Goal: Information Seeking & Learning: Learn about a topic

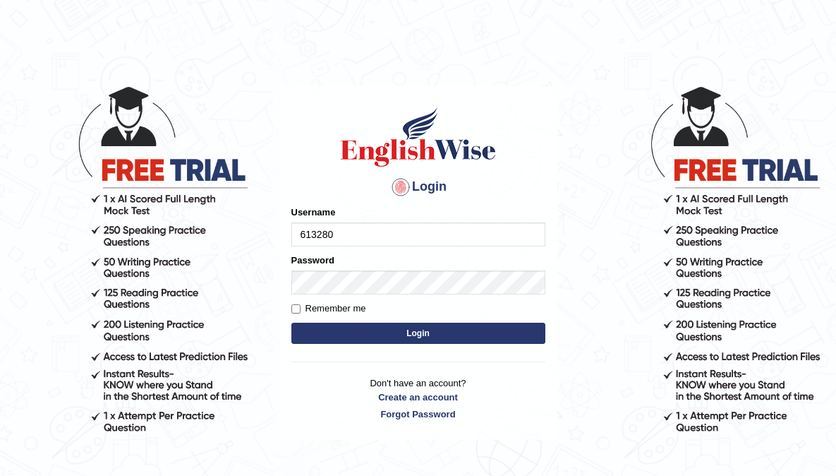
click at [291, 323] on button "Login" at bounding box center [418, 333] width 254 height 21
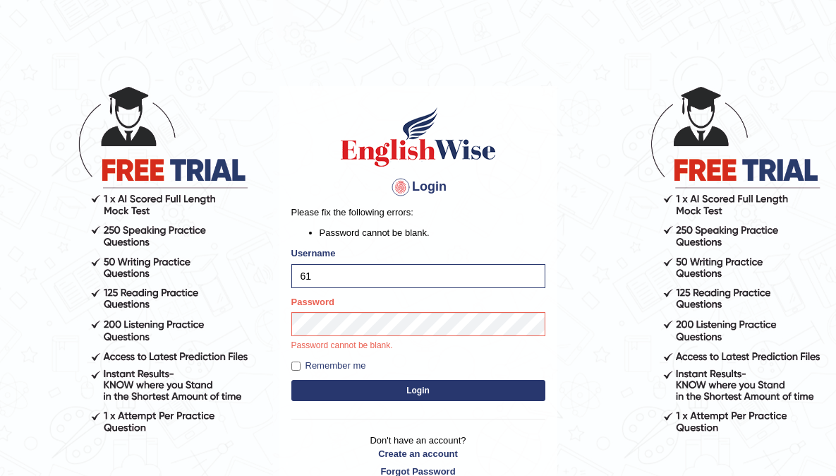
type input "6"
click at [392, 271] on input "Username" at bounding box center [418, 276] width 254 height 24
type input "aliahmad_parramatta"
click at [291, 380] on button "Login" at bounding box center [418, 390] width 254 height 21
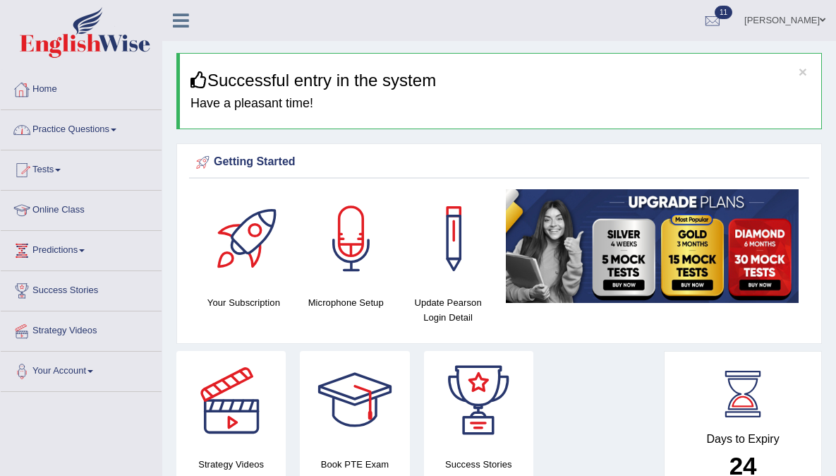
click at [62, 128] on link "Practice Questions" at bounding box center [81, 127] width 161 height 35
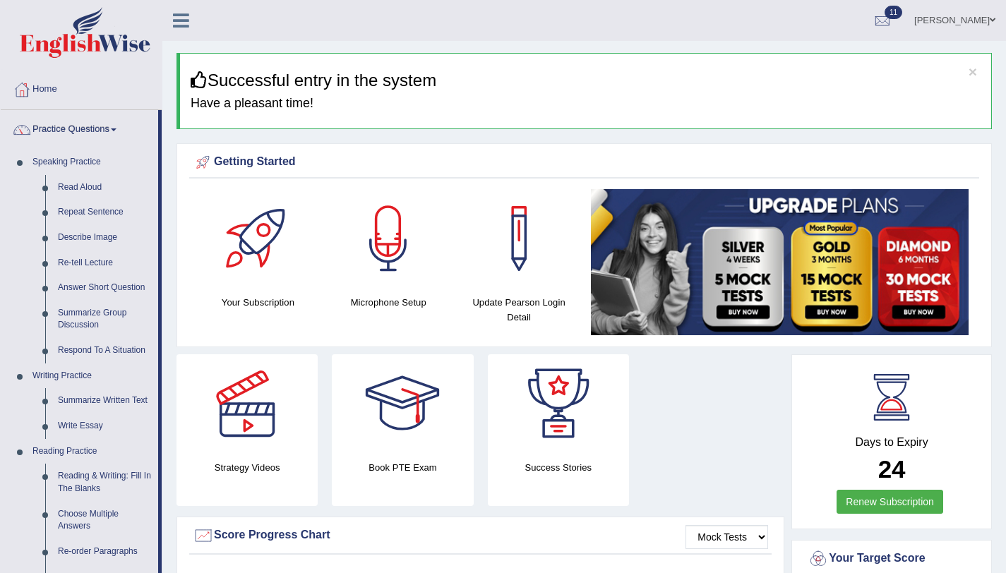
click at [668, 92] on div "× Successful entry in the system Have a pleasant time!" at bounding box center [583, 91] width 815 height 76
click at [85, 189] on link "Read Aloud" at bounding box center [105, 187] width 107 height 25
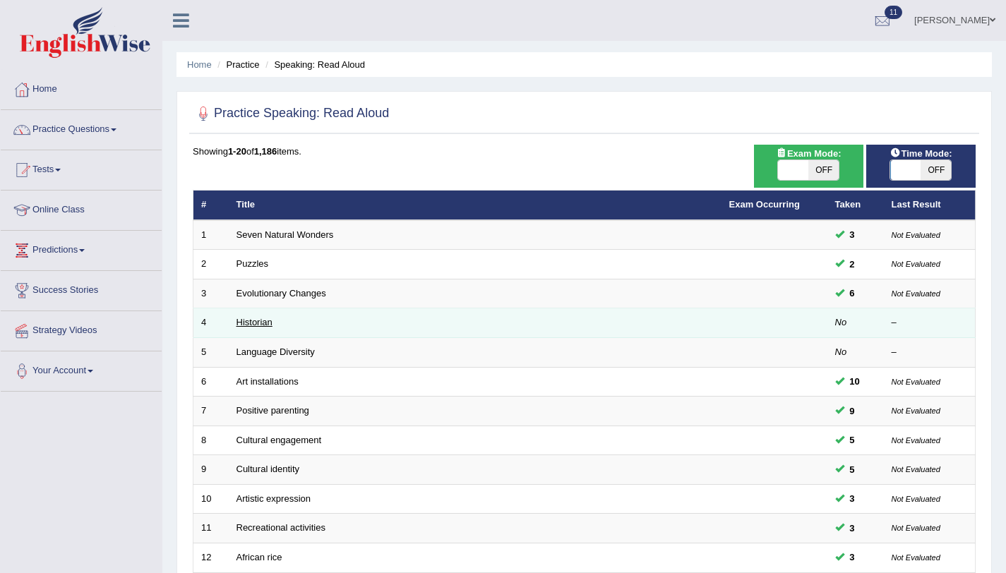
click at [241, 327] on link "Historian" at bounding box center [254, 322] width 36 height 11
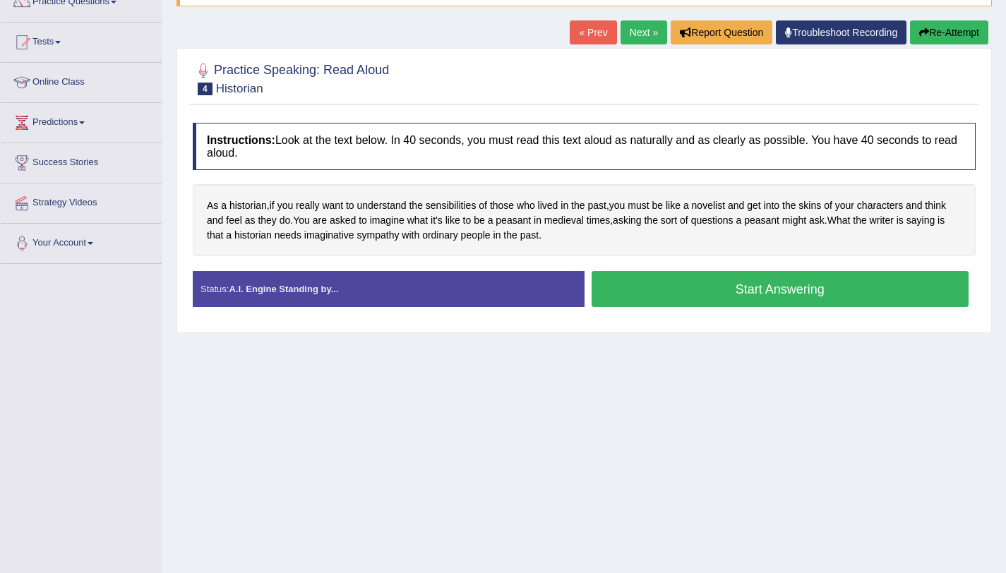
scroll to position [168, 0]
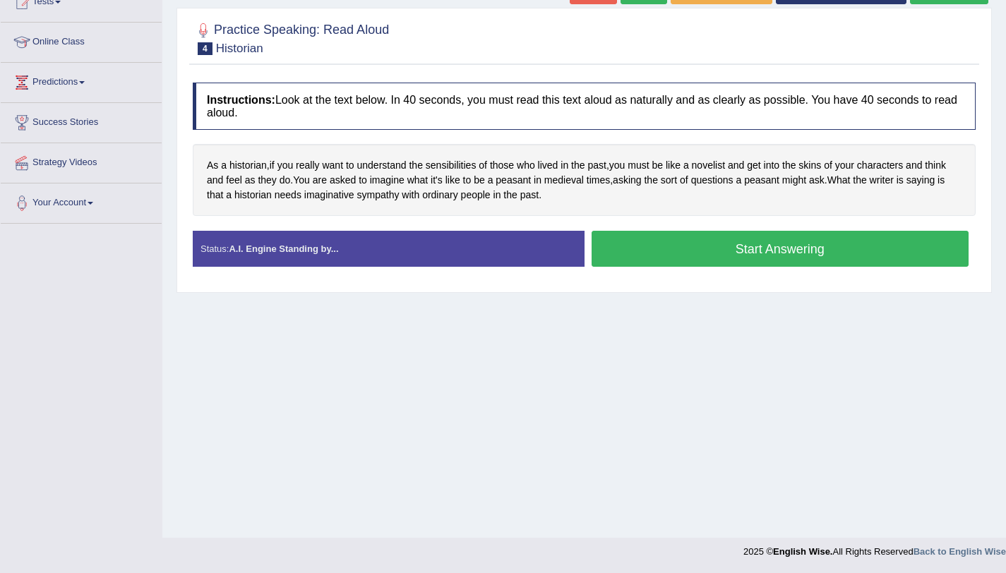
click at [659, 250] on button "Start Answering" at bounding box center [780, 249] width 378 height 36
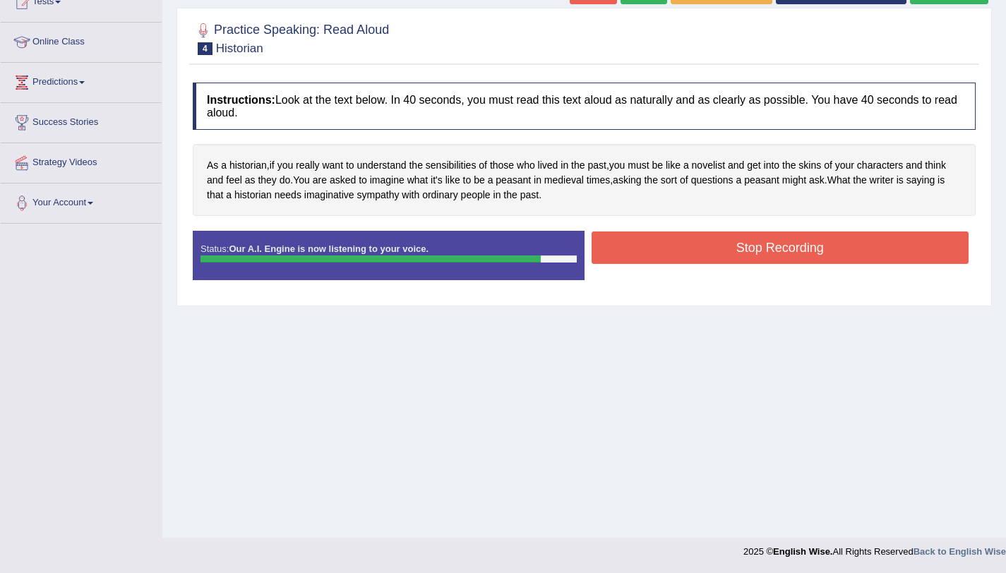
click at [654, 261] on button "Stop Recording" at bounding box center [780, 248] width 378 height 32
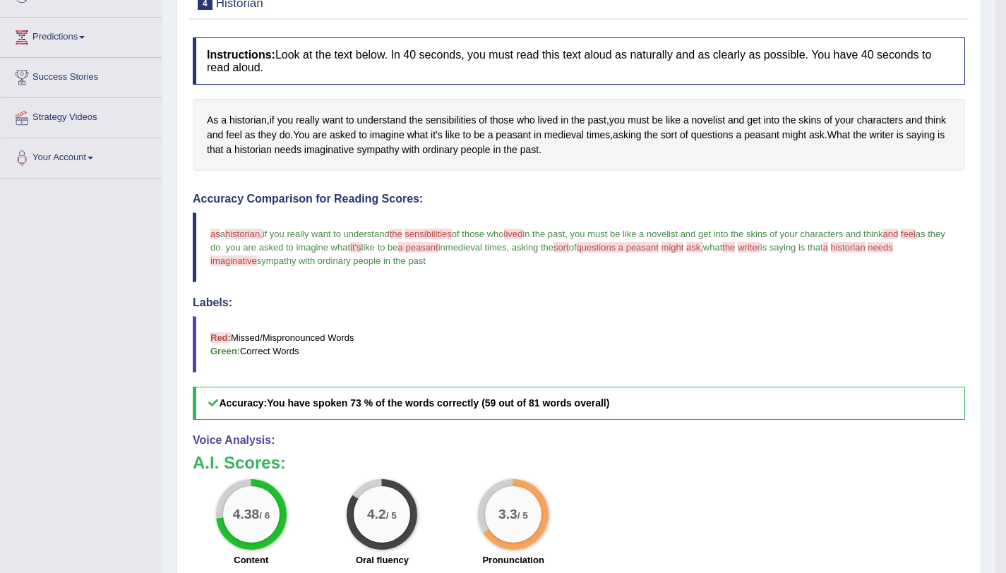
scroll to position [157, 0]
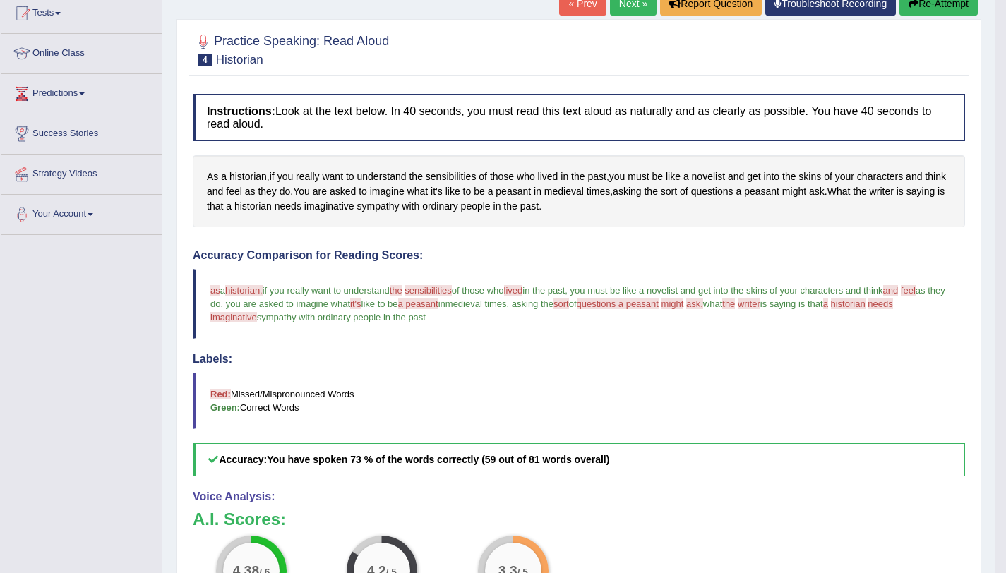
click at [628, 13] on link "Next »" at bounding box center [633, 4] width 47 height 24
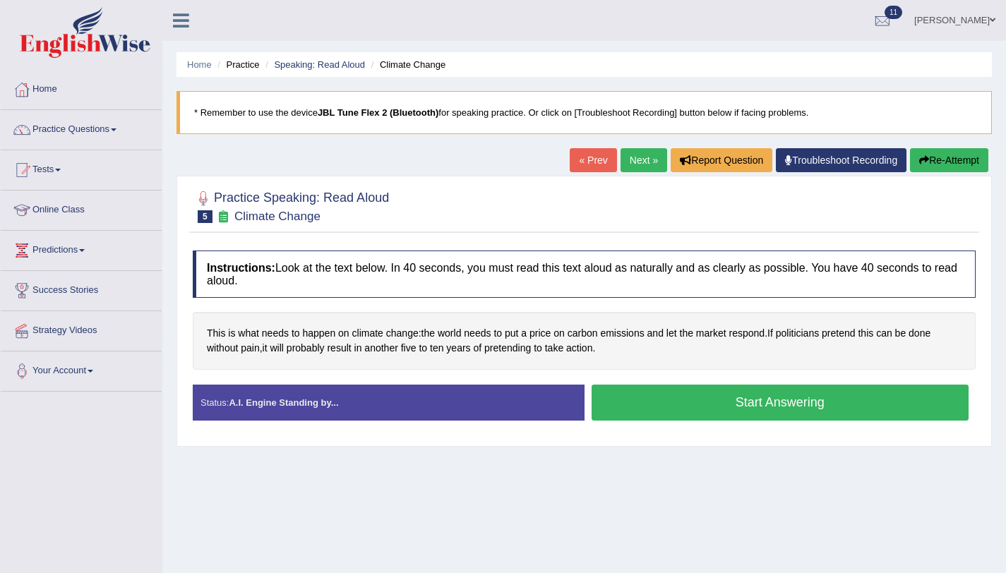
click at [621, 164] on link "Next »" at bounding box center [643, 160] width 47 height 24
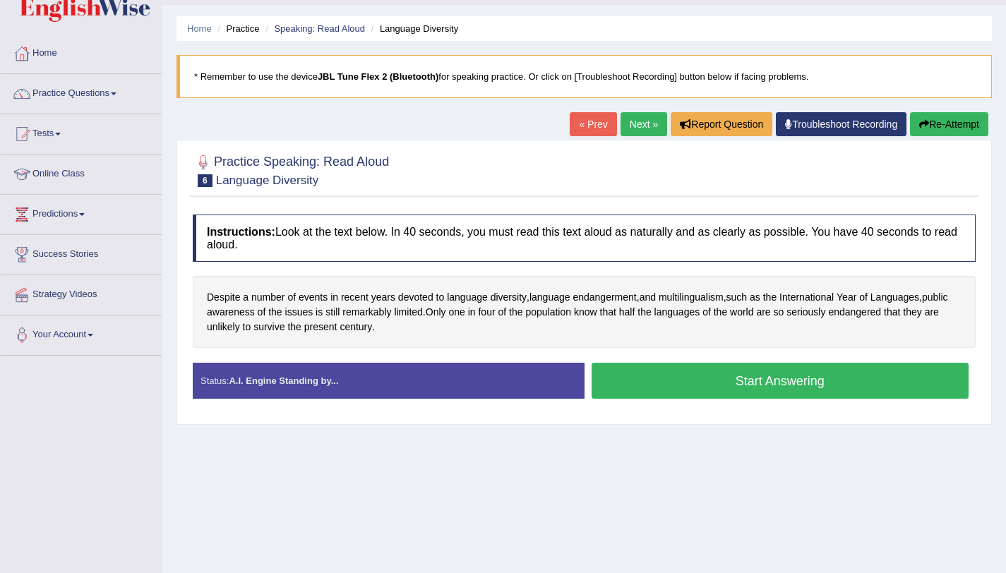
scroll to position [168, 0]
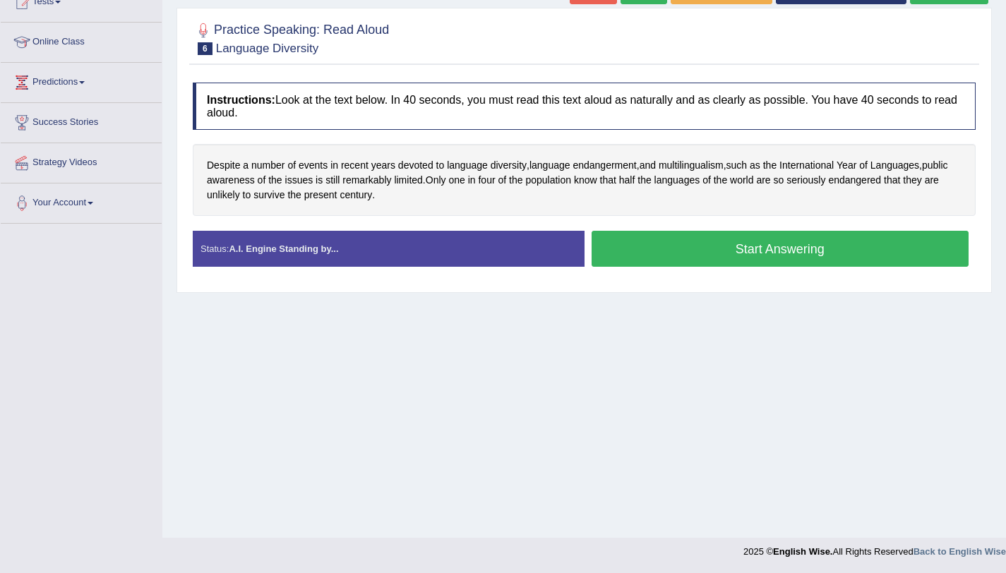
click at [661, 265] on button "Start Answering" at bounding box center [780, 249] width 378 height 36
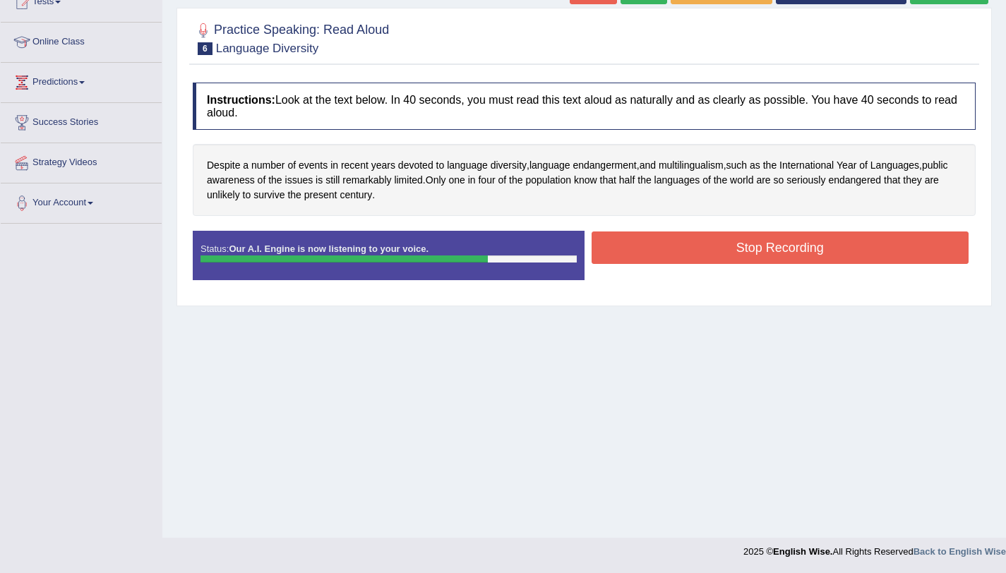
click at [650, 255] on button "Stop Recording" at bounding box center [780, 248] width 378 height 32
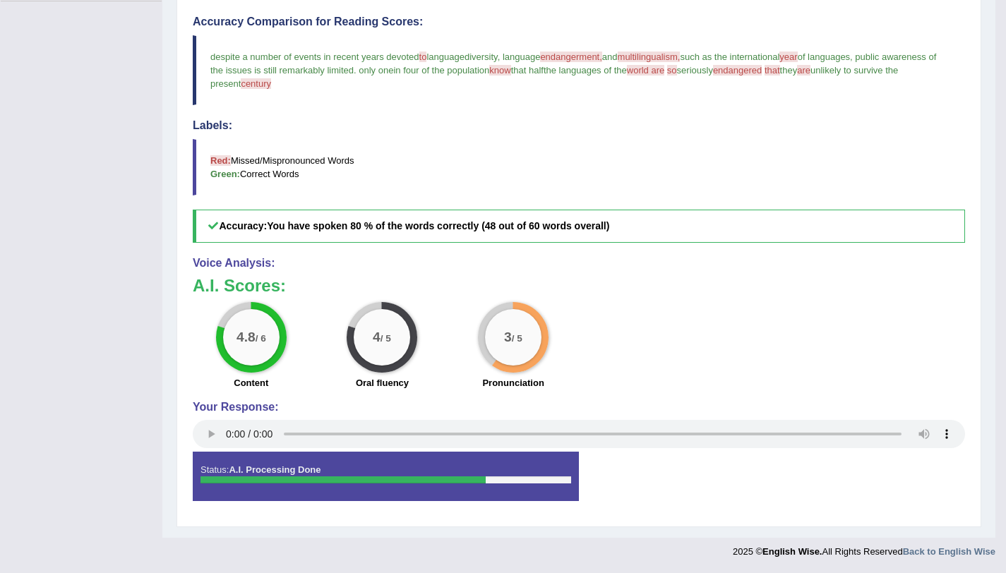
scroll to position [0, 0]
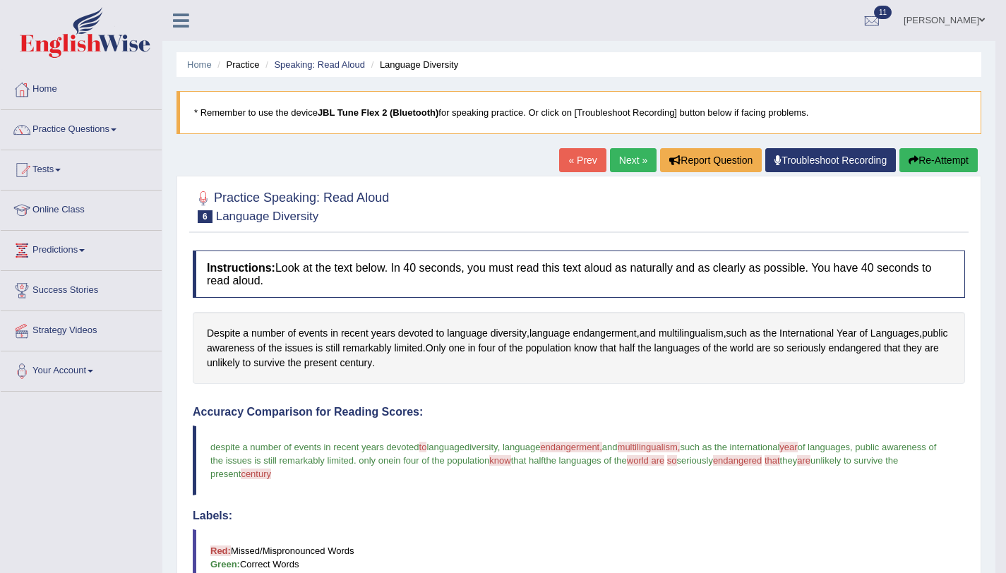
click at [624, 158] on link "Next »" at bounding box center [633, 160] width 47 height 24
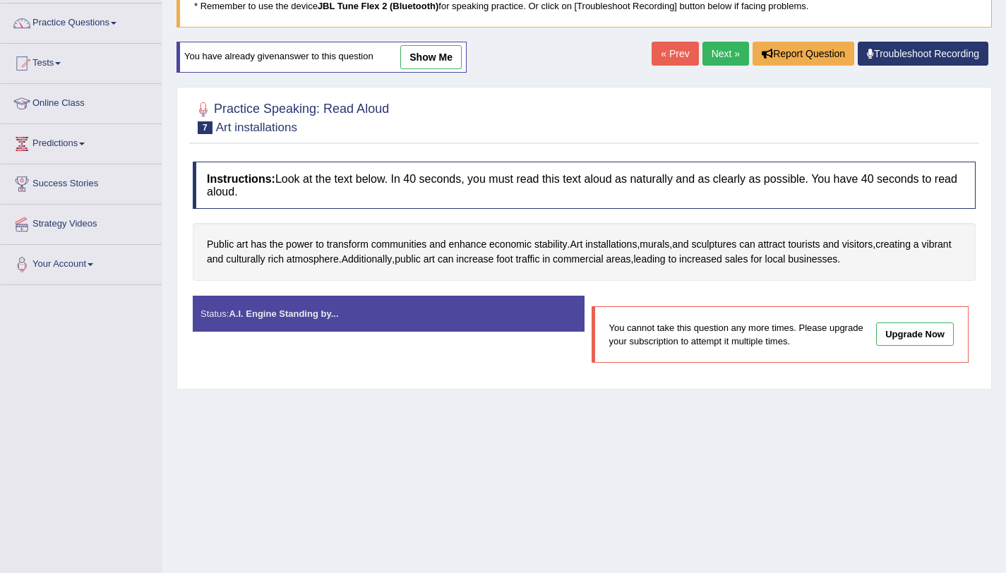
scroll to position [168, 0]
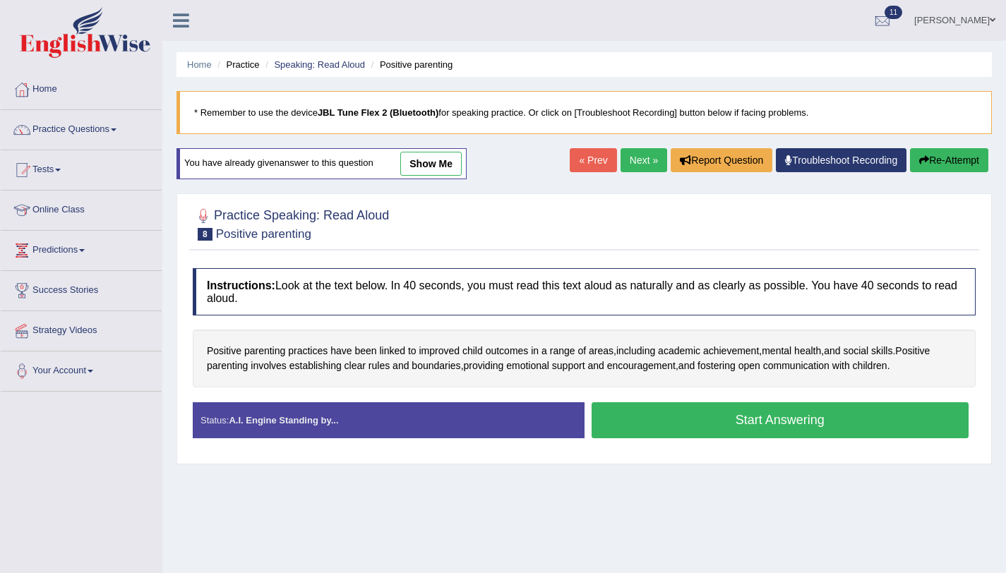
click at [643, 164] on link "Next »" at bounding box center [643, 160] width 47 height 24
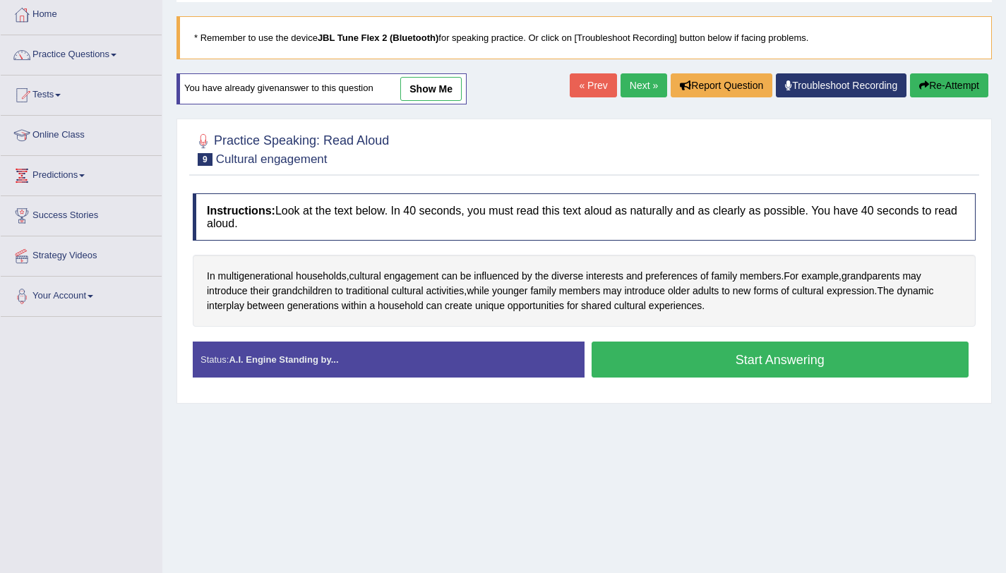
scroll to position [132, 0]
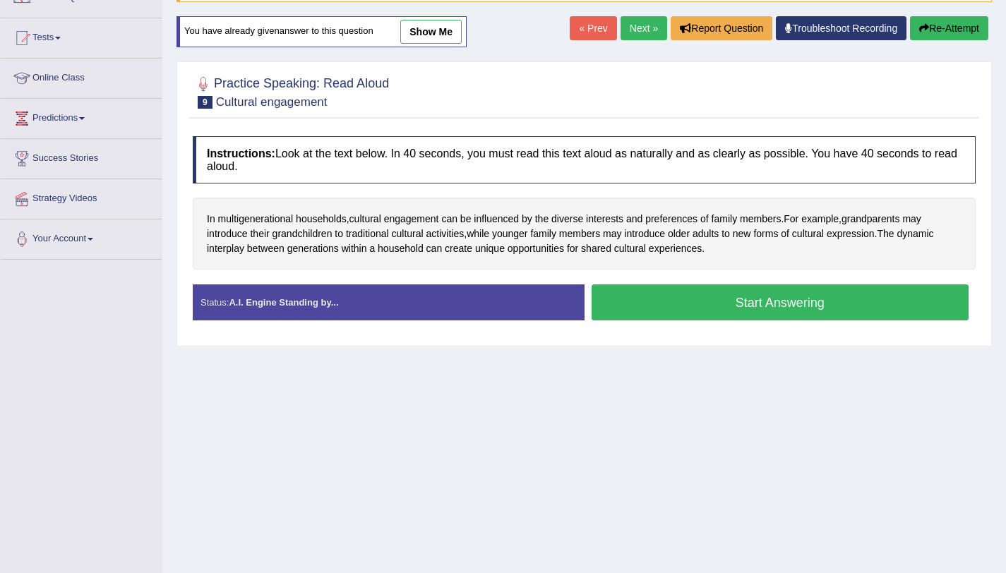
click at [654, 306] on button "Start Answering" at bounding box center [780, 302] width 378 height 36
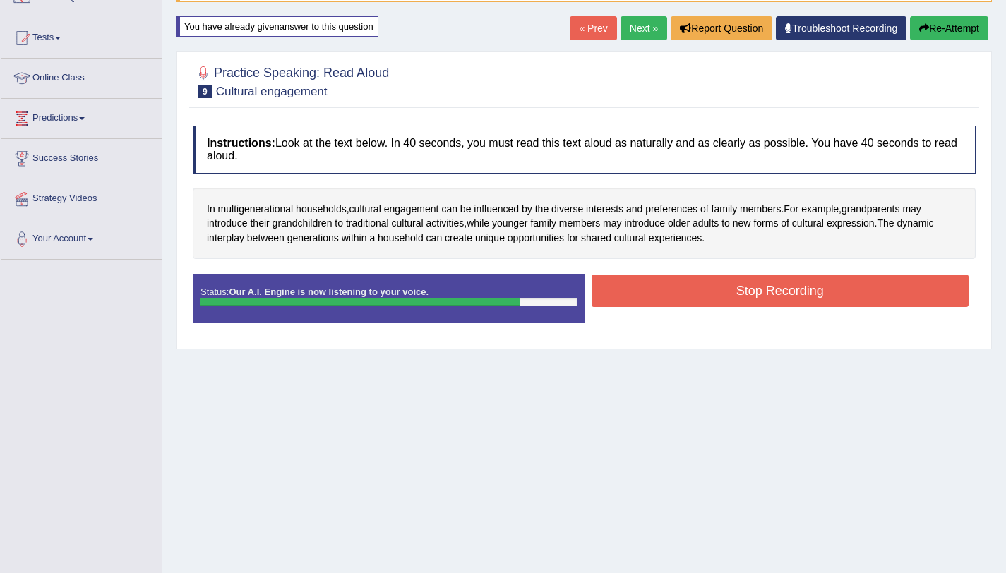
click at [629, 281] on button "Stop Recording" at bounding box center [780, 291] width 378 height 32
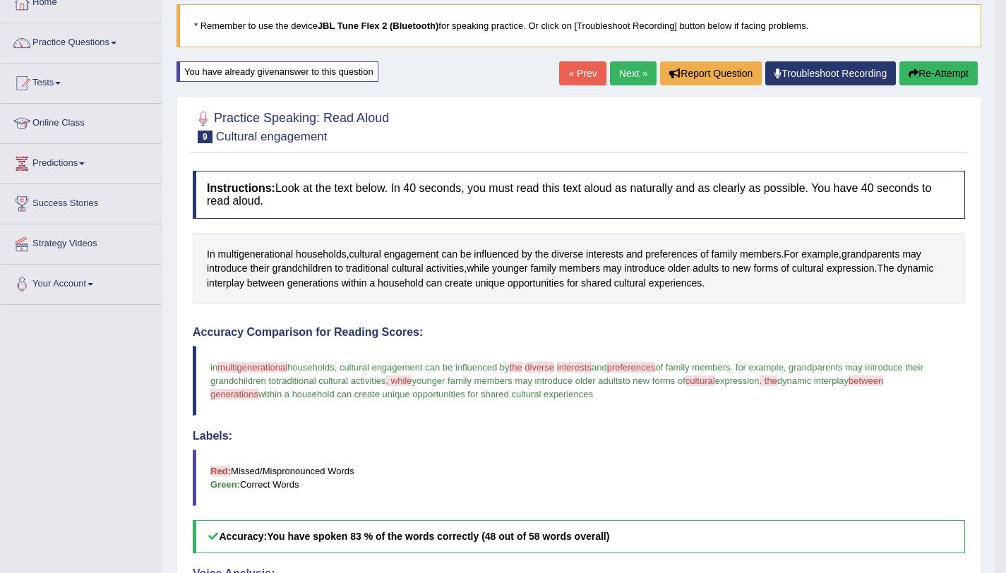
scroll to position [81, 0]
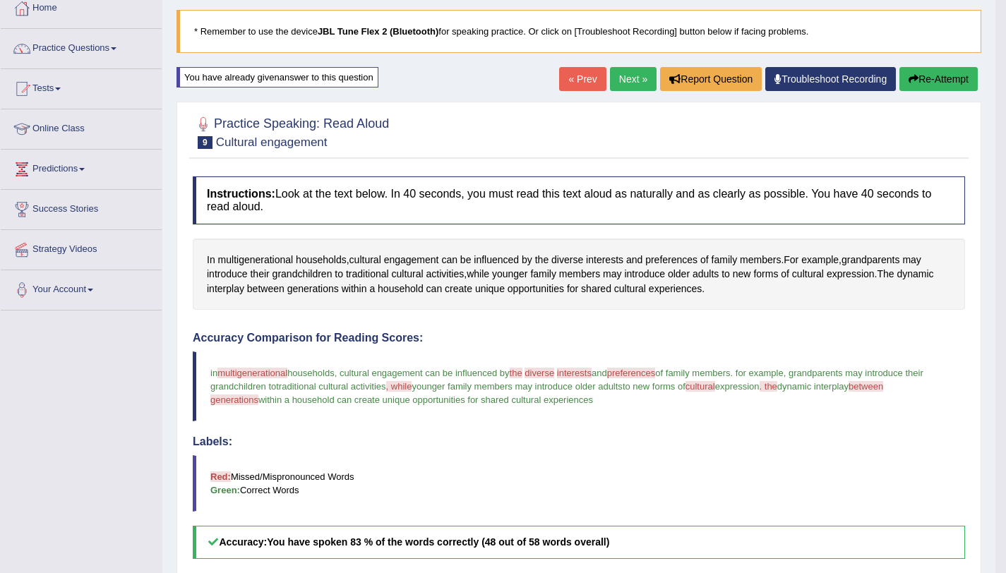
click at [908, 81] on icon "button" at bounding box center [913, 79] width 10 height 10
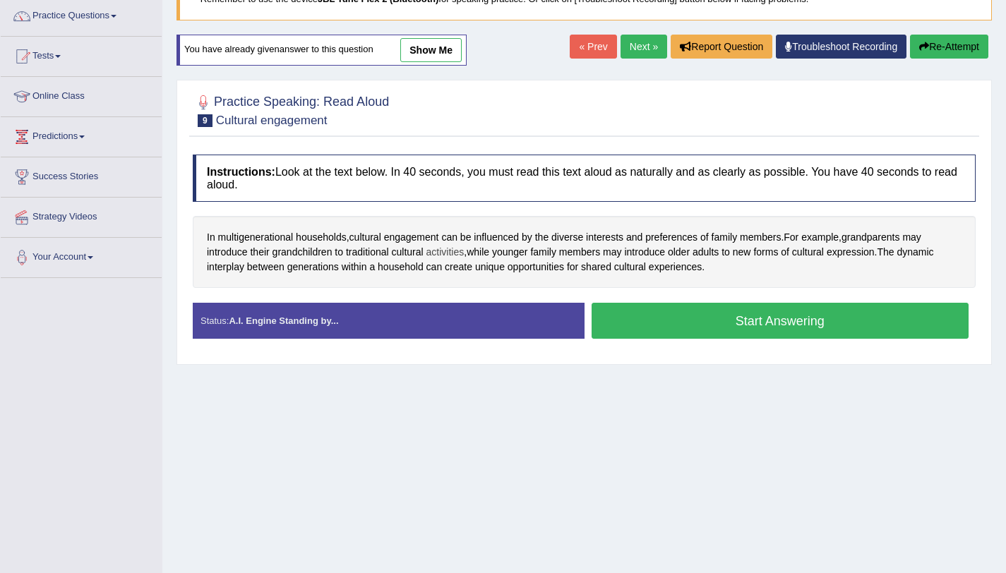
scroll to position [168, 0]
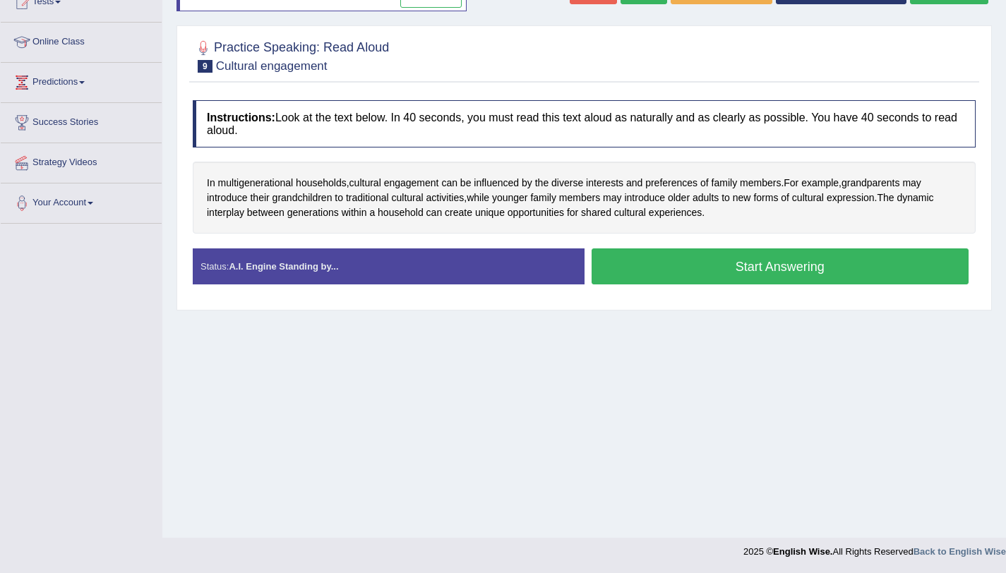
click at [643, 263] on button "Start Answering" at bounding box center [780, 266] width 378 height 36
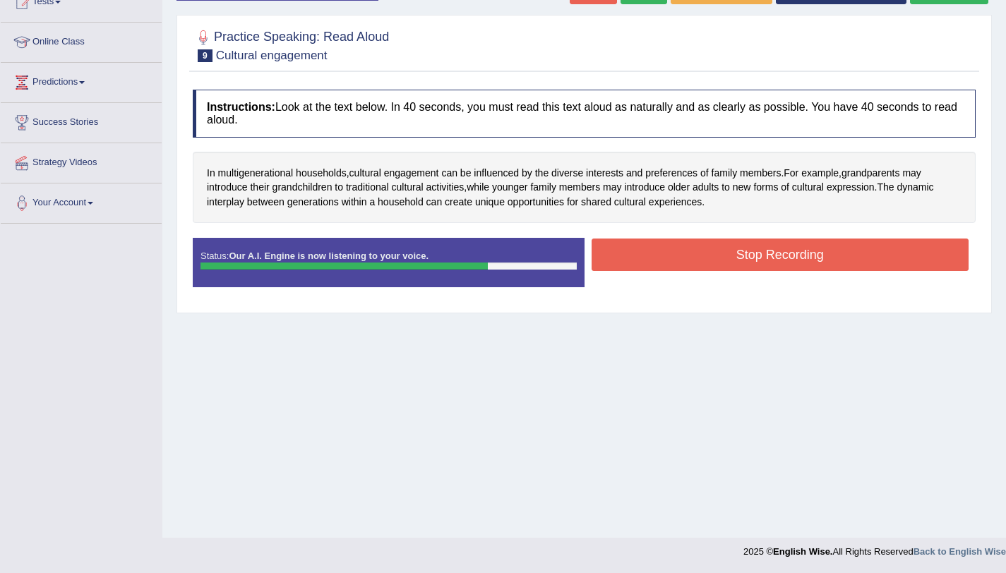
click at [662, 260] on button "Stop Recording" at bounding box center [780, 255] width 378 height 32
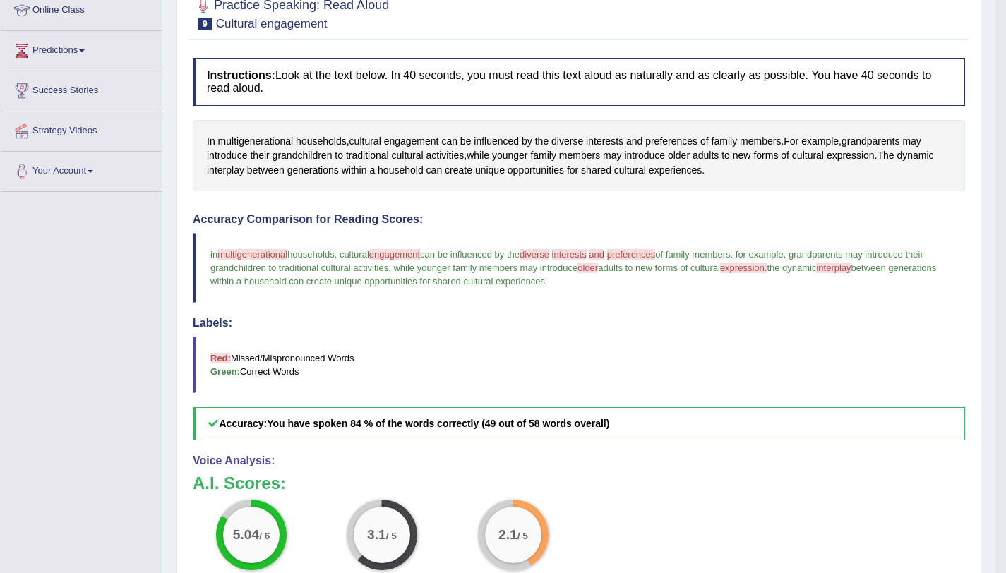
scroll to position [0, 0]
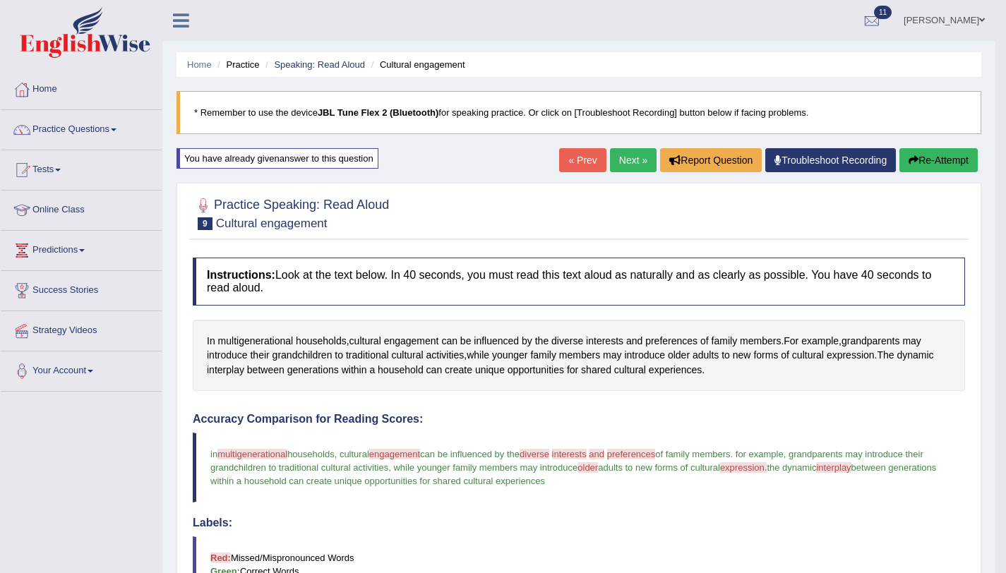
click at [942, 167] on button "Re-Attempt" at bounding box center [938, 160] width 78 height 24
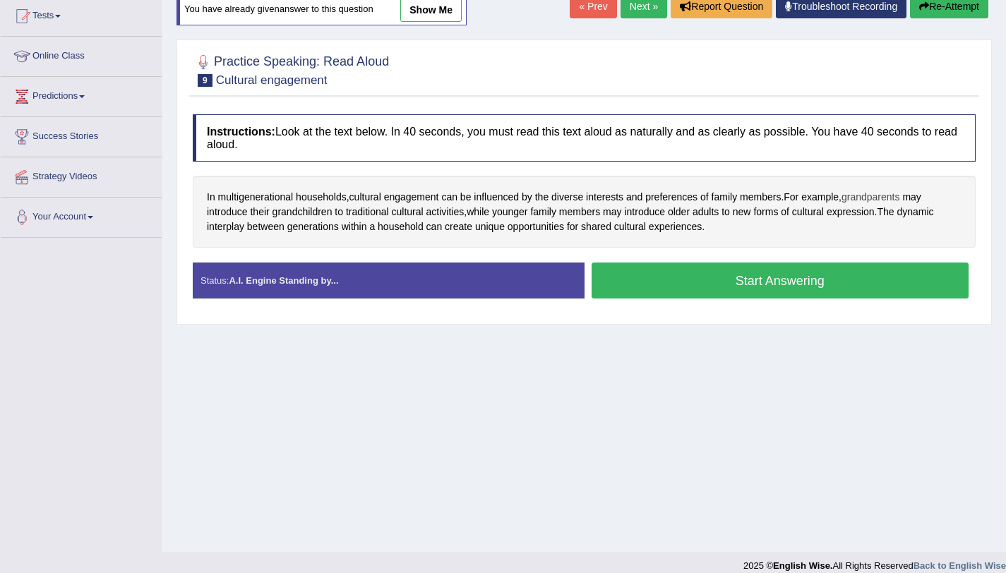
scroll to position [168, 0]
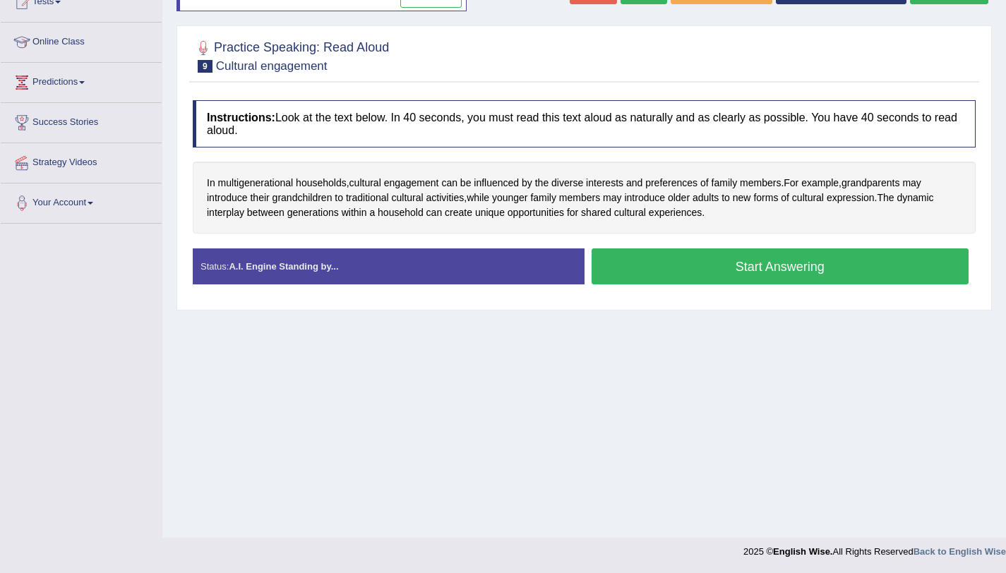
click at [698, 253] on button "Start Answering" at bounding box center [780, 266] width 378 height 36
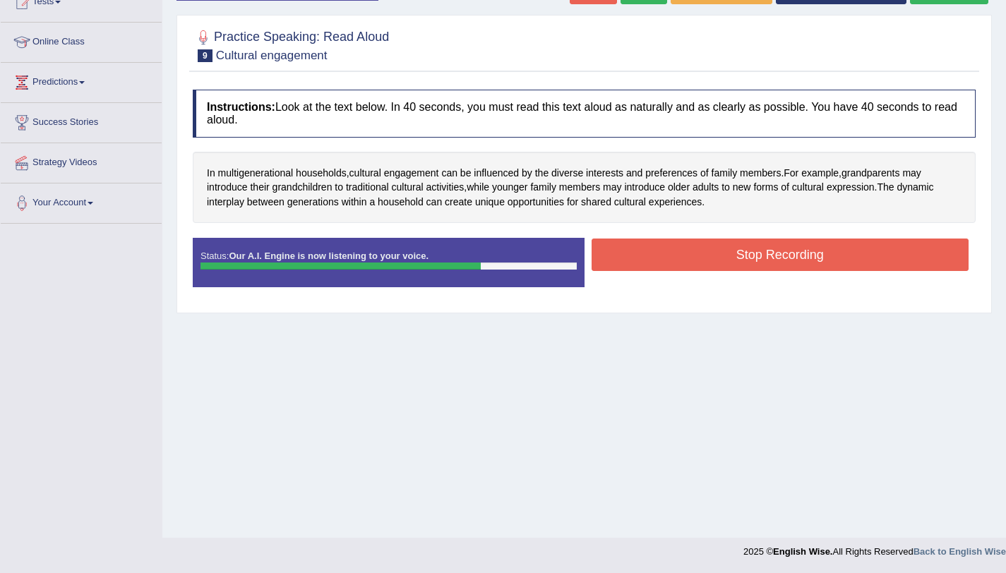
click at [678, 260] on button "Stop Recording" at bounding box center [780, 255] width 378 height 32
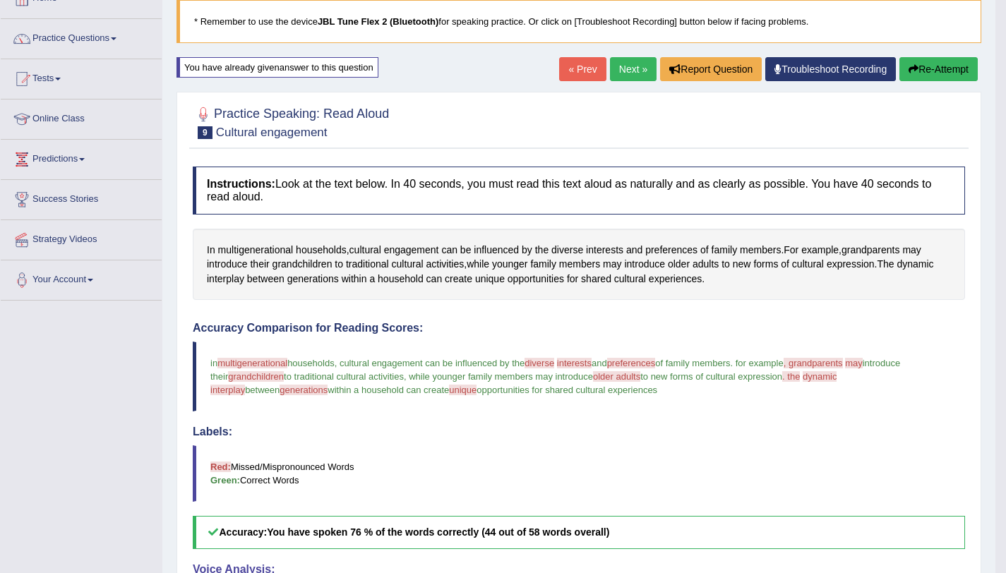
scroll to position [1, 0]
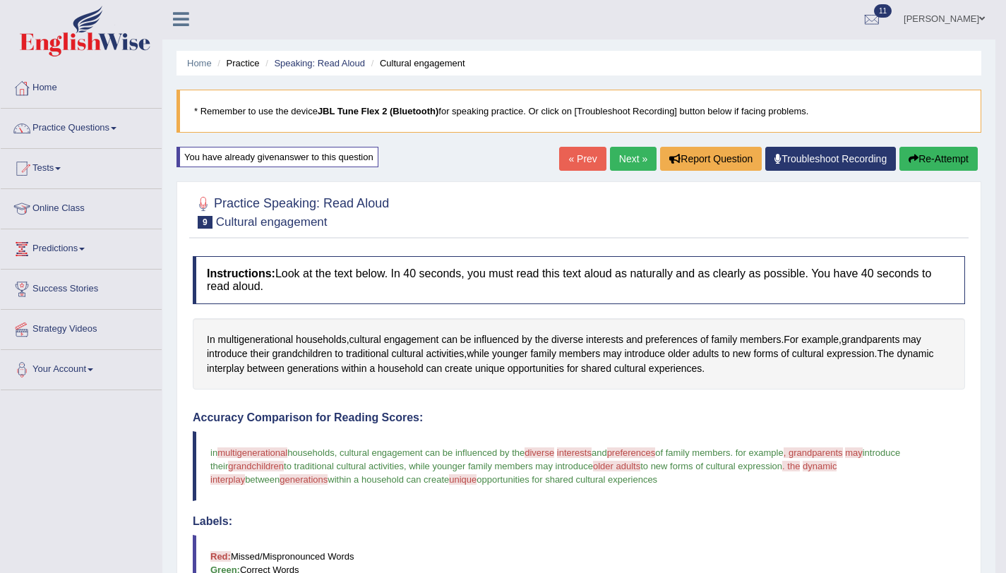
click at [961, 165] on button "Re-Attempt" at bounding box center [938, 159] width 78 height 24
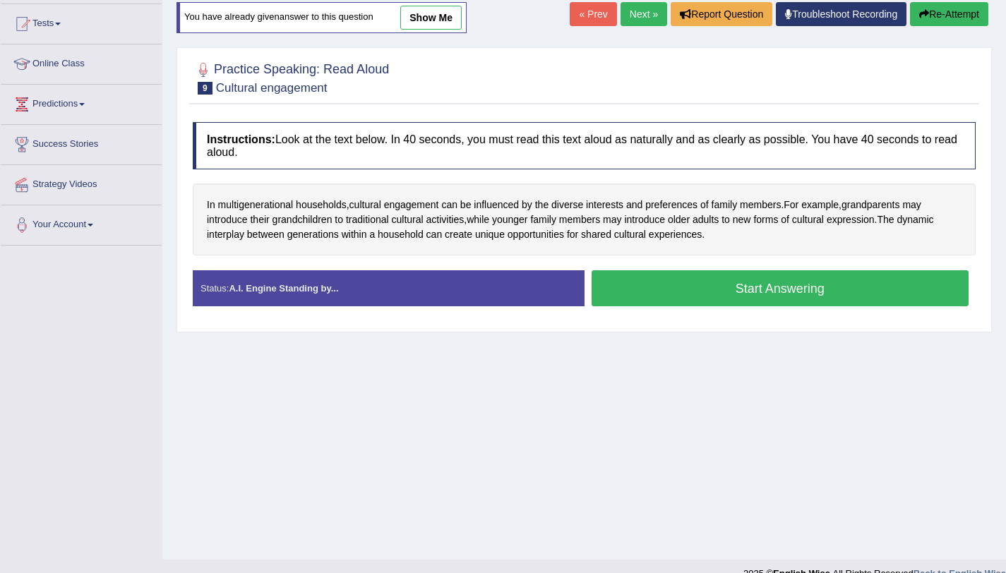
scroll to position [168, 0]
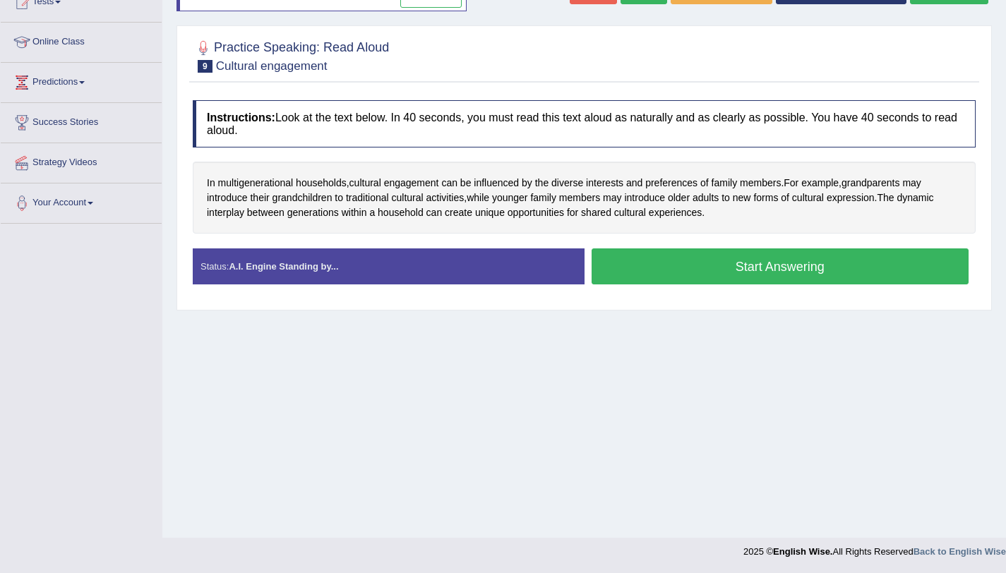
click at [644, 262] on button "Start Answering" at bounding box center [780, 266] width 378 height 36
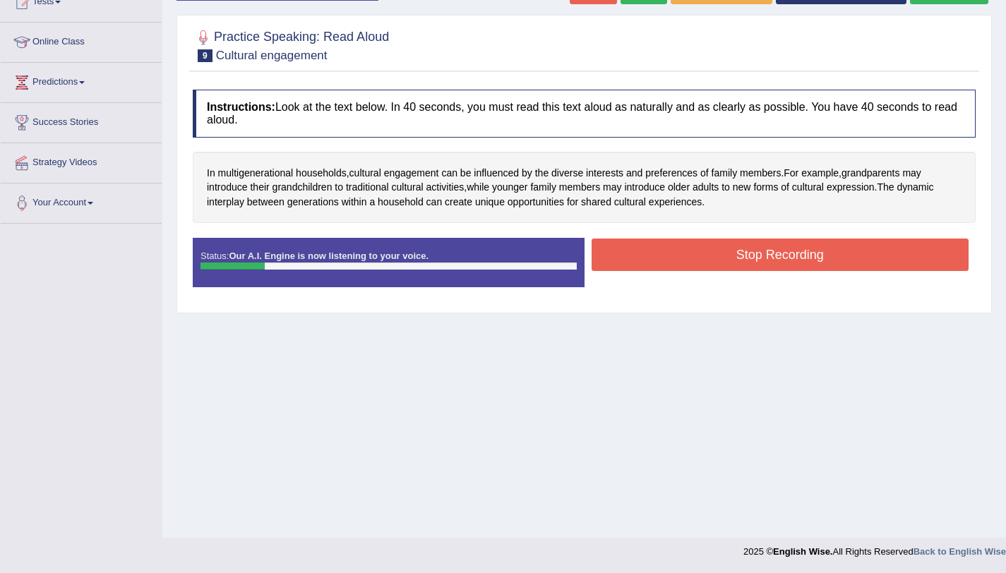
click at [632, 258] on button "Stop Recording" at bounding box center [780, 255] width 378 height 32
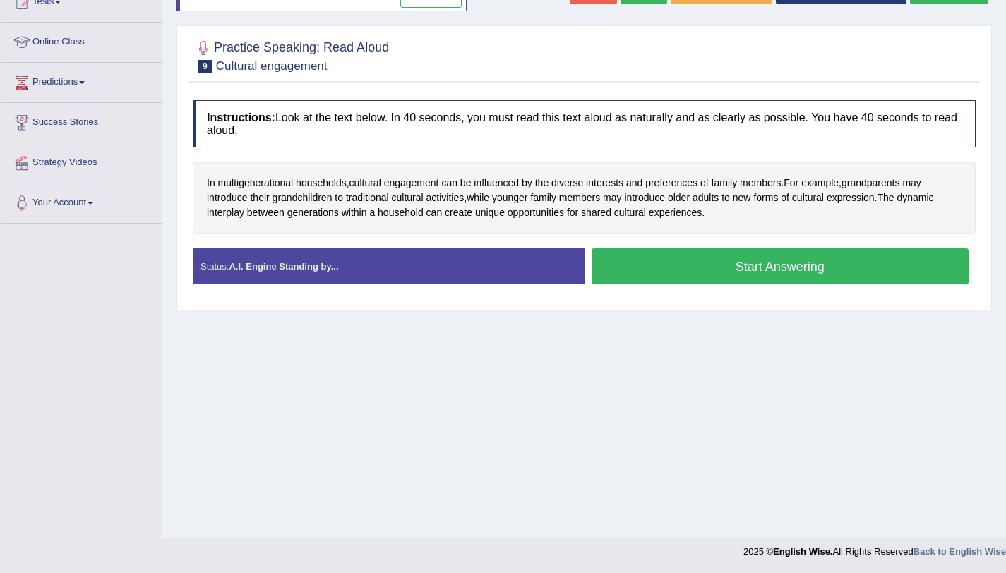
click at [786, 284] on div "Start Answering" at bounding box center [780, 268] width 392 height 40
click at [778, 265] on button "Start Answering" at bounding box center [780, 266] width 378 height 36
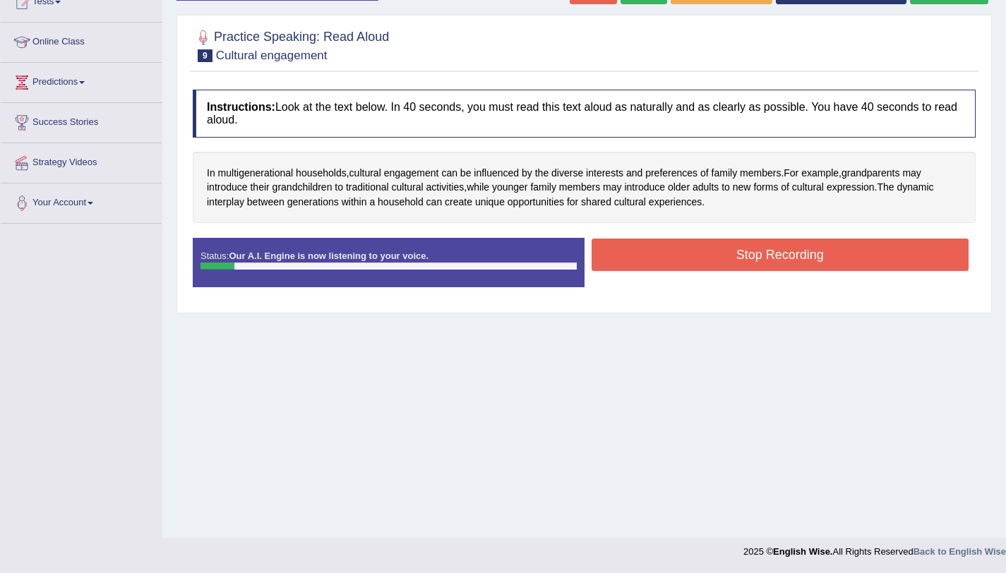
click at [810, 263] on button "Stop Recording" at bounding box center [780, 255] width 378 height 32
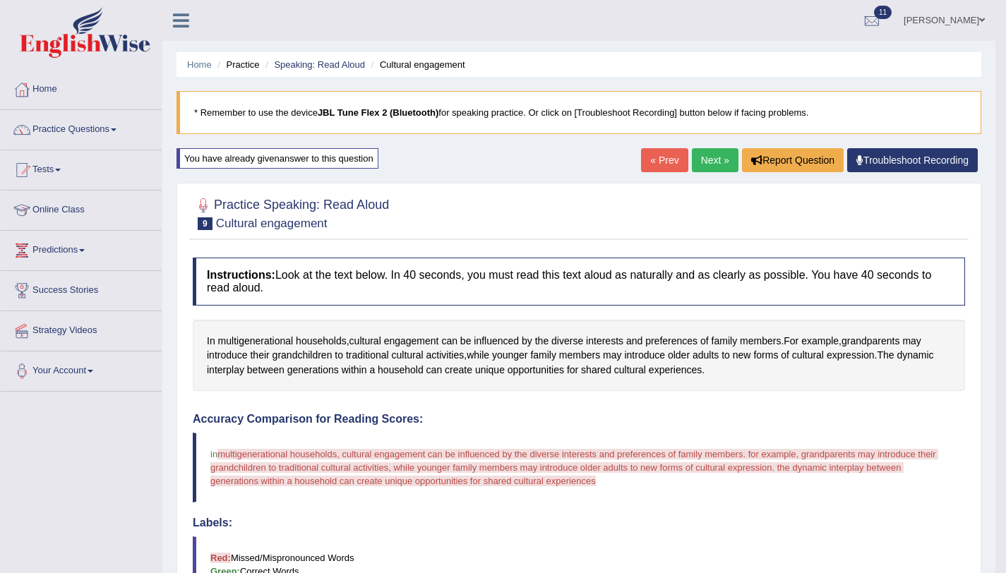
click at [710, 162] on link "Next »" at bounding box center [715, 160] width 47 height 24
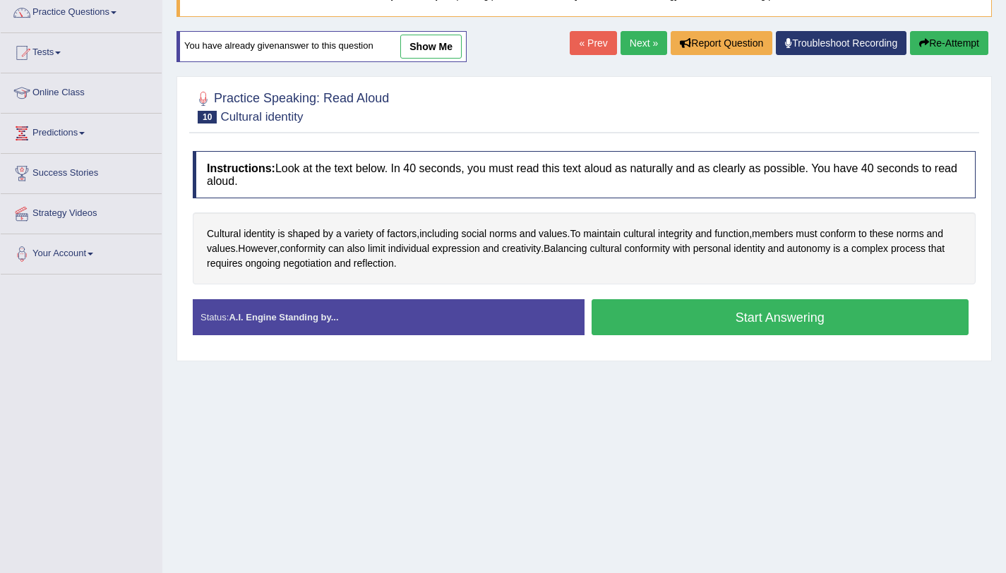
scroll to position [168, 0]
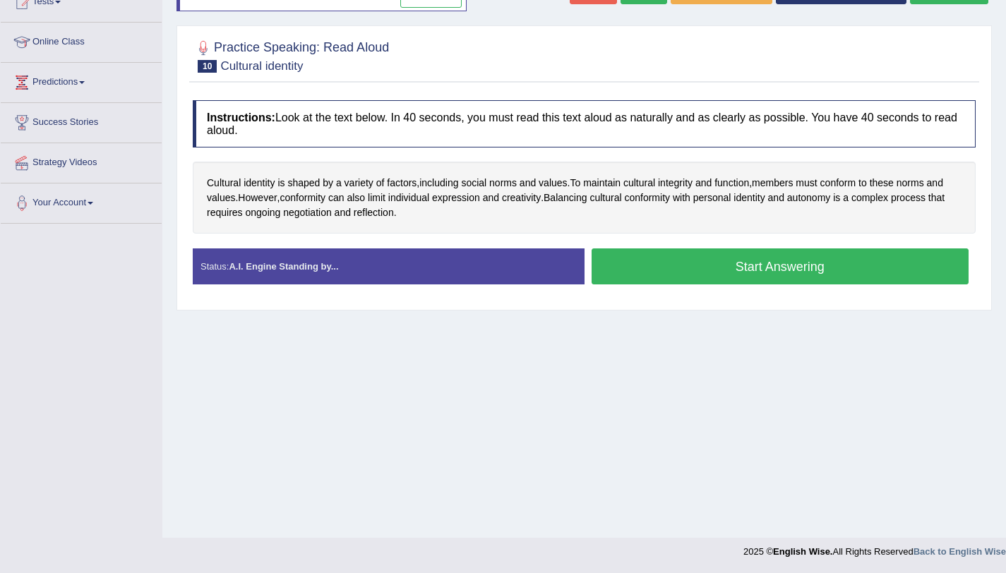
click at [629, 280] on button "Start Answering" at bounding box center [780, 266] width 378 height 36
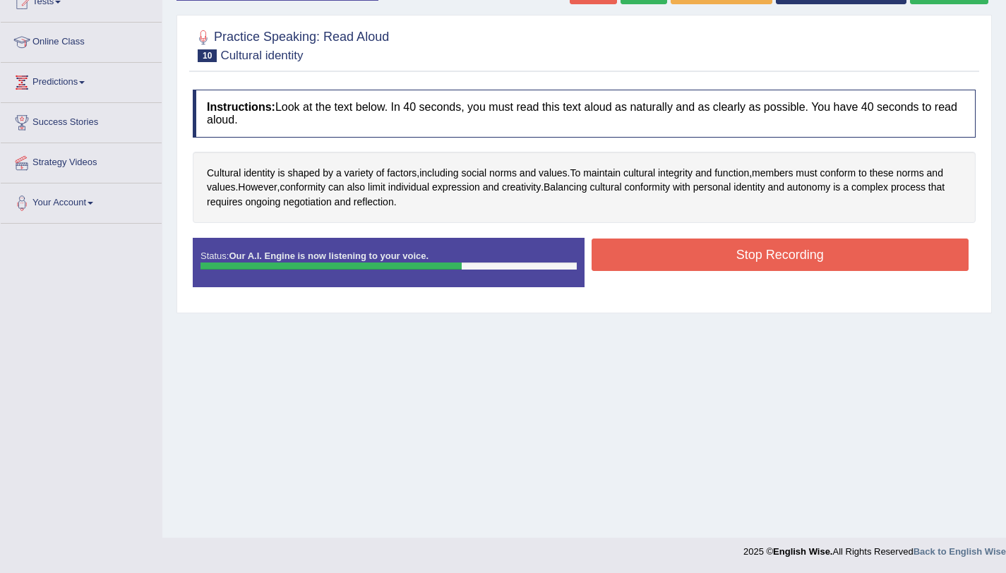
click at [716, 248] on button "Stop Recording" at bounding box center [780, 255] width 378 height 32
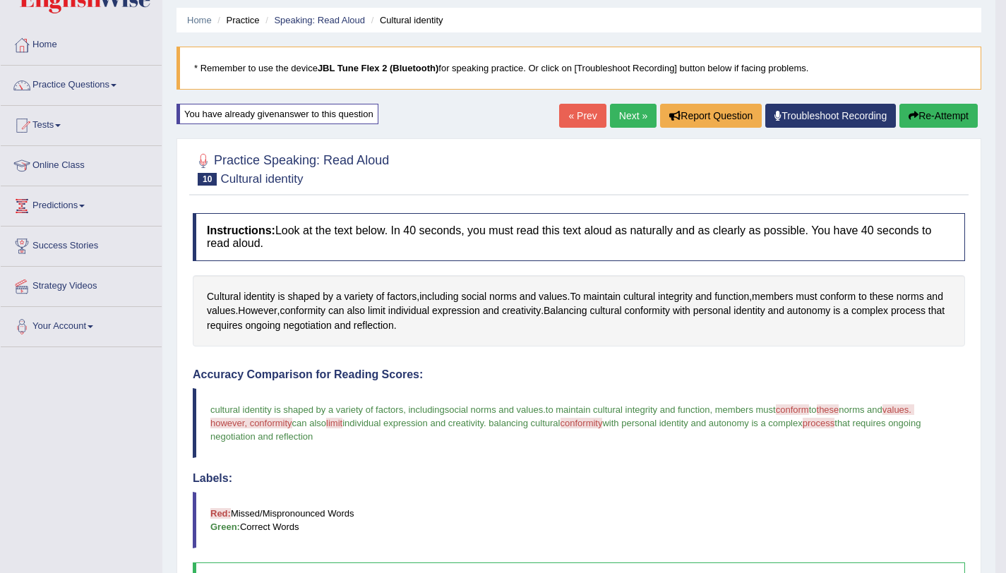
scroll to position [0, 0]
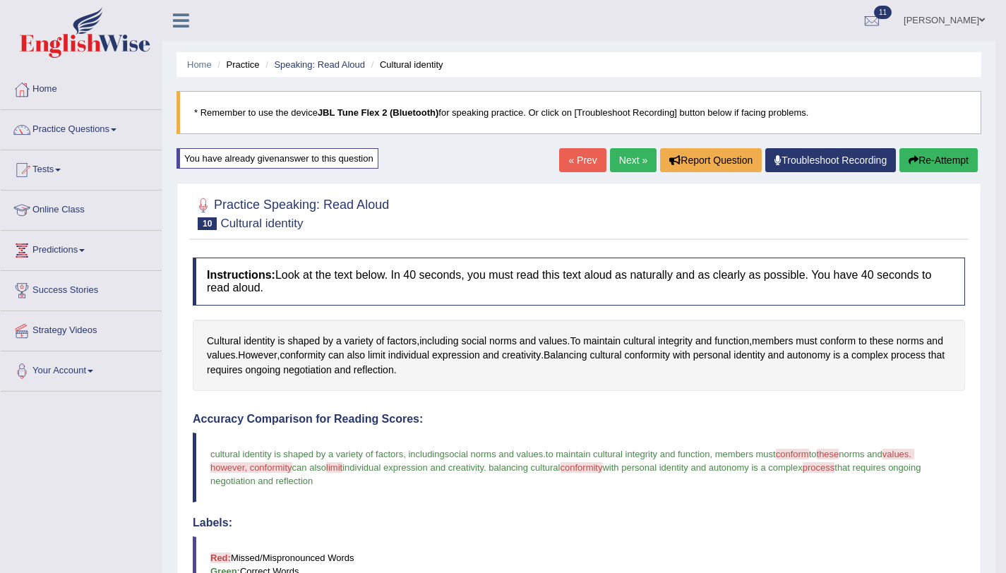
click at [927, 162] on button "Re-Attempt" at bounding box center [938, 160] width 78 height 24
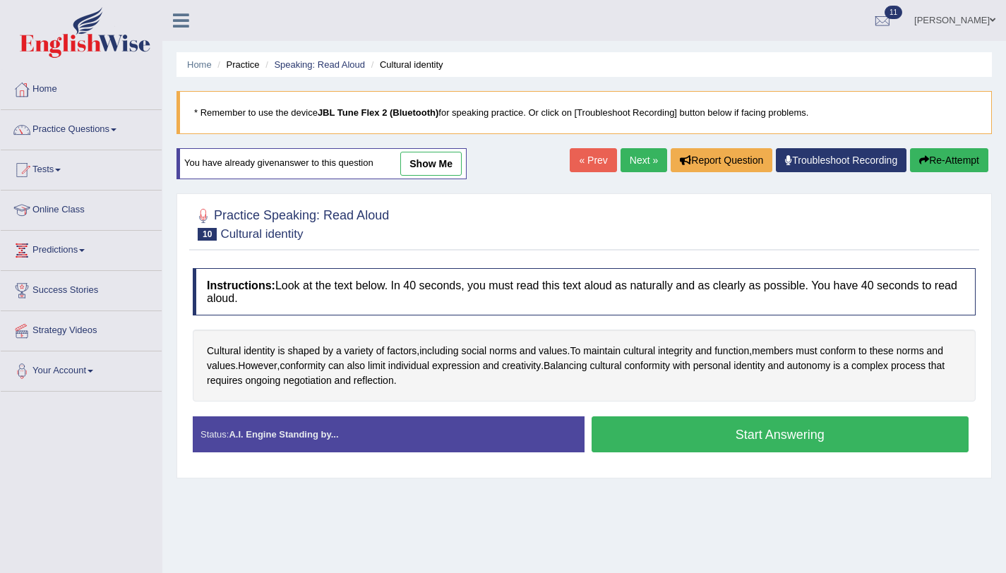
scroll to position [168, 0]
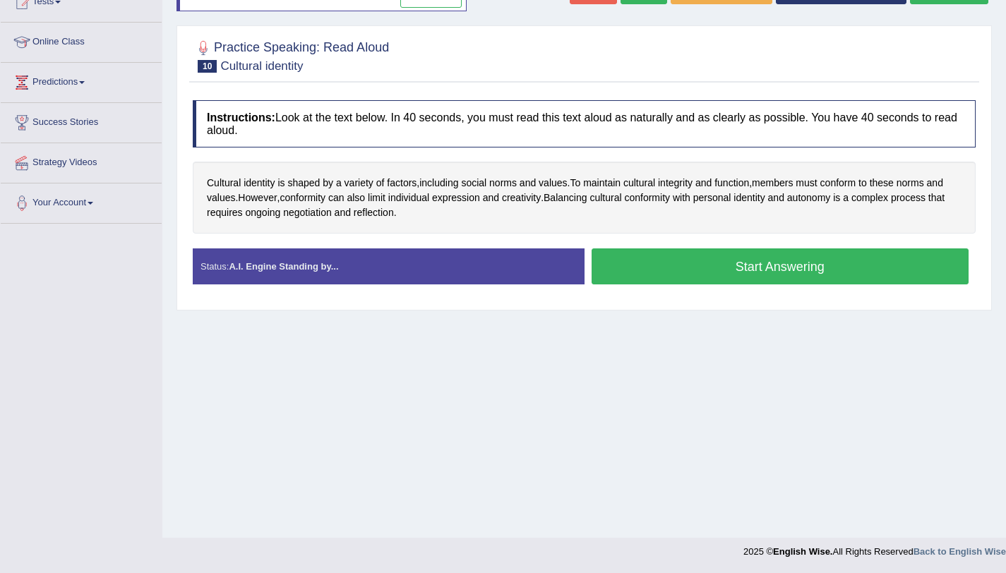
click at [754, 268] on button "Start Answering" at bounding box center [780, 266] width 378 height 36
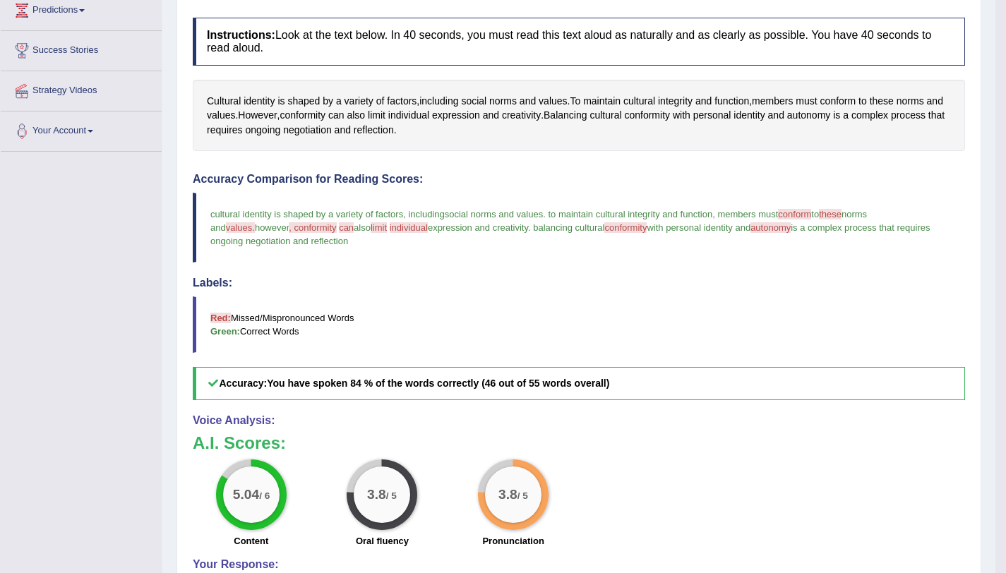
scroll to position [0, 0]
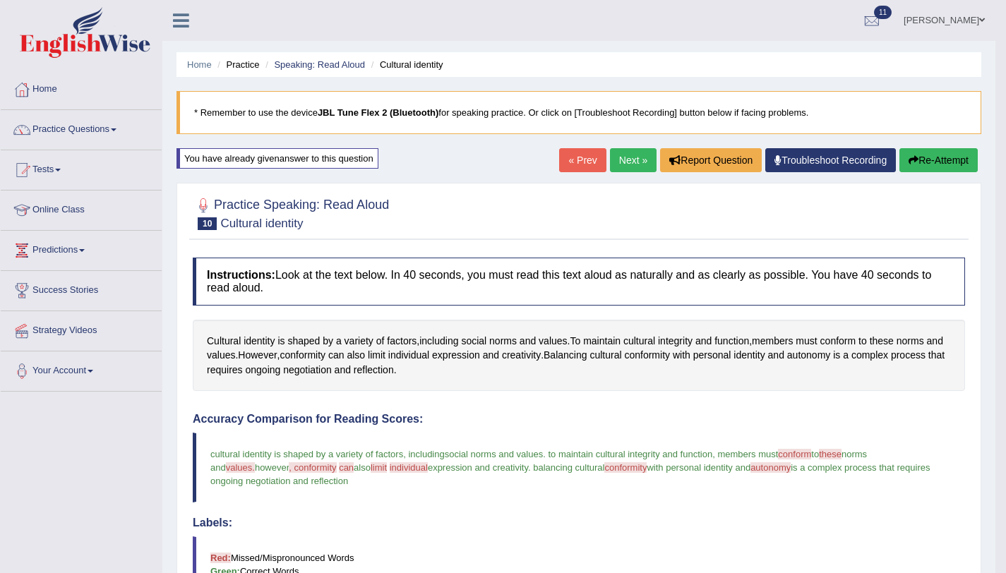
click at [901, 169] on button "Re-Attempt" at bounding box center [938, 160] width 78 height 24
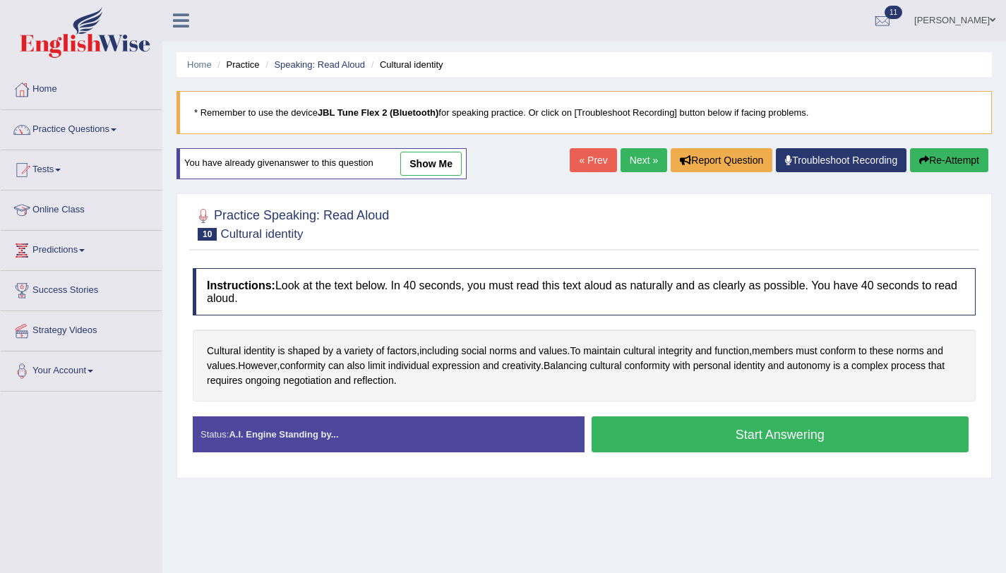
click at [704, 430] on button "Start Answering" at bounding box center [780, 434] width 378 height 36
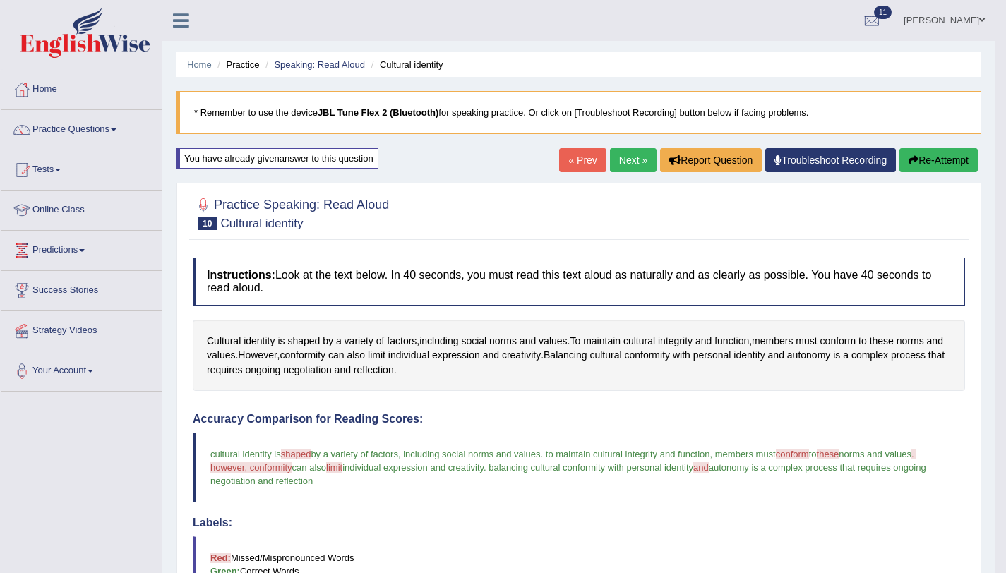
click at [918, 172] on button "Re-Attempt" at bounding box center [938, 160] width 78 height 24
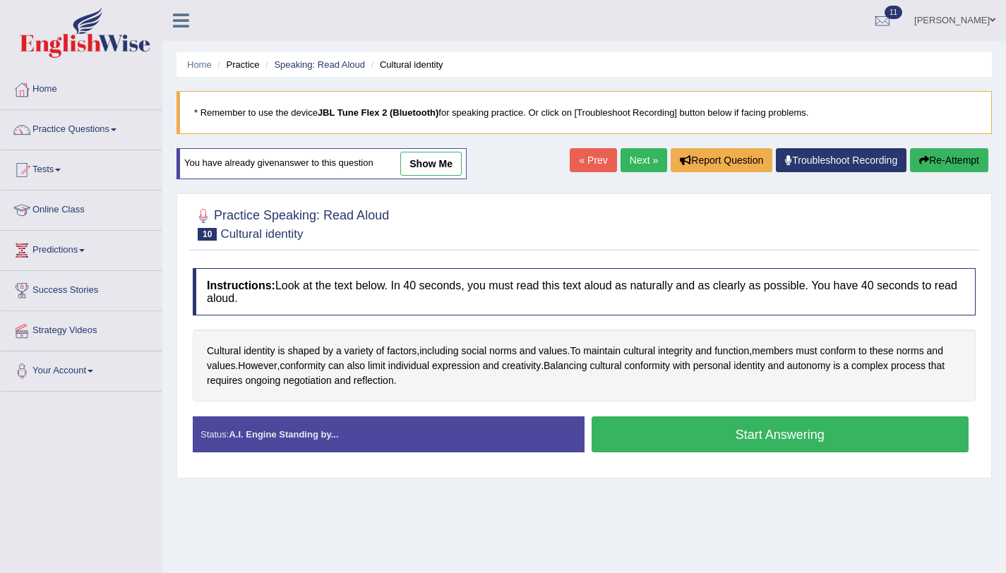
click at [691, 443] on button "Start Answering" at bounding box center [780, 434] width 378 height 36
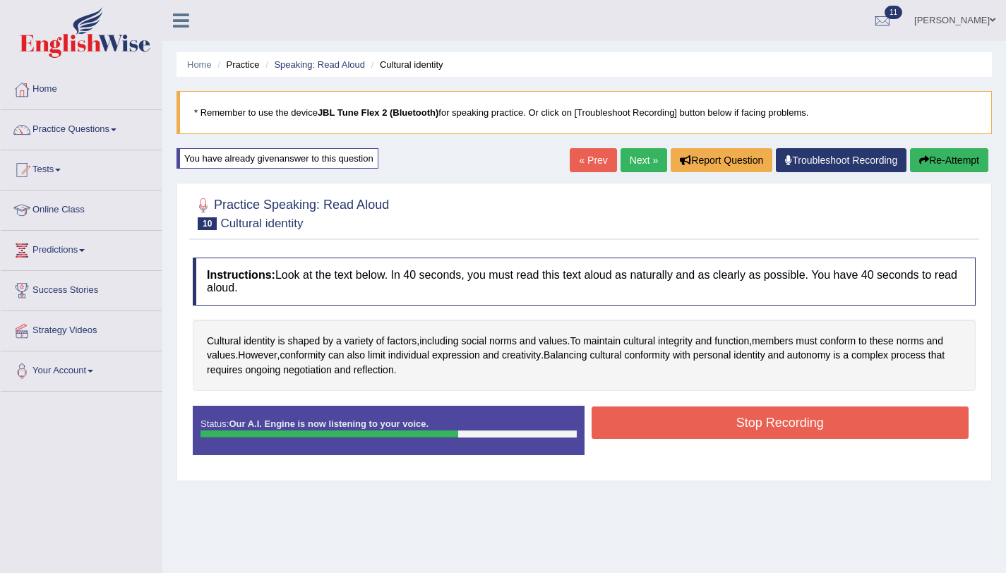
click at [683, 416] on button "Stop Recording" at bounding box center [780, 423] width 378 height 32
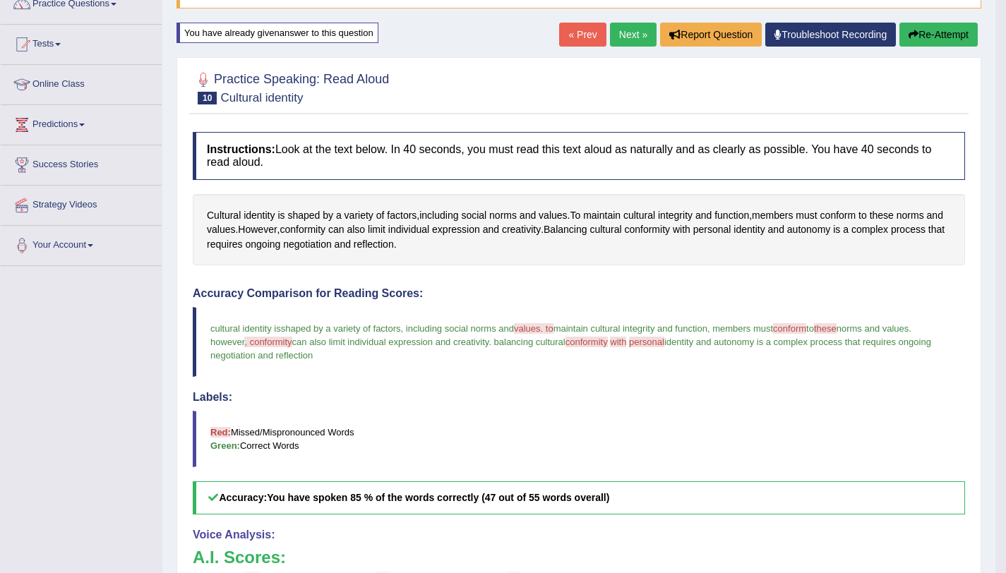
scroll to position [59, 0]
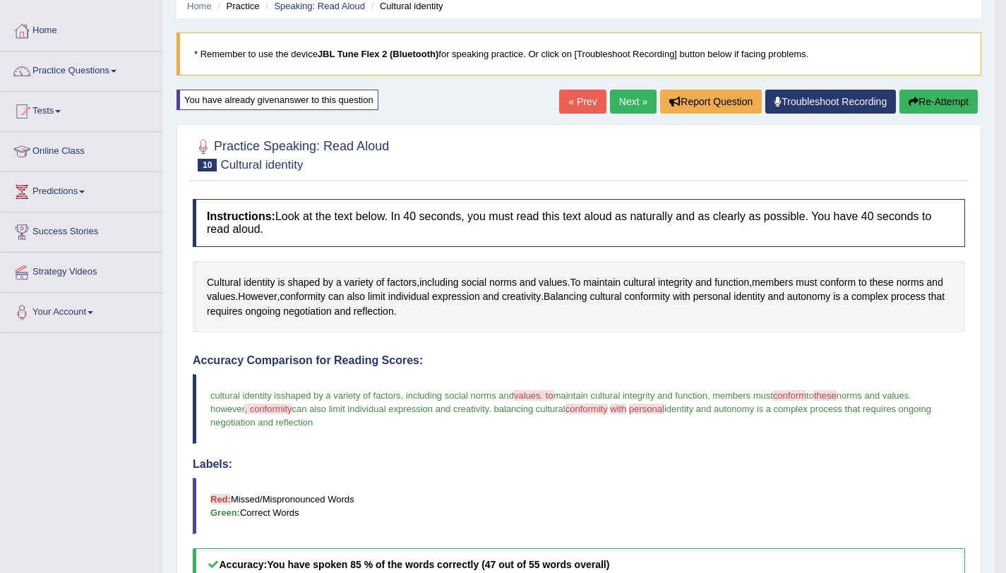
click at [945, 102] on button "Re-Attempt" at bounding box center [938, 102] width 78 height 24
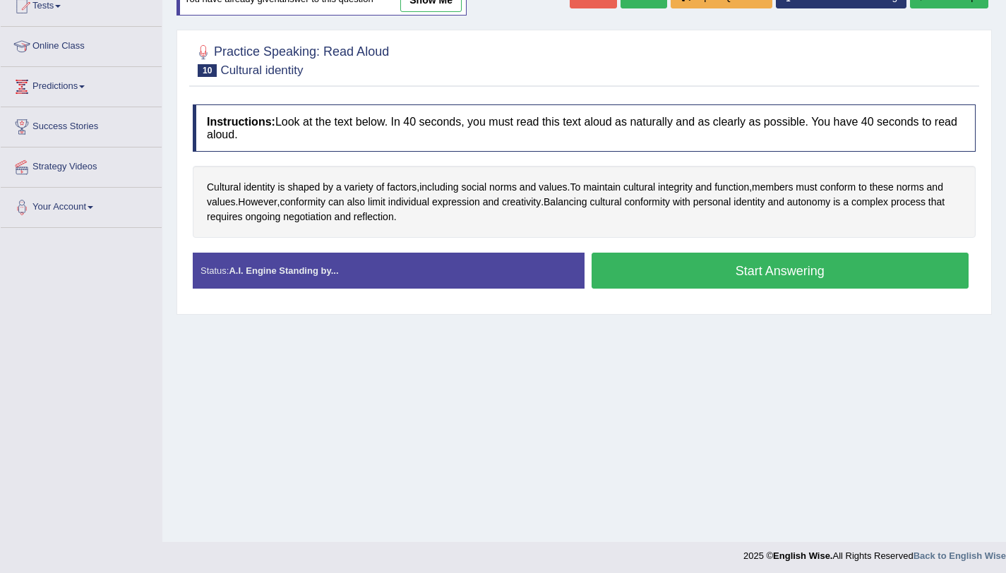
scroll to position [168, 0]
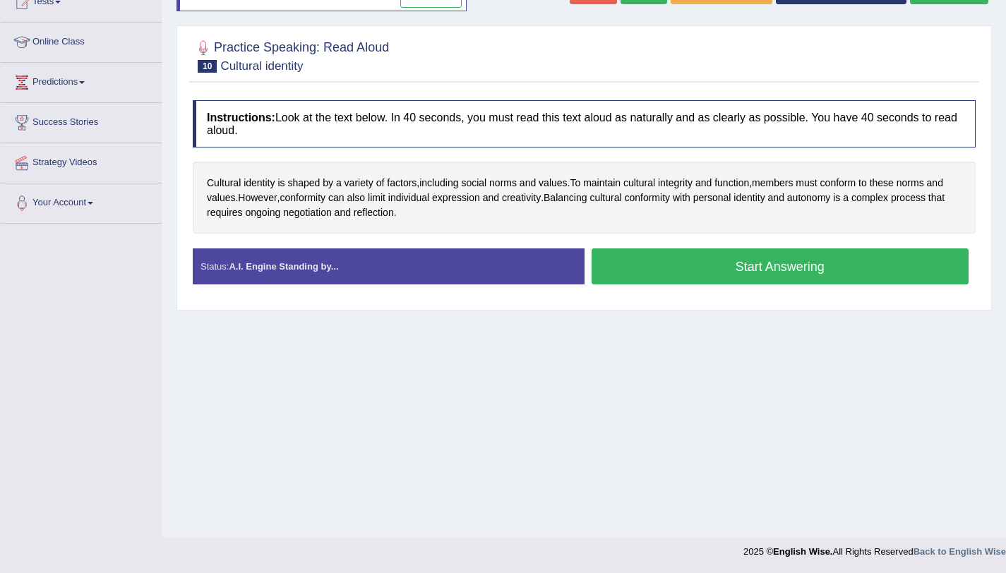
click at [706, 277] on button "Start Answering" at bounding box center [780, 266] width 378 height 36
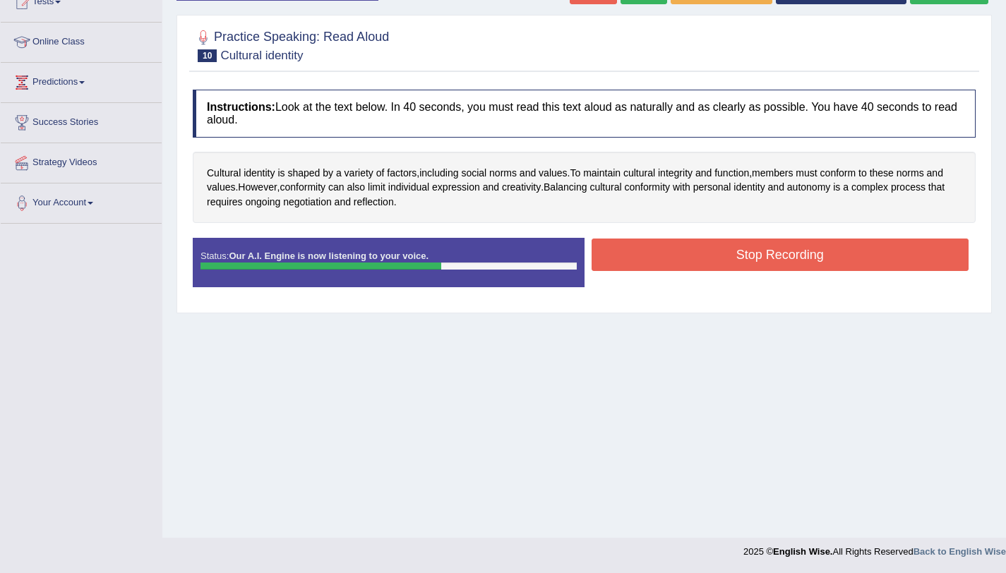
click at [710, 251] on button "Stop Recording" at bounding box center [780, 255] width 378 height 32
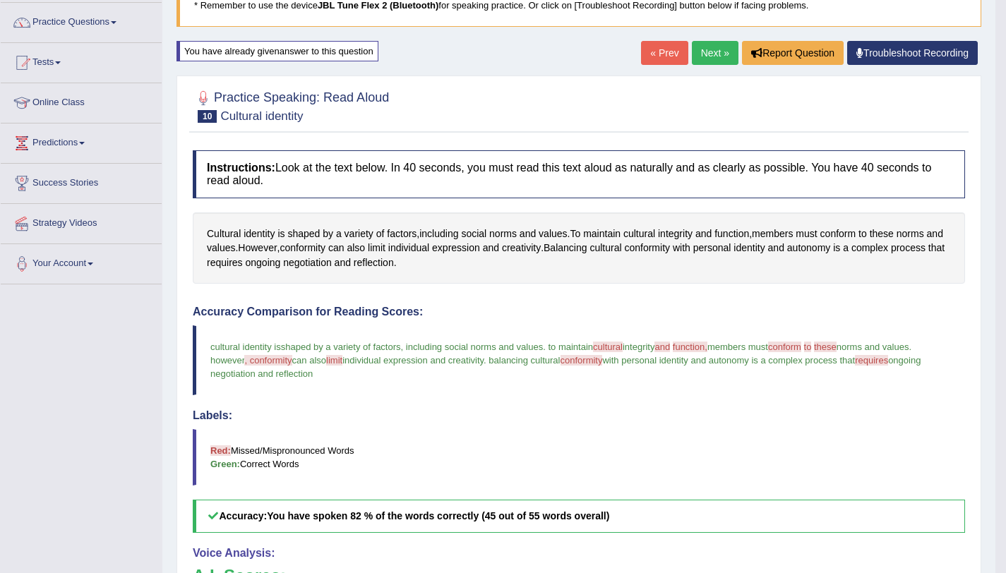
scroll to position [35, 0]
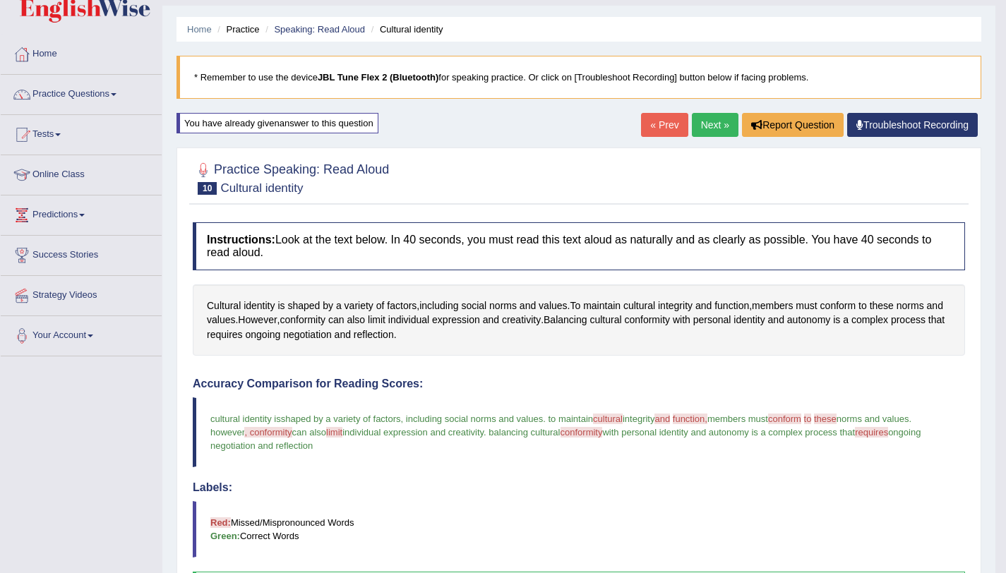
click at [720, 128] on link "Next »" at bounding box center [715, 125] width 47 height 24
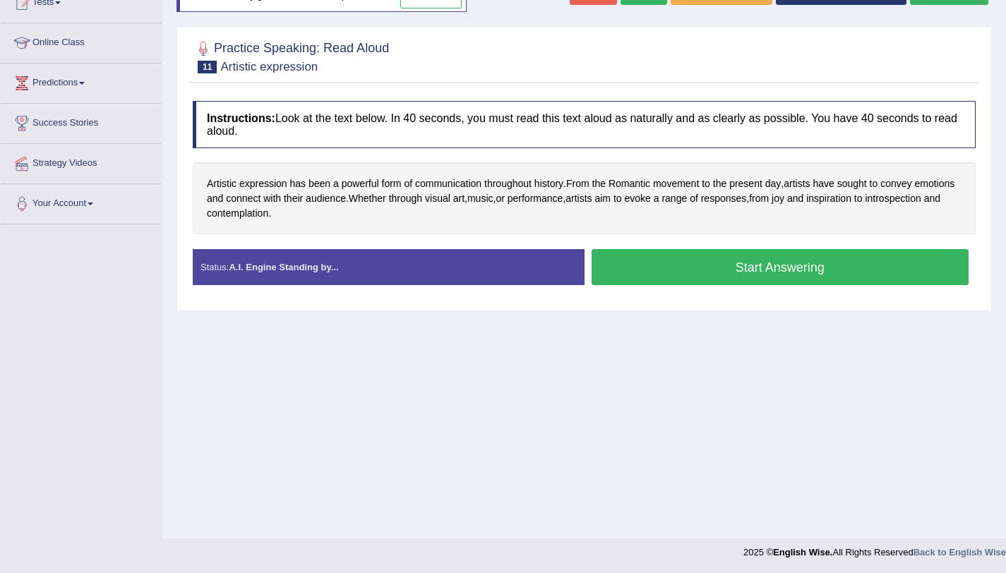
scroll to position [168, 0]
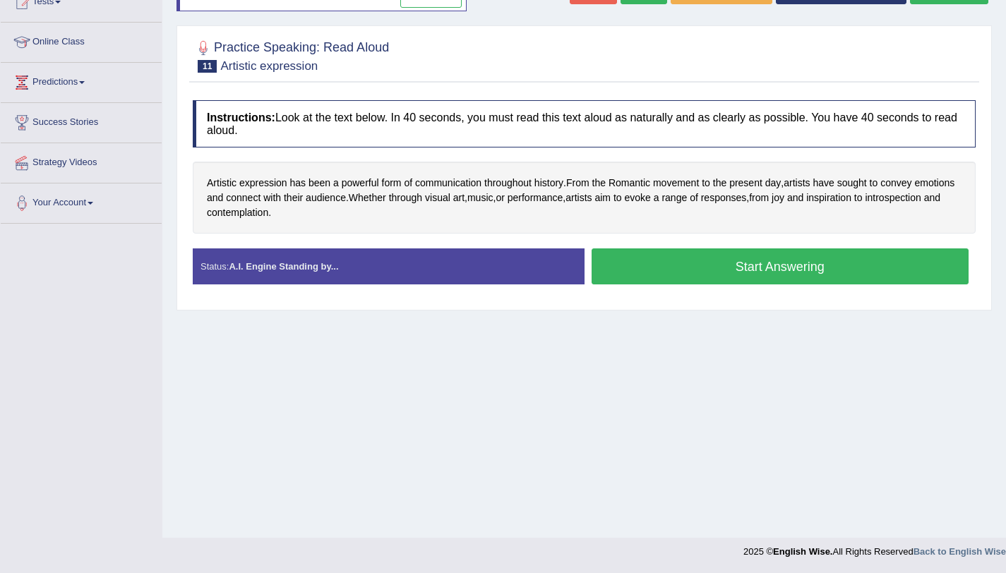
click at [629, 257] on button "Start Answering" at bounding box center [780, 266] width 378 height 36
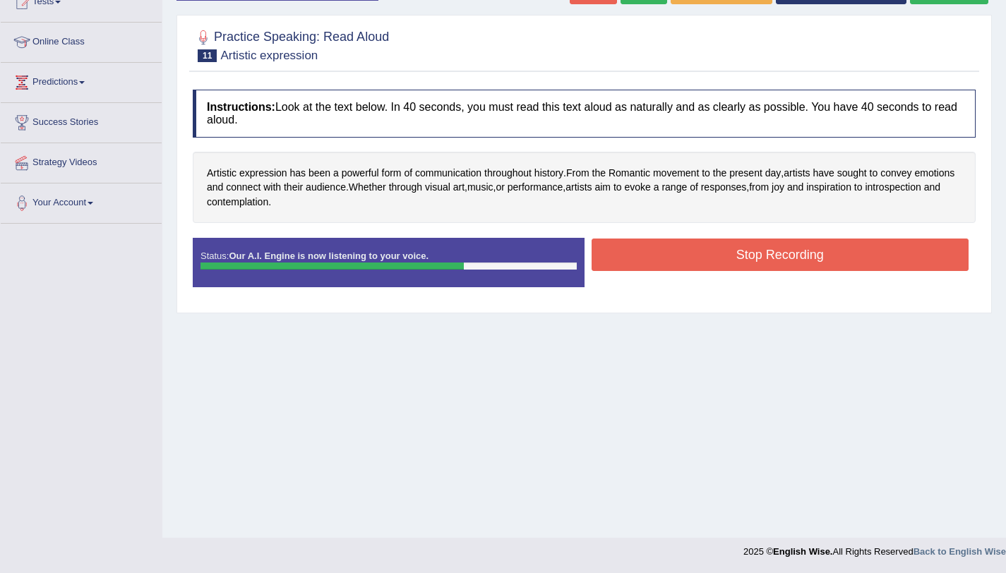
click at [629, 250] on button "Stop Recording" at bounding box center [780, 255] width 378 height 32
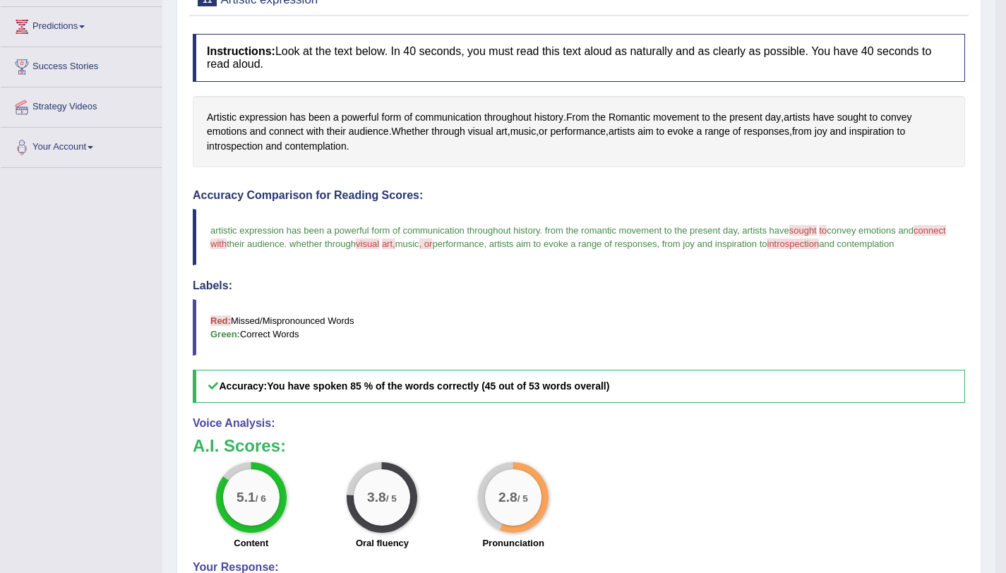
scroll to position [165, 0]
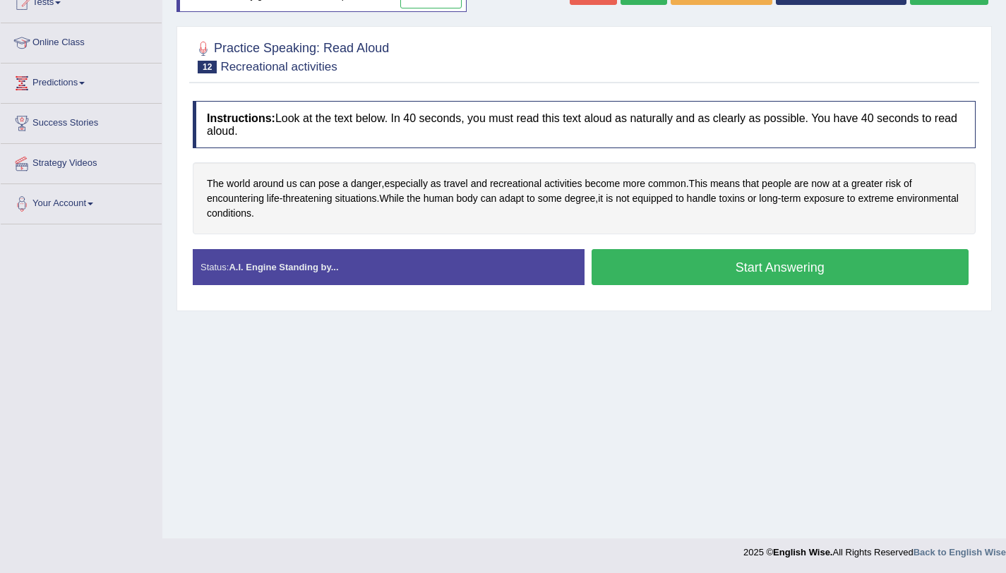
scroll to position [168, 0]
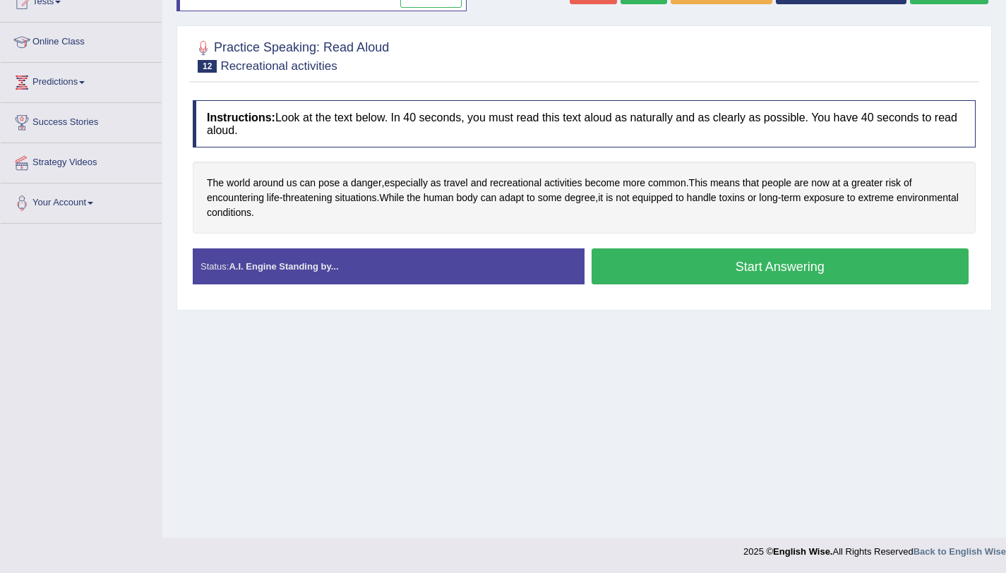
click at [715, 256] on button "Start Answering" at bounding box center [780, 266] width 378 height 36
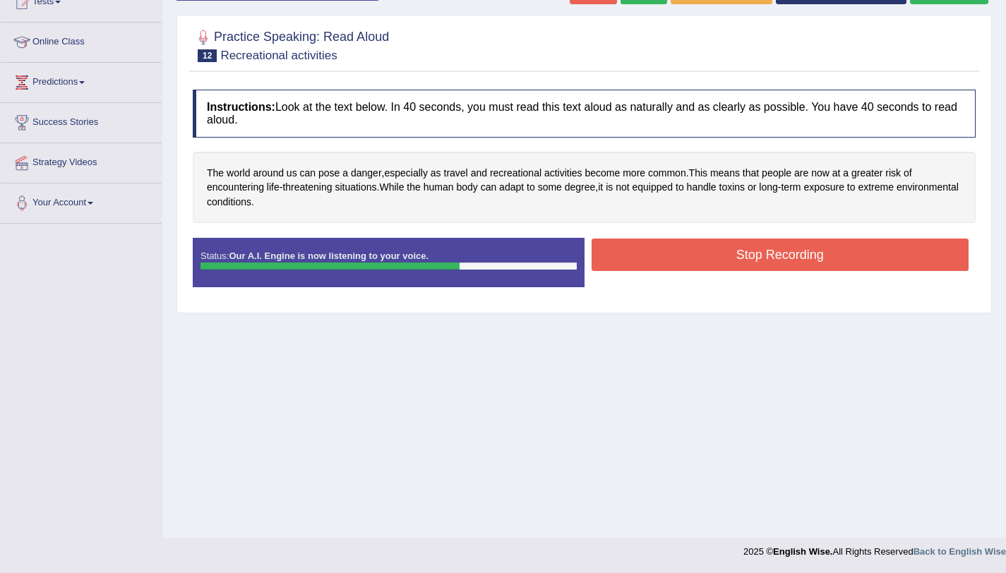
click at [680, 257] on button "Stop Recording" at bounding box center [780, 255] width 378 height 32
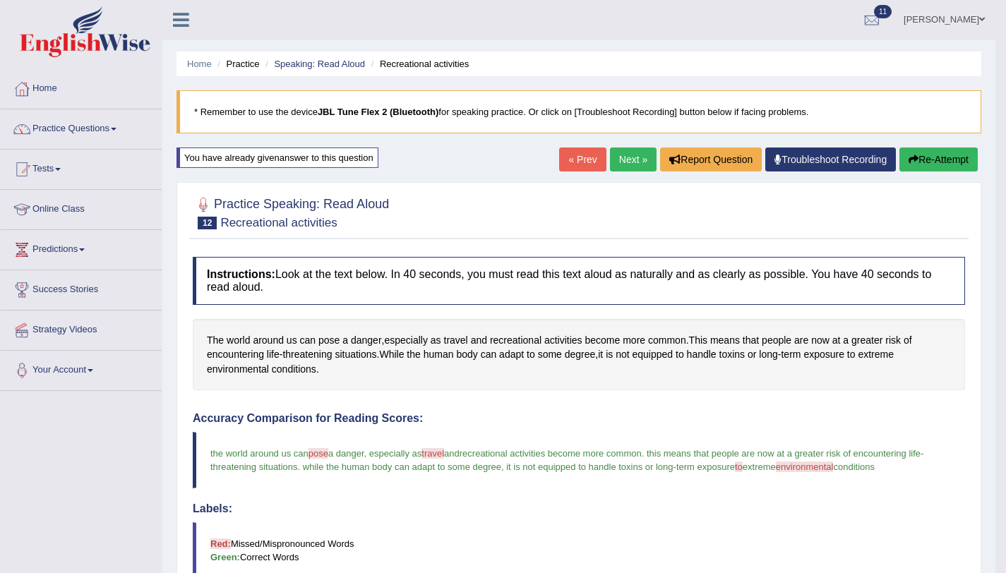
scroll to position [0, 0]
click at [81, 134] on link "Practice Questions" at bounding box center [81, 127] width 161 height 35
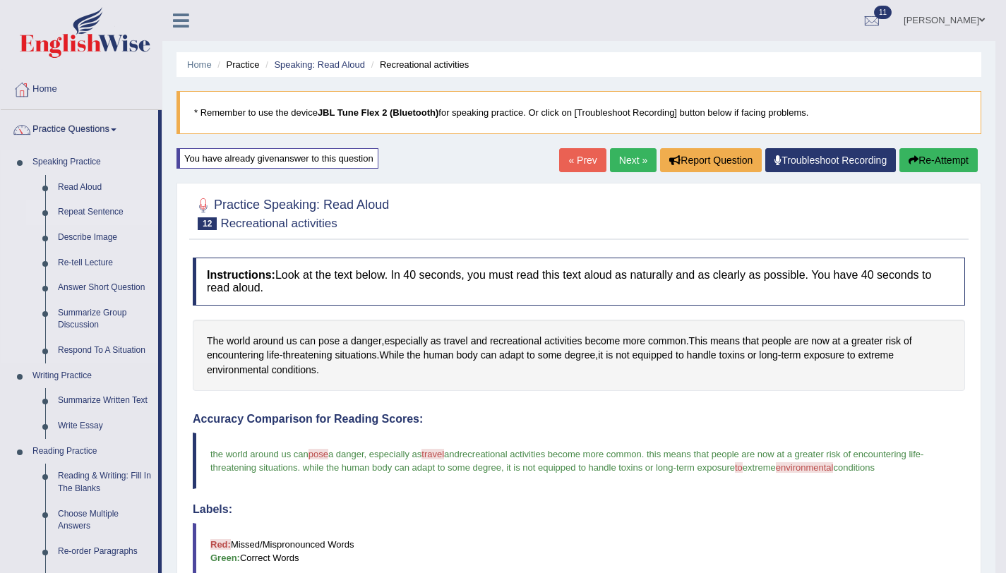
click at [92, 204] on link "Repeat Sentence" at bounding box center [105, 212] width 107 height 25
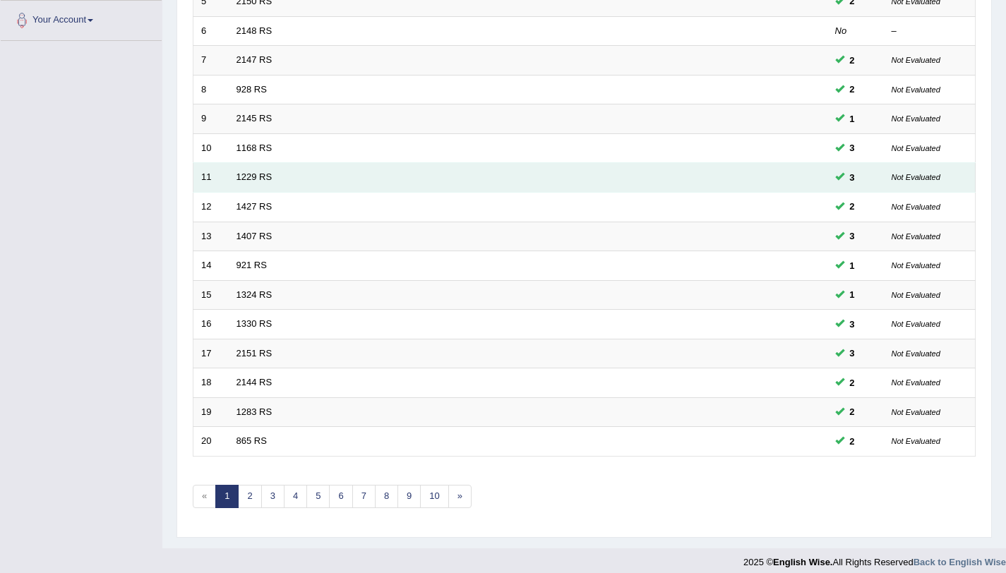
scroll to position [361, 0]
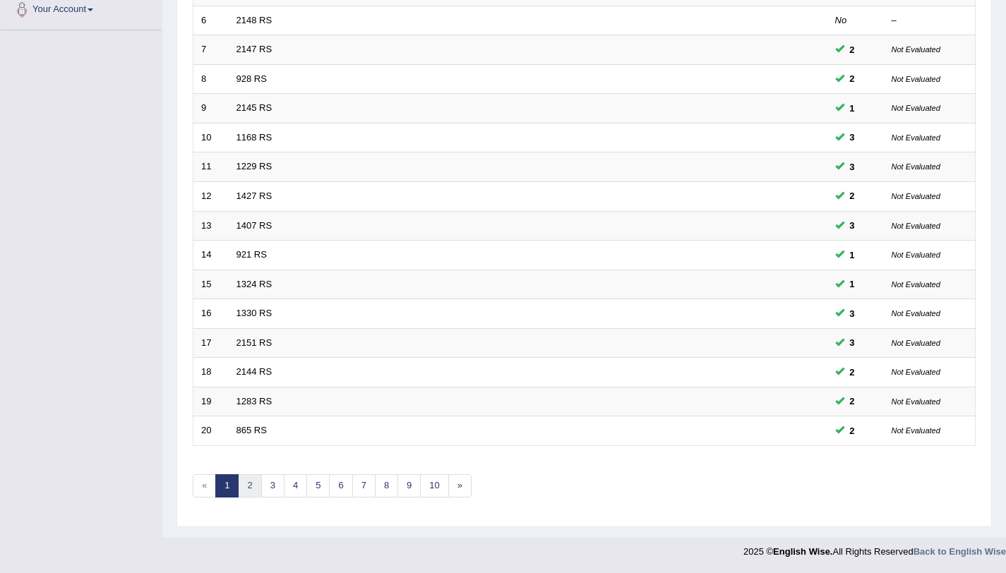
click at [249, 488] on link "2" at bounding box center [249, 485] width 23 height 23
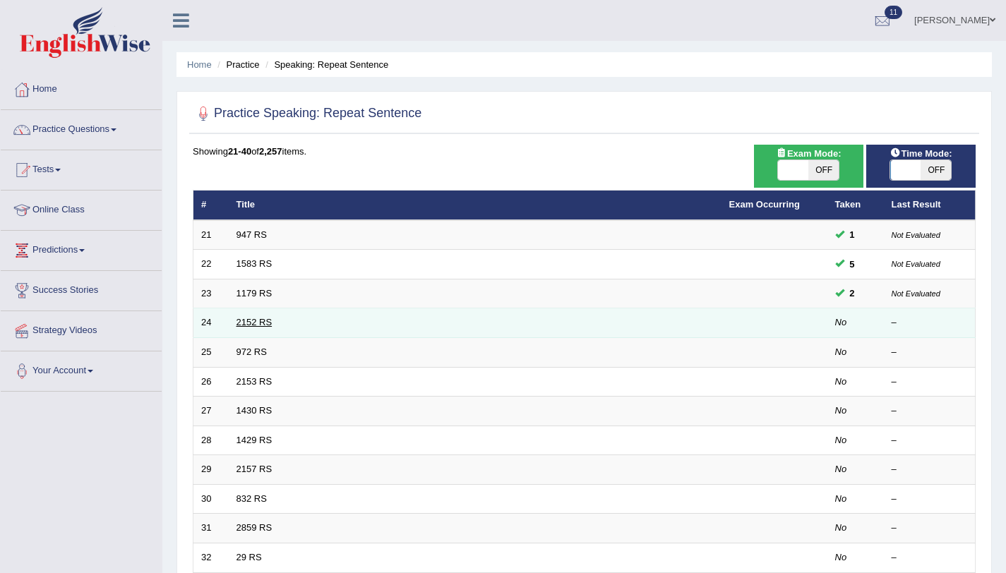
click at [258, 325] on link "2152 RS" at bounding box center [254, 322] width 36 height 11
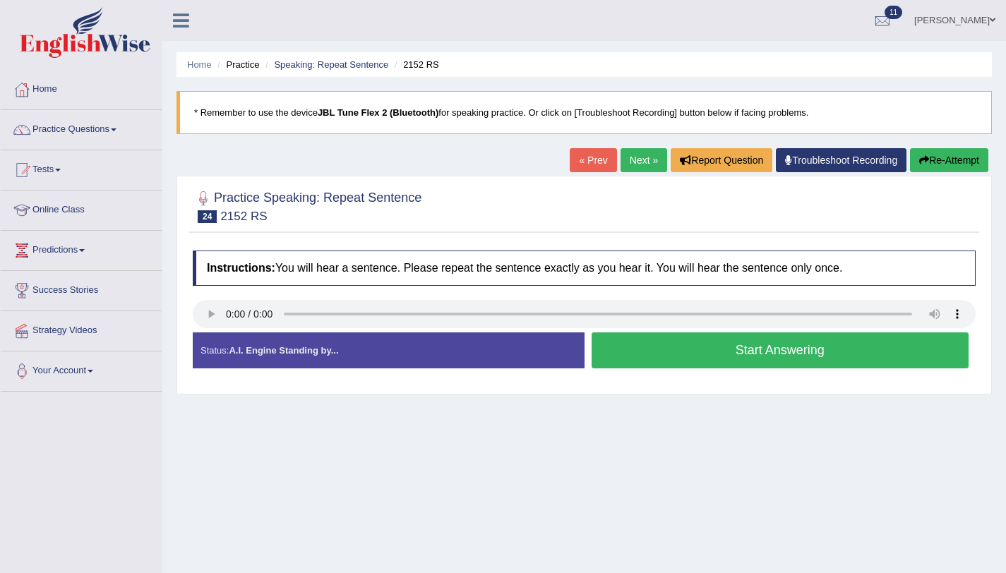
click at [630, 357] on button "Start Answering" at bounding box center [780, 350] width 378 height 36
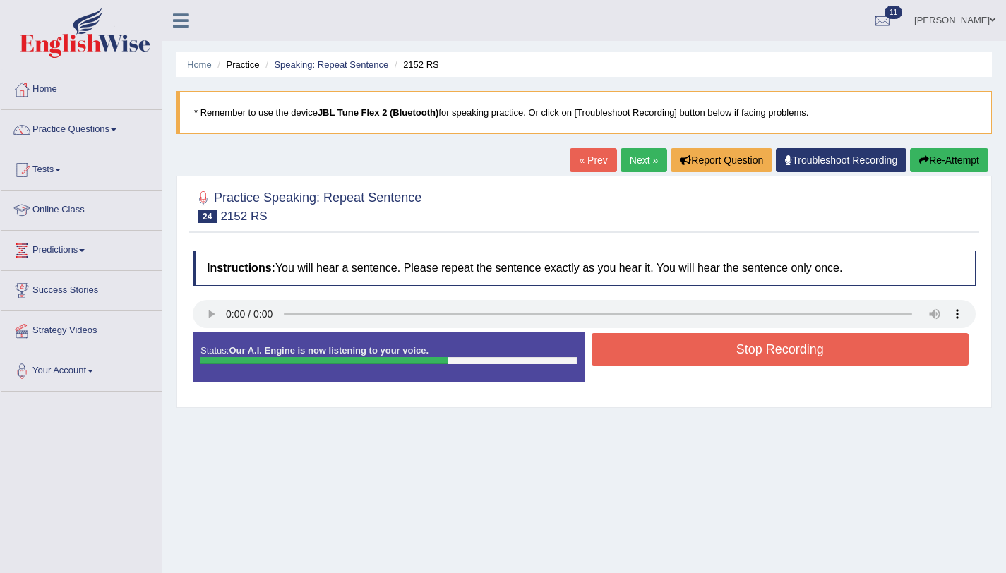
click at [628, 354] on button "Stop Recording" at bounding box center [780, 349] width 378 height 32
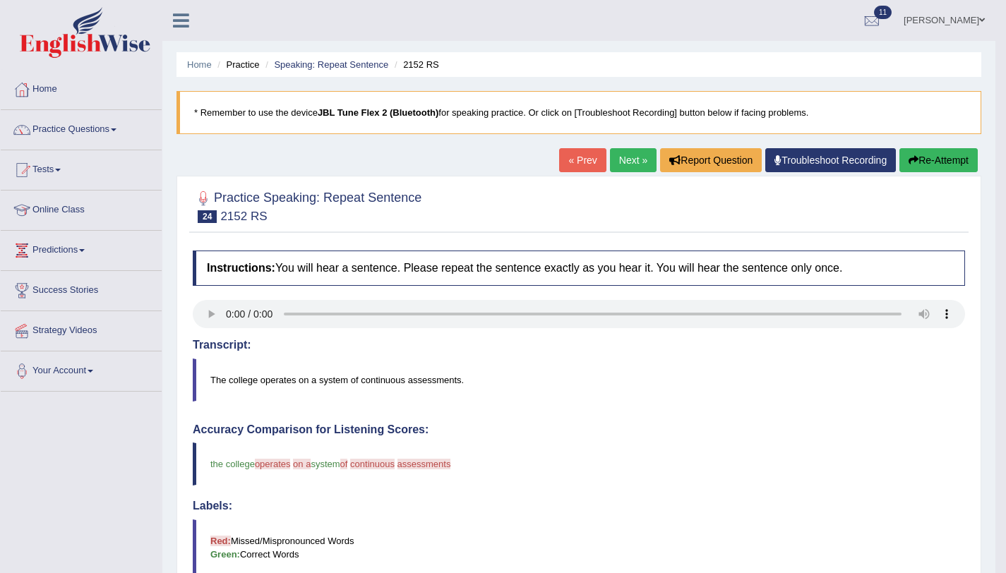
click at [908, 169] on button "Re-Attempt" at bounding box center [938, 160] width 78 height 24
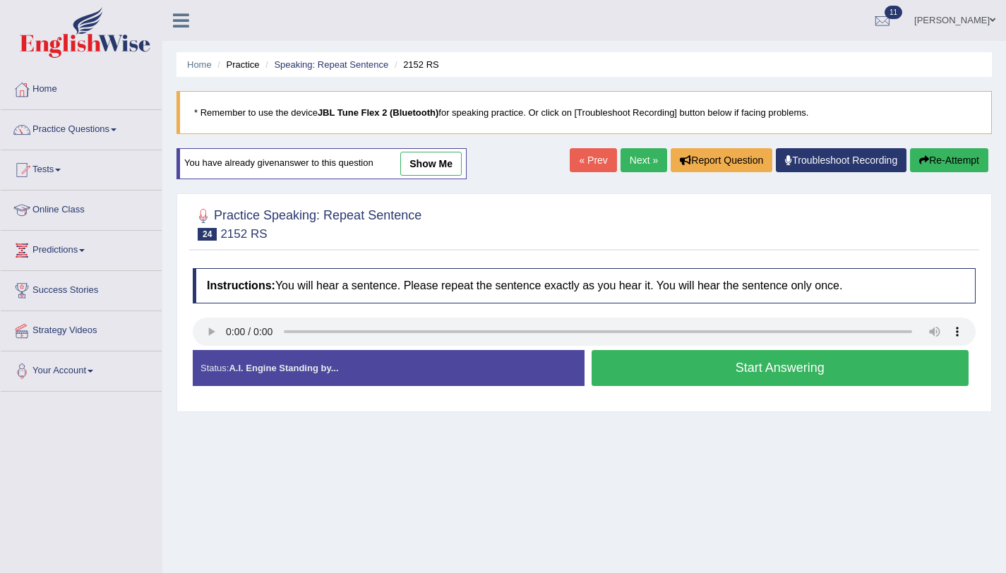
click at [645, 359] on button "Start Answering" at bounding box center [780, 368] width 378 height 36
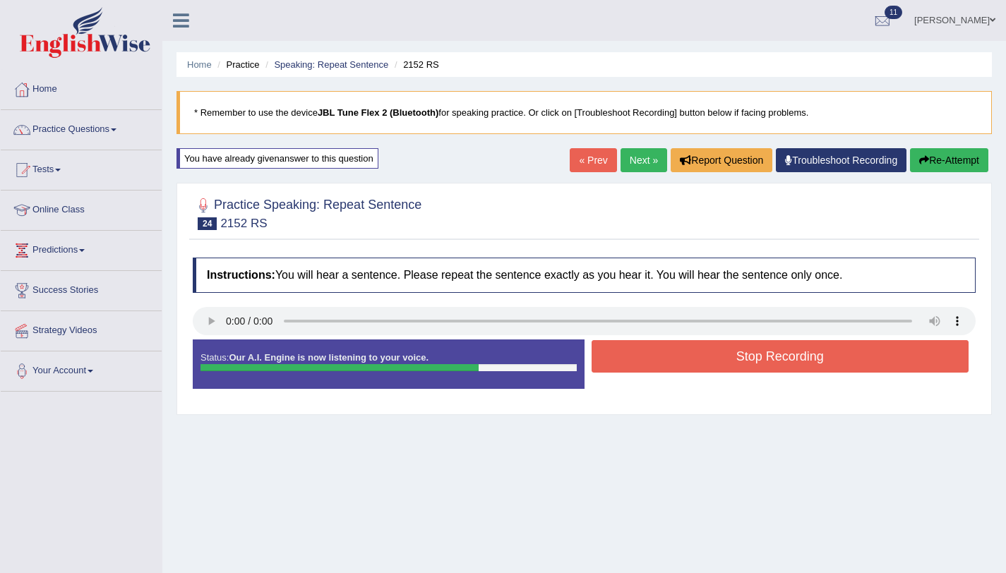
click at [685, 360] on button "Stop Recording" at bounding box center [780, 356] width 378 height 32
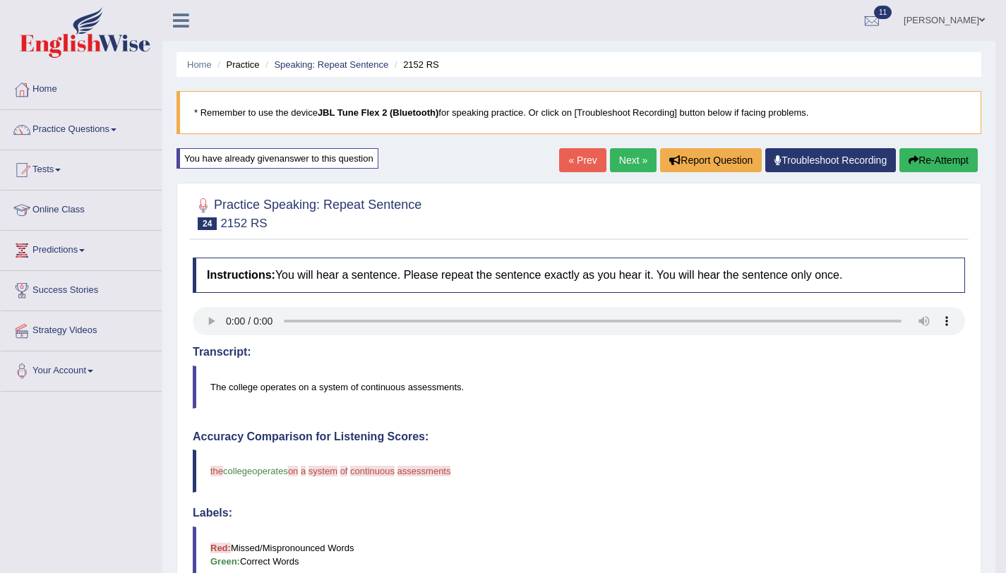
click at [927, 153] on button "Re-Attempt" at bounding box center [938, 160] width 78 height 24
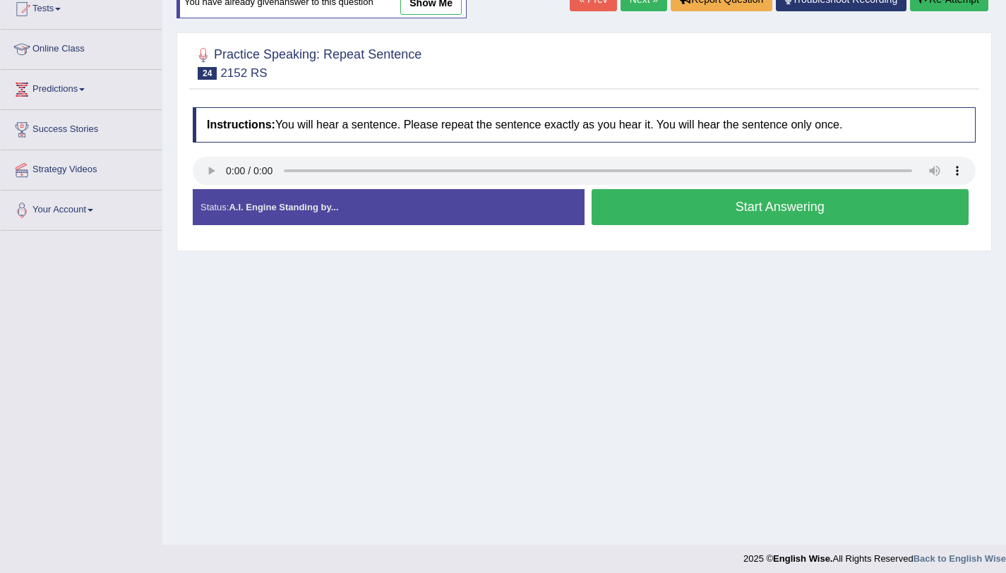
scroll to position [168, 0]
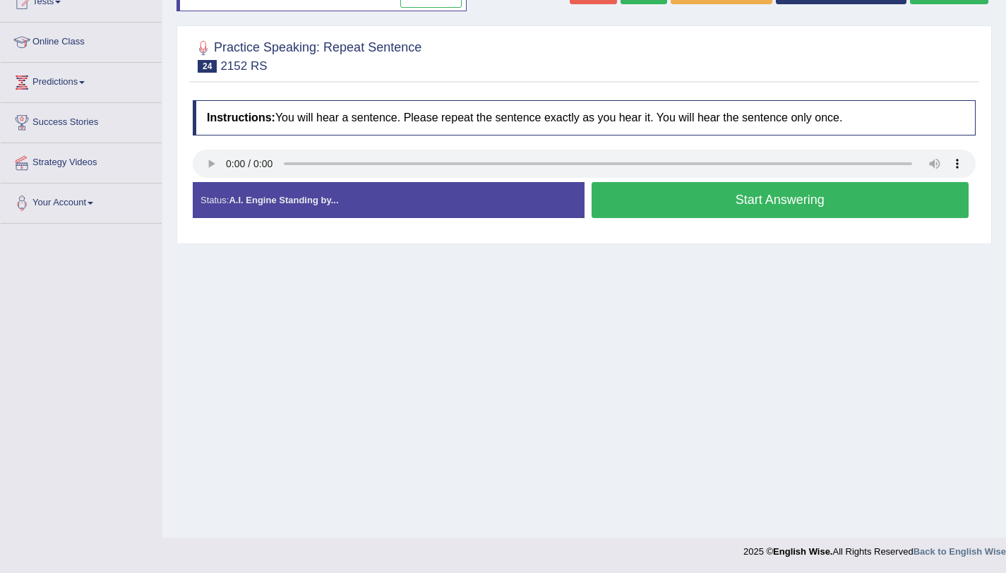
click at [697, 193] on button "Start Answering" at bounding box center [780, 200] width 378 height 36
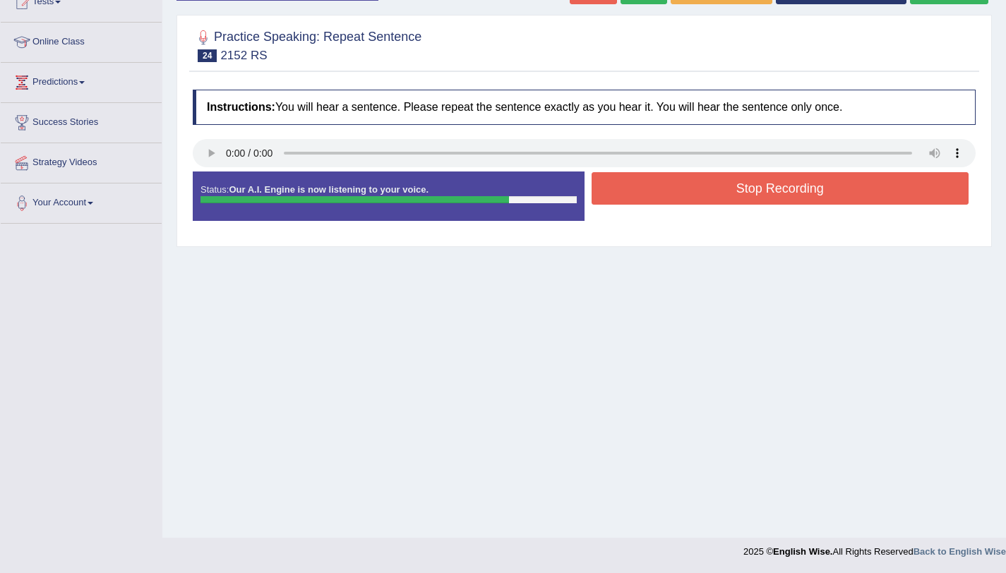
click at [701, 188] on button "Stop Recording" at bounding box center [780, 188] width 378 height 32
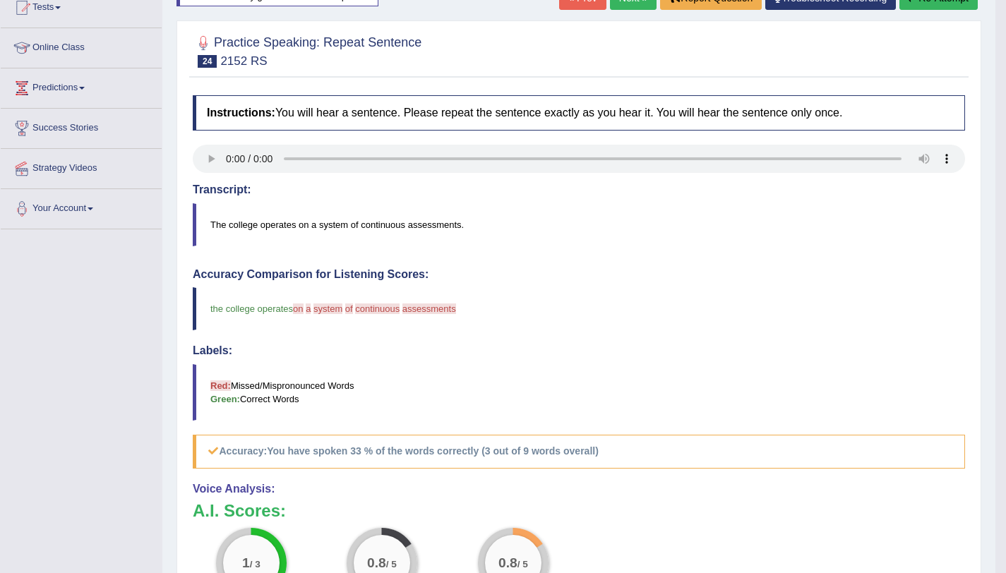
scroll to position [0, 0]
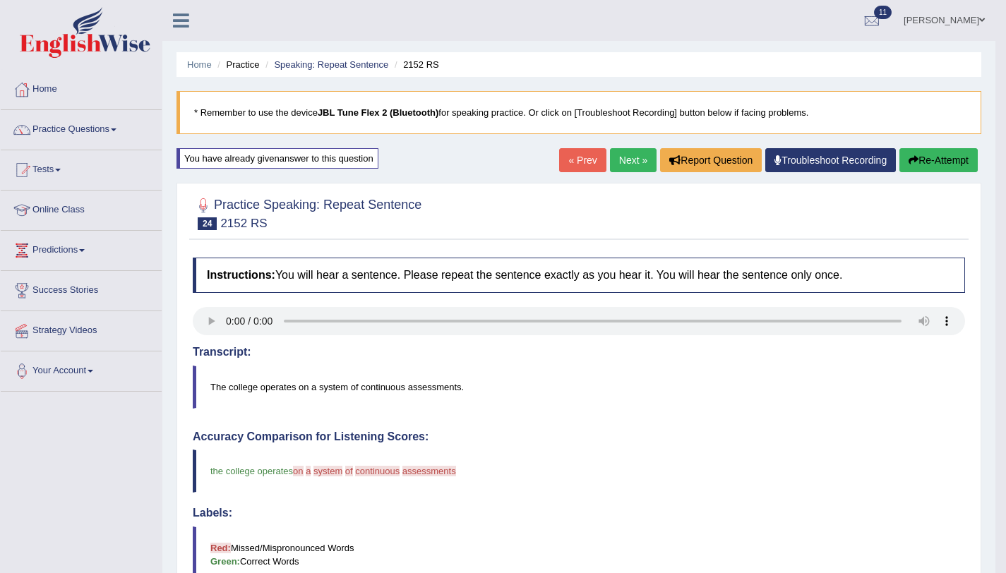
click at [922, 157] on button "Re-Attempt" at bounding box center [938, 160] width 78 height 24
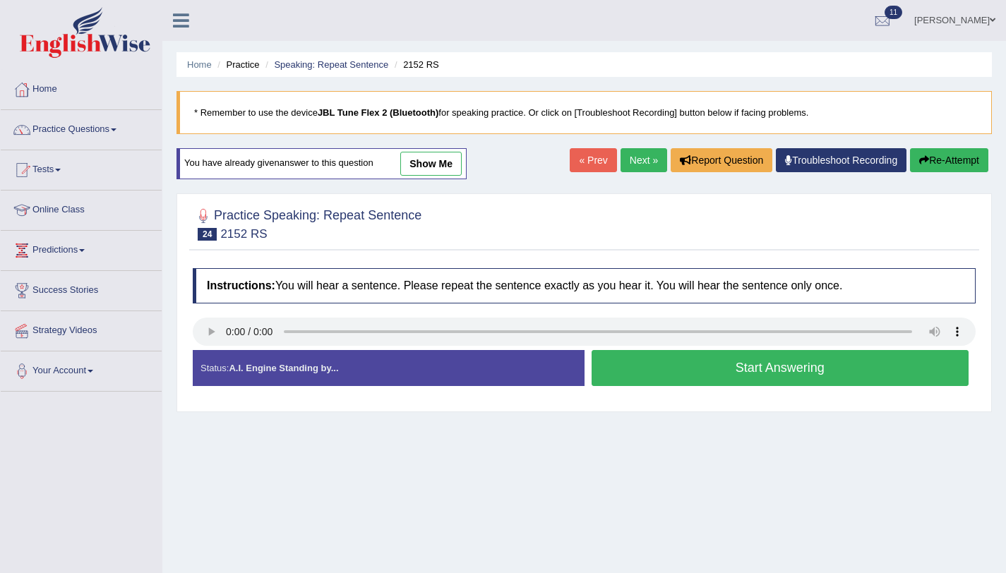
click at [697, 352] on button "Start Answering" at bounding box center [780, 368] width 378 height 36
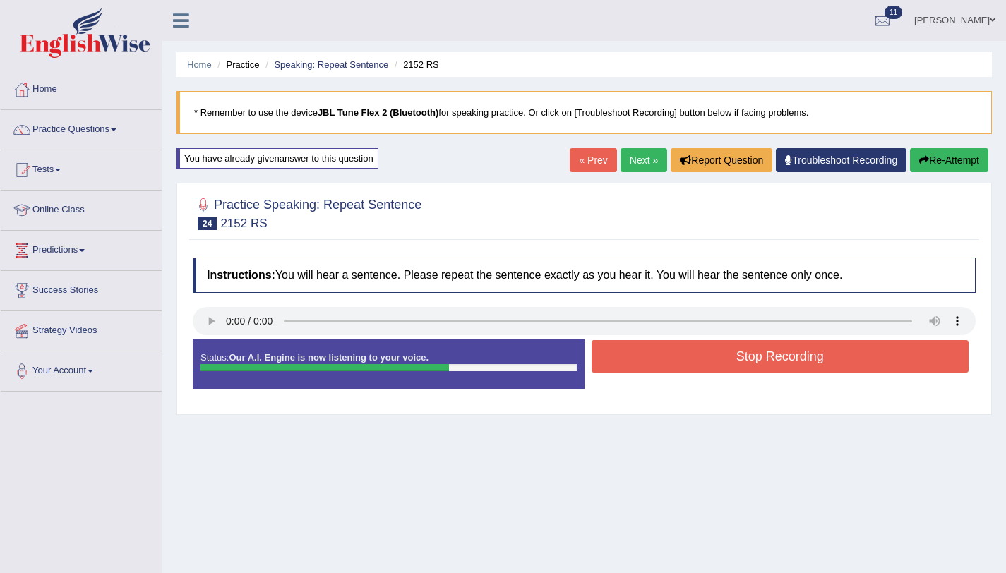
click at [660, 358] on button "Stop Recording" at bounding box center [780, 356] width 378 height 32
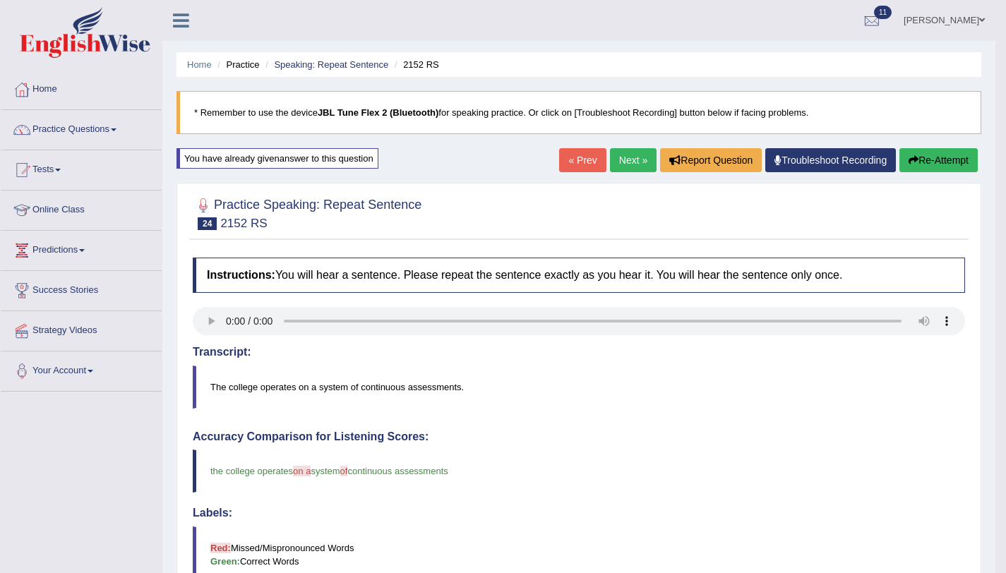
click at [610, 169] on link "Next »" at bounding box center [633, 160] width 47 height 24
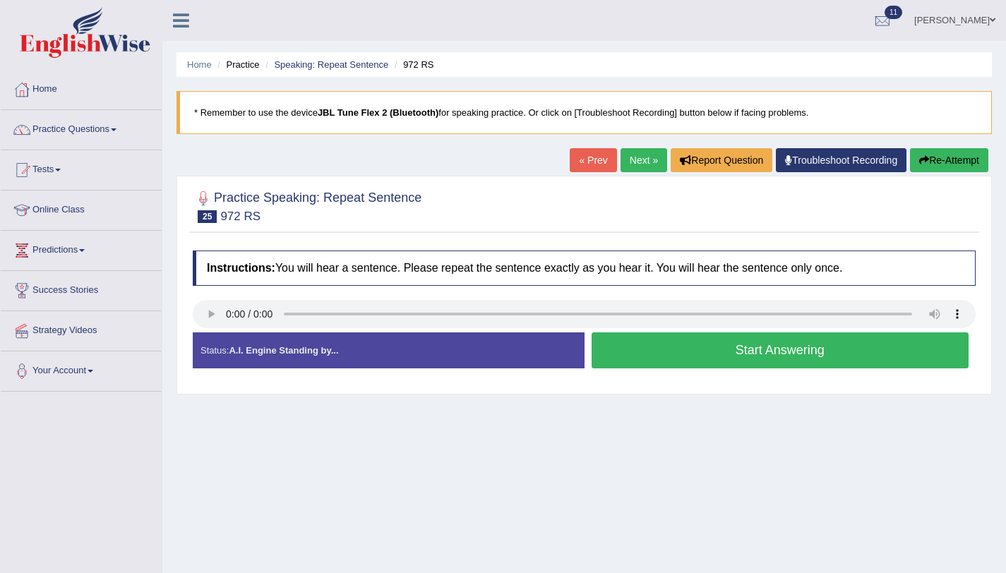
click at [687, 356] on button "Start Answering" at bounding box center [780, 350] width 378 height 36
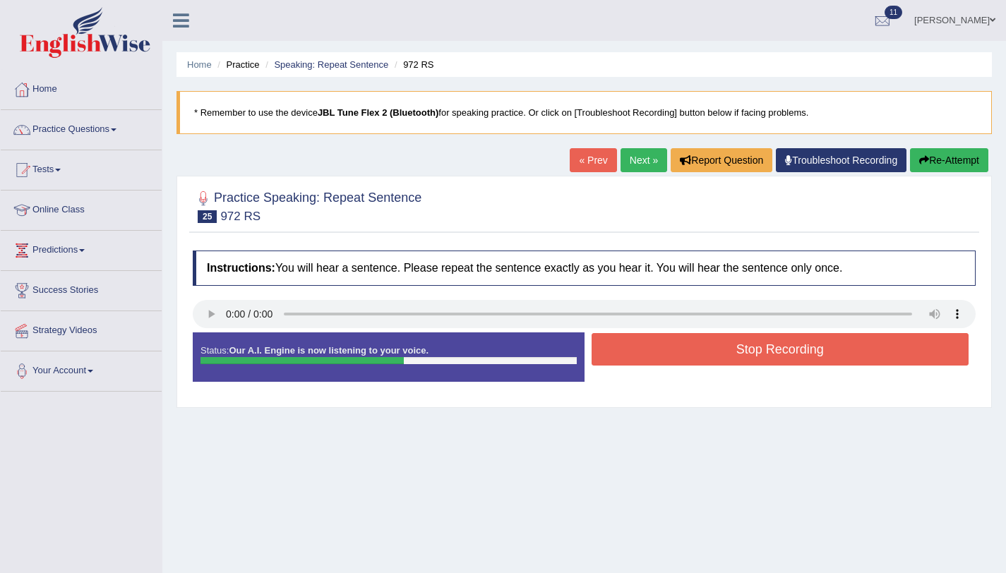
click at [688, 347] on button "Stop Recording" at bounding box center [780, 349] width 378 height 32
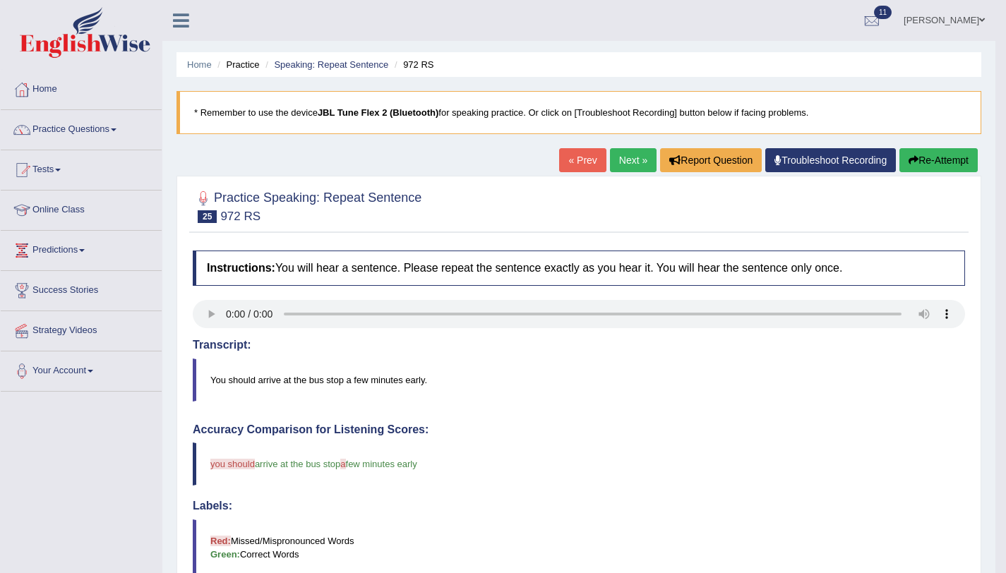
click at [903, 167] on button "Re-Attempt" at bounding box center [938, 160] width 78 height 24
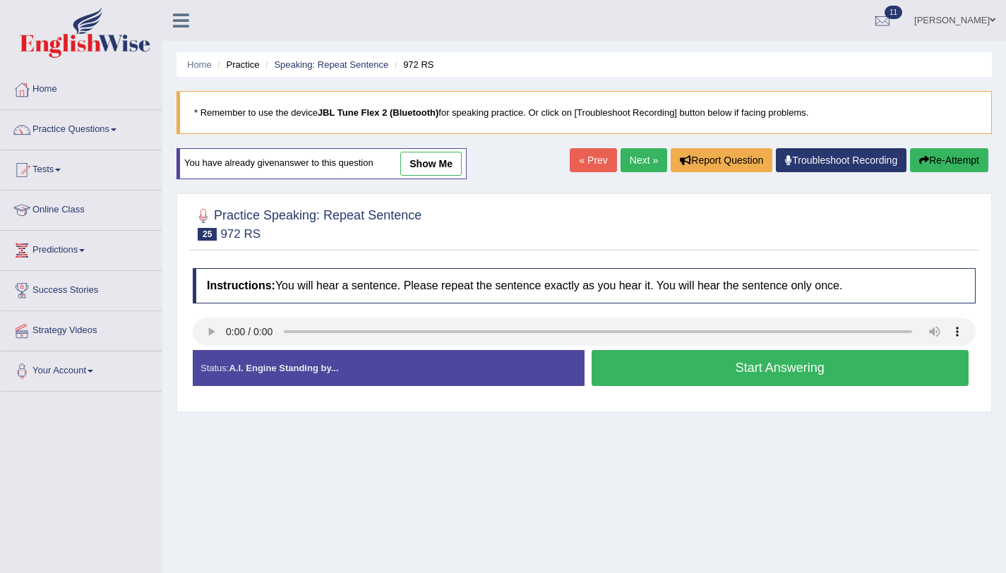
click at [695, 373] on button "Start Answering" at bounding box center [780, 368] width 378 height 36
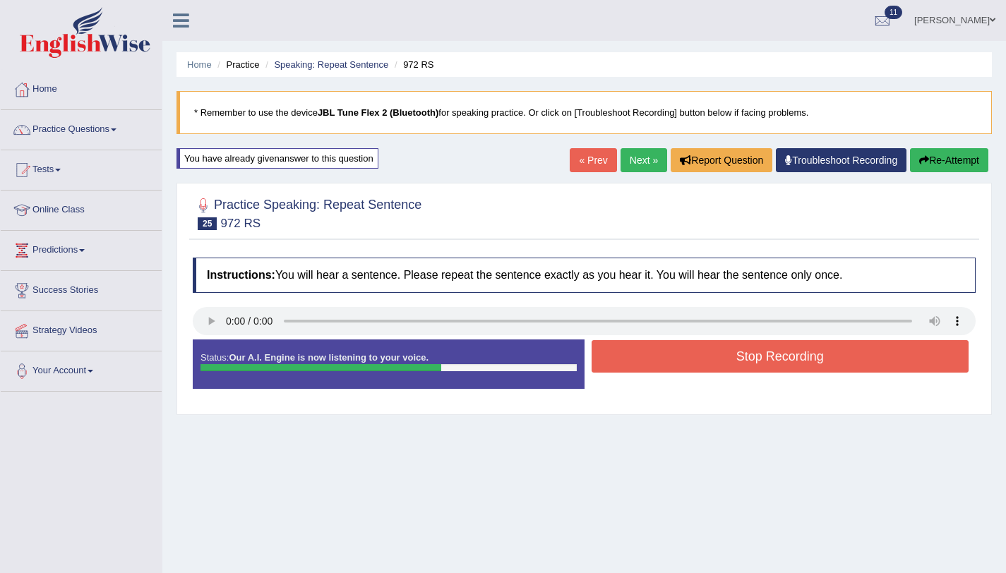
click at [699, 361] on button "Stop Recording" at bounding box center [780, 356] width 378 height 32
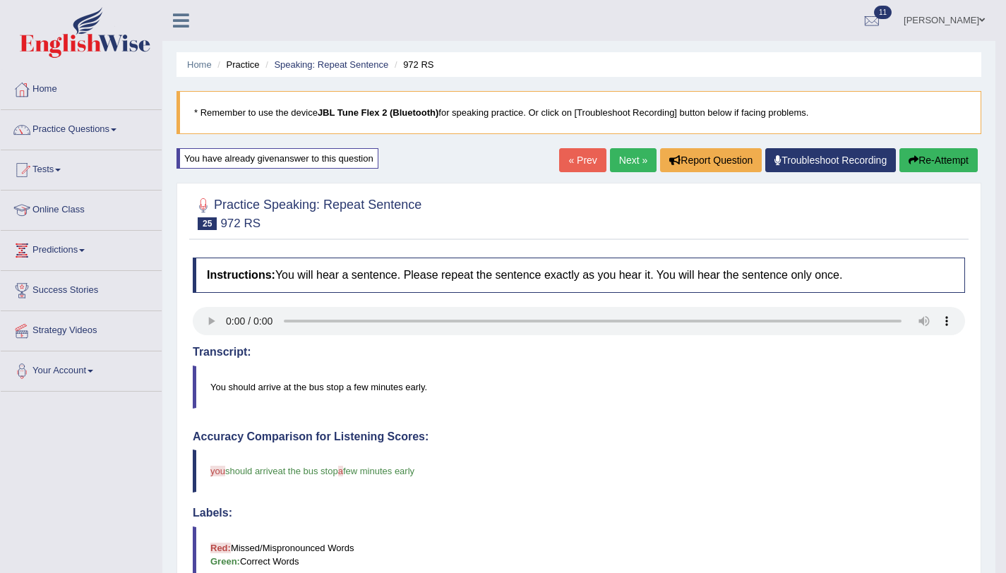
click at [622, 169] on link "Next »" at bounding box center [633, 160] width 47 height 24
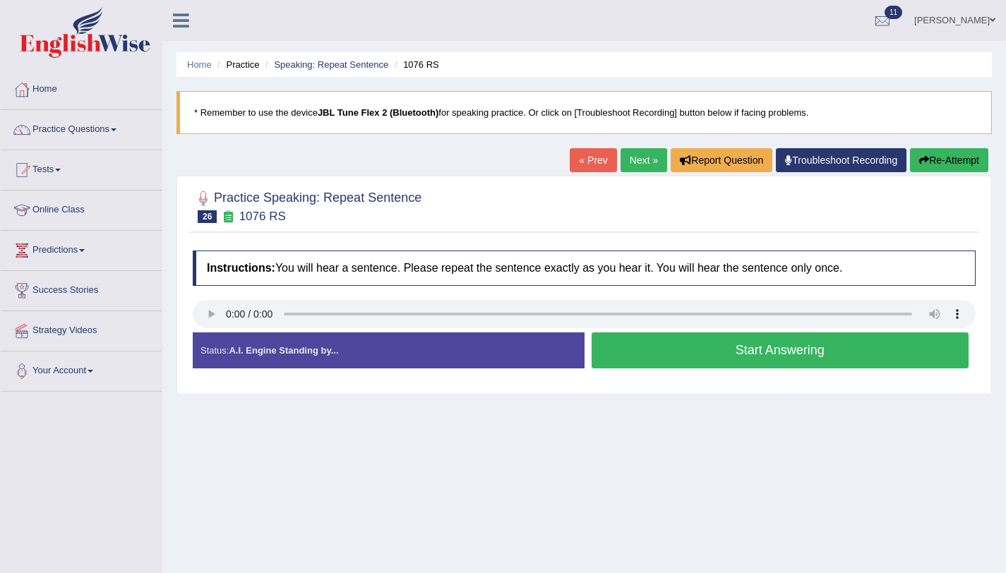
click at [632, 356] on button "Start Answering" at bounding box center [780, 350] width 378 height 36
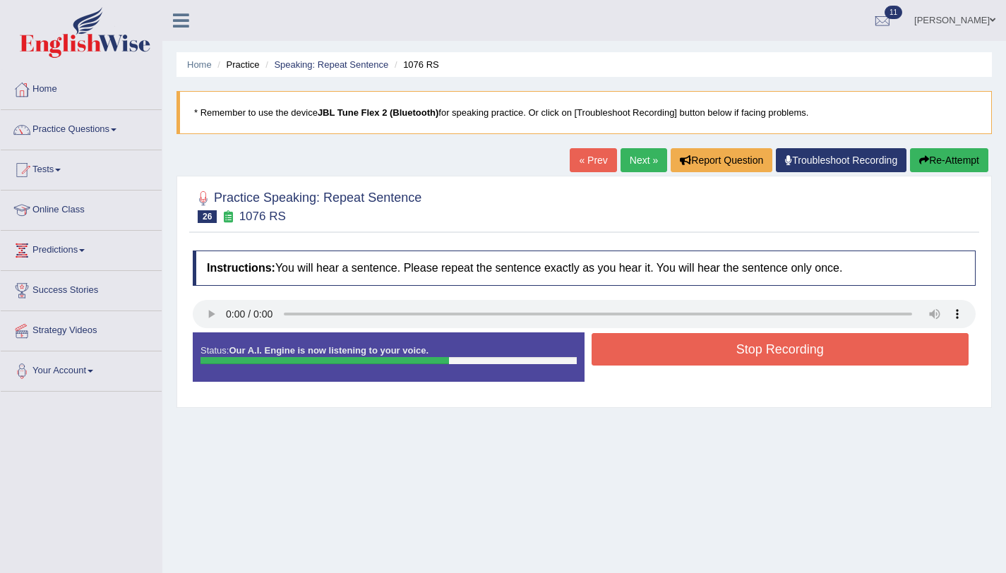
click at [632, 356] on button "Stop Recording" at bounding box center [780, 349] width 378 height 32
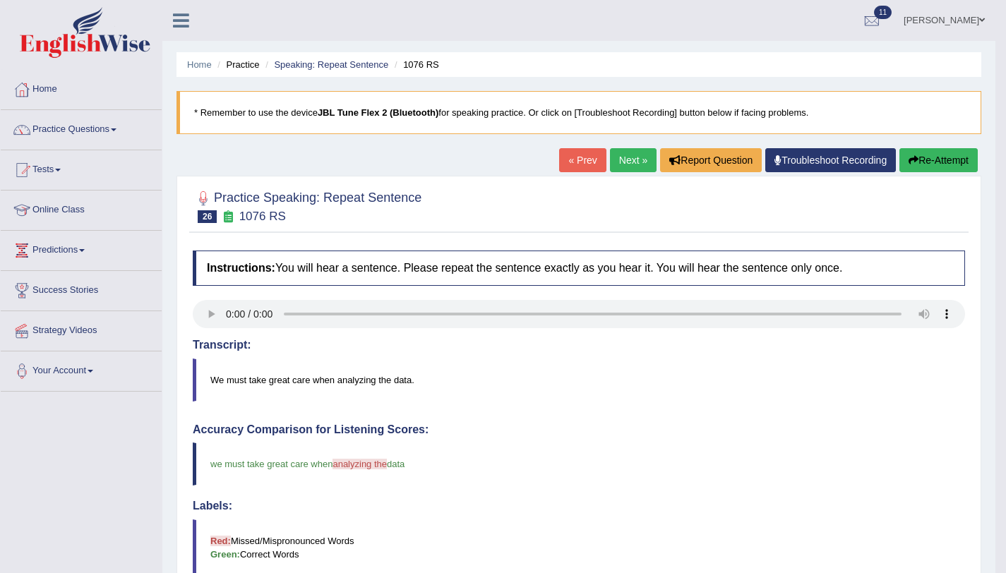
click at [623, 164] on link "Next »" at bounding box center [633, 160] width 47 height 24
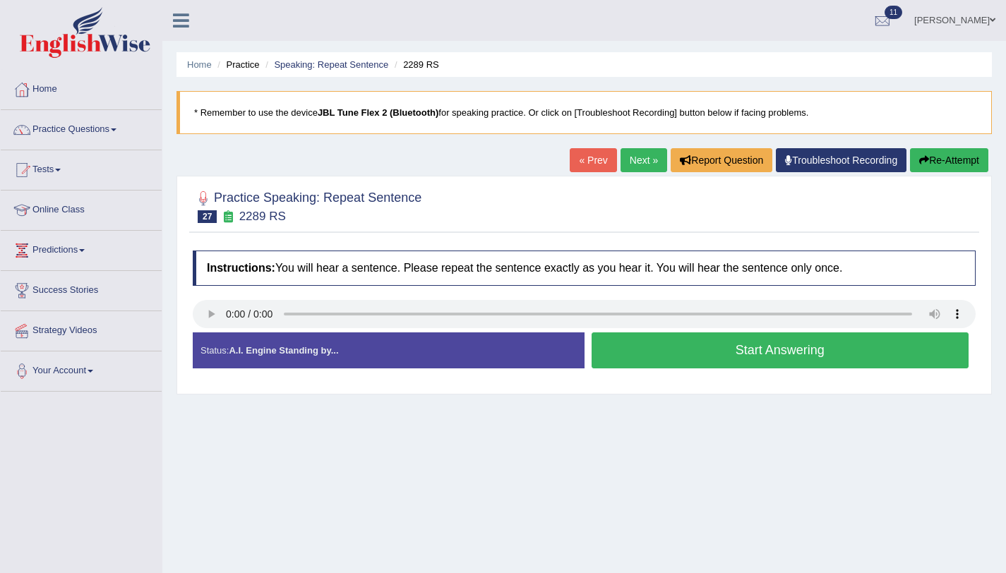
click at [659, 363] on button "Start Answering" at bounding box center [780, 350] width 378 height 36
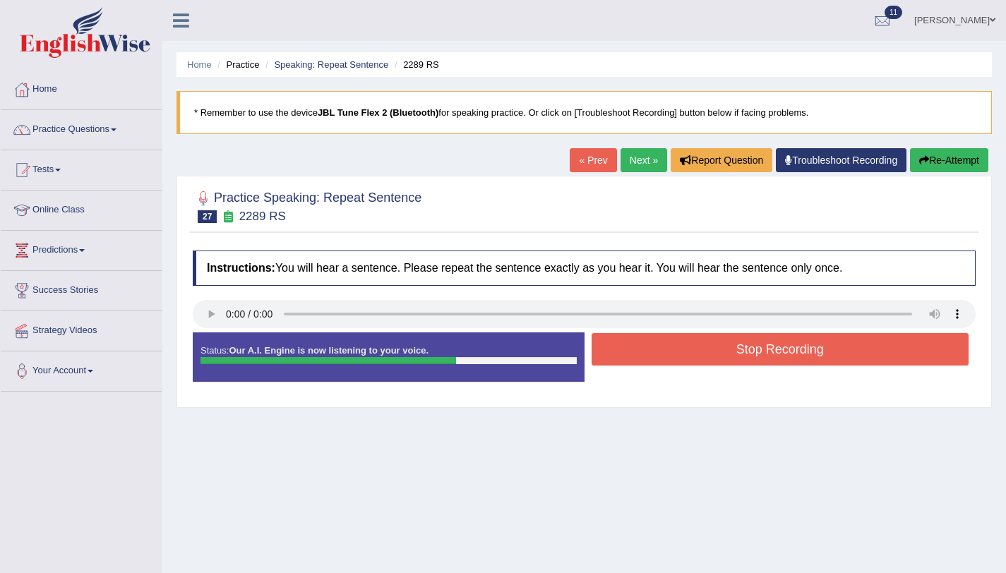
click at [659, 363] on button "Stop Recording" at bounding box center [780, 349] width 378 height 32
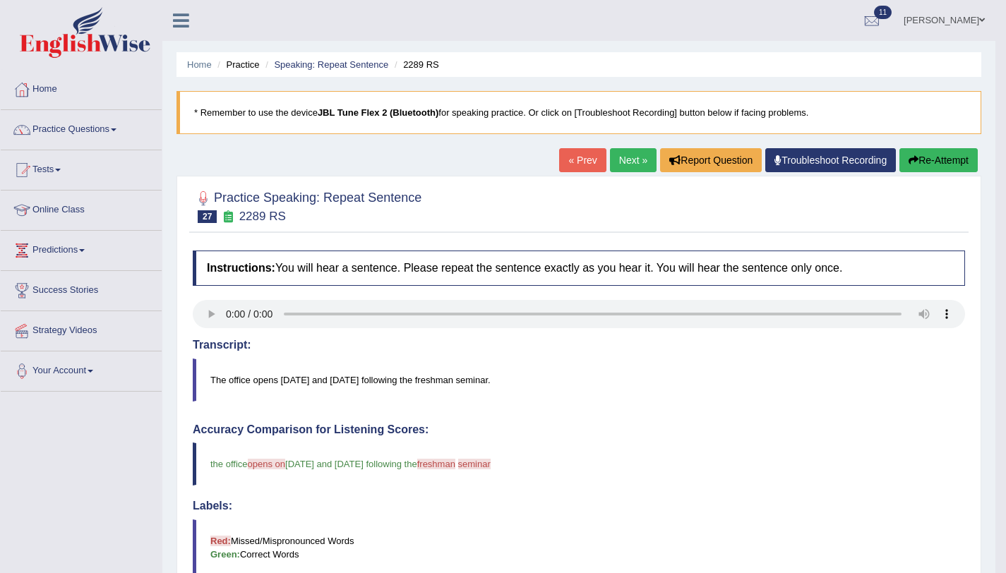
click at [934, 164] on button "Re-Attempt" at bounding box center [938, 160] width 78 height 24
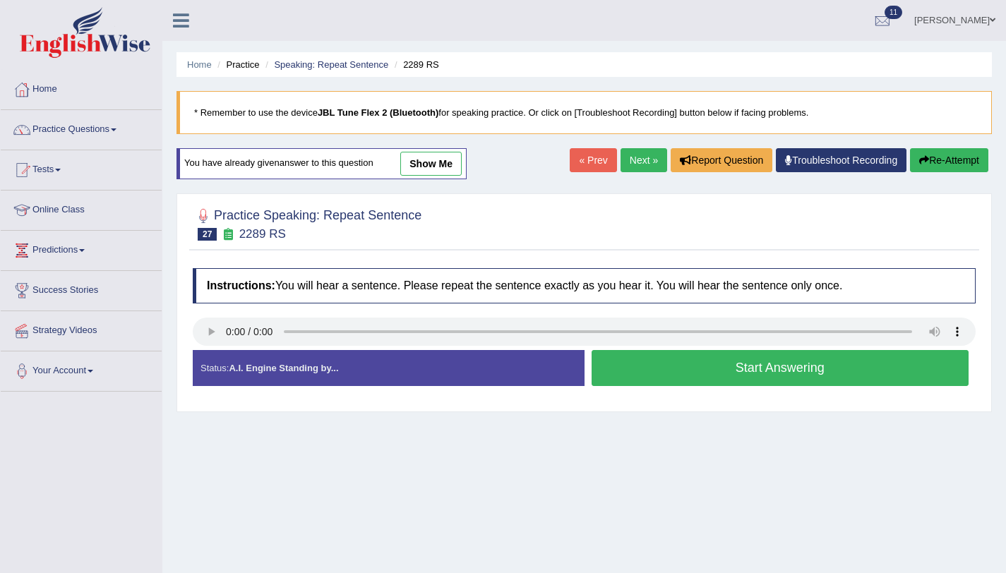
click at [647, 375] on button "Start Answering" at bounding box center [780, 368] width 378 height 36
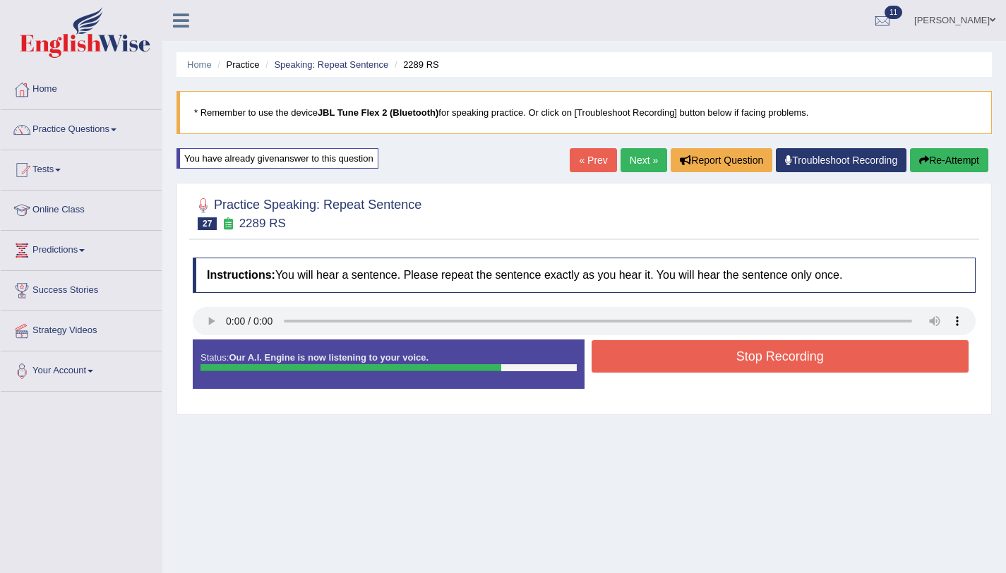
click at [657, 366] on button "Stop Recording" at bounding box center [780, 356] width 378 height 32
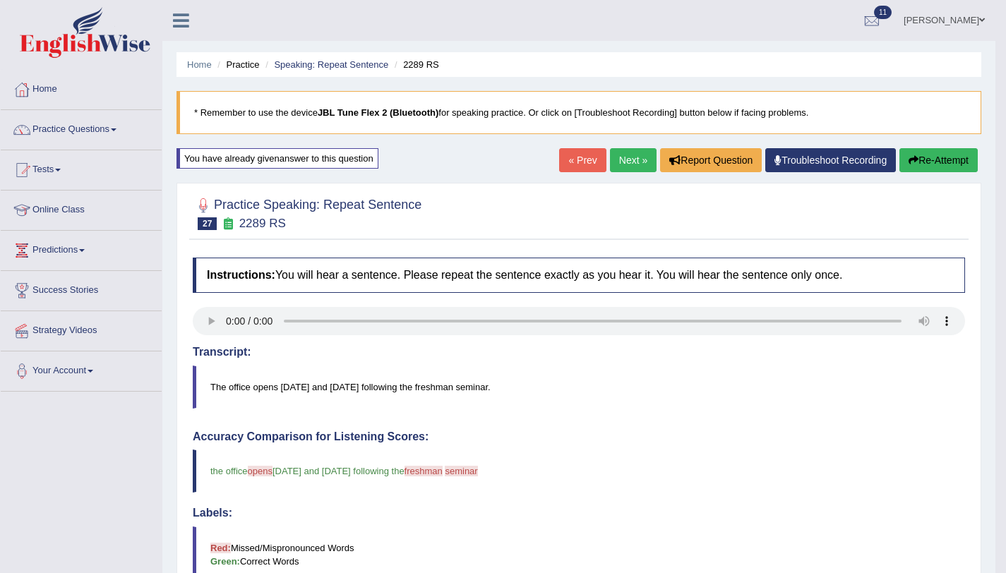
click at [934, 169] on button "Re-Attempt" at bounding box center [938, 160] width 78 height 24
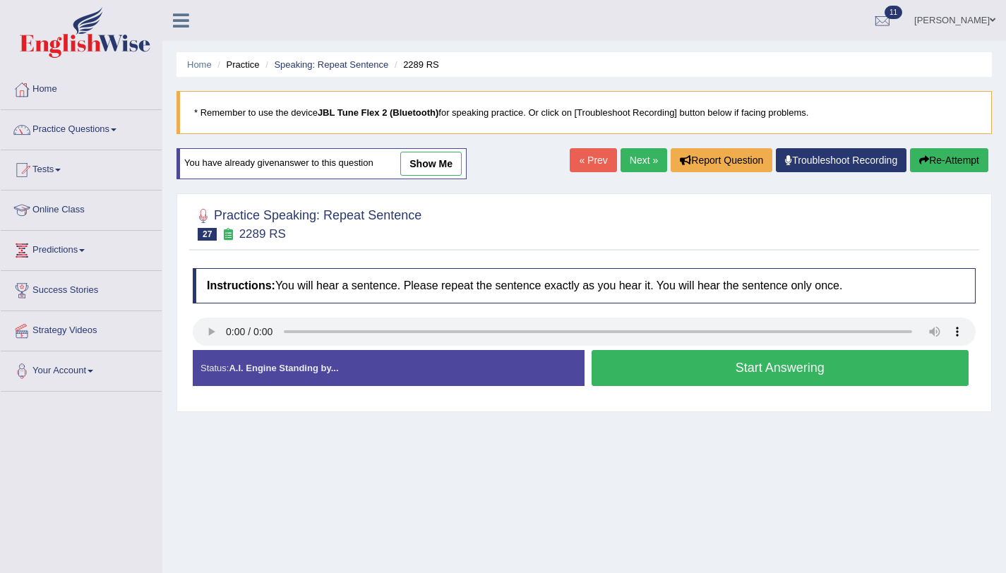
click at [813, 359] on button "Start Answering" at bounding box center [780, 368] width 378 height 36
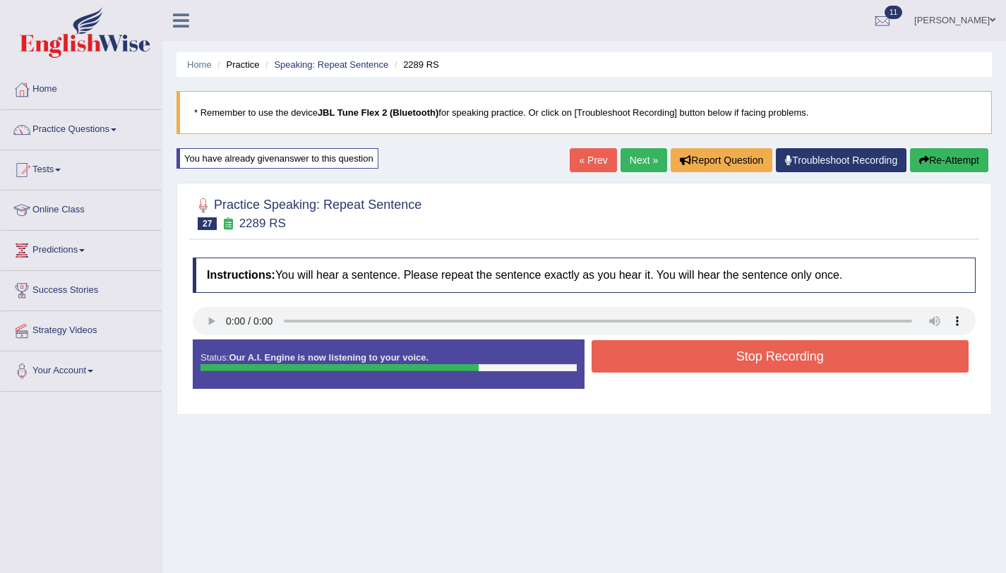
click at [817, 359] on button "Stop Recording" at bounding box center [780, 356] width 378 height 32
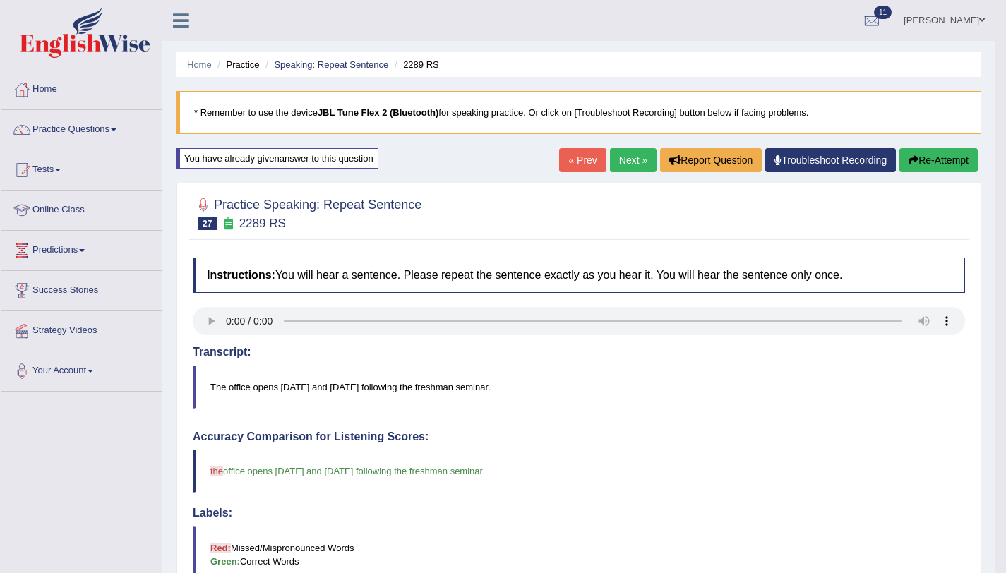
click at [627, 158] on link "Next »" at bounding box center [633, 160] width 47 height 24
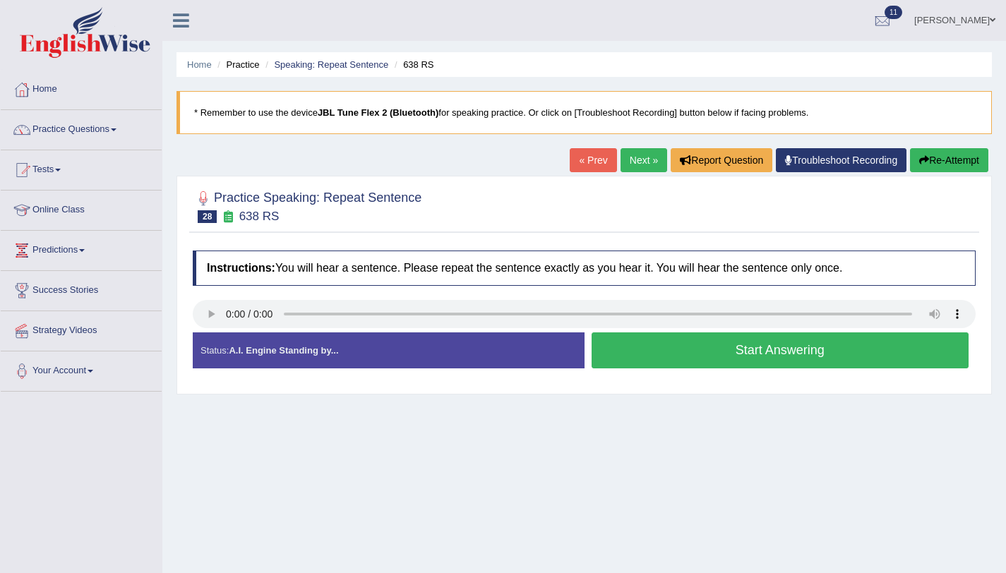
click at [884, 342] on button "Start Answering" at bounding box center [780, 350] width 378 height 36
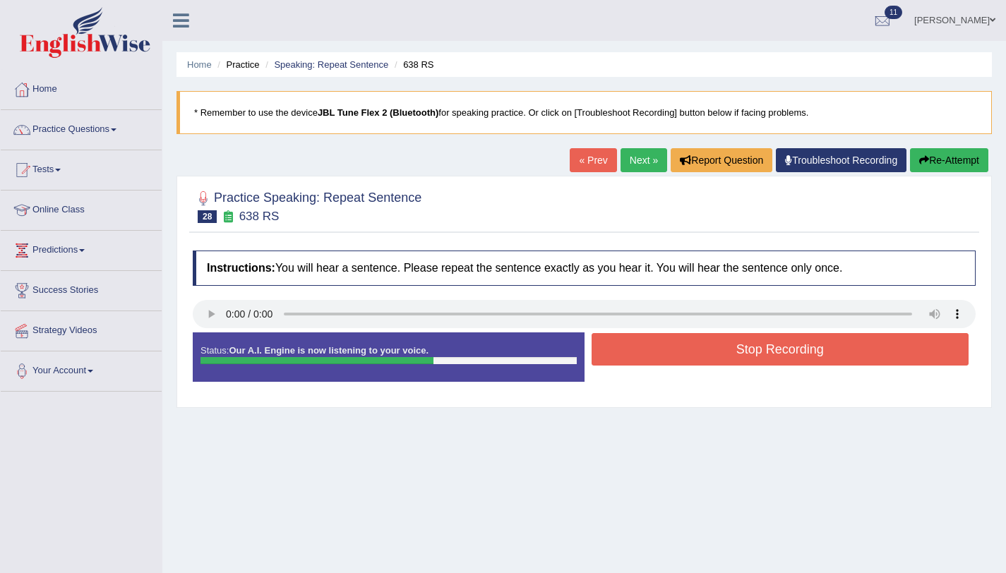
click at [875, 349] on button "Stop Recording" at bounding box center [780, 349] width 378 height 32
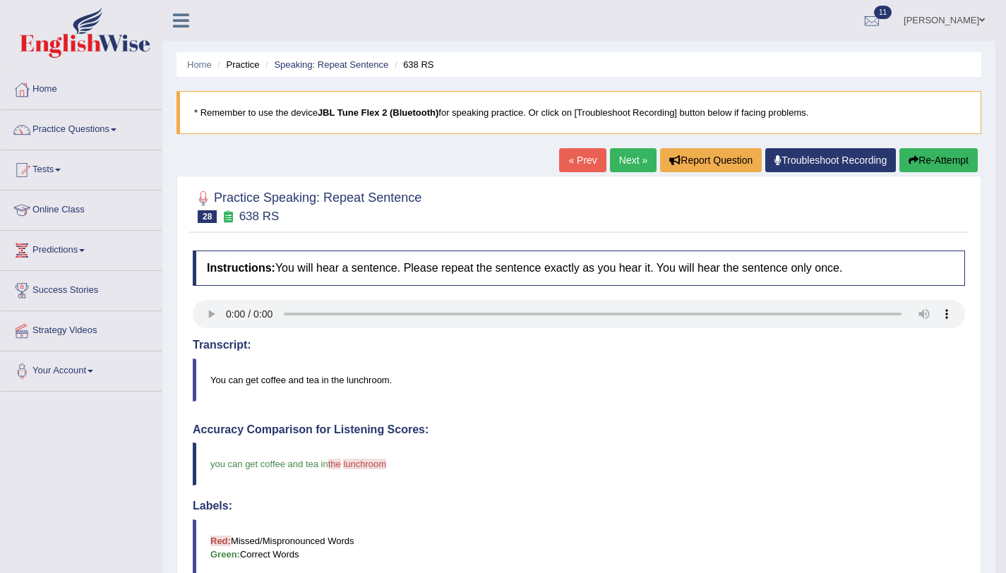
click at [937, 154] on button "Re-Attempt" at bounding box center [938, 160] width 78 height 24
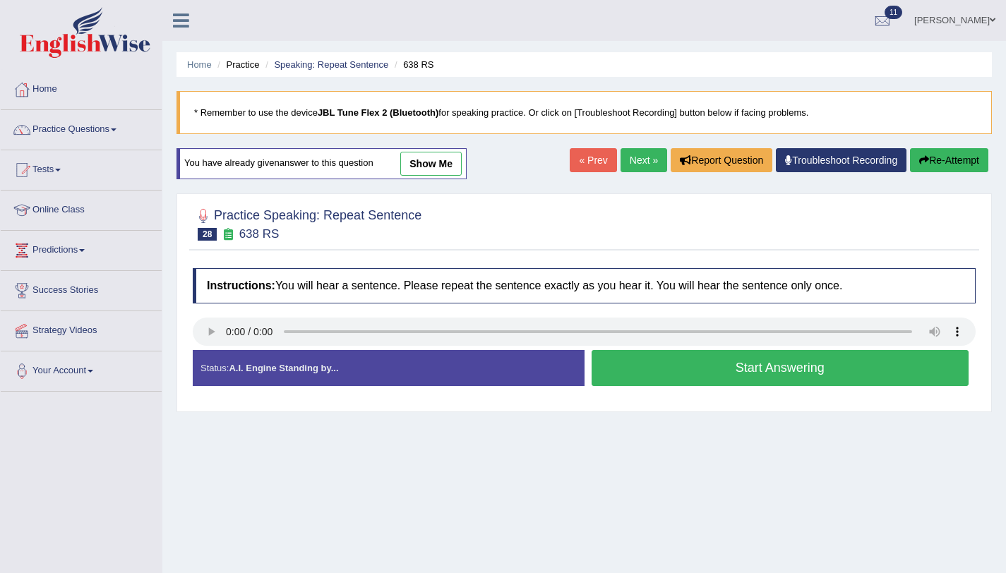
click at [758, 378] on button "Start Answering" at bounding box center [780, 368] width 378 height 36
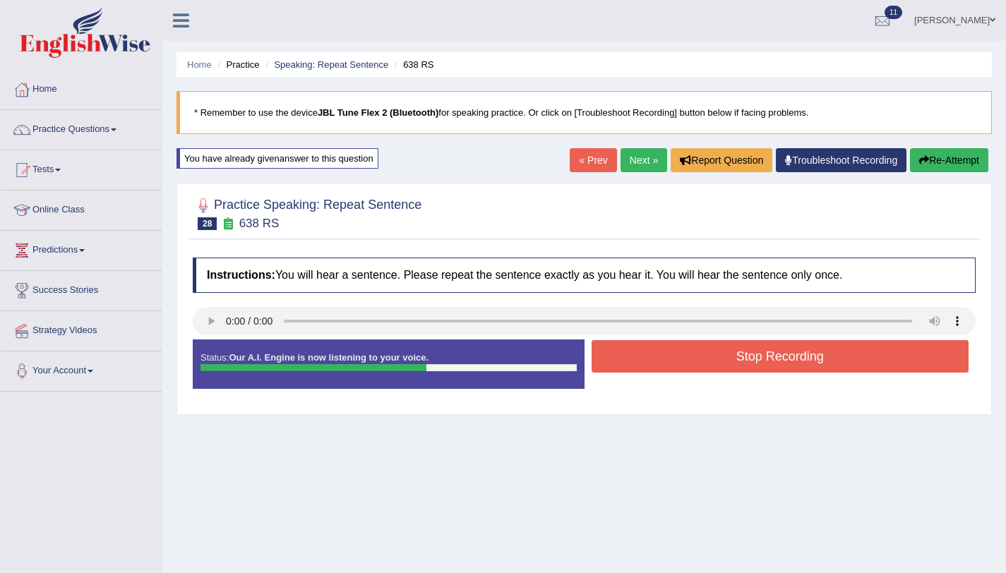
click at [759, 369] on button "Stop Recording" at bounding box center [780, 356] width 378 height 32
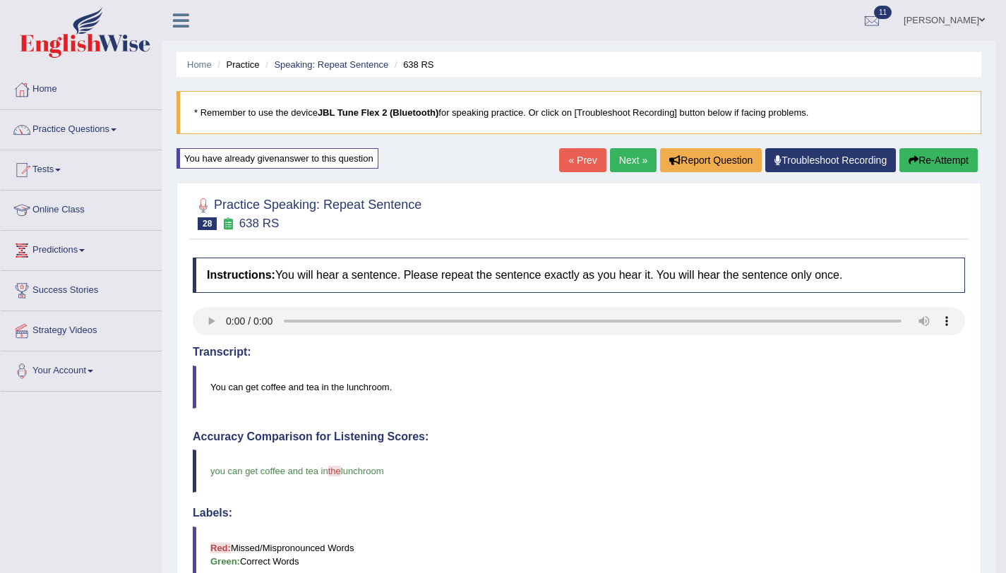
click at [919, 162] on button "Re-Attempt" at bounding box center [938, 160] width 78 height 24
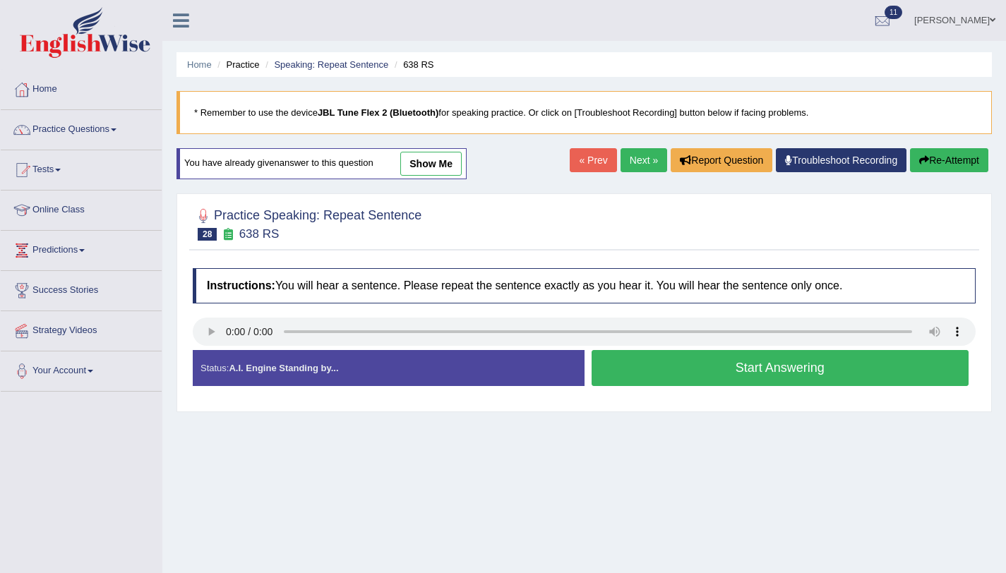
click at [752, 374] on button "Start Answering" at bounding box center [780, 368] width 378 height 36
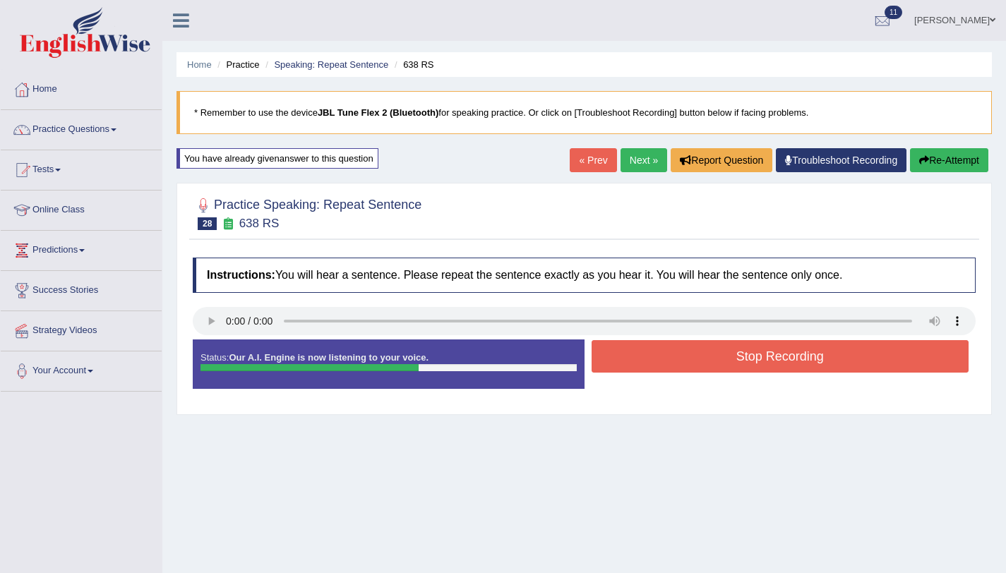
click at [751, 368] on button "Stop Recording" at bounding box center [780, 356] width 378 height 32
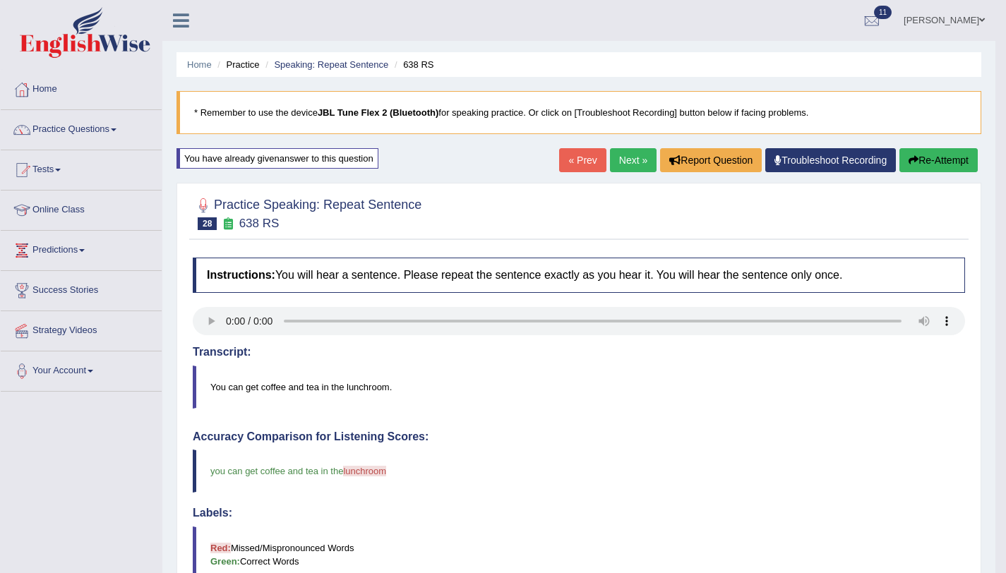
click at [613, 167] on link "Next »" at bounding box center [633, 160] width 47 height 24
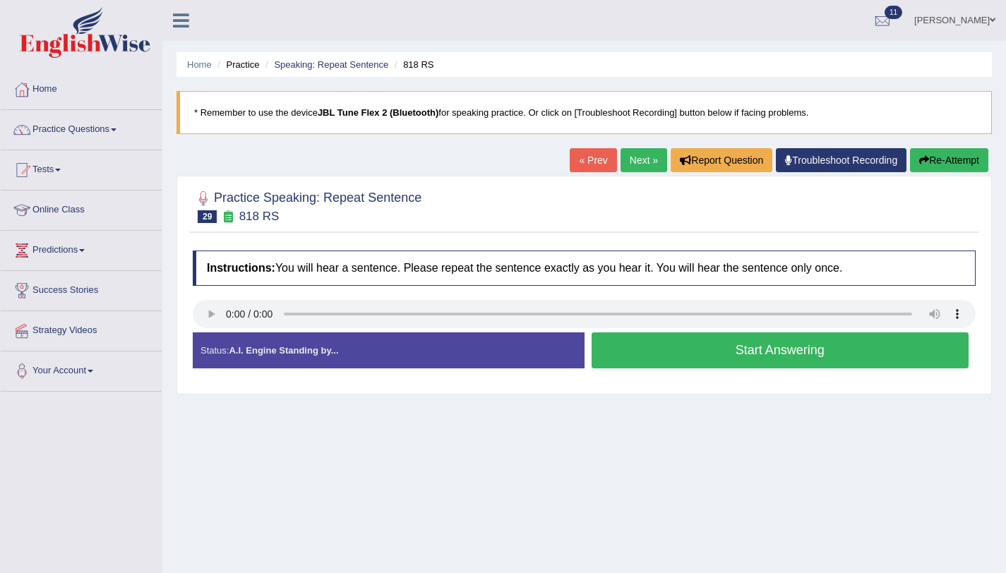
click at [663, 364] on button "Start Answering" at bounding box center [780, 350] width 378 height 36
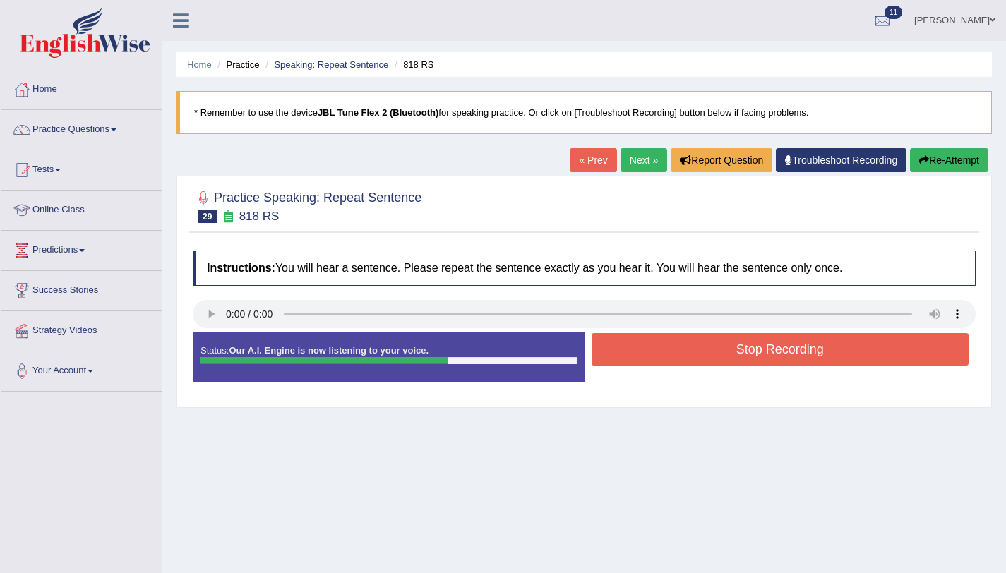
click at [662, 363] on button "Stop Recording" at bounding box center [780, 349] width 378 height 32
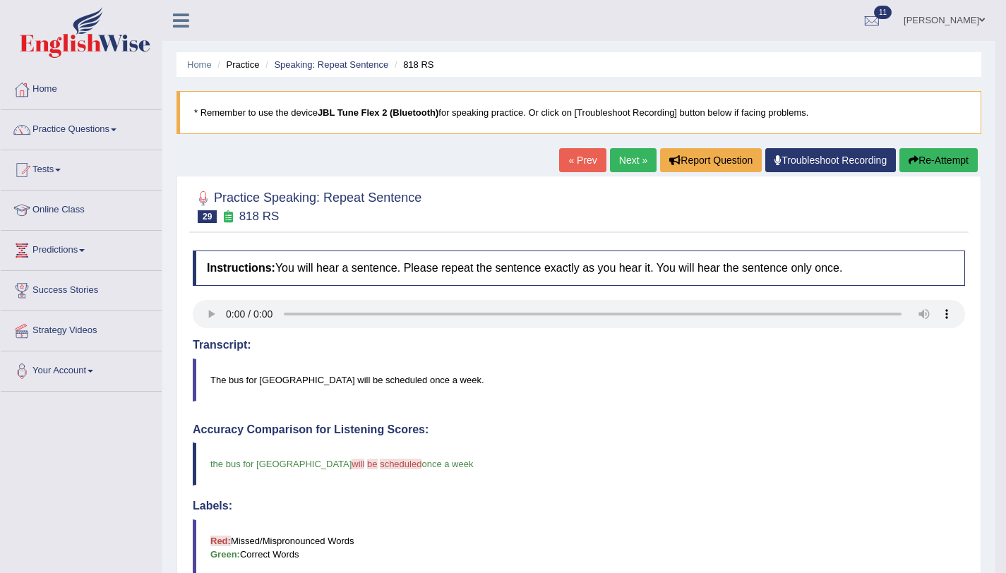
click at [946, 155] on button "Re-Attempt" at bounding box center [938, 160] width 78 height 24
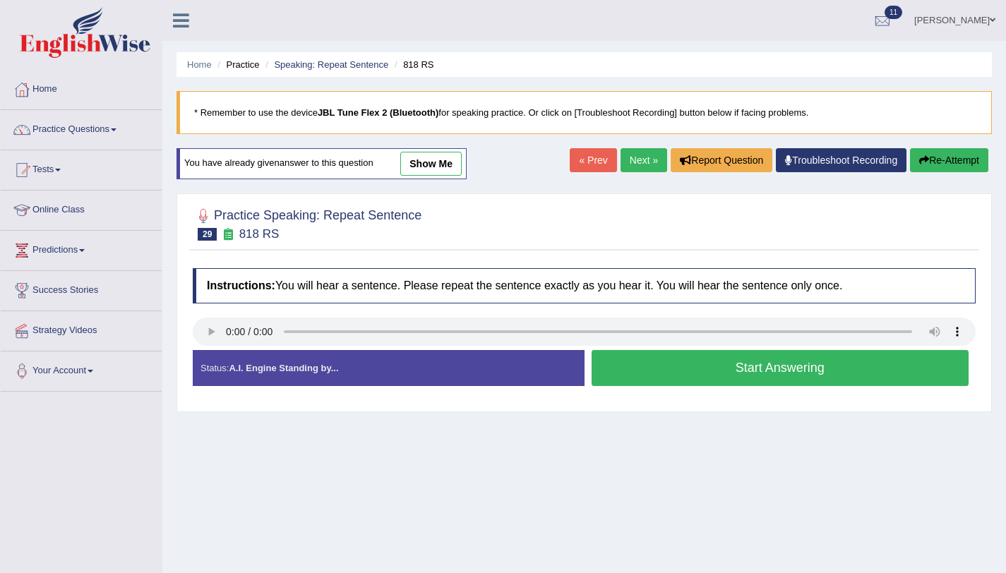
click at [693, 369] on button "Start Answering" at bounding box center [780, 368] width 378 height 36
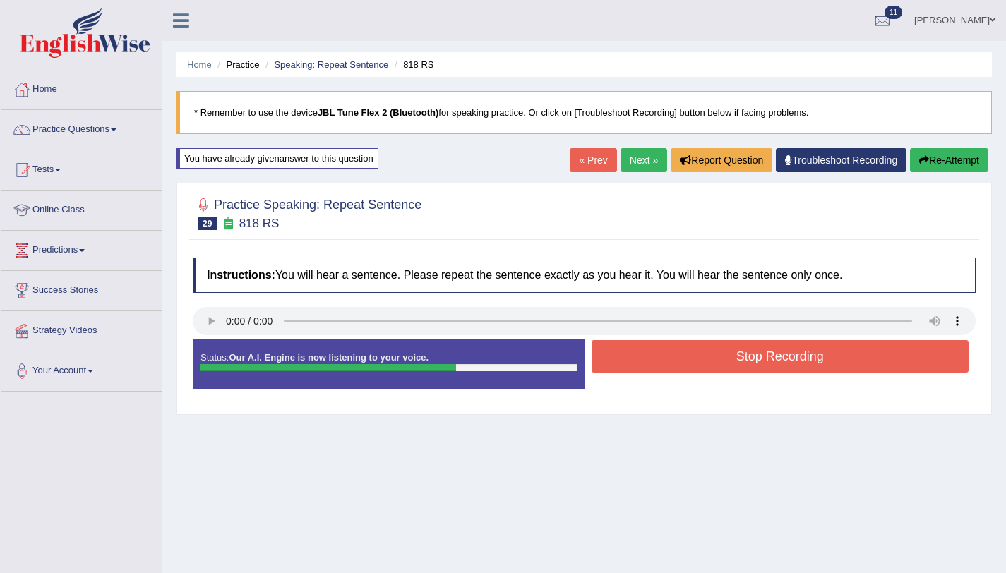
click at [692, 361] on button "Stop Recording" at bounding box center [780, 356] width 378 height 32
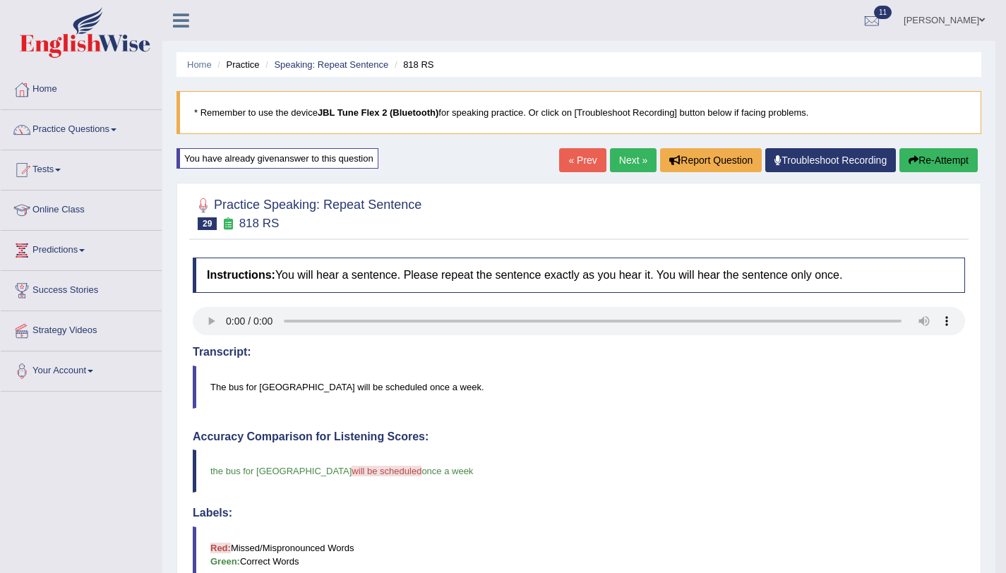
click at [925, 157] on button "Re-Attempt" at bounding box center [938, 160] width 78 height 24
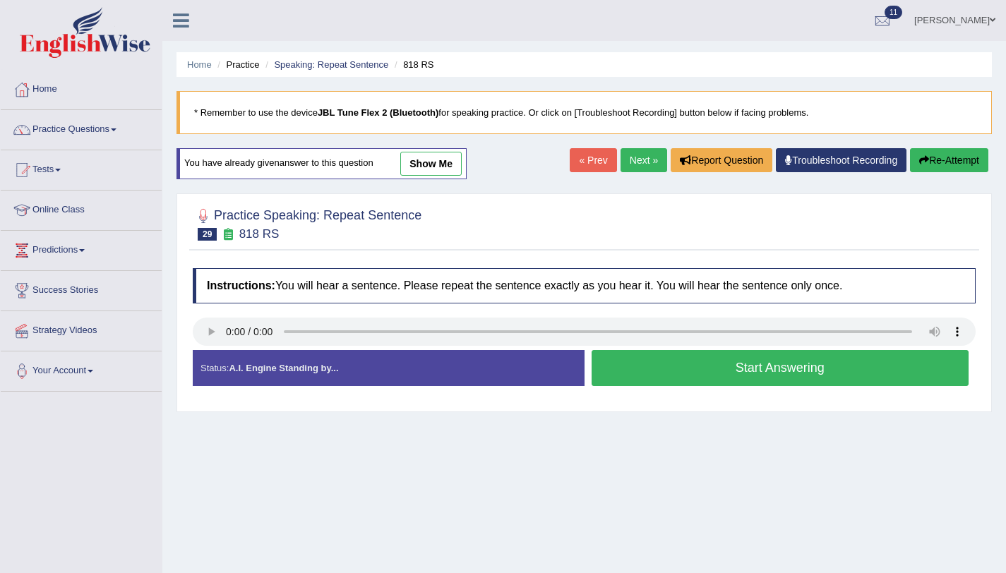
click at [731, 372] on button "Start Answering" at bounding box center [780, 368] width 378 height 36
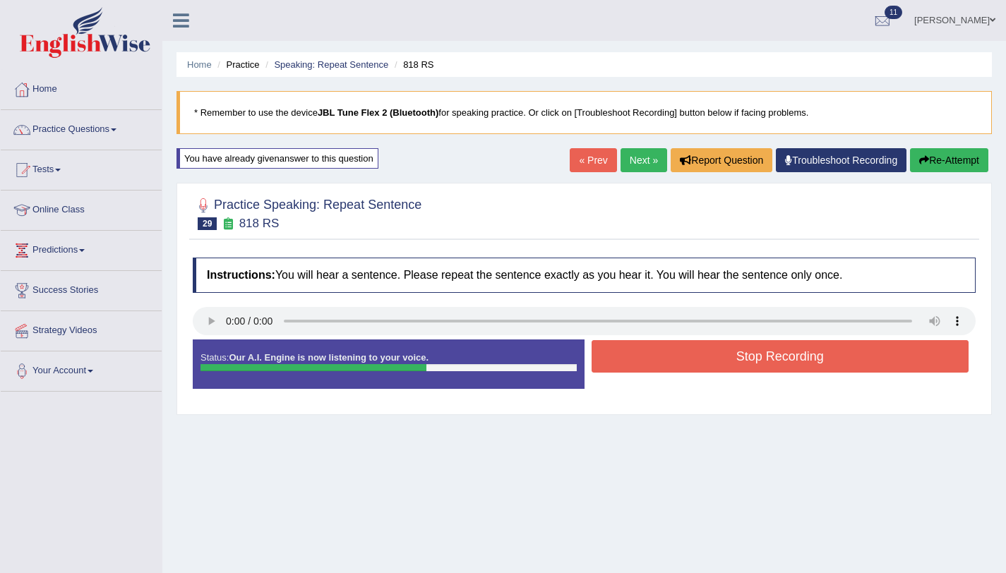
click at [731, 366] on button "Stop Recording" at bounding box center [780, 356] width 378 height 32
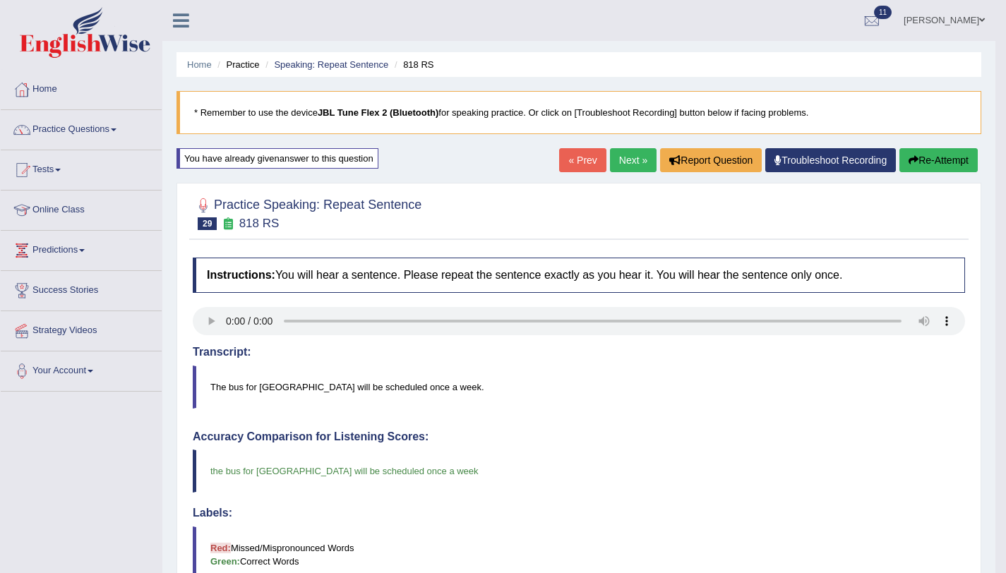
click at [623, 153] on link "Next »" at bounding box center [633, 160] width 47 height 24
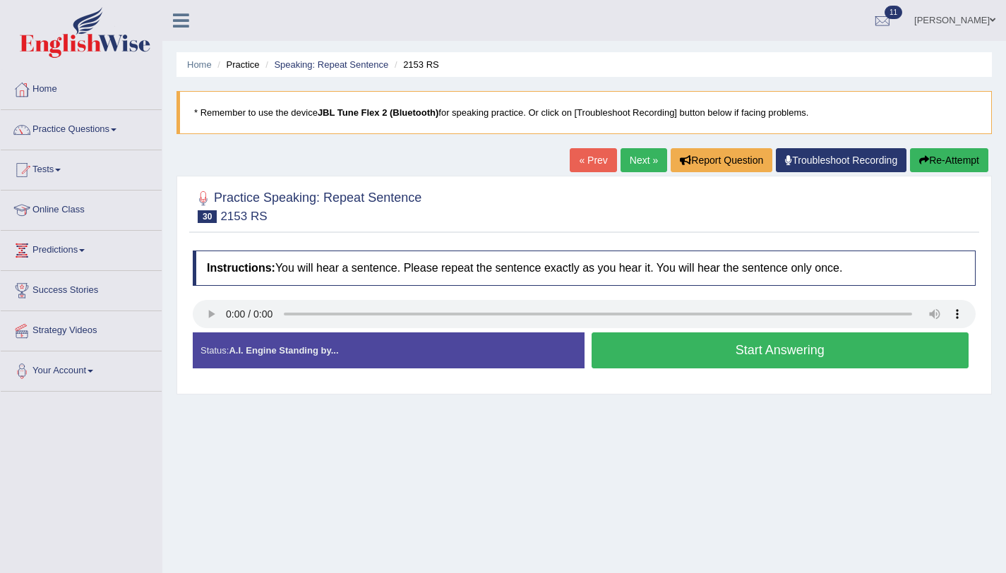
click at [615, 347] on button "Start Answering" at bounding box center [780, 350] width 378 height 36
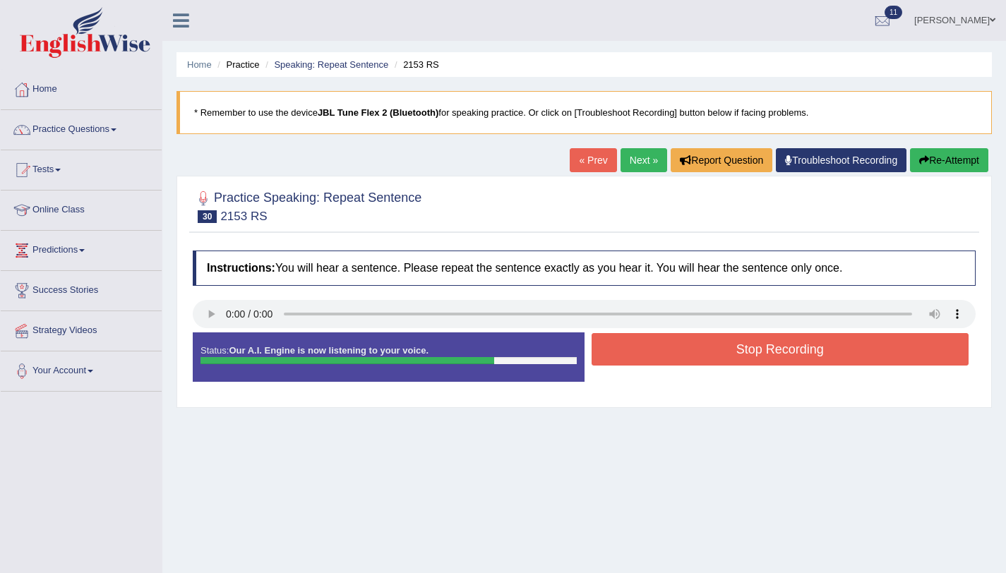
click at [615, 347] on button "Stop Recording" at bounding box center [780, 349] width 378 height 32
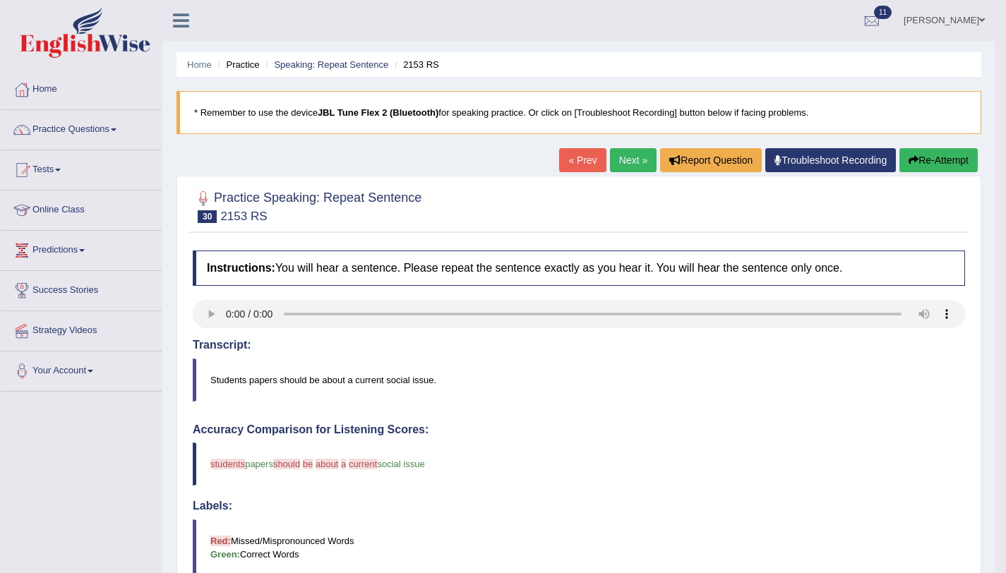
click at [915, 158] on button "Re-Attempt" at bounding box center [938, 160] width 78 height 24
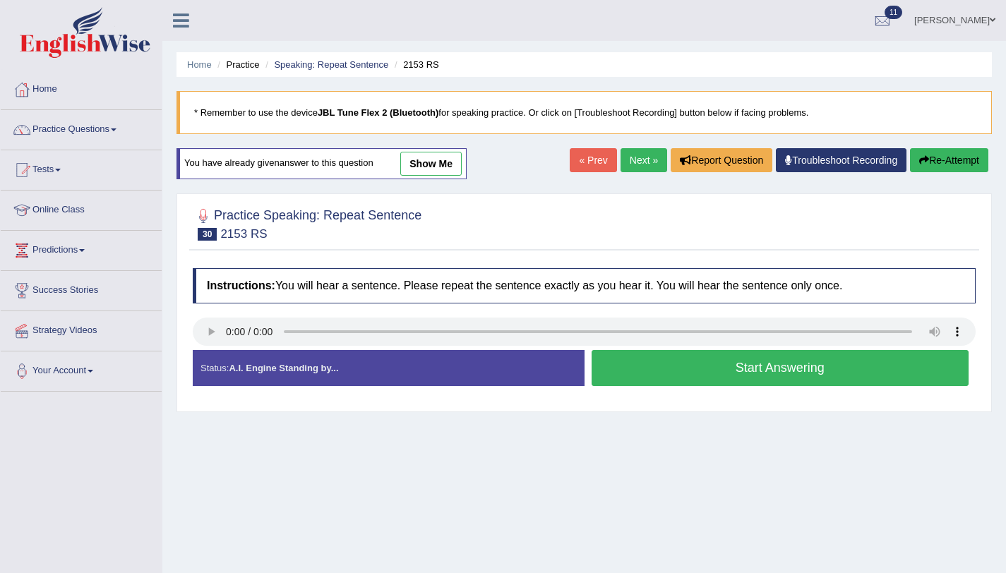
click at [653, 362] on button "Start Answering" at bounding box center [780, 368] width 378 height 36
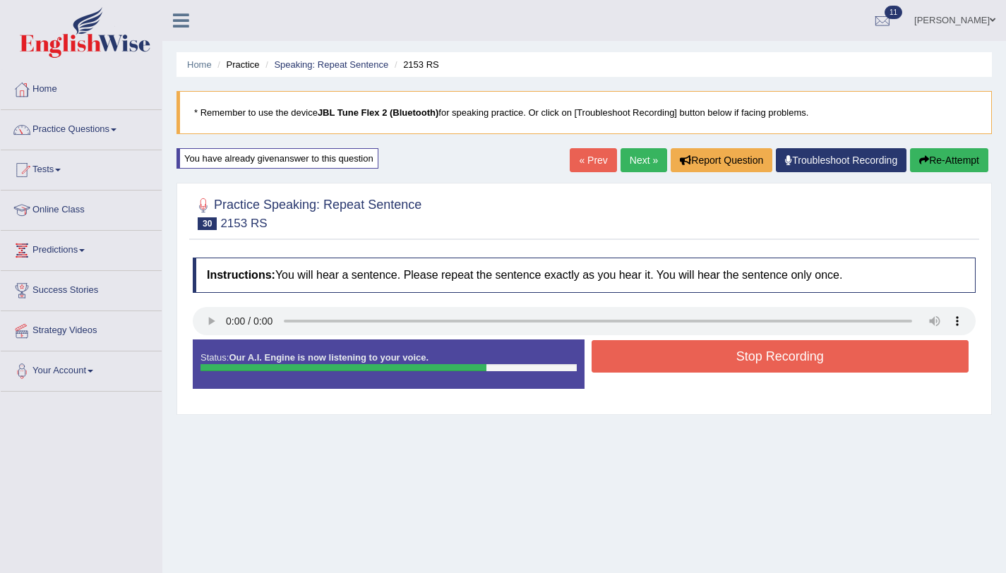
click at [653, 361] on button "Stop Recording" at bounding box center [780, 356] width 378 height 32
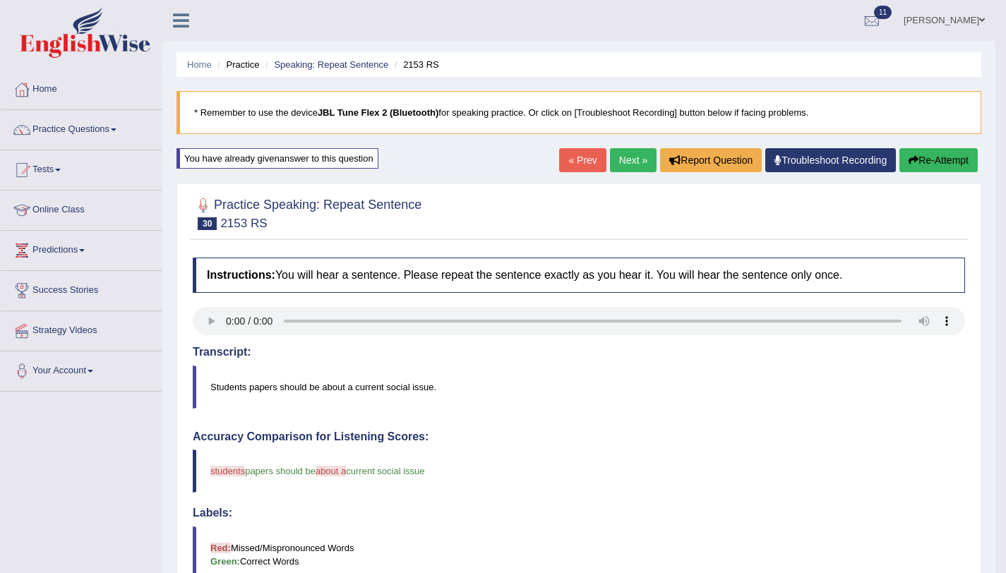
click at [620, 165] on link "Next »" at bounding box center [633, 160] width 47 height 24
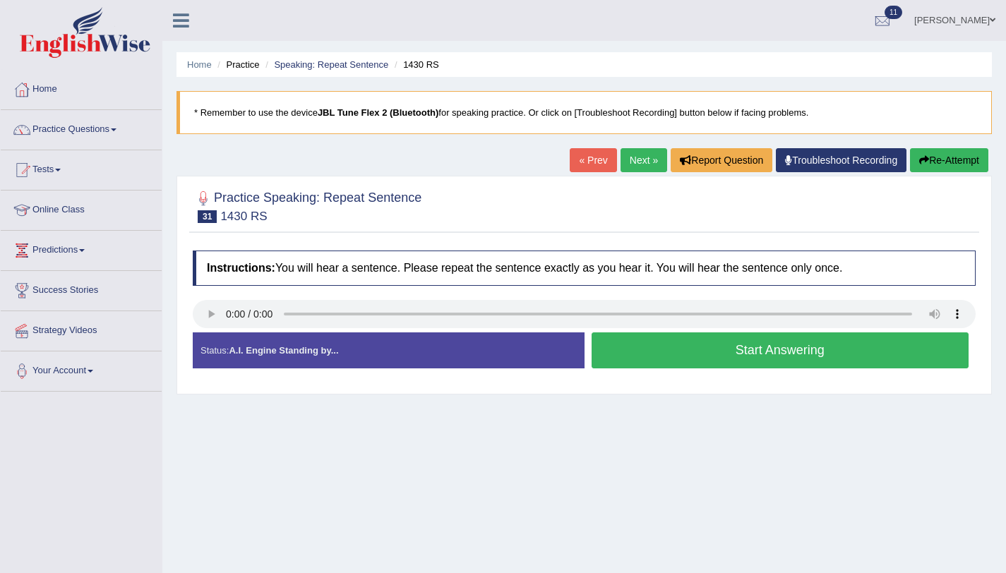
click at [824, 351] on button "Start Answering" at bounding box center [780, 350] width 378 height 36
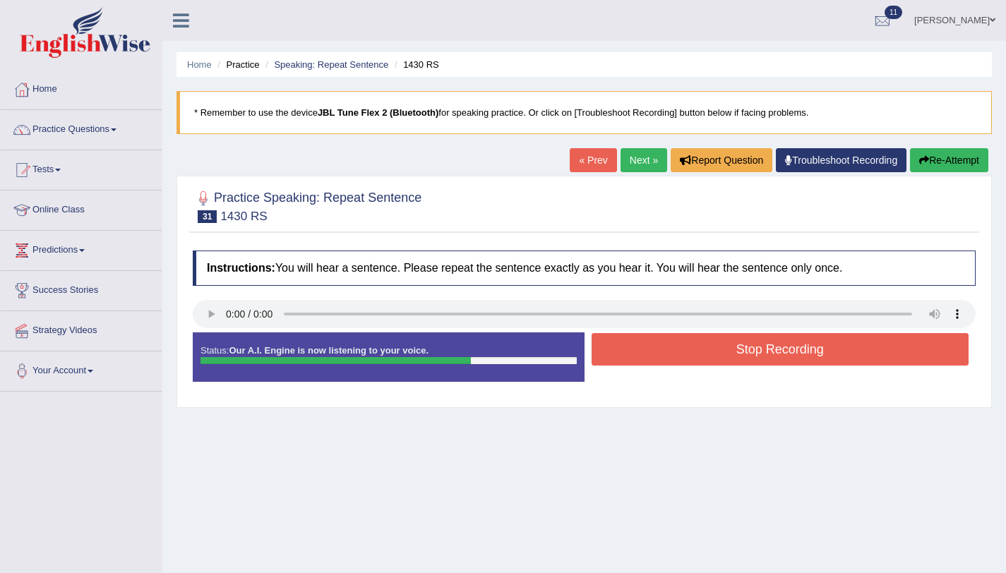
click at [812, 353] on button "Stop Recording" at bounding box center [780, 349] width 378 height 32
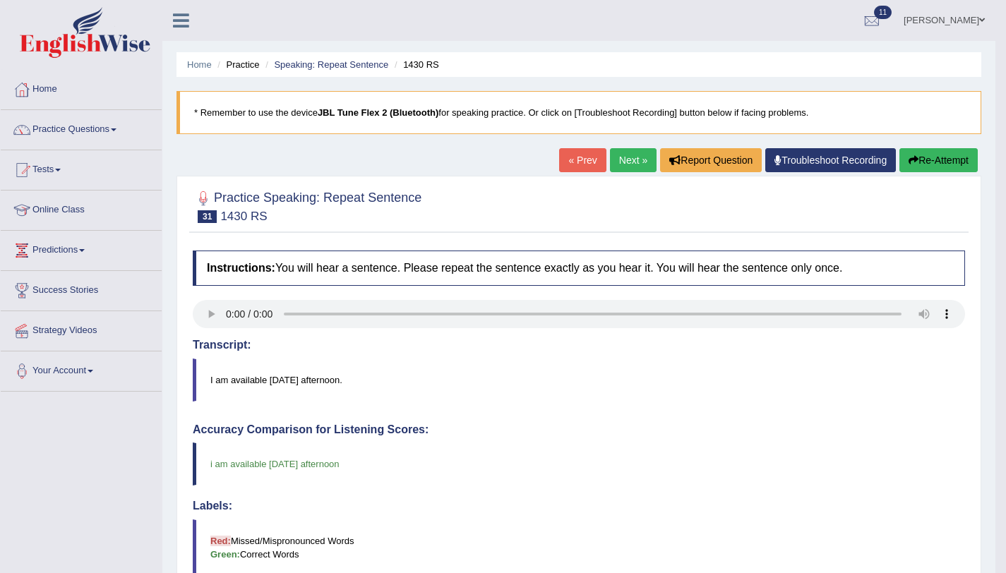
click at [621, 162] on link "Next »" at bounding box center [633, 160] width 47 height 24
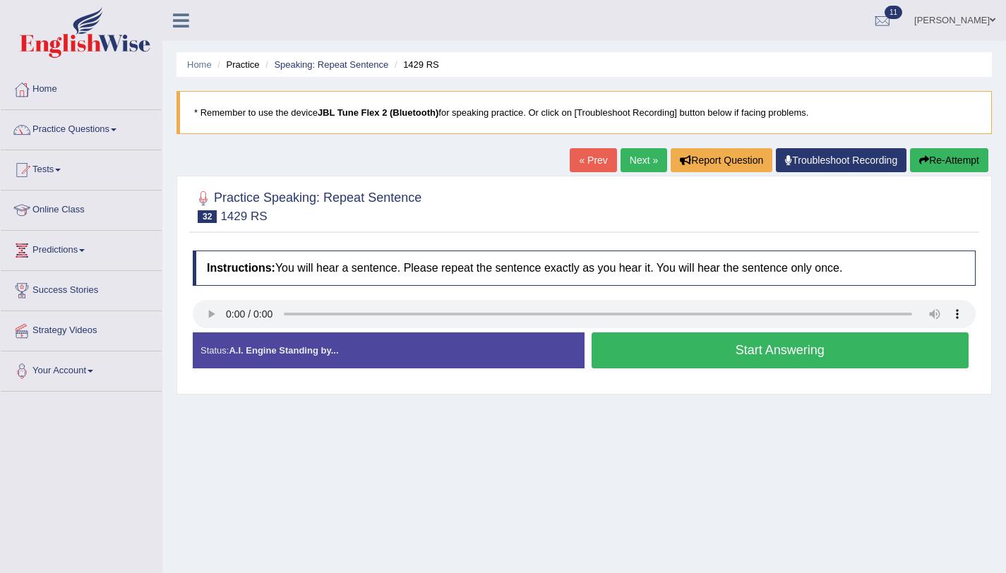
click at [723, 361] on button "Start Answering" at bounding box center [780, 350] width 378 height 36
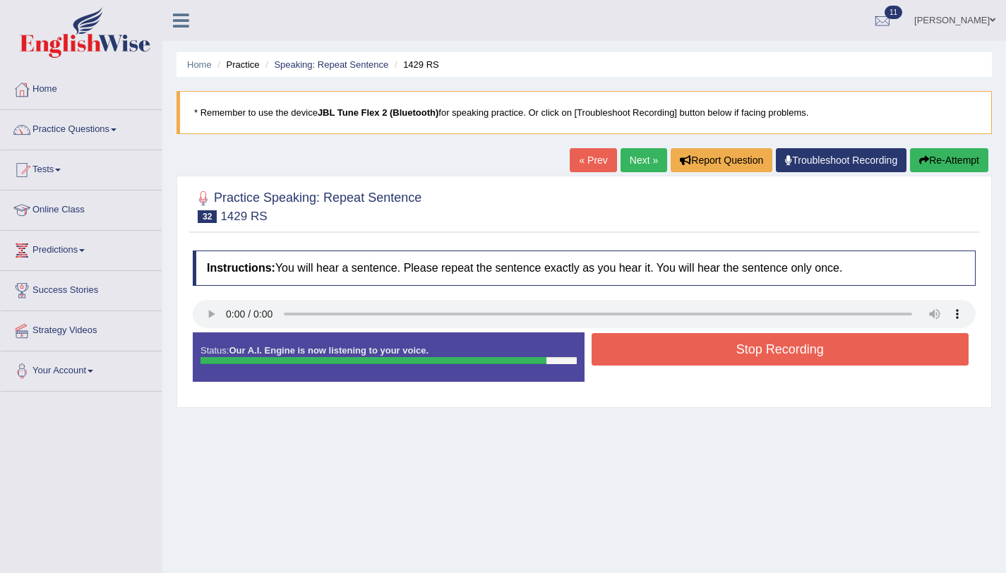
click at [723, 361] on button "Stop Recording" at bounding box center [780, 349] width 378 height 32
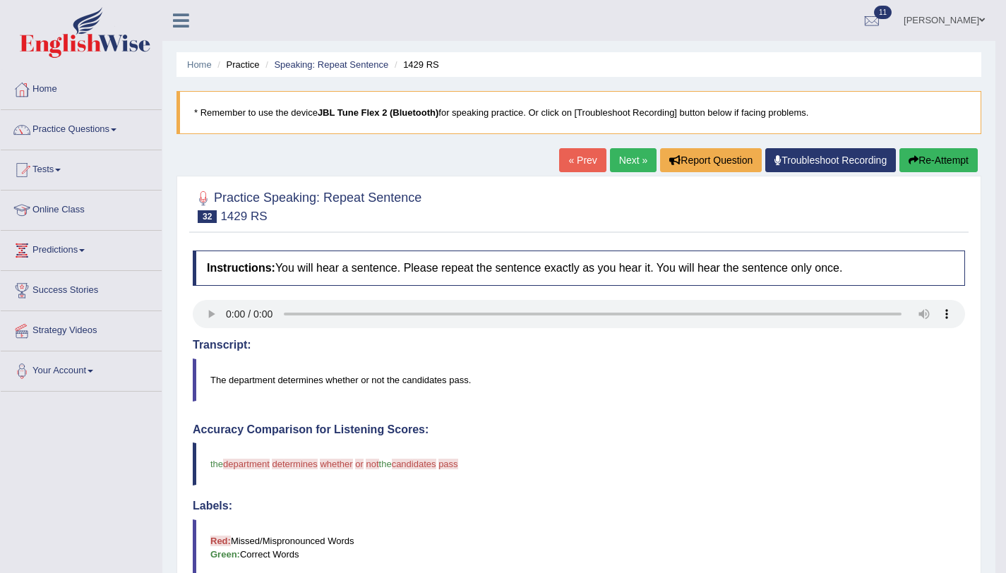
click at [623, 169] on link "Next »" at bounding box center [633, 160] width 47 height 24
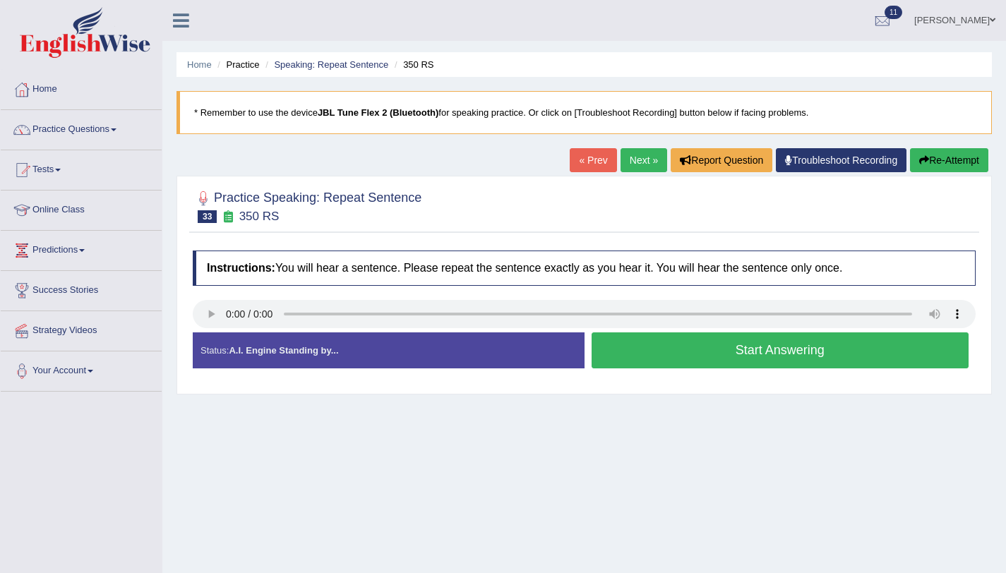
click at [620, 359] on button "Start Answering" at bounding box center [780, 350] width 378 height 36
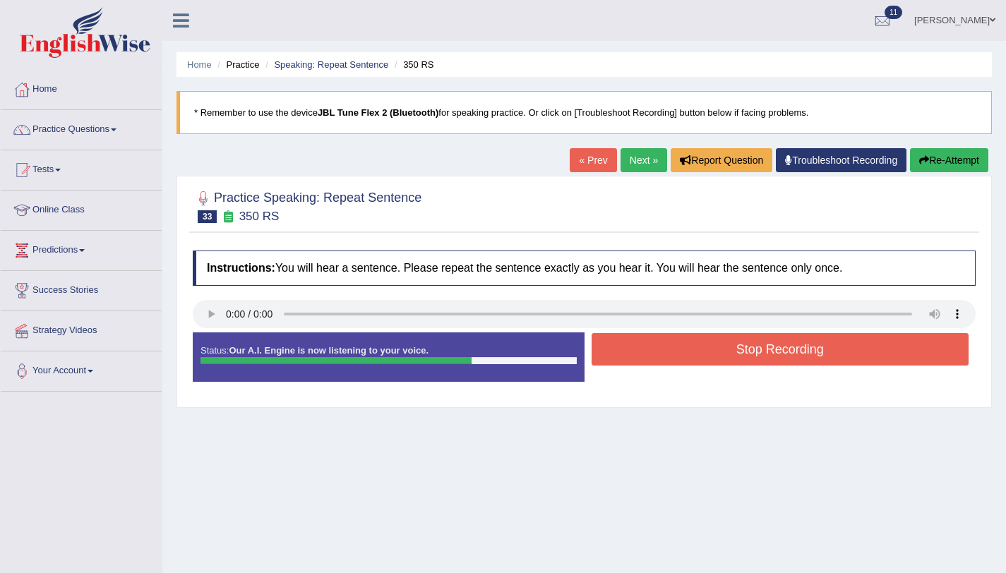
click at [620, 356] on button "Stop Recording" at bounding box center [780, 349] width 378 height 32
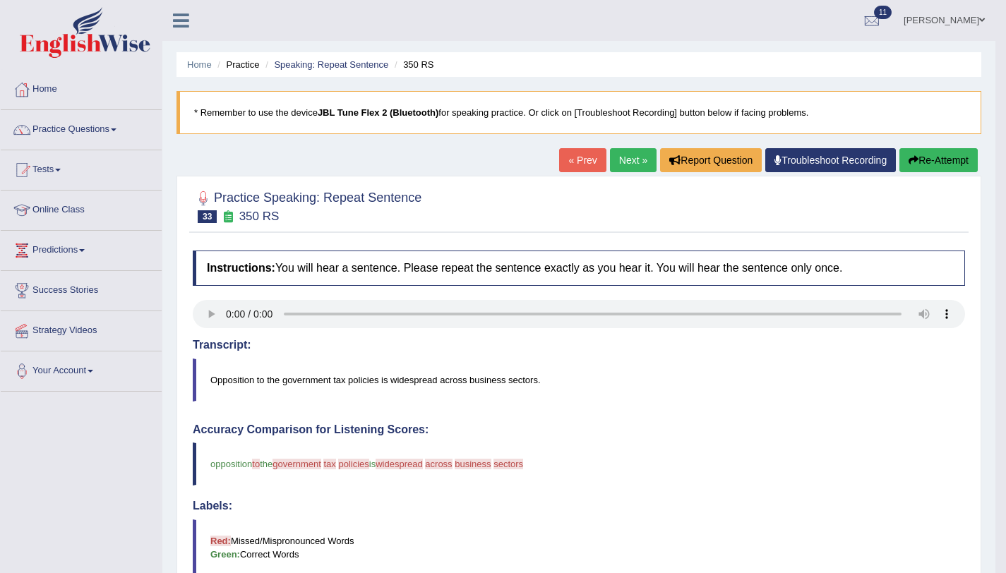
click at [958, 165] on button "Re-Attempt" at bounding box center [938, 160] width 78 height 24
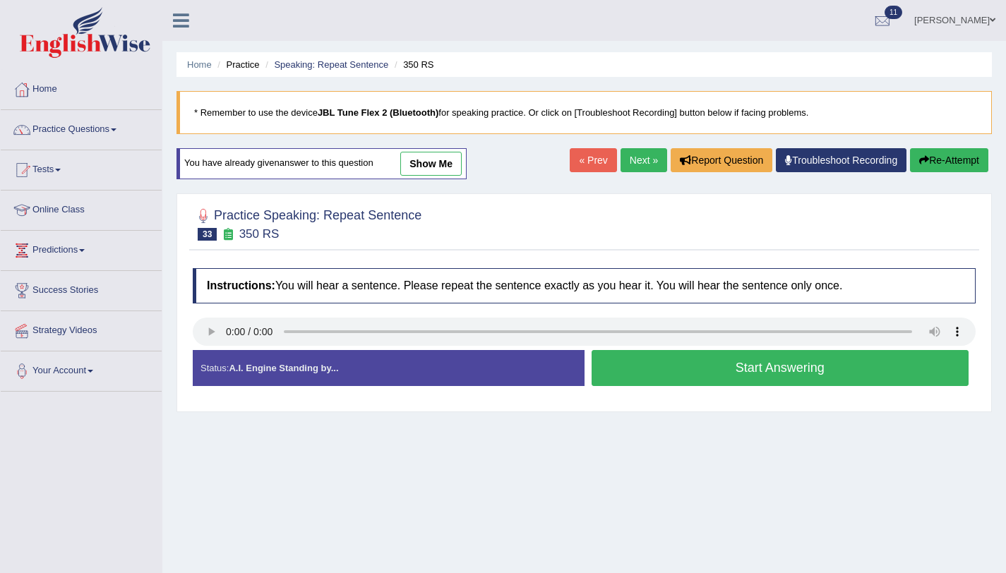
click at [740, 366] on button "Start Answering" at bounding box center [780, 368] width 378 height 36
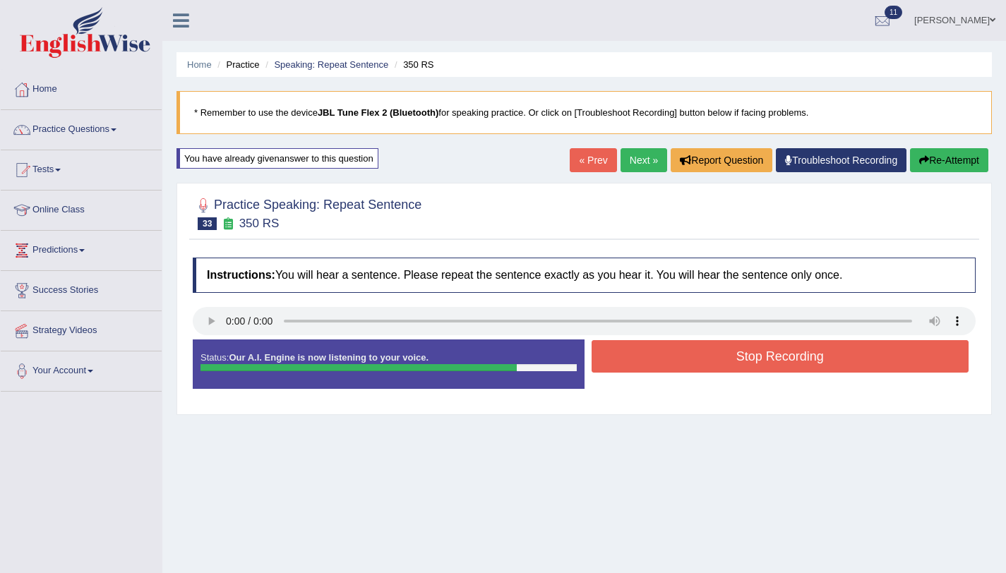
click at [740, 363] on button "Stop Recording" at bounding box center [780, 356] width 378 height 32
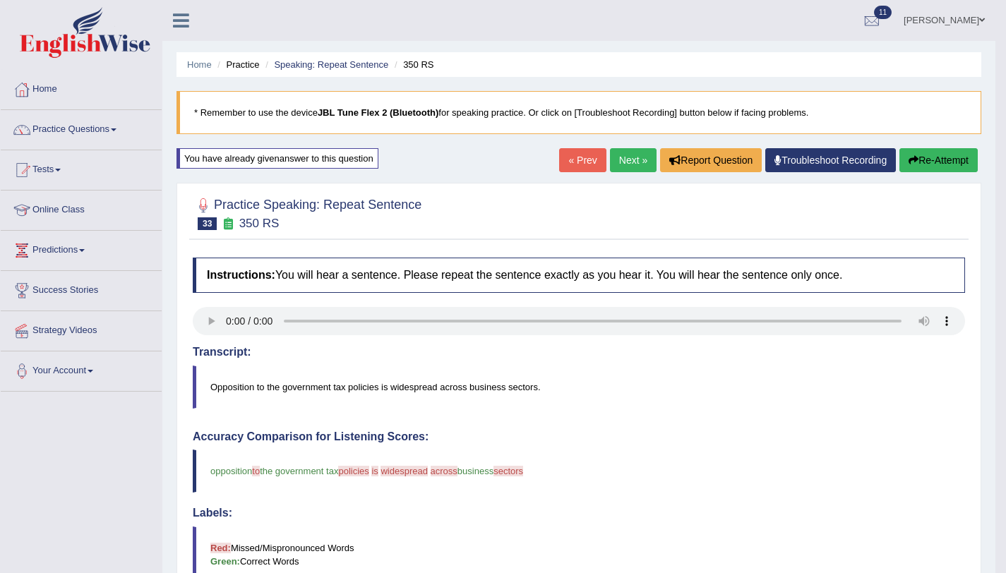
click at [611, 155] on link "Next »" at bounding box center [633, 160] width 47 height 24
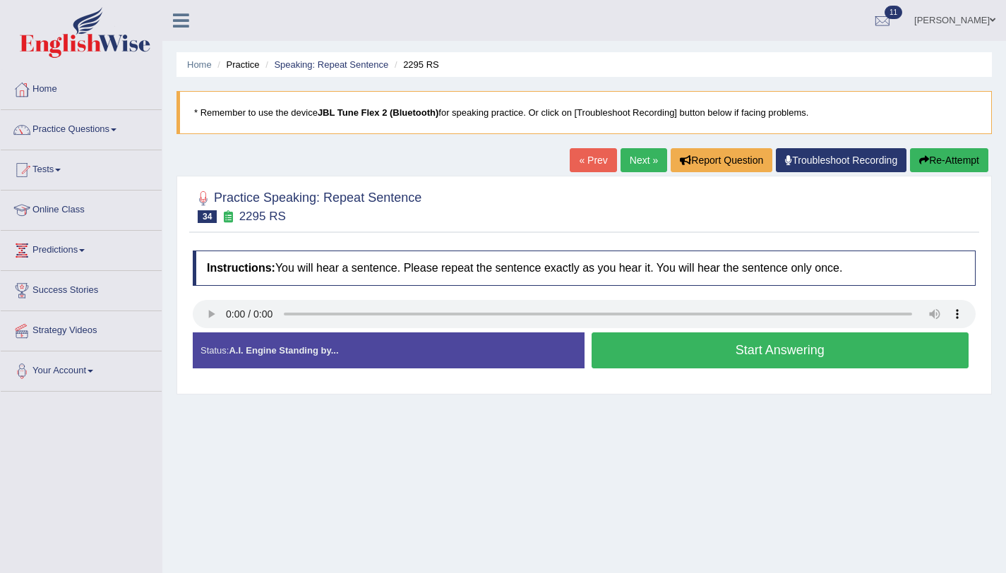
click at [736, 356] on button "Start Answering" at bounding box center [780, 350] width 378 height 36
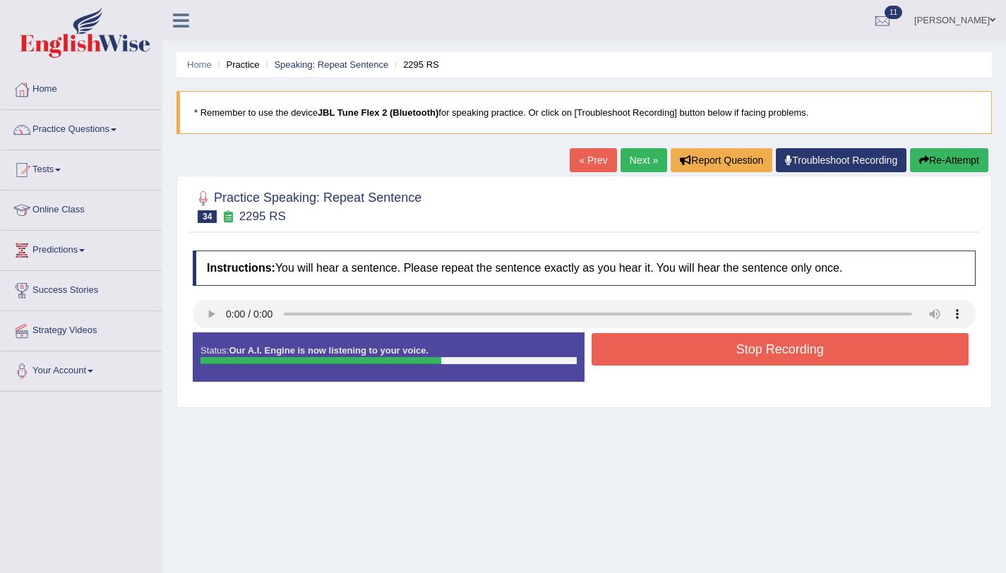
click at [735, 356] on button "Stop Recording" at bounding box center [780, 349] width 378 height 32
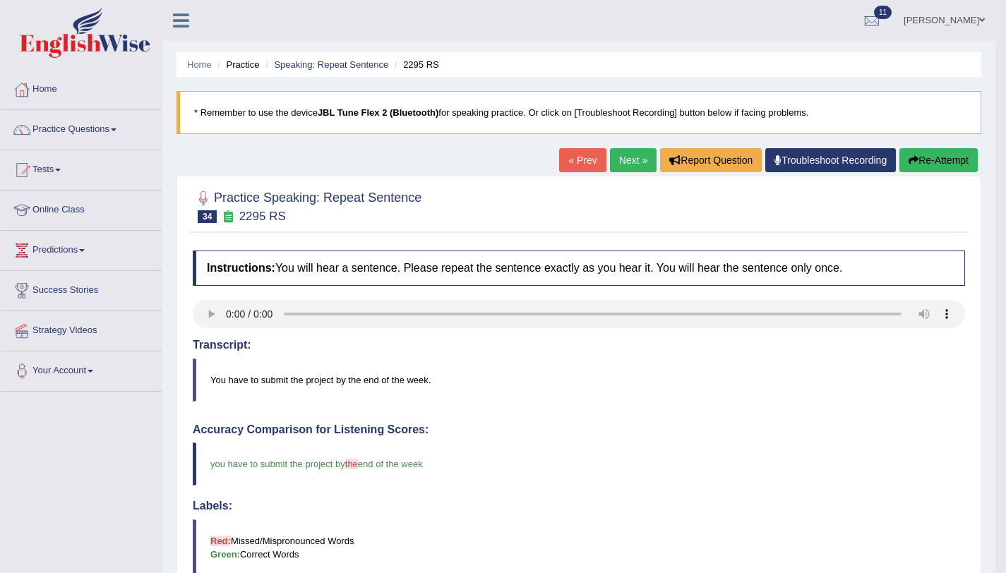
click at [630, 159] on link "Next »" at bounding box center [633, 160] width 47 height 24
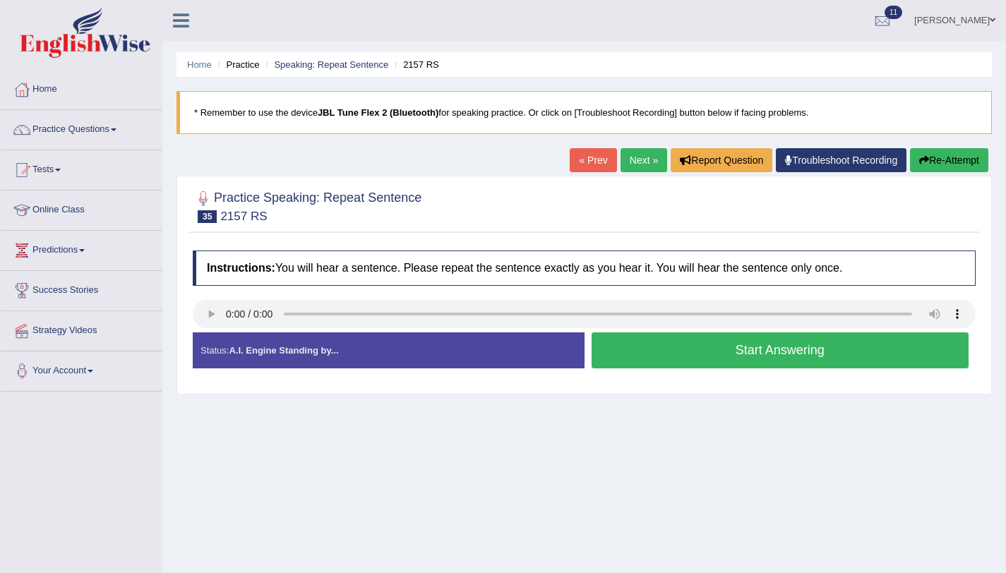
click at [708, 364] on button "Start Answering" at bounding box center [780, 350] width 378 height 36
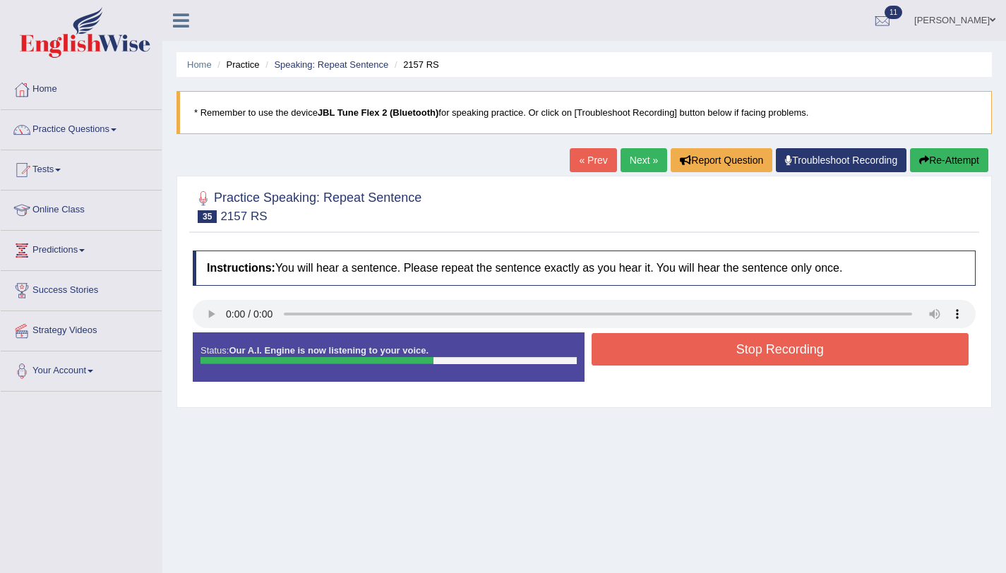
click at [706, 365] on button "Stop Recording" at bounding box center [780, 349] width 378 height 32
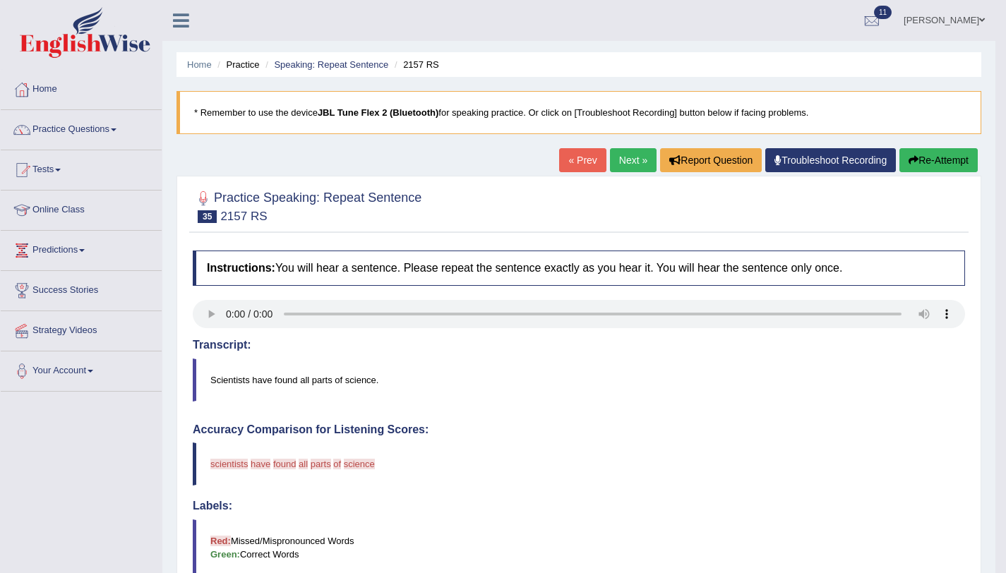
click at [926, 170] on button "Re-Attempt" at bounding box center [938, 160] width 78 height 24
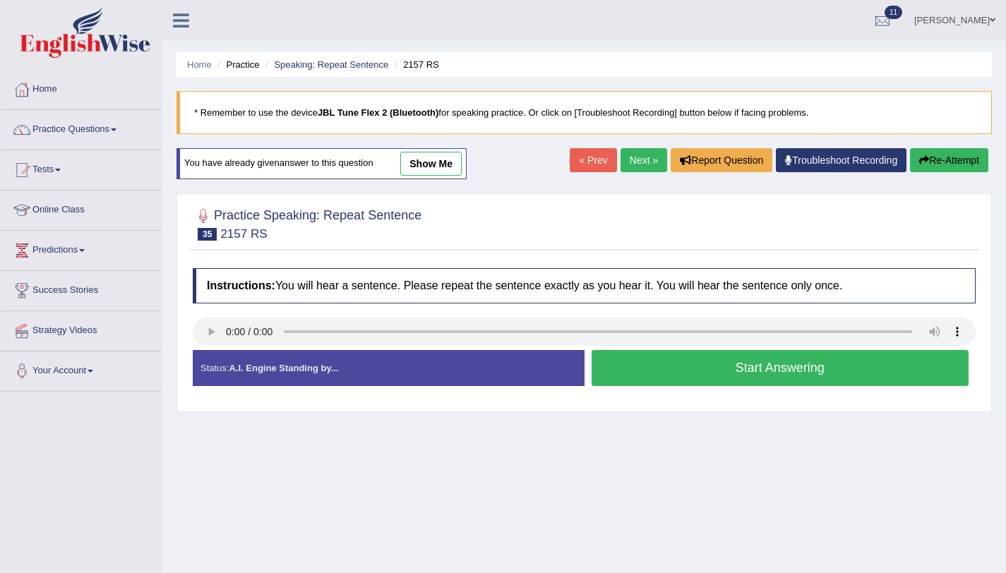
click at [703, 373] on button "Start Answering" at bounding box center [780, 368] width 378 height 36
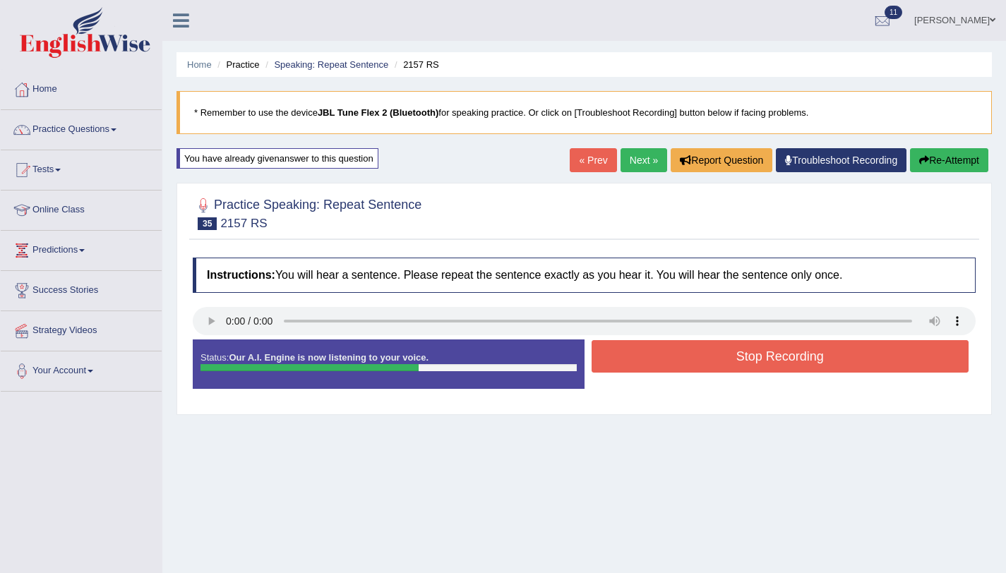
click at [826, 356] on button "Stop Recording" at bounding box center [780, 356] width 378 height 32
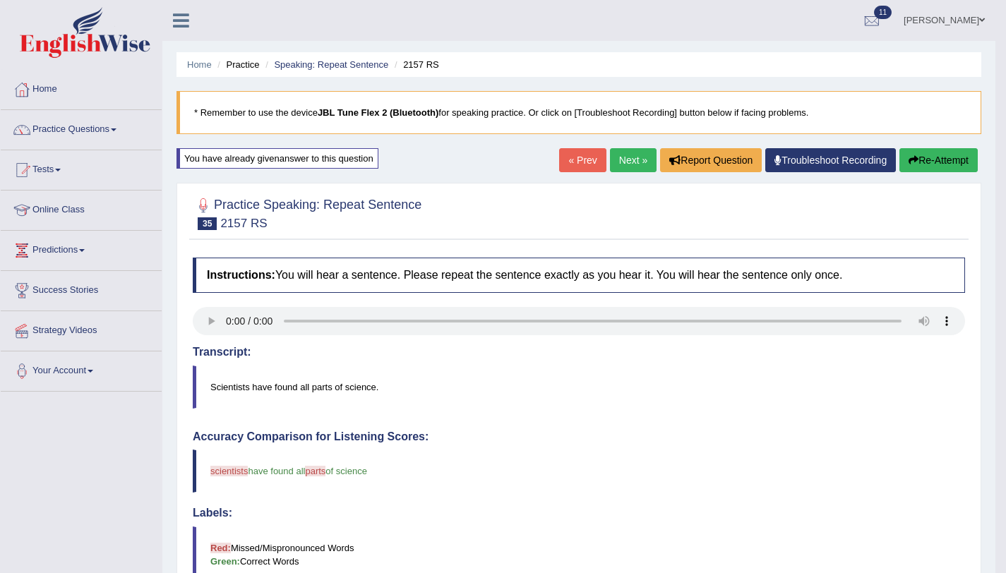
click at [903, 160] on button "Re-Attempt" at bounding box center [938, 160] width 78 height 24
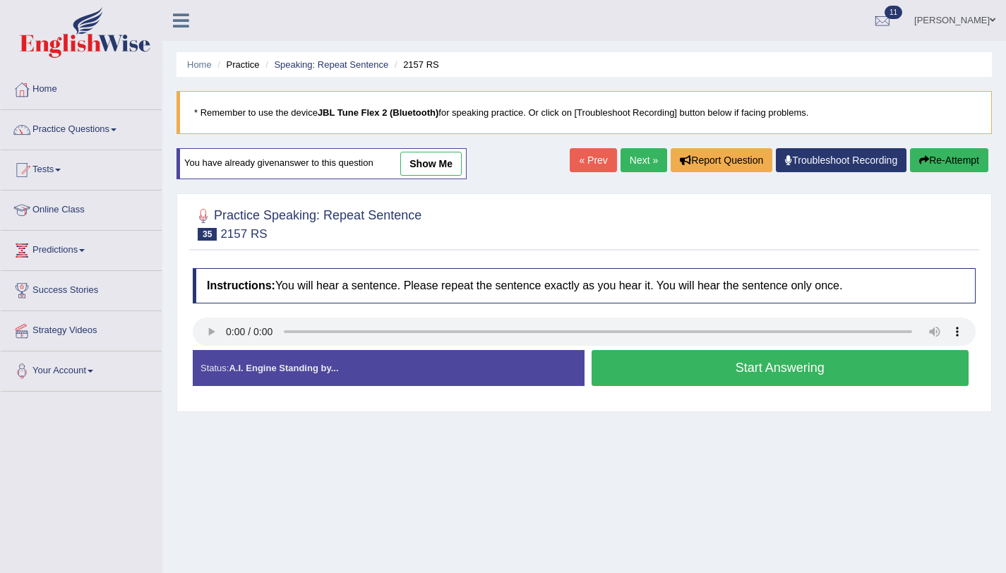
click at [617, 360] on button "Start Answering" at bounding box center [780, 368] width 378 height 36
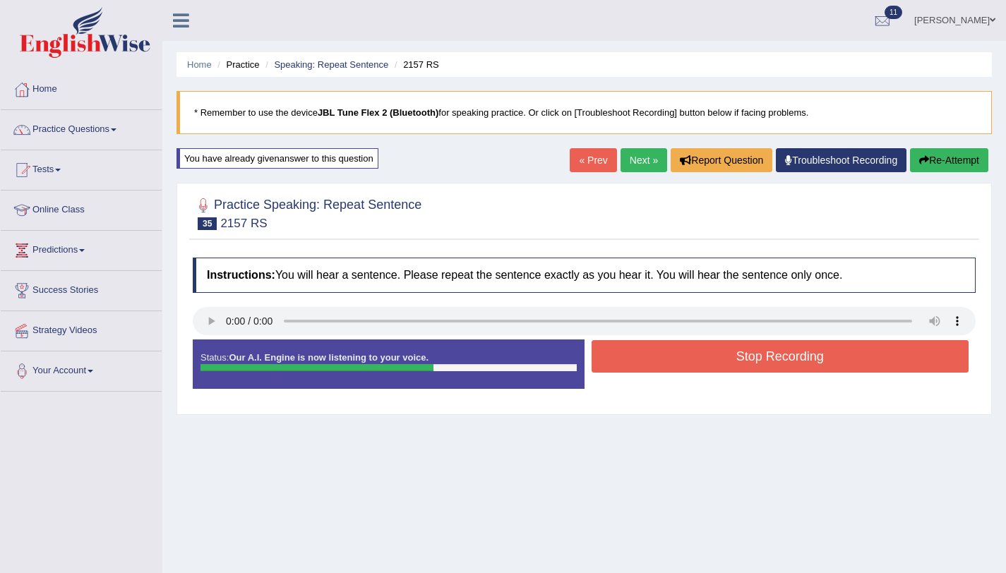
click at [628, 361] on button "Stop Recording" at bounding box center [780, 356] width 378 height 32
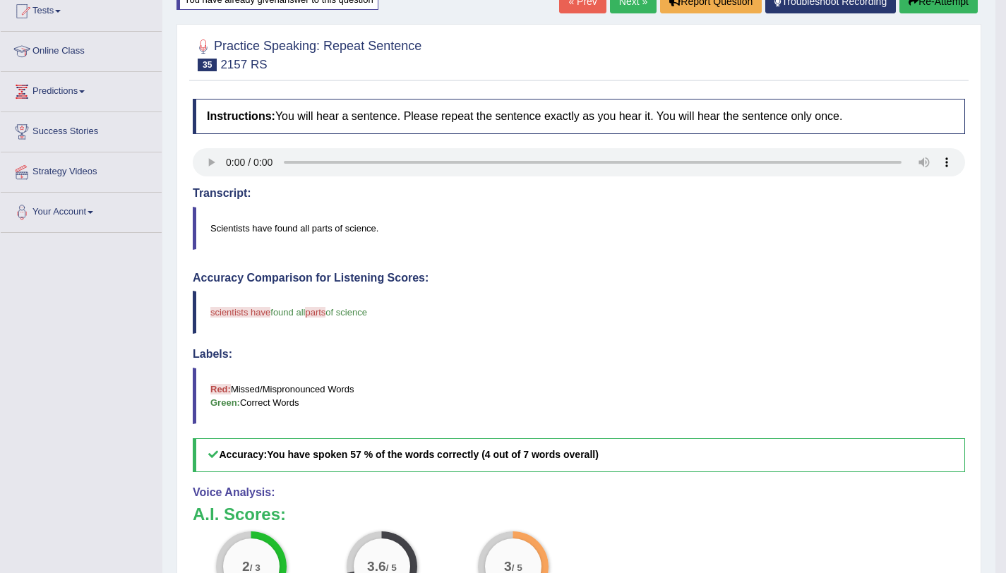
scroll to position [104, 0]
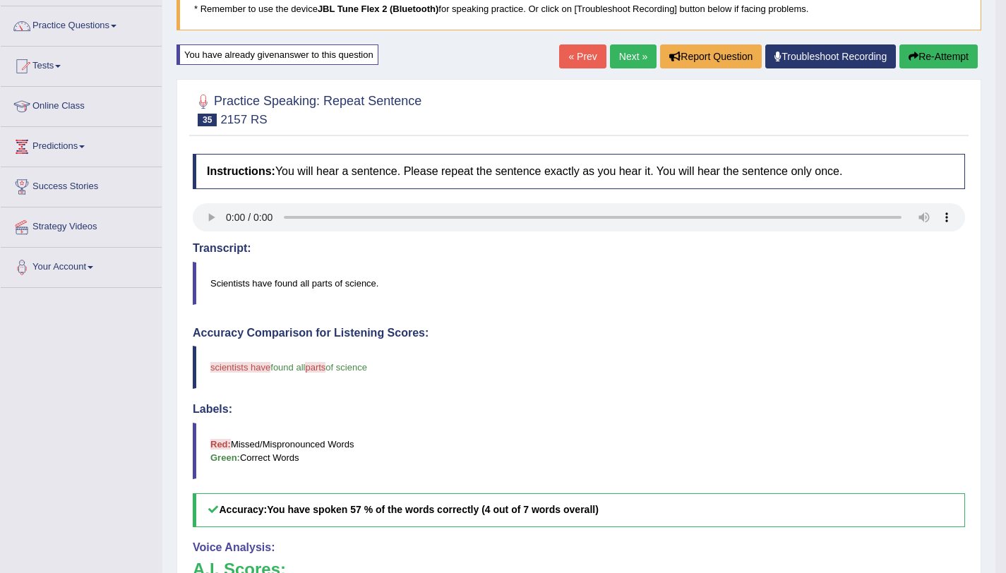
click at [940, 64] on button "Re-Attempt" at bounding box center [938, 56] width 78 height 24
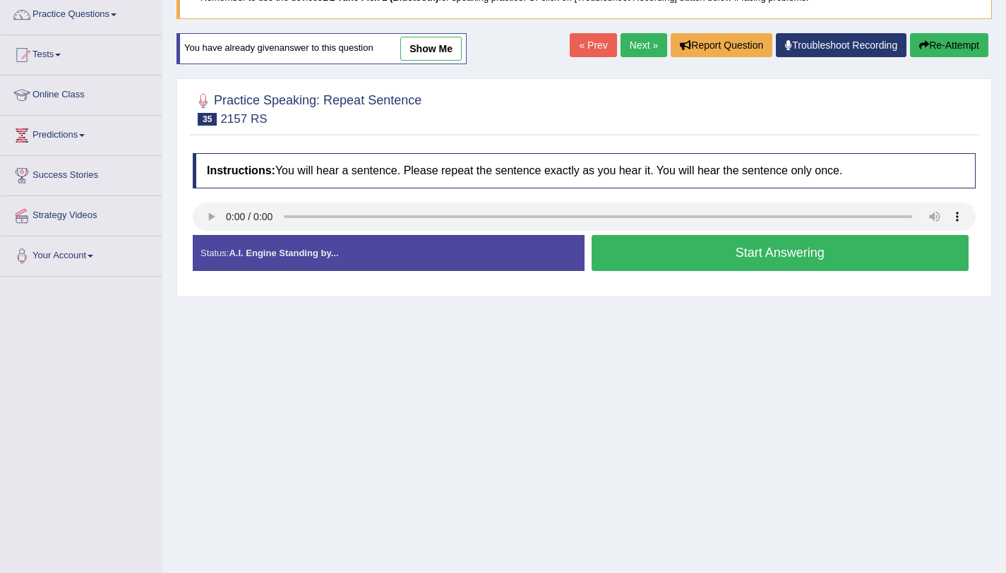
click at [726, 268] on button "Start Answering" at bounding box center [780, 253] width 378 height 36
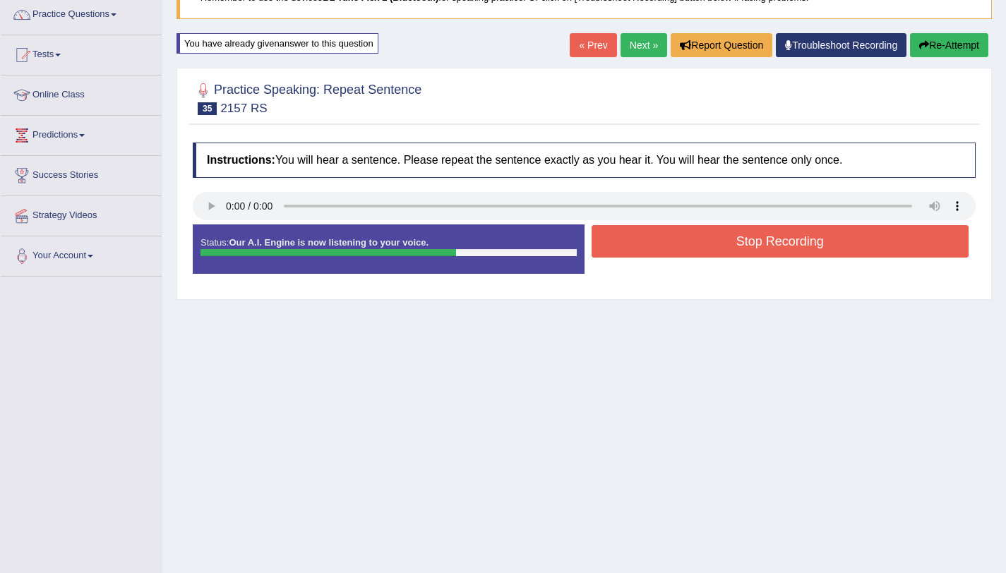
click at [718, 248] on button "Stop Recording" at bounding box center [780, 241] width 378 height 32
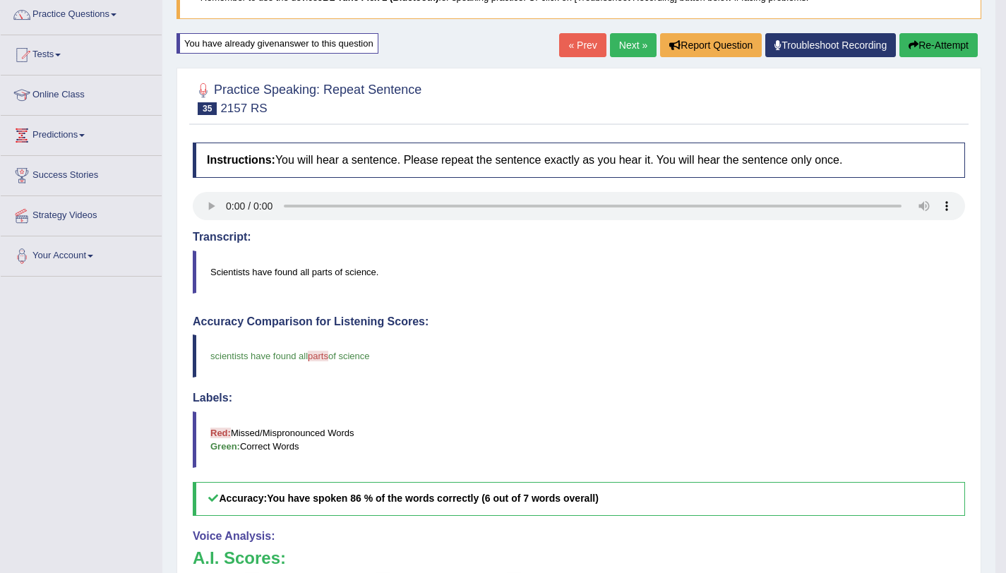
click at [625, 43] on link "Next »" at bounding box center [633, 45] width 47 height 24
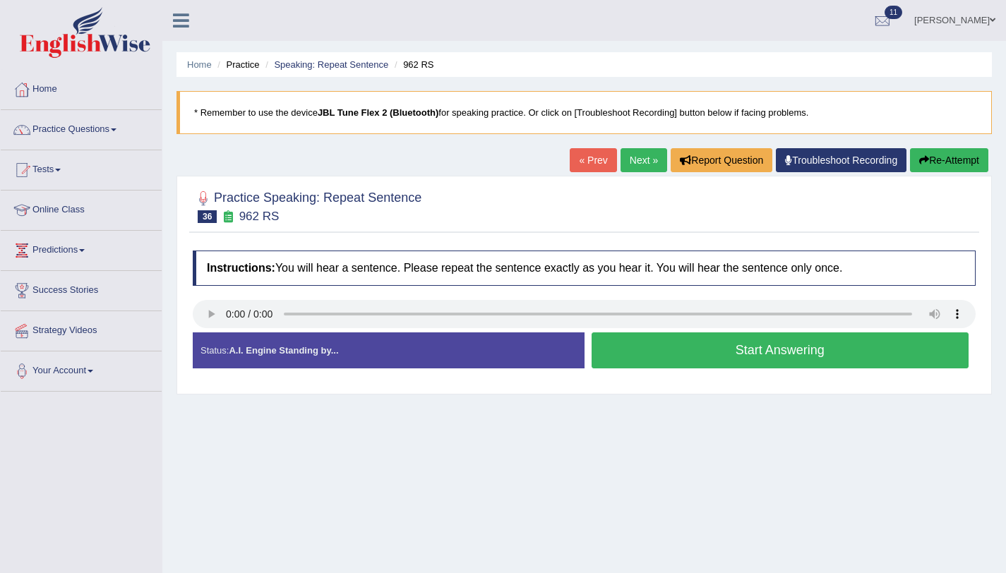
click at [654, 354] on button "Start Answering" at bounding box center [780, 350] width 378 height 36
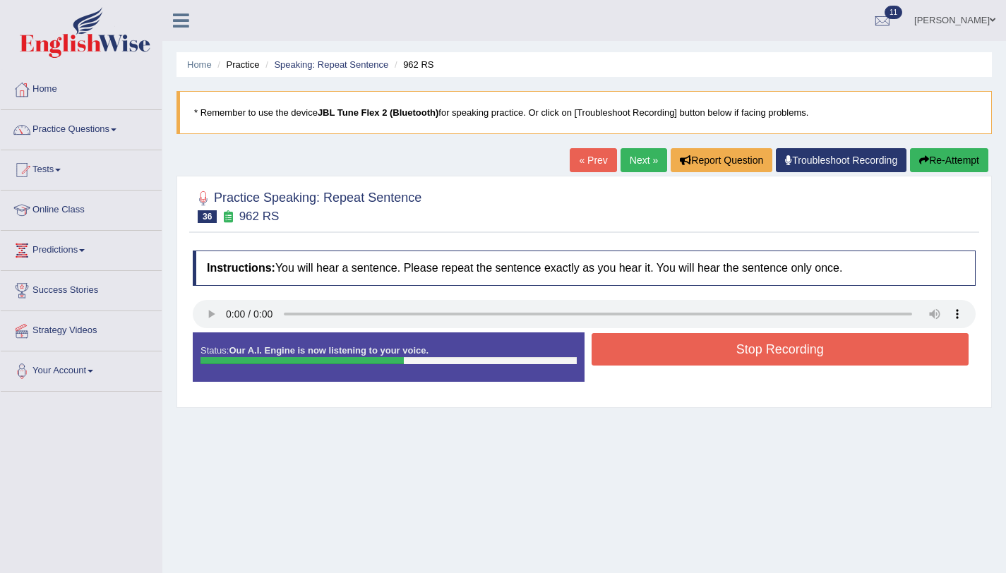
click at [654, 359] on button "Stop Recording" at bounding box center [780, 349] width 378 height 32
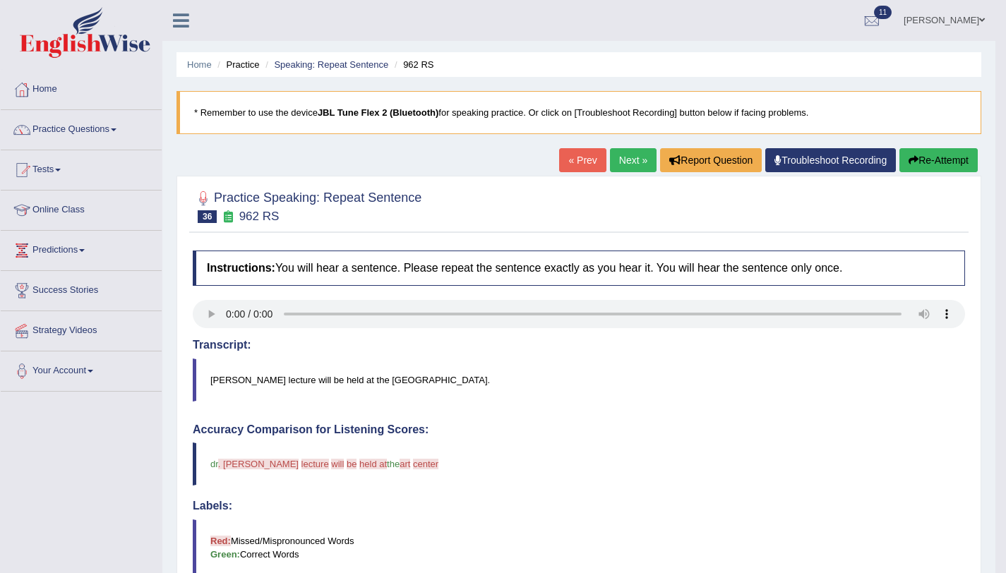
click at [913, 163] on icon "button" at bounding box center [913, 160] width 10 height 10
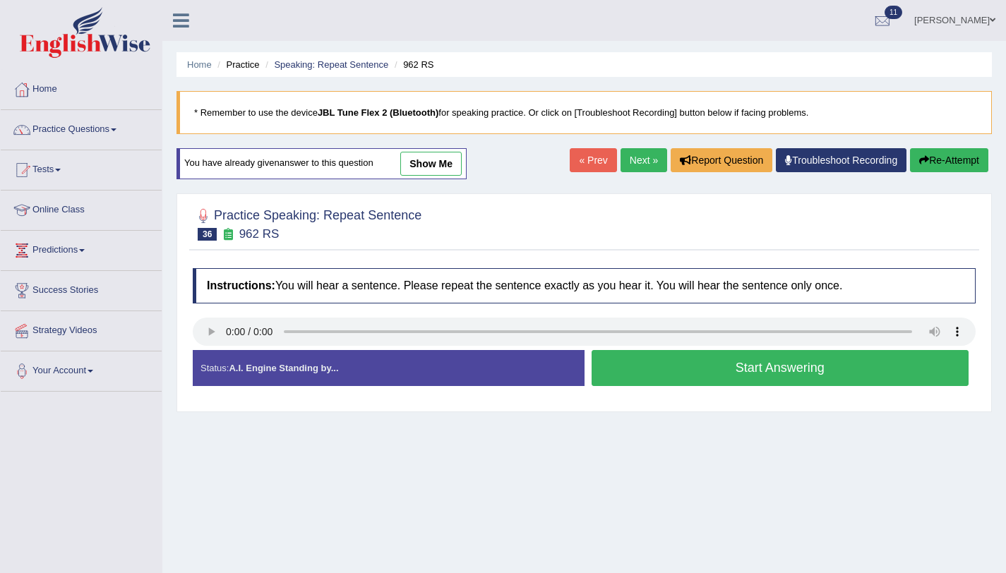
click at [654, 383] on button "Start Answering" at bounding box center [780, 368] width 378 height 36
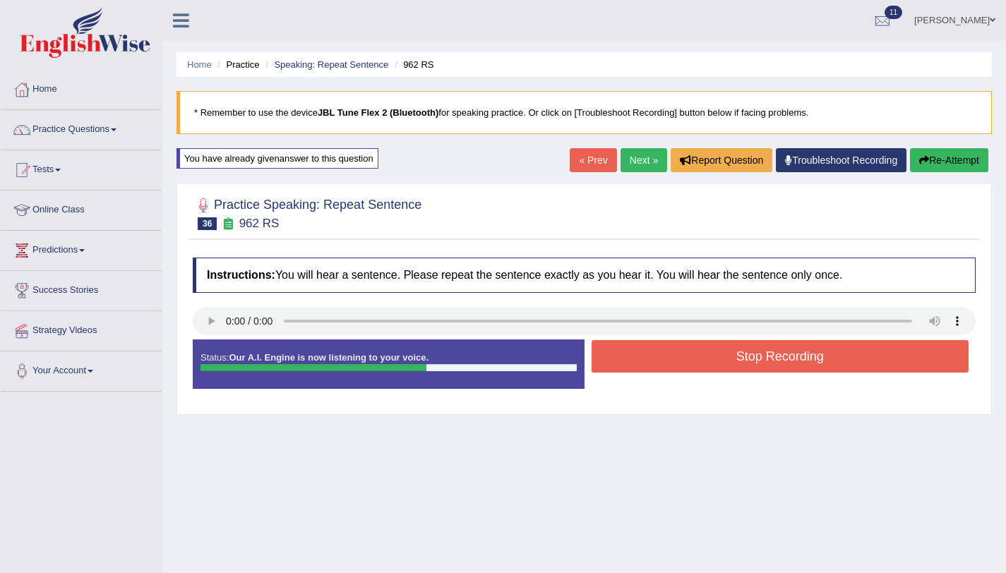
click at [651, 360] on button "Stop Recording" at bounding box center [780, 356] width 378 height 32
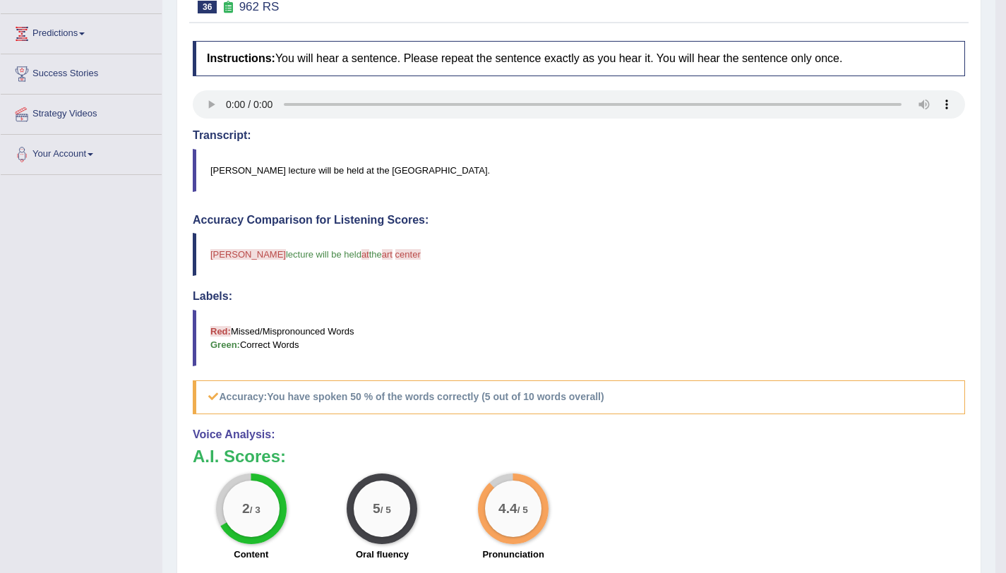
scroll to position [128, 0]
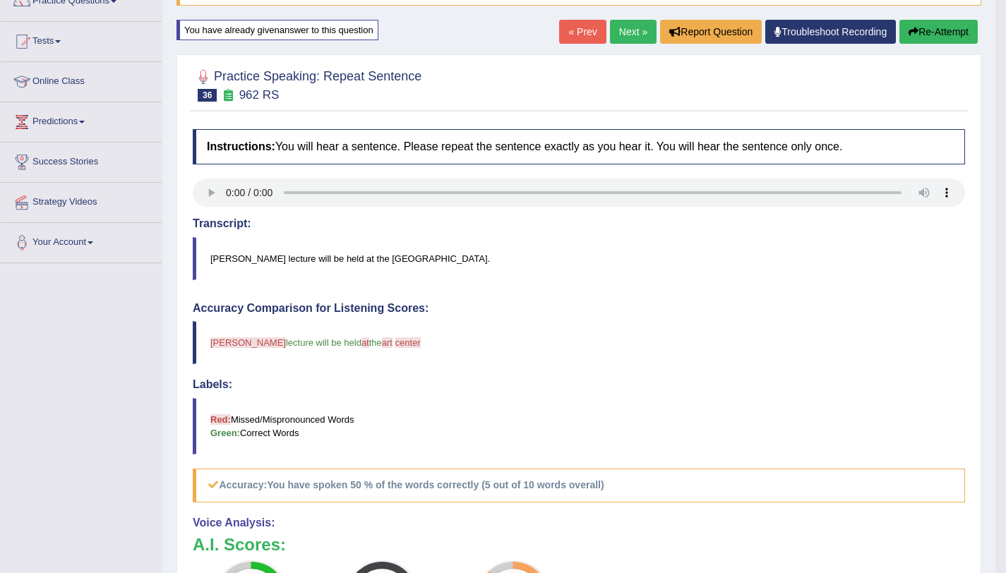
click at [933, 38] on button "Re-Attempt" at bounding box center [938, 32] width 78 height 24
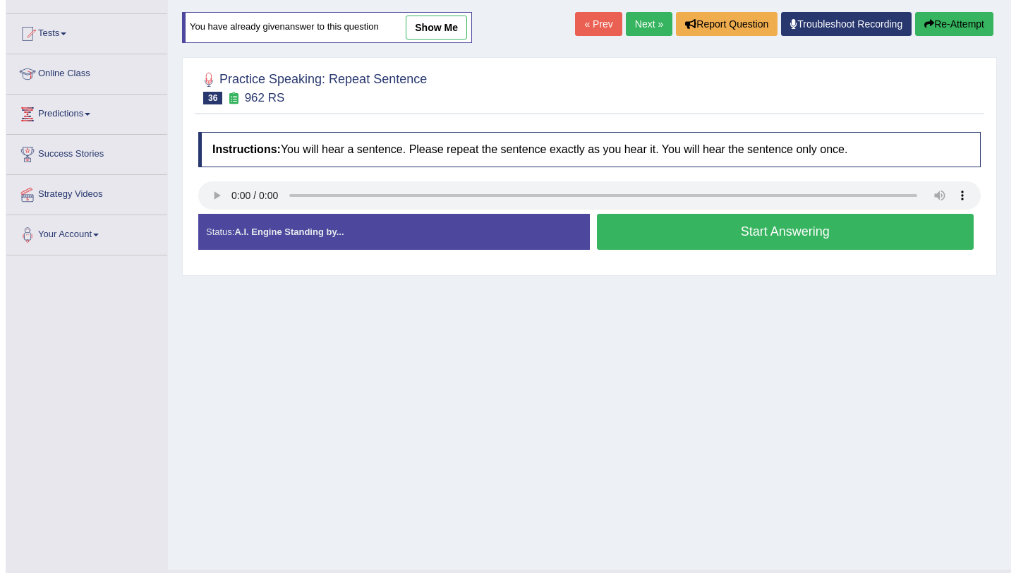
scroll to position [128, 0]
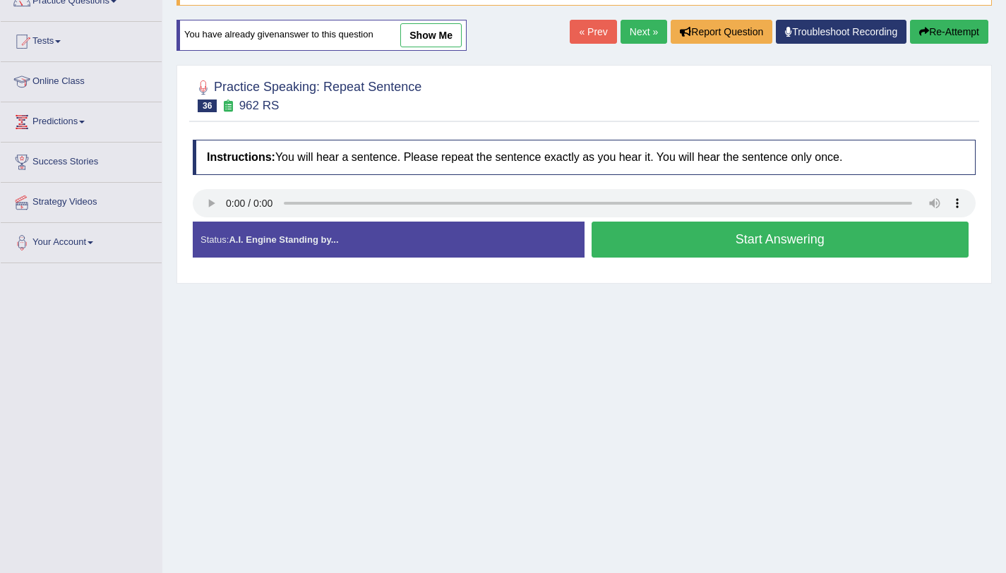
click at [708, 229] on button "Start Answering" at bounding box center [780, 240] width 378 height 36
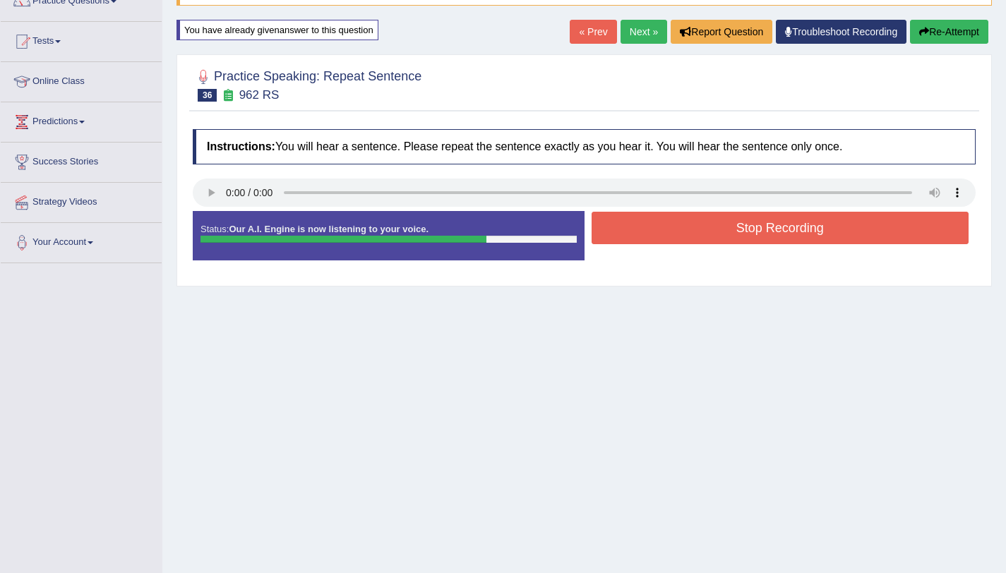
click at [762, 223] on button "Stop Recording" at bounding box center [780, 228] width 378 height 32
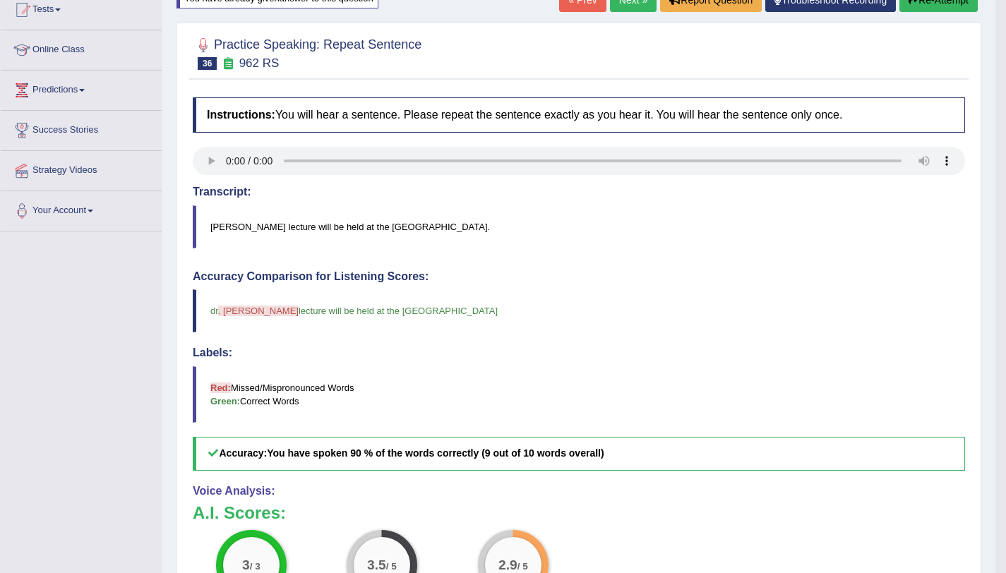
scroll to position [0, 0]
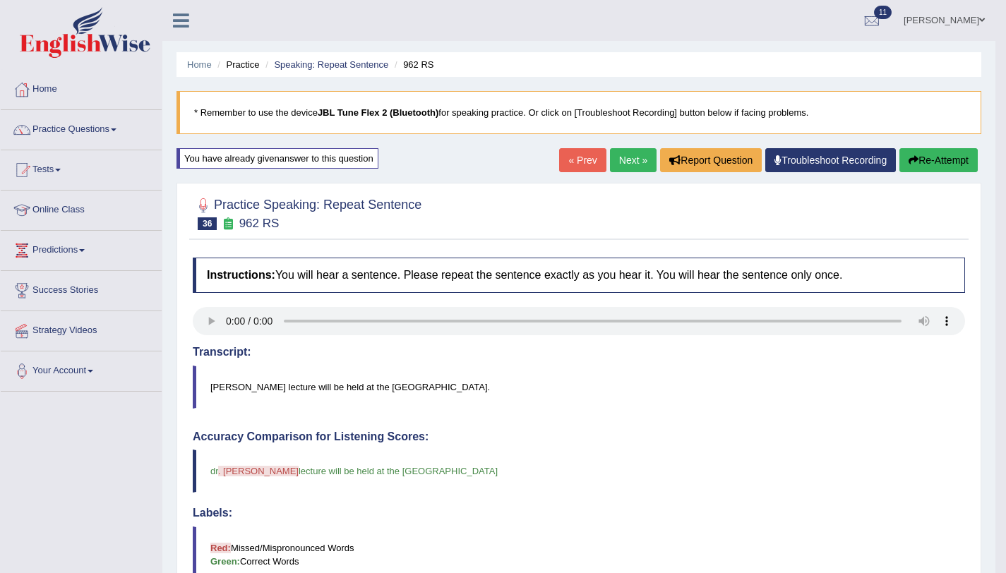
click at [637, 159] on link "Next »" at bounding box center [633, 160] width 47 height 24
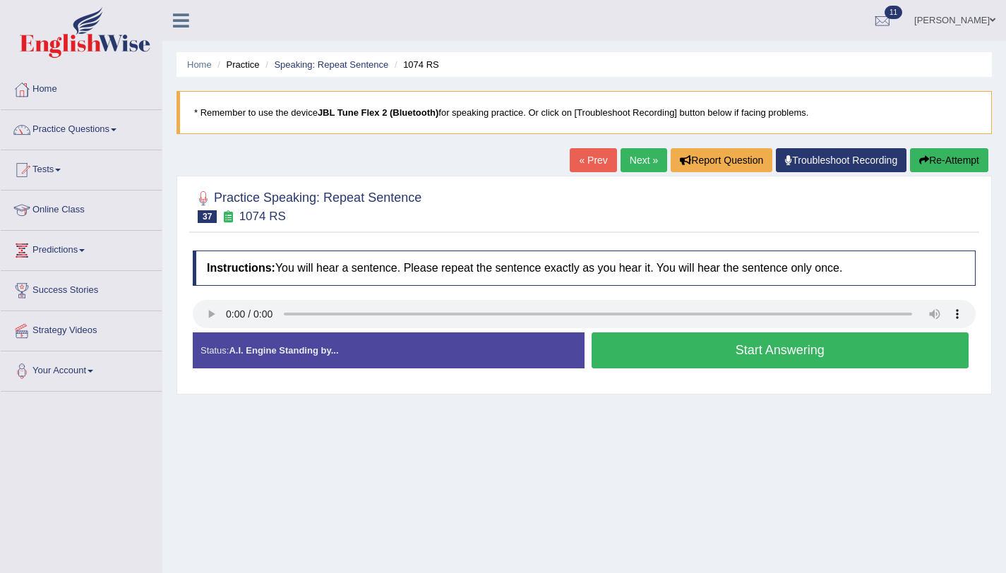
click at [735, 344] on button "Start Answering" at bounding box center [780, 350] width 378 height 36
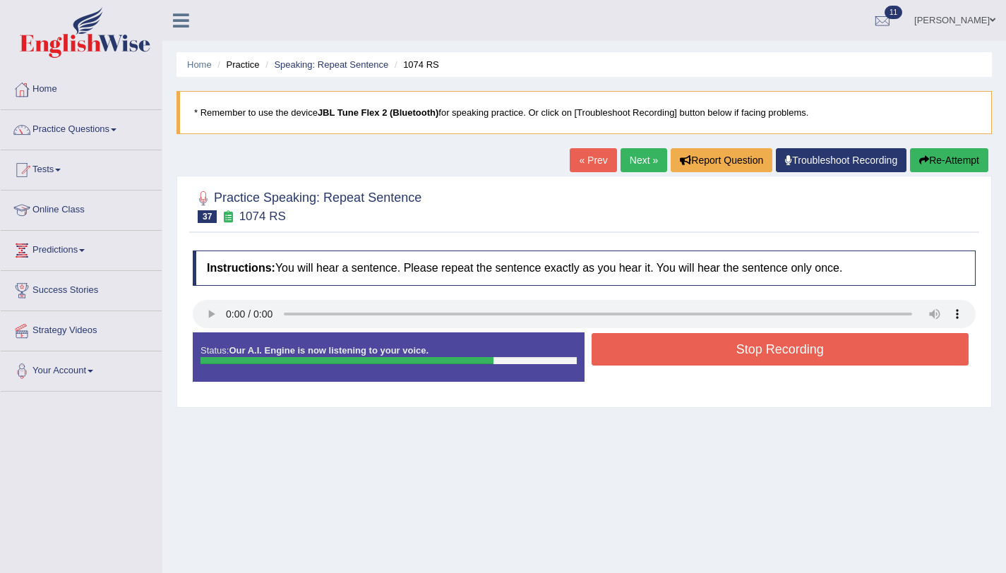
click at [740, 362] on button "Stop Recording" at bounding box center [780, 349] width 378 height 32
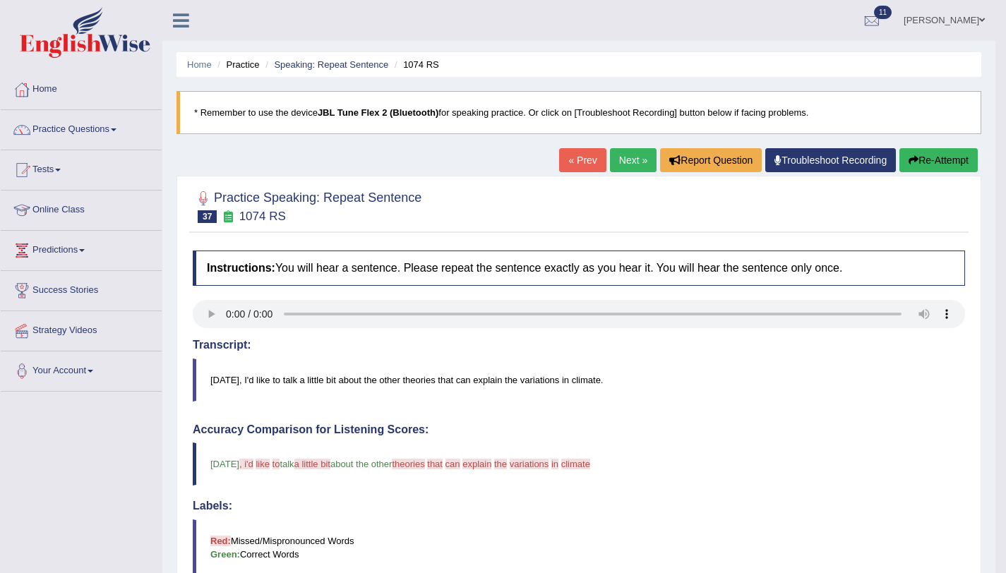
click at [920, 164] on button "Re-Attempt" at bounding box center [938, 160] width 78 height 24
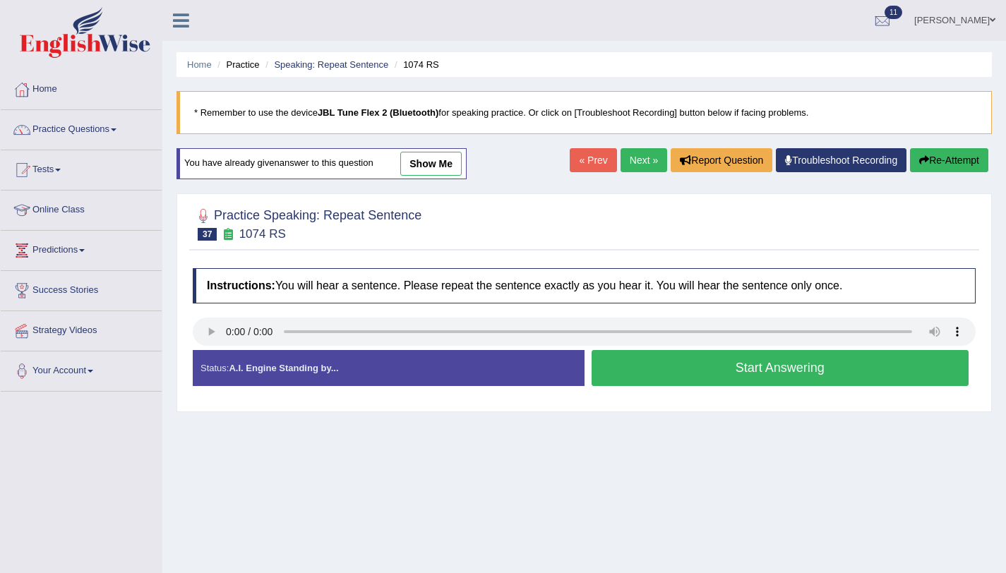
click at [900, 371] on button "Start Answering" at bounding box center [780, 368] width 378 height 36
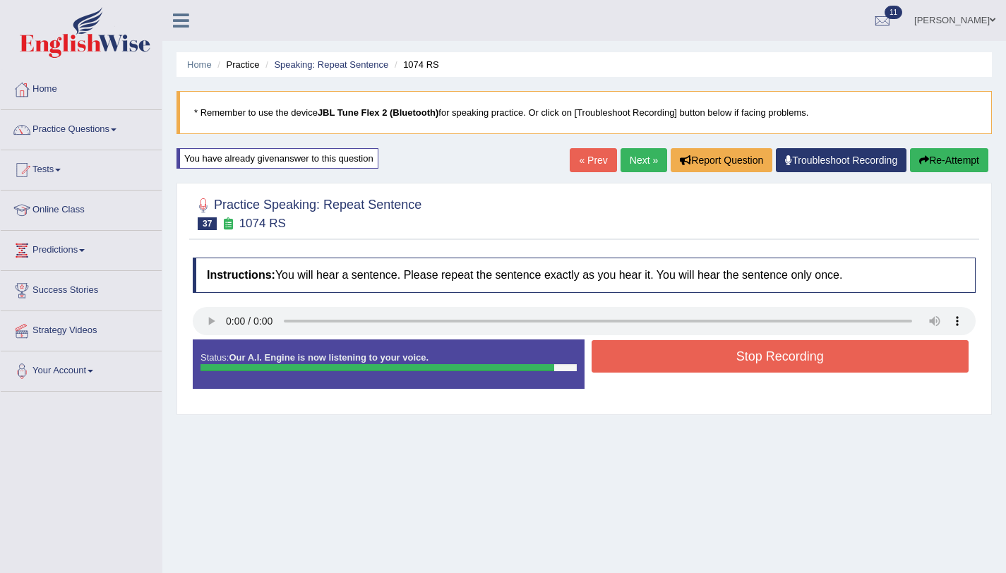
click at [873, 353] on button "Stop Recording" at bounding box center [780, 356] width 378 height 32
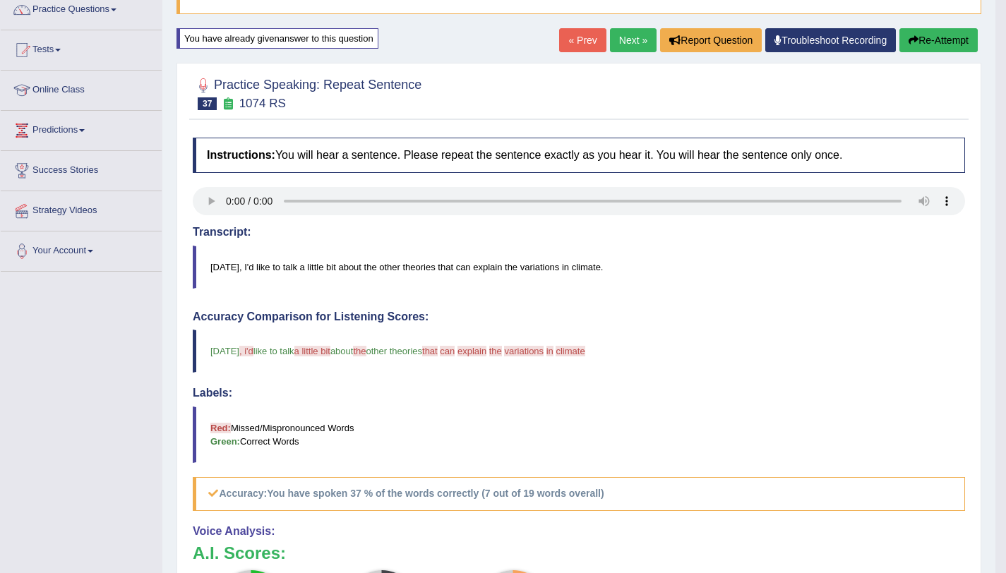
scroll to position [92, 0]
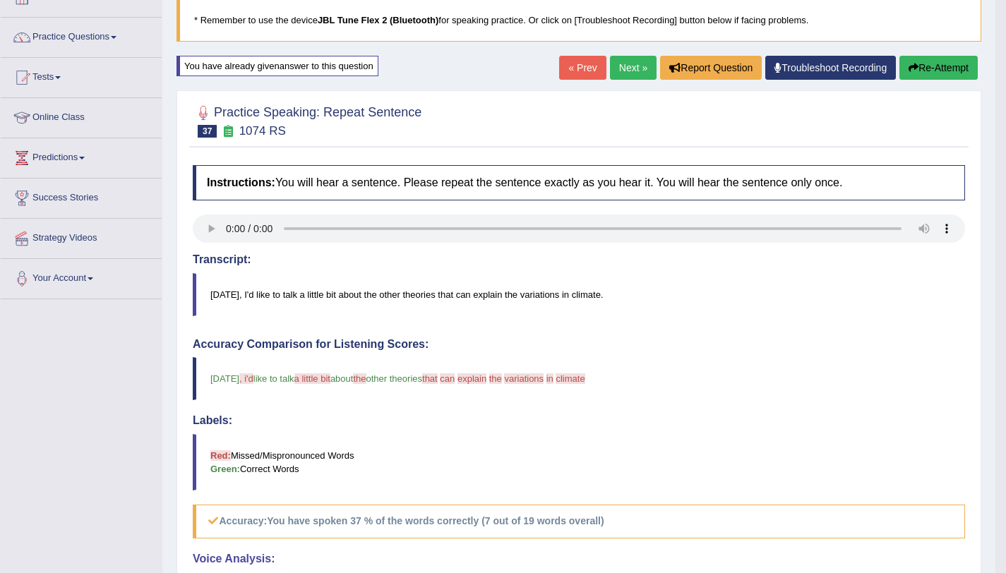
click at [939, 73] on button "Re-Attempt" at bounding box center [938, 68] width 78 height 24
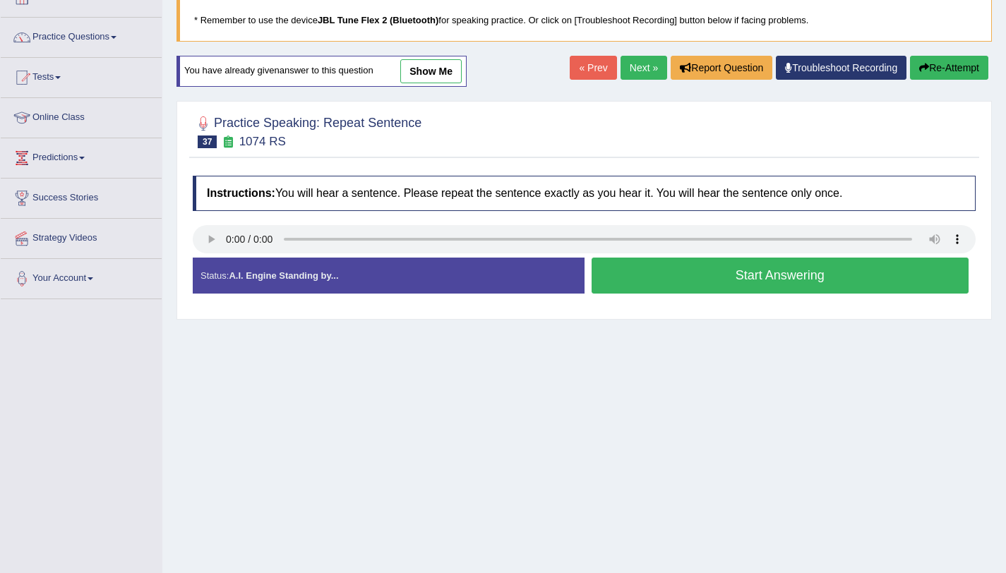
click at [680, 289] on button "Start Answering" at bounding box center [780, 276] width 378 height 36
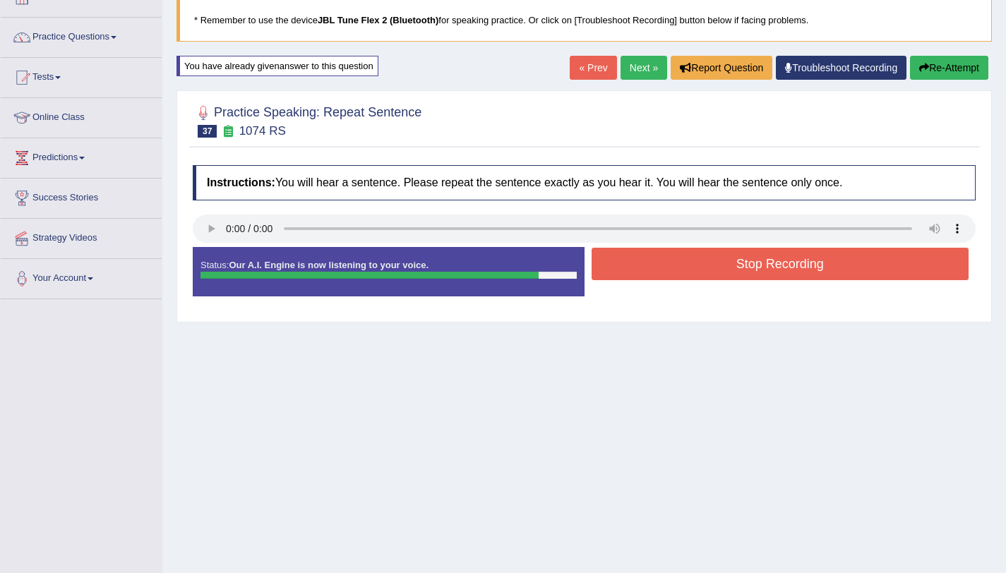
click at [815, 270] on button "Stop Recording" at bounding box center [780, 264] width 378 height 32
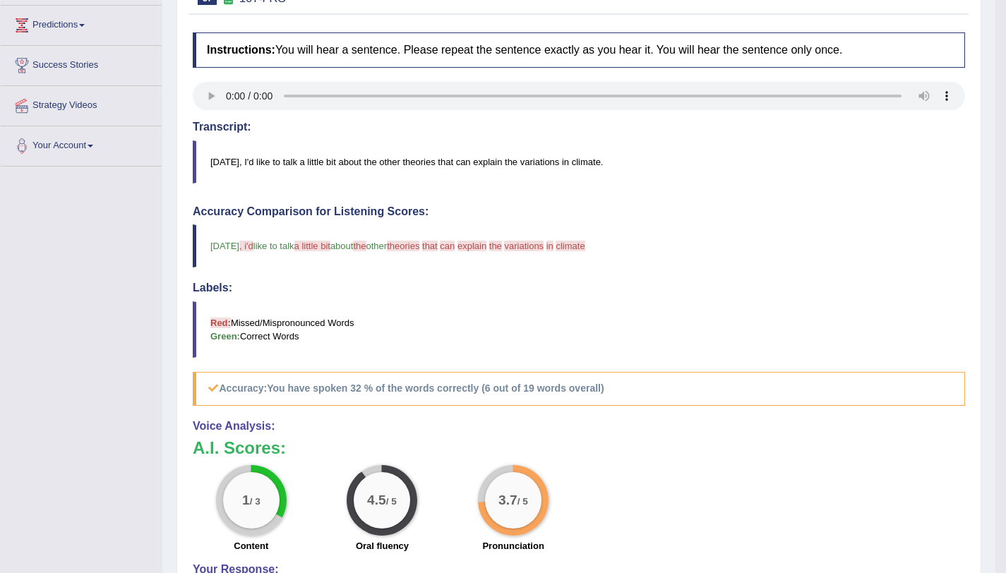
scroll to position [100, 0]
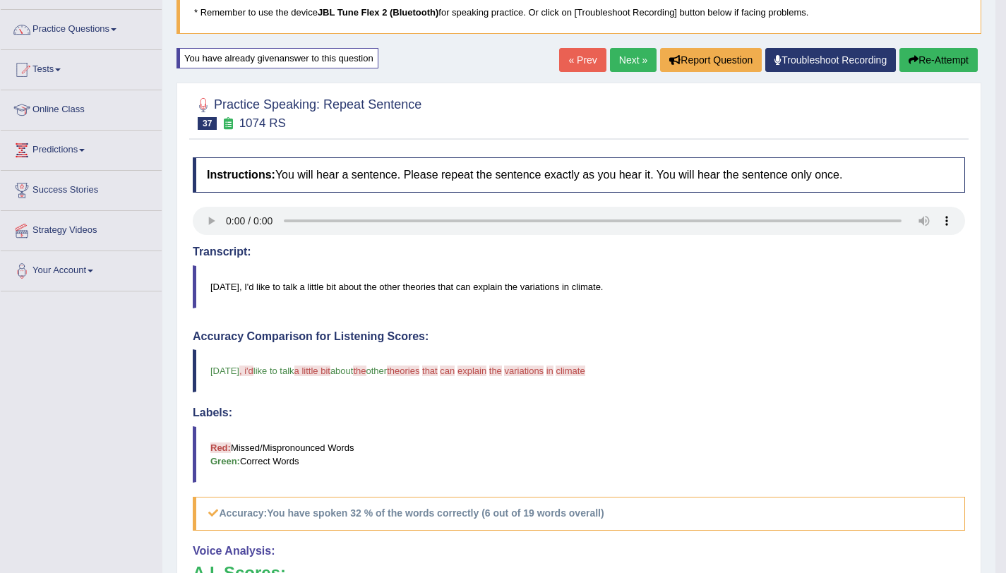
click at [936, 69] on button "Re-Attempt" at bounding box center [938, 60] width 78 height 24
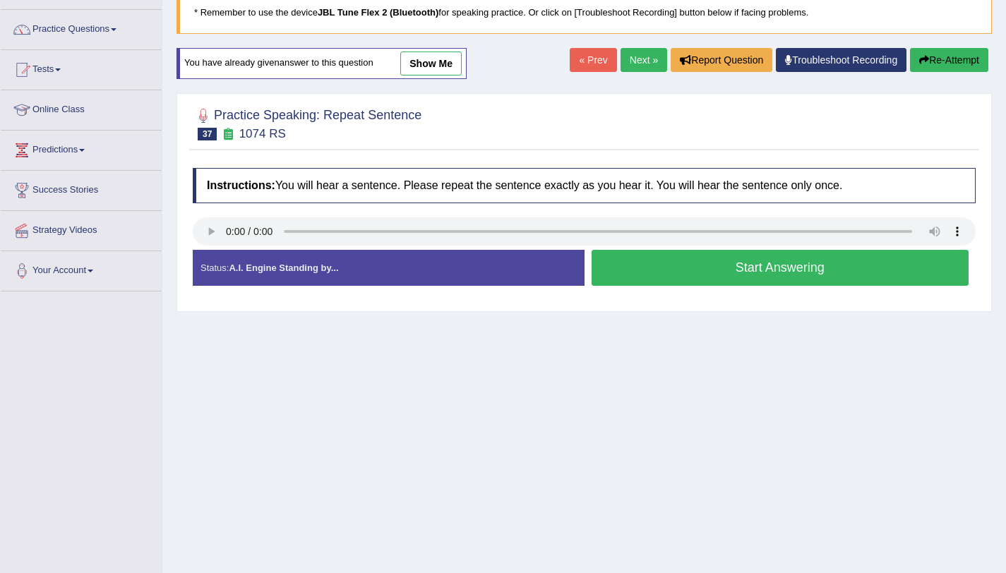
scroll to position [100, 0]
click at [699, 282] on button "Start Answering" at bounding box center [780, 268] width 378 height 36
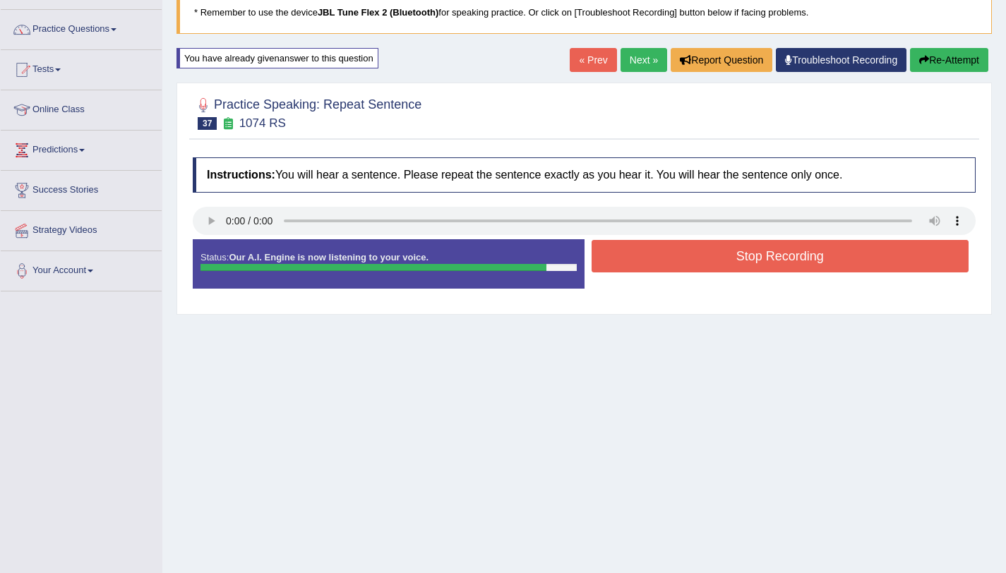
click at [703, 270] on button "Stop Recording" at bounding box center [780, 256] width 378 height 32
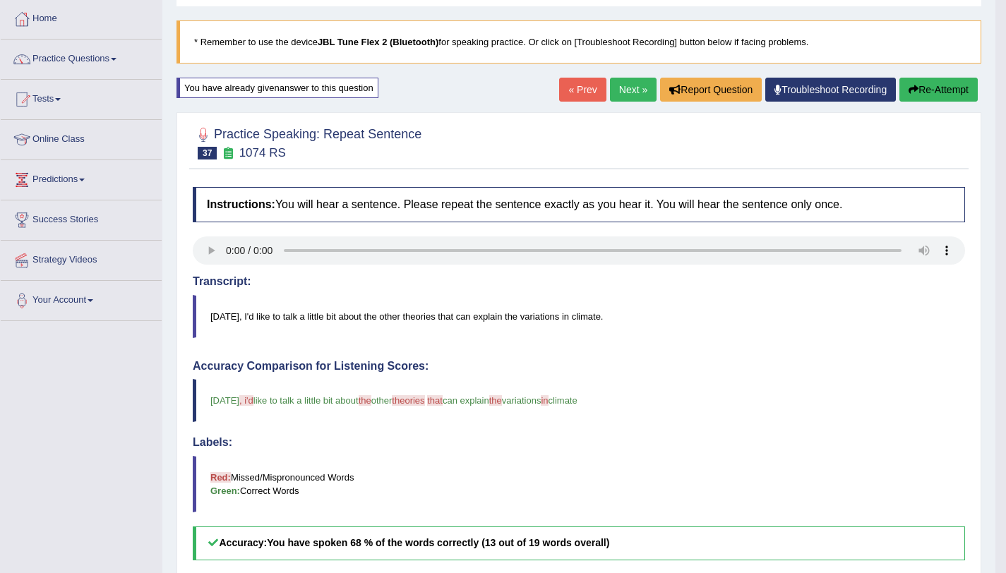
scroll to position [0, 0]
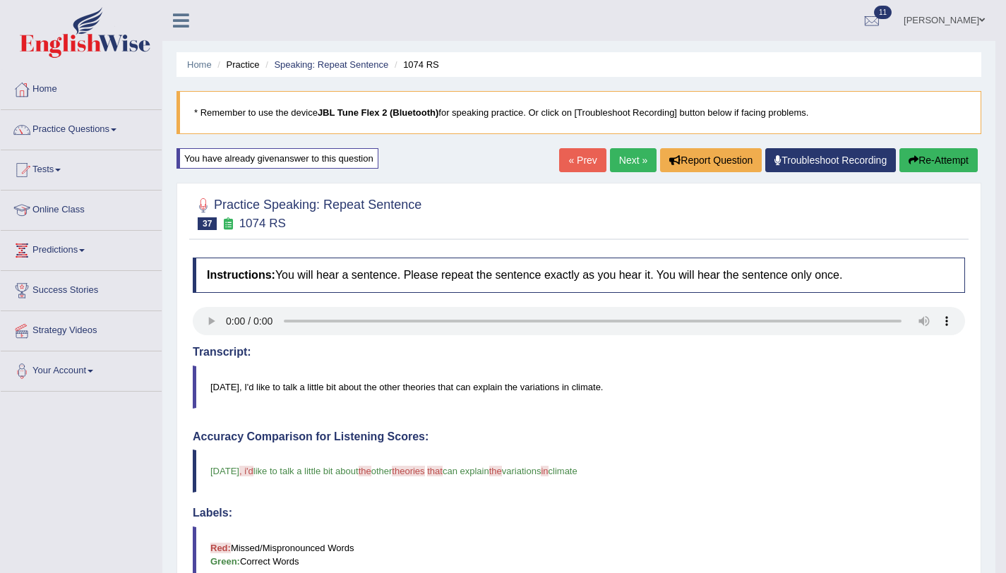
click at [633, 151] on link "Next »" at bounding box center [633, 160] width 47 height 24
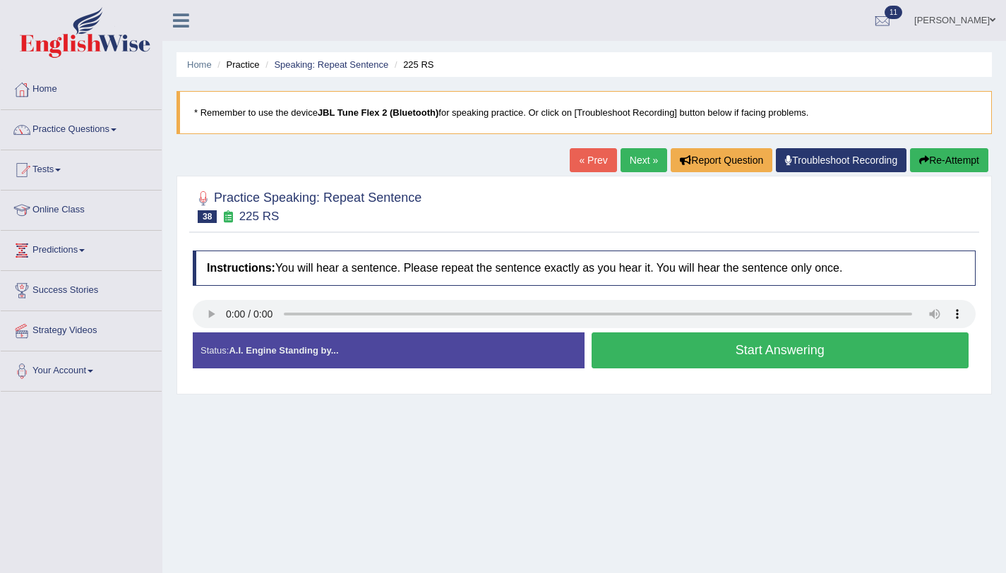
click at [675, 366] on button "Start Answering" at bounding box center [780, 350] width 378 height 36
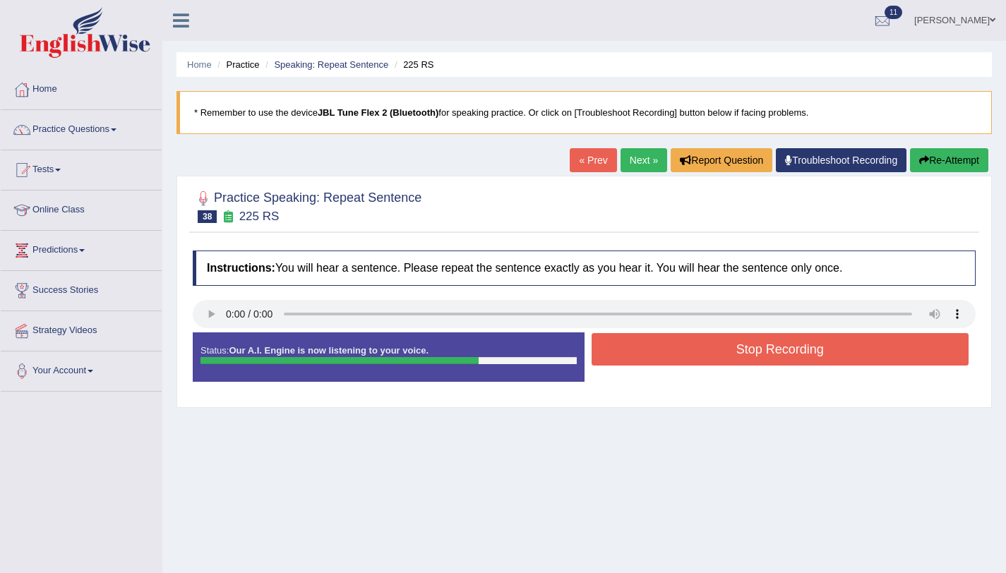
click at [714, 346] on button "Stop Recording" at bounding box center [780, 349] width 378 height 32
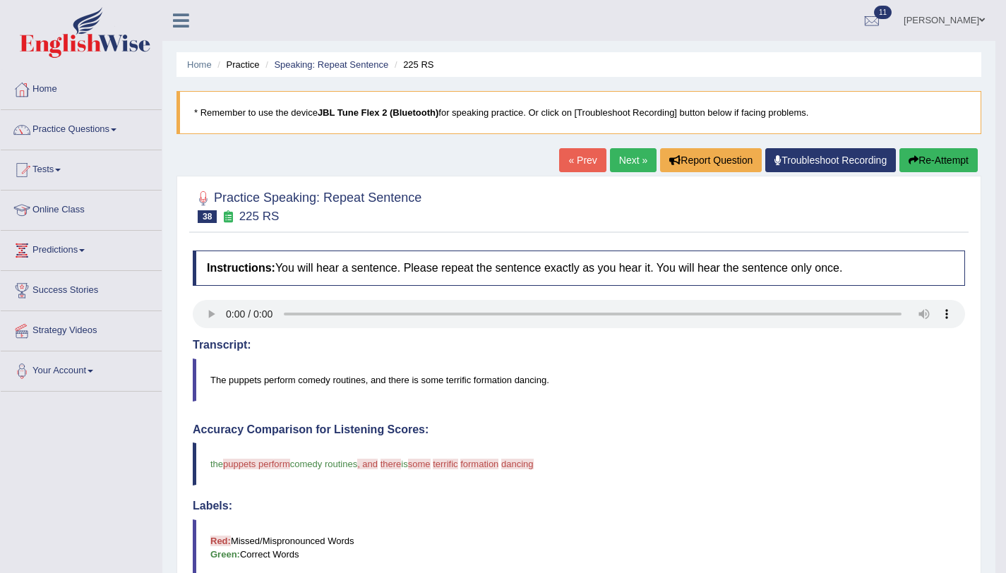
click at [637, 160] on link "Next »" at bounding box center [633, 160] width 47 height 24
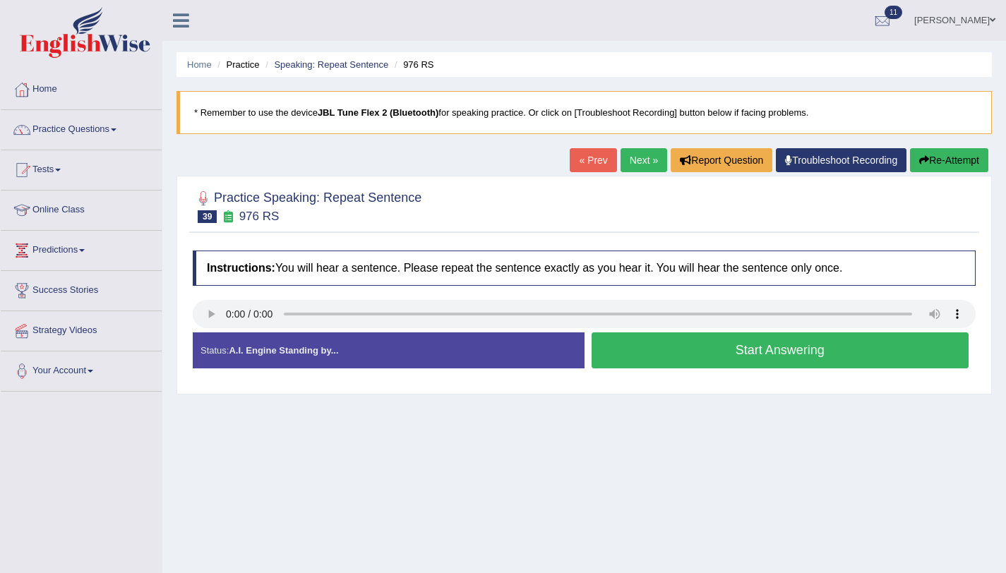
click at [661, 349] on button "Start Answering" at bounding box center [780, 350] width 378 height 36
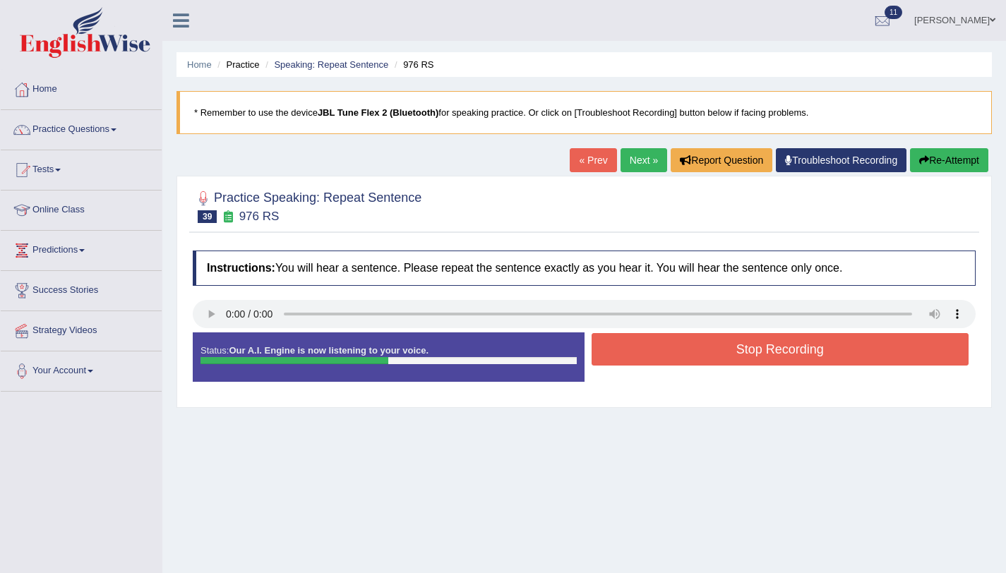
click at [675, 351] on button "Stop Recording" at bounding box center [780, 349] width 378 height 32
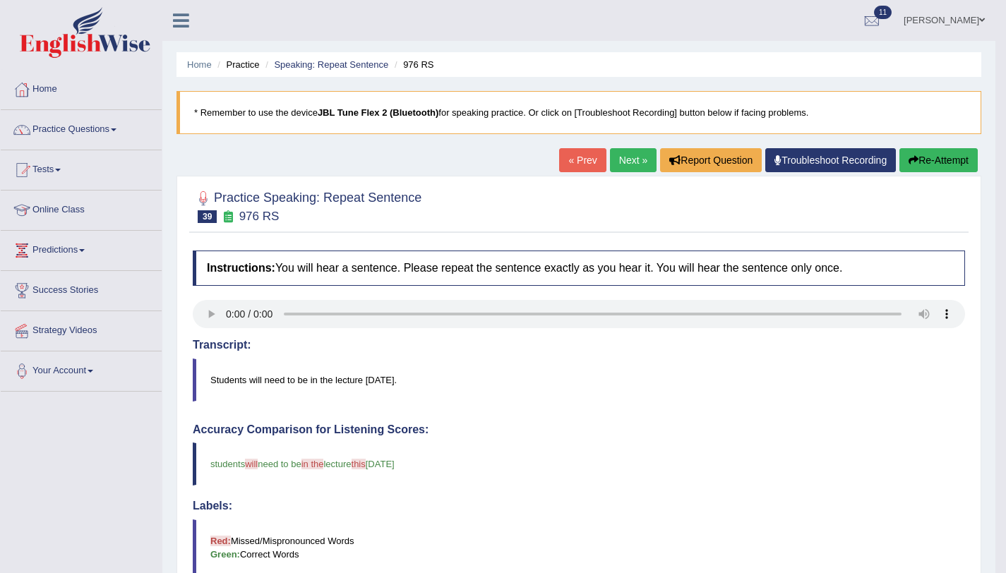
click at [618, 167] on link "Next »" at bounding box center [633, 160] width 47 height 24
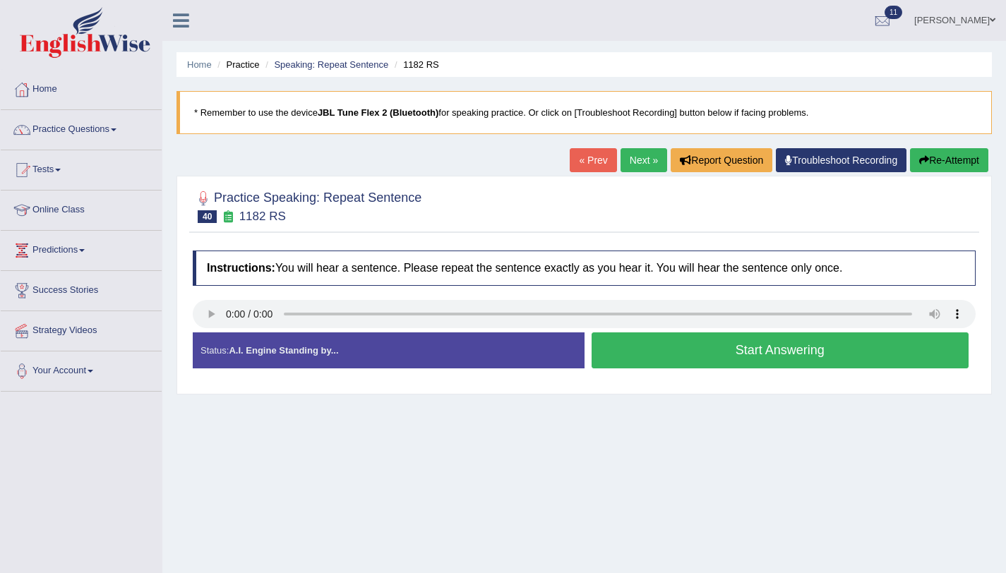
click at [766, 363] on button "Start Answering" at bounding box center [780, 350] width 378 height 36
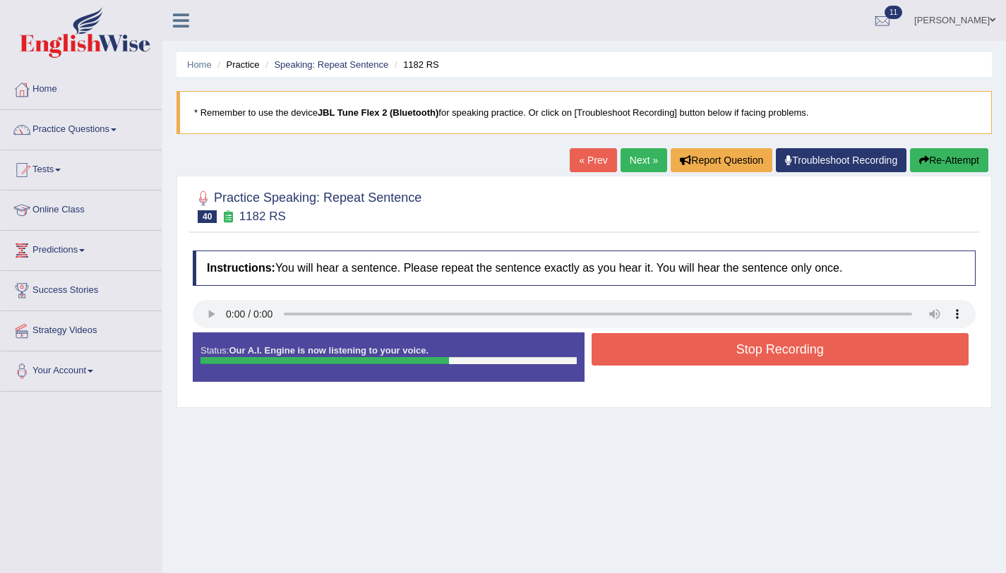
click at [757, 354] on button "Stop Recording" at bounding box center [780, 349] width 378 height 32
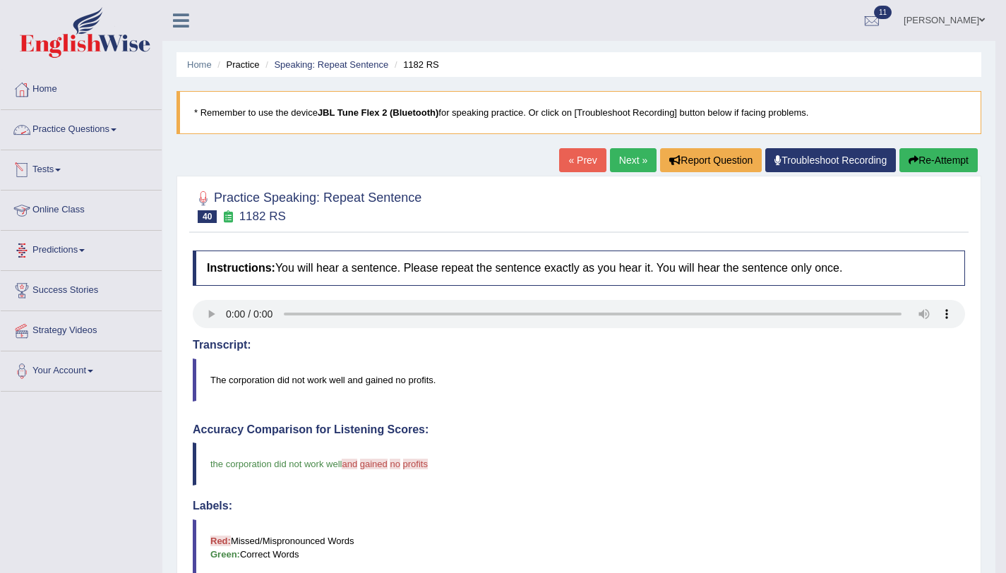
click at [117, 128] on link "Practice Questions" at bounding box center [81, 127] width 161 height 35
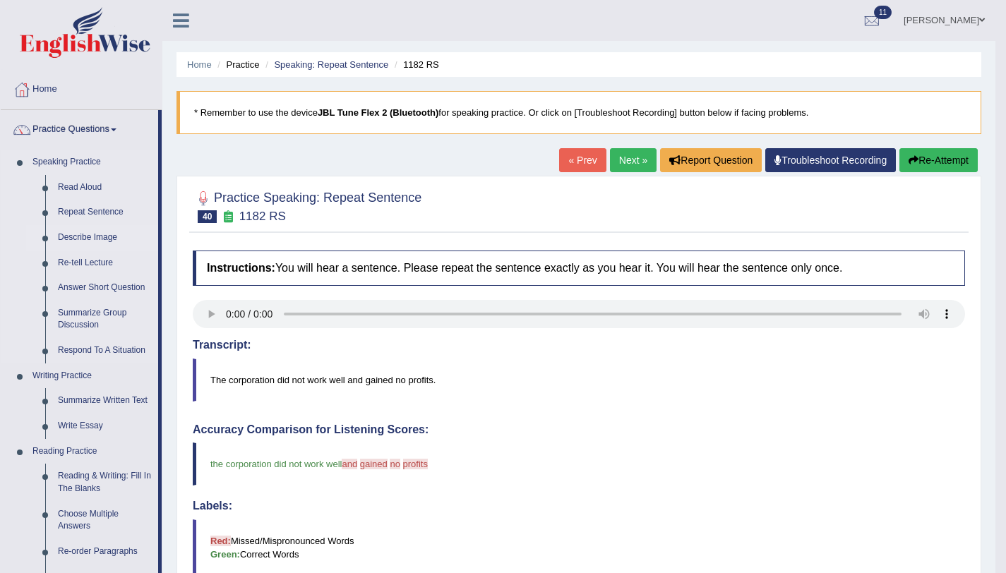
click at [112, 239] on link "Describe Image" at bounding box center [105, 237] width 107 height 25
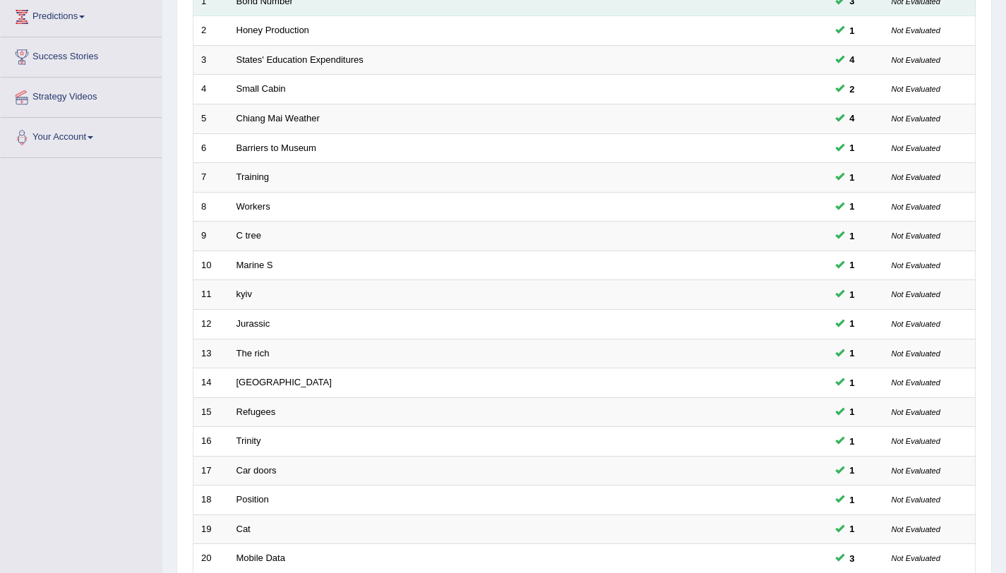
scroll to position [361, 0]
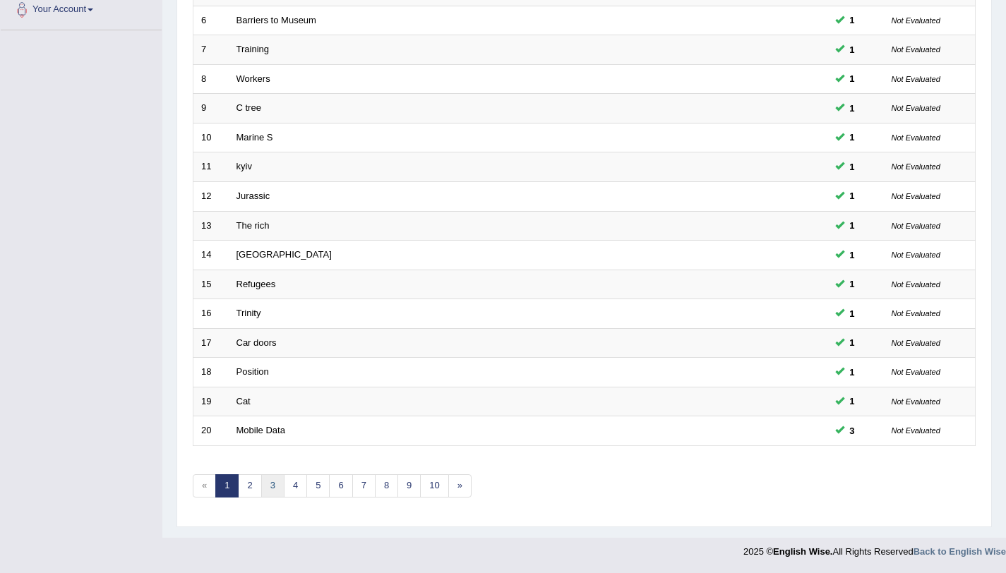
click at [275, 480] on link "3" at bounding box center [272, 485] width 23 height 23
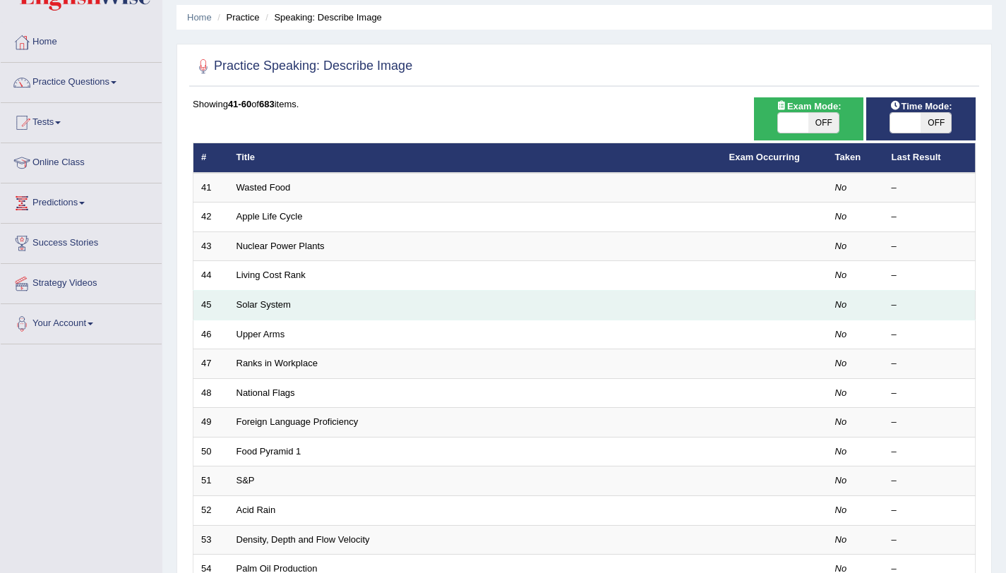
scroll to position [60, 0]
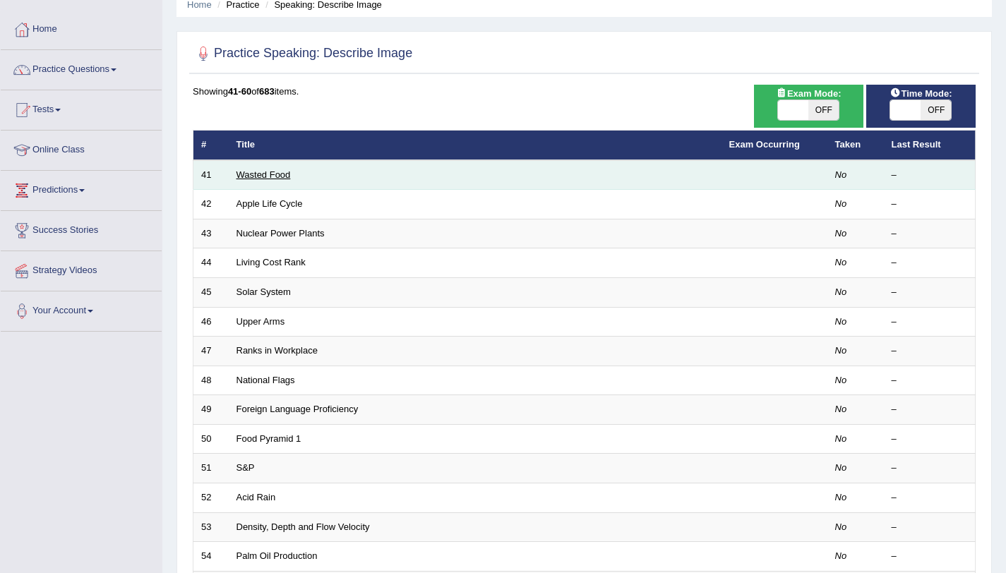
click at [268, 179] on link "Wasted Food" at bounding box center [263, 174] width 54 height 11
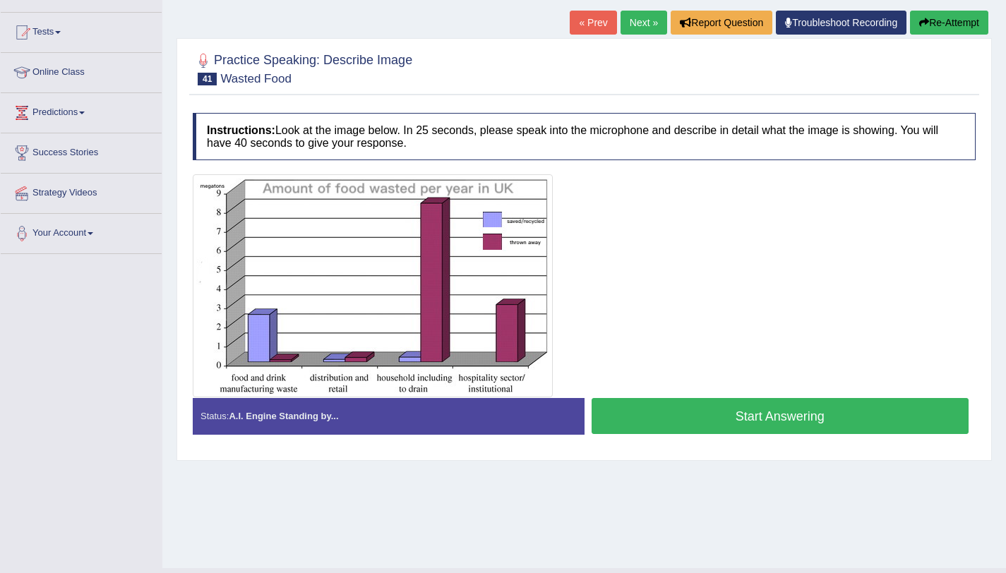
scroll to position [168, 0]
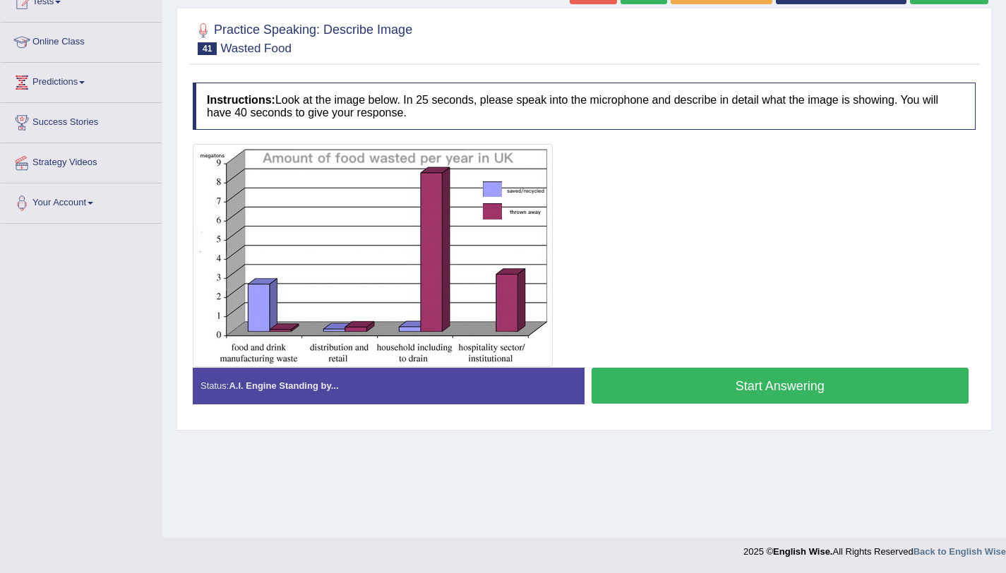
click at [640, 373] on button "Start Answering" at bounding box center [780, 386] width 378 height 36
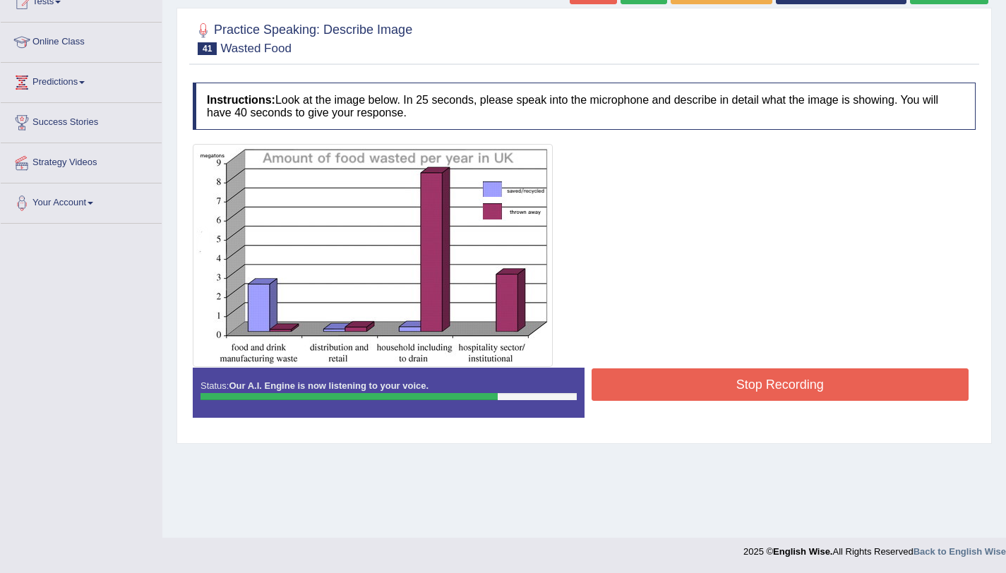
click at [631, 384] on button "Stop Recording" at bounding box center [780, 384] width 378 height 32
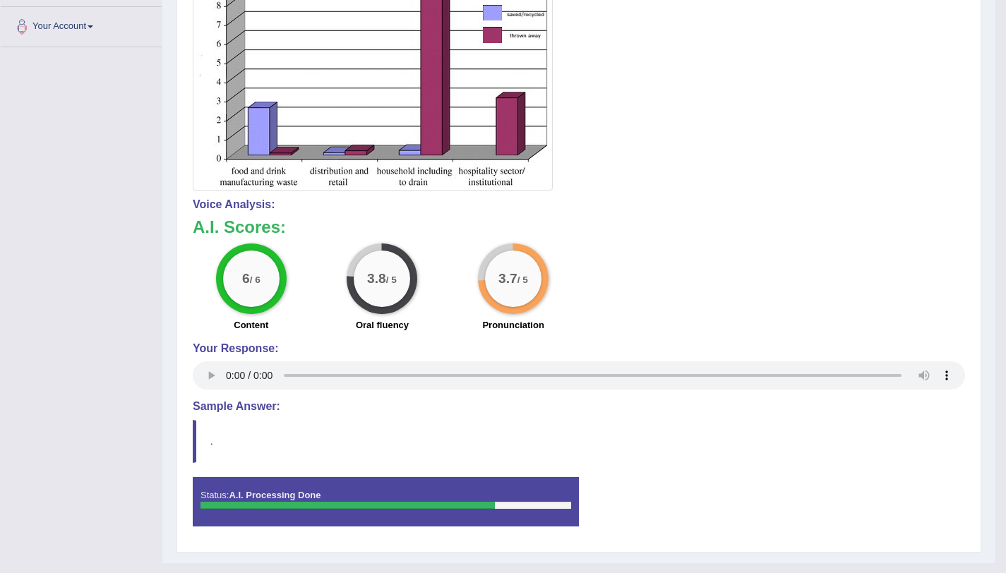
scroll to position [0, 0]
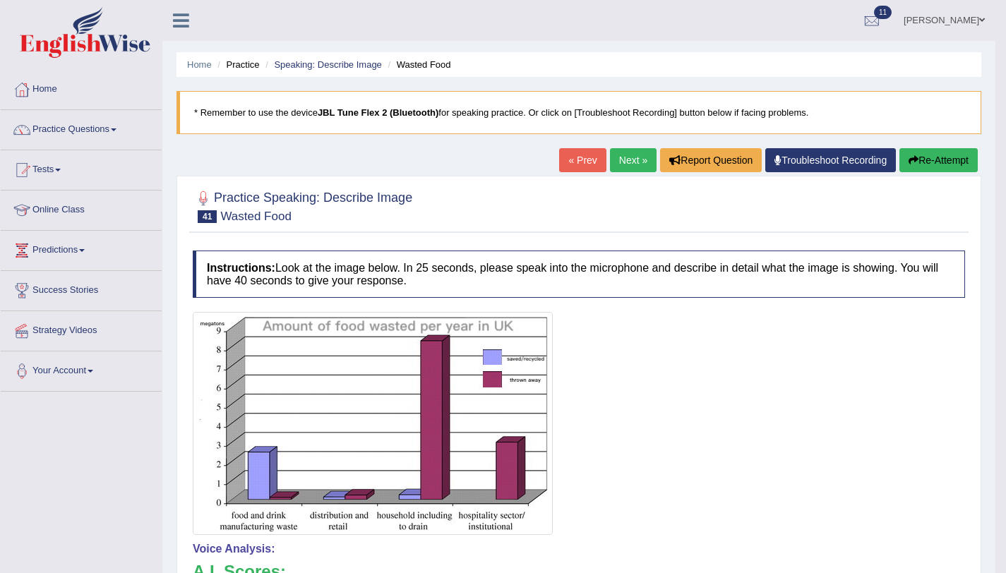
click at [622, 161] on link "Next »" at bounding box center [633, 160] width 47 height 24
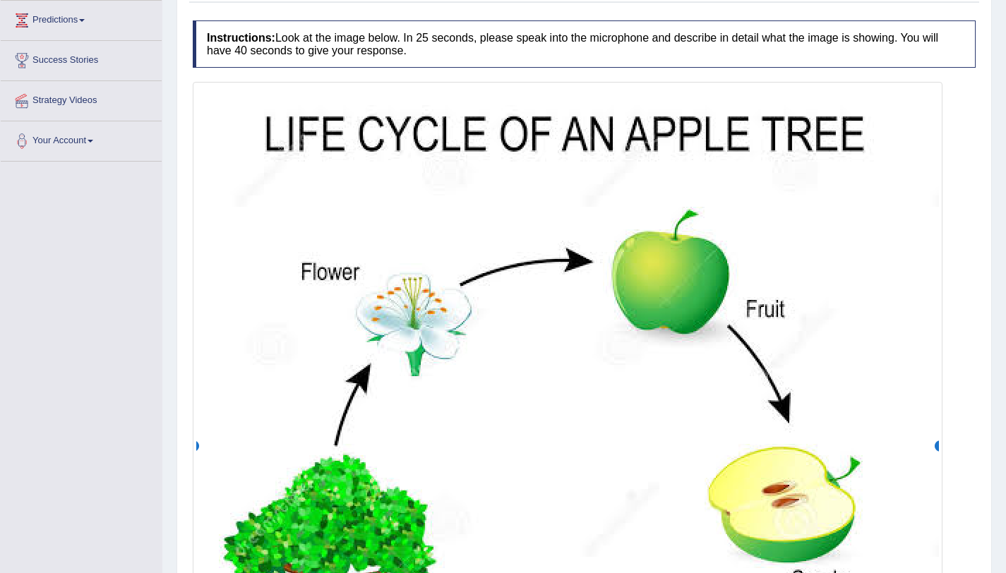
scroll to position [581, 0]
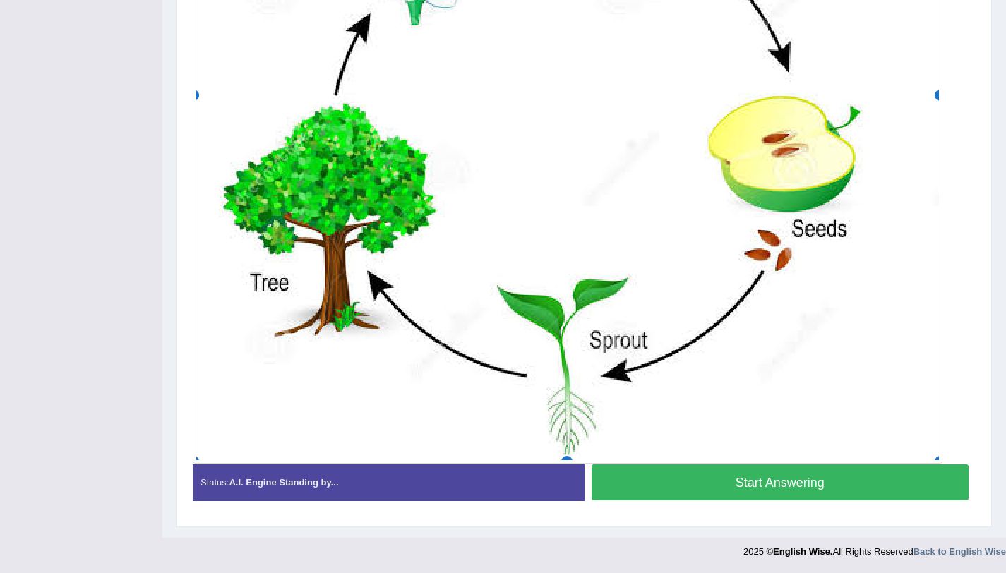
click at [728, 468] on button "Start Answering" at bounding box center [780, 482] width 378 height 36
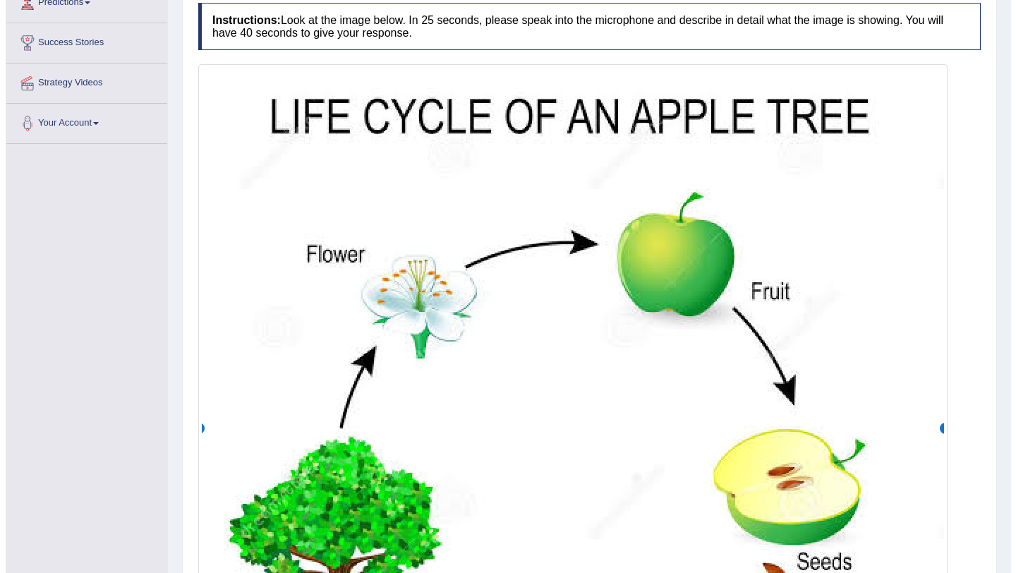
scroll to position [594, 0]
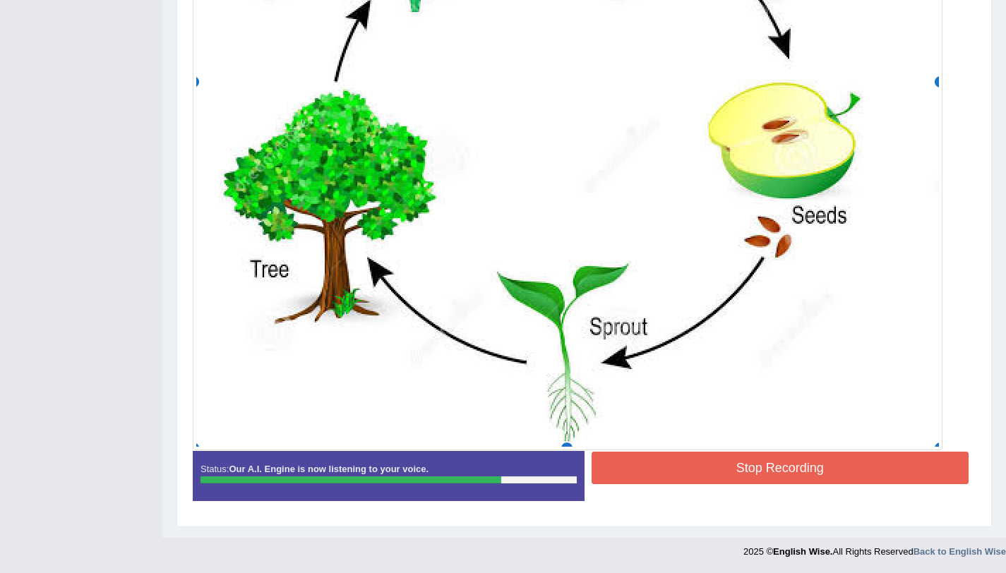
click at [662, 460] on button "Stop Recording" at bounding box center [780, 468] width 378 height 32
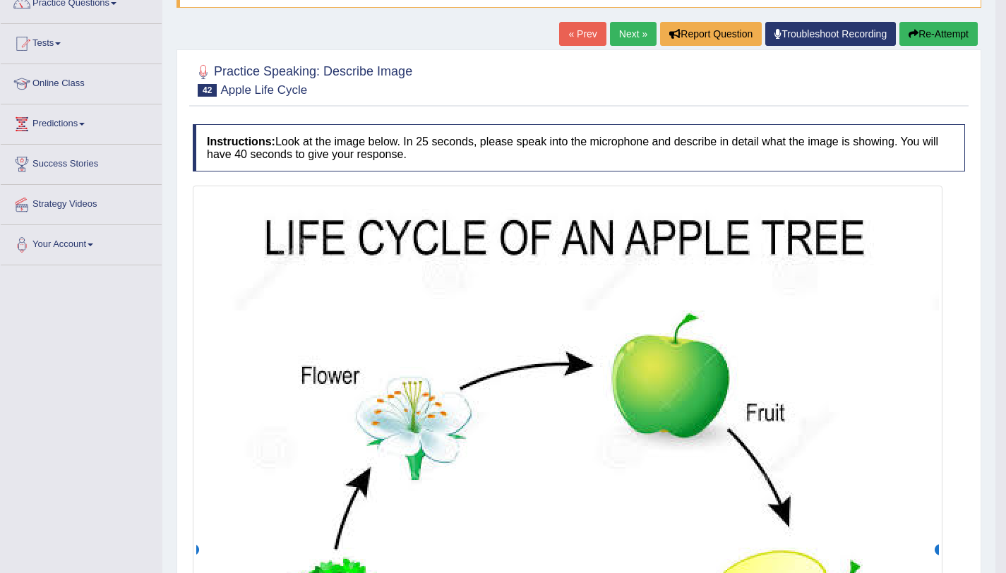
scroll to position [0, 0]
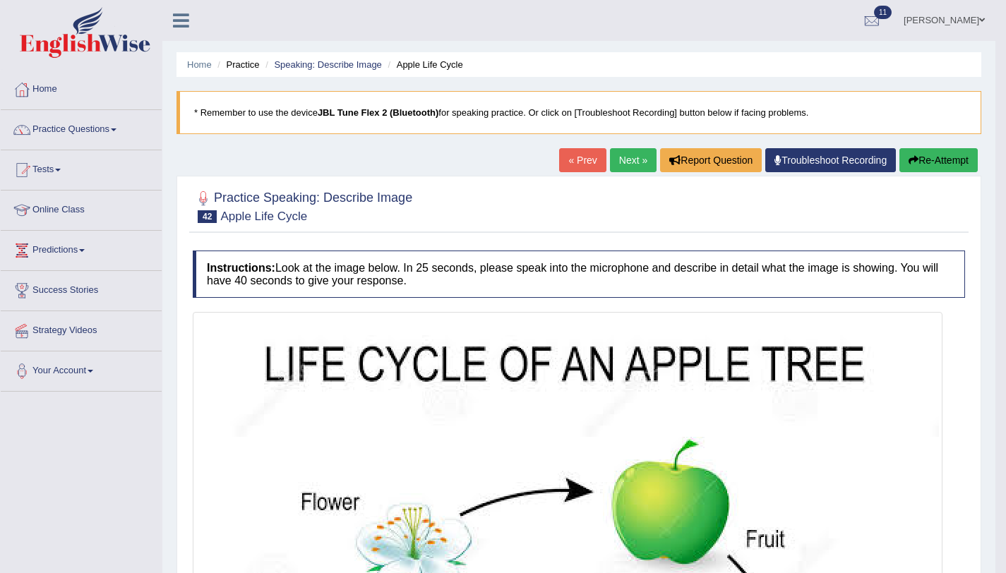
click at [946, 164] on button "Re-Attempt" at bounding box center [938, 160] width 78 height 24
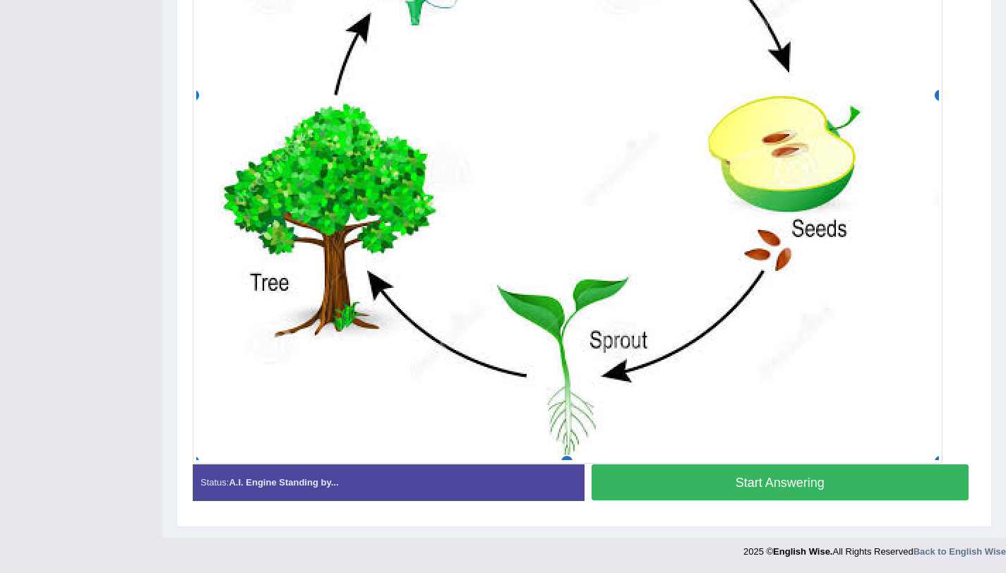
click at [683, 482] on button "Start Answering" at bounding box center [780, 482] width 378 height 36
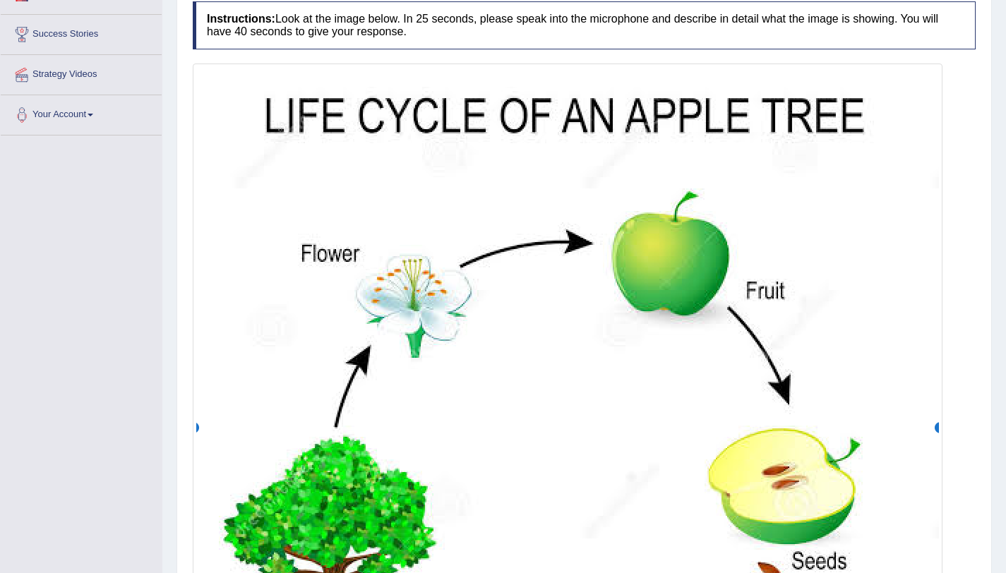
scroll to position [601, 0]
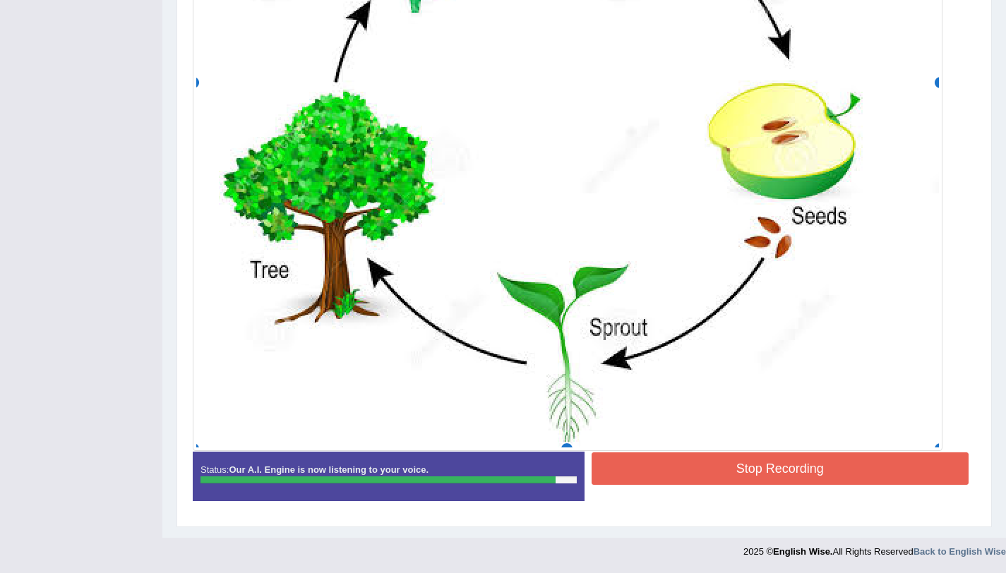
click at [703, 474] on button "Stop Recording" at bounding box center [780, 468] width 378 height 32
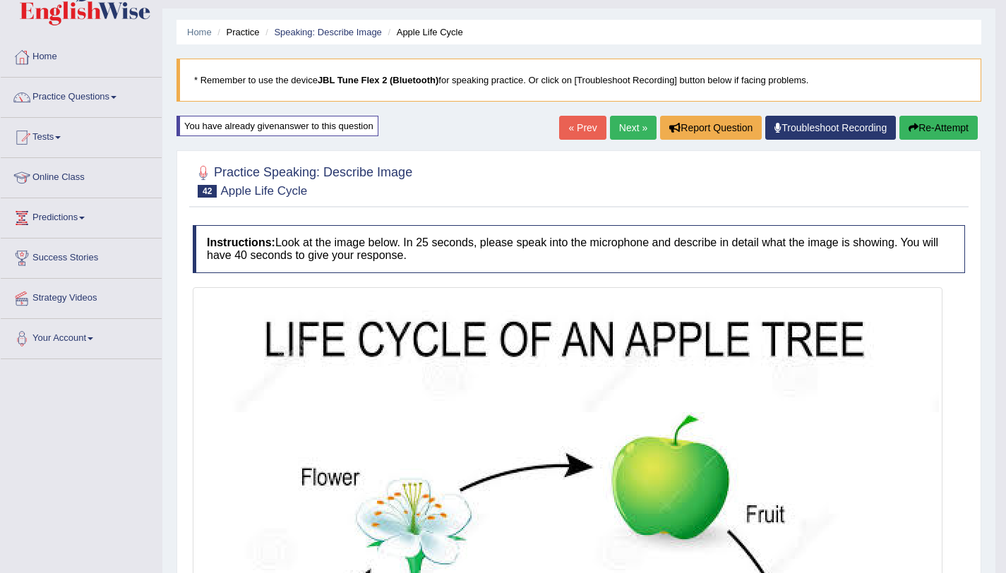
scroll to position [0, 0]
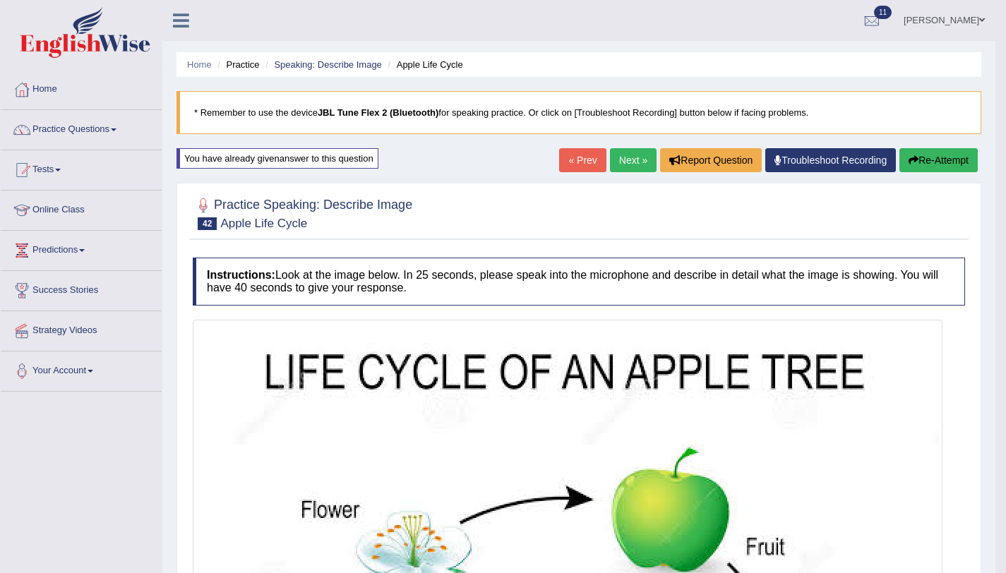
click at [933, 154] on button "Re-Attempt" at bounding box center [938, 160] width 78 height 24
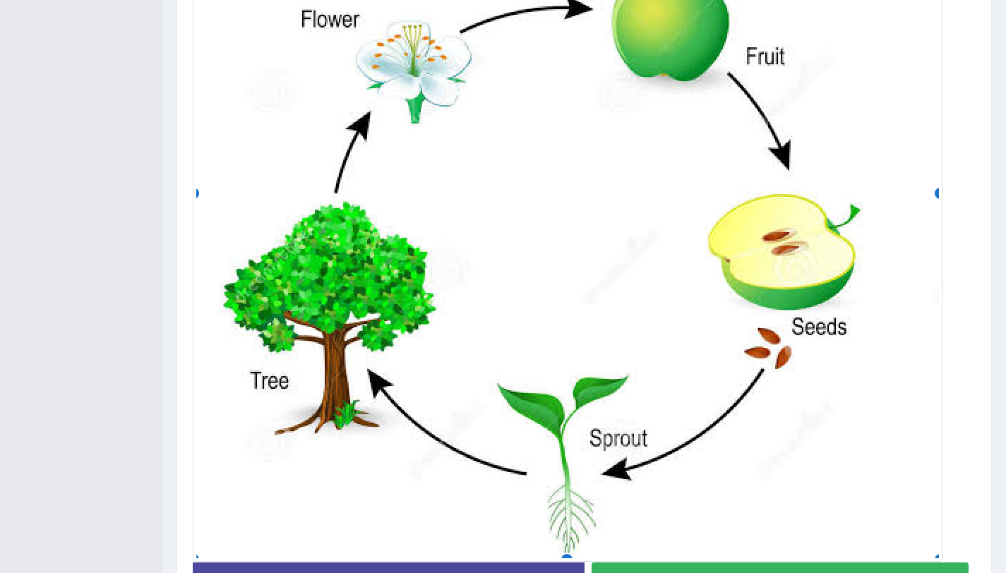
scroll to position [599, 0]
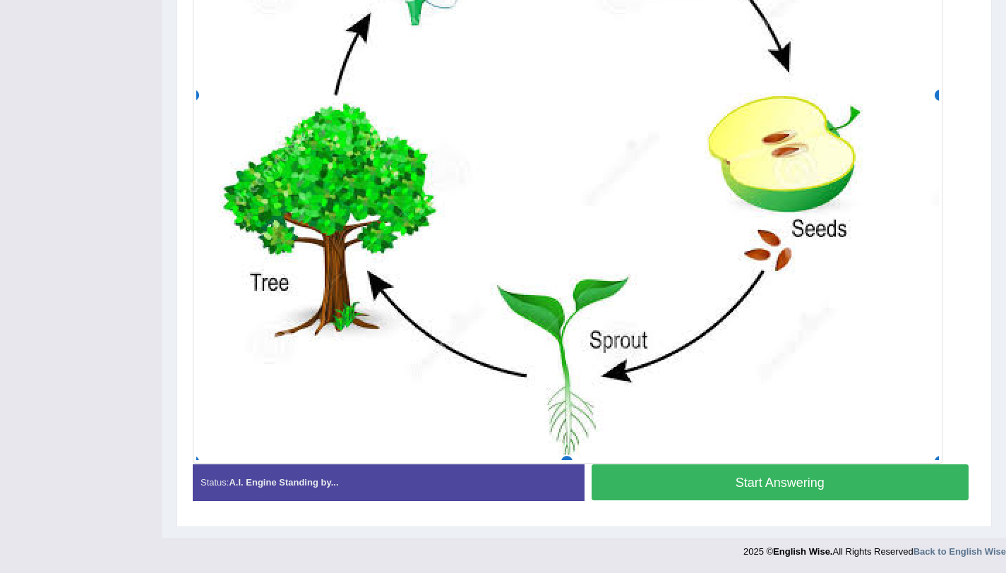
click at [670, 491] on button "Start Answering" at bounding box center [780, 482] width 378 height 36
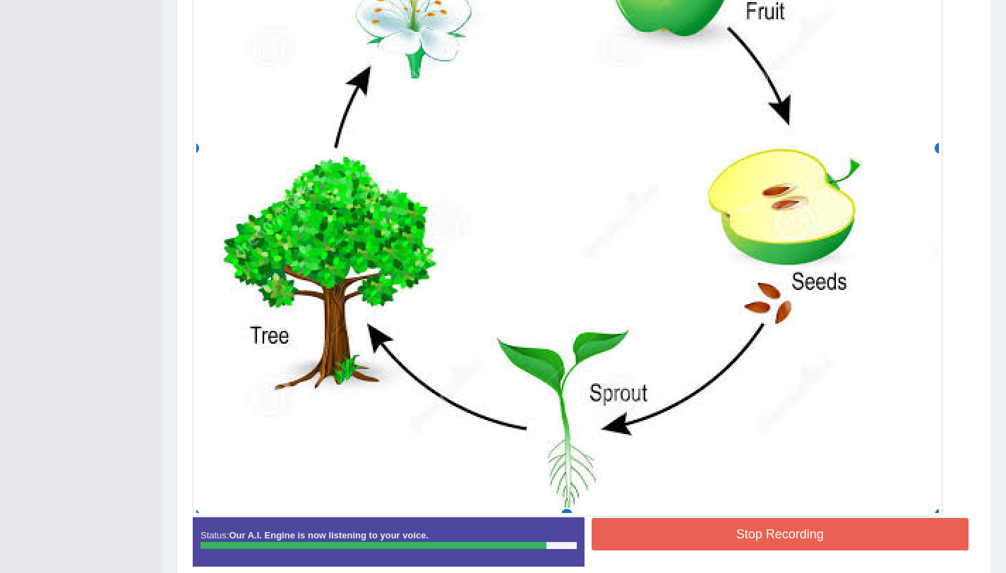
scroll to position [601, 0]
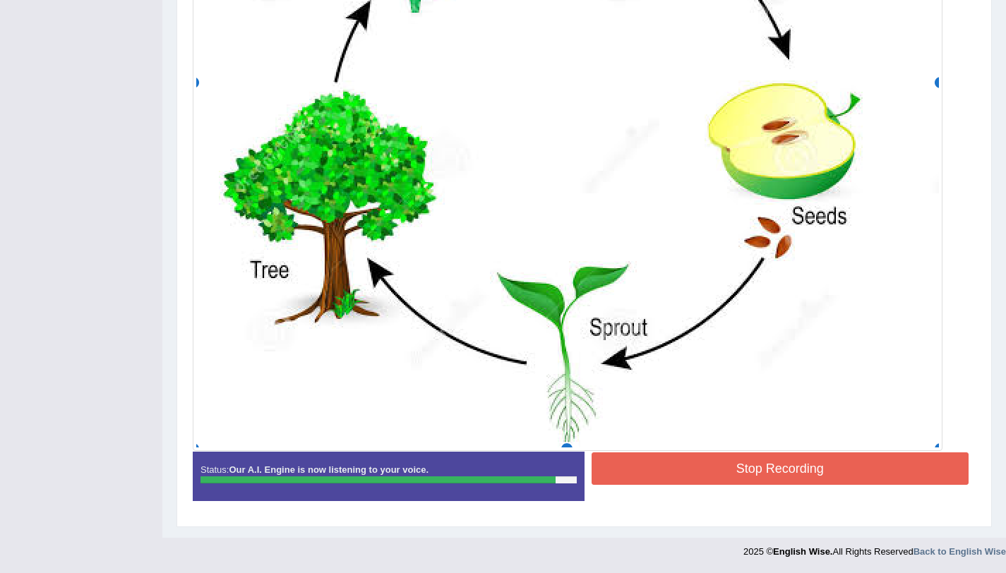
click at [705, 468] on button "Stop Recording" at bounding box center [780, 468] width 378 height 32
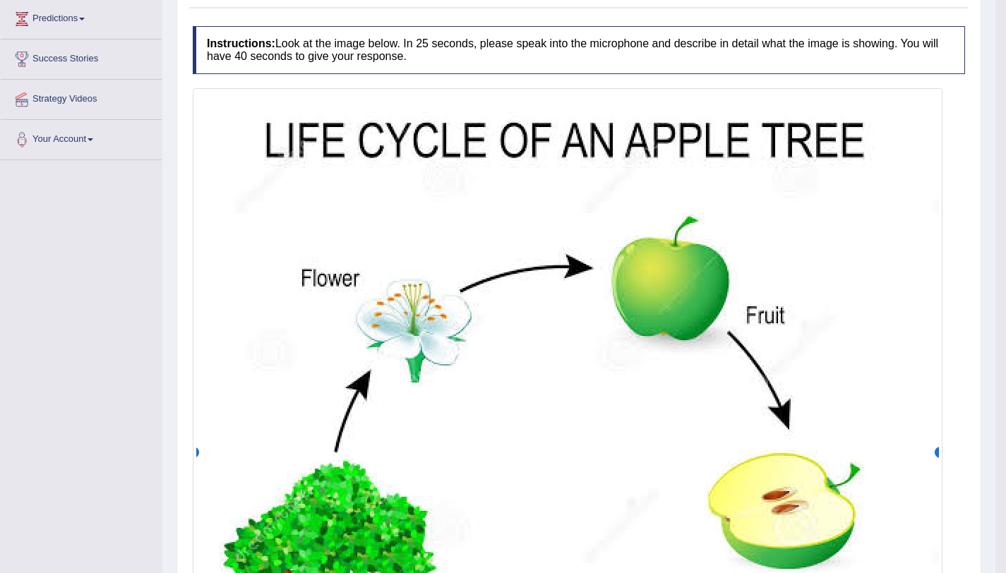
scroll to position [16, 0]
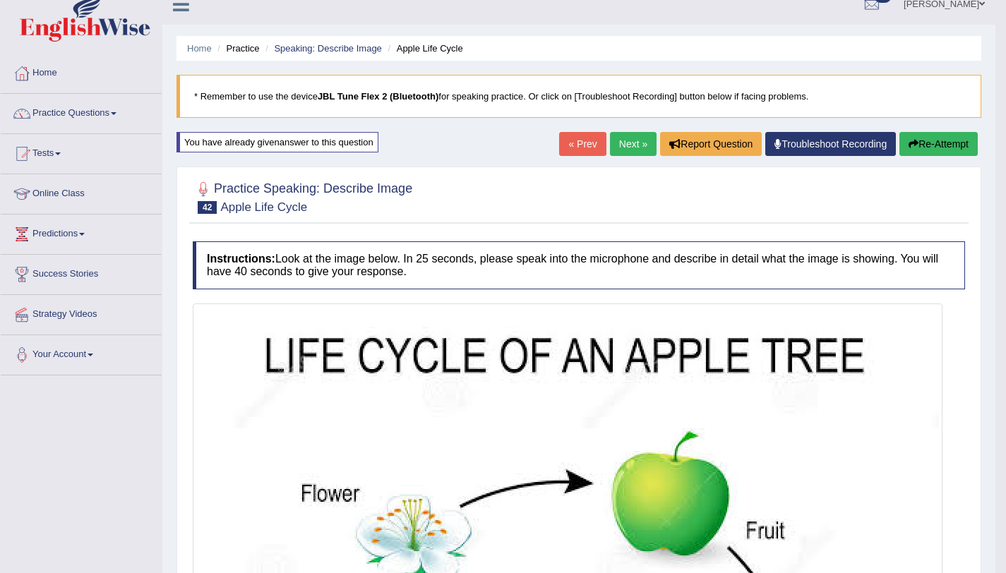
click at [632, 142] on link "Next »" at bounding box center [633, 144] width 47 height 24
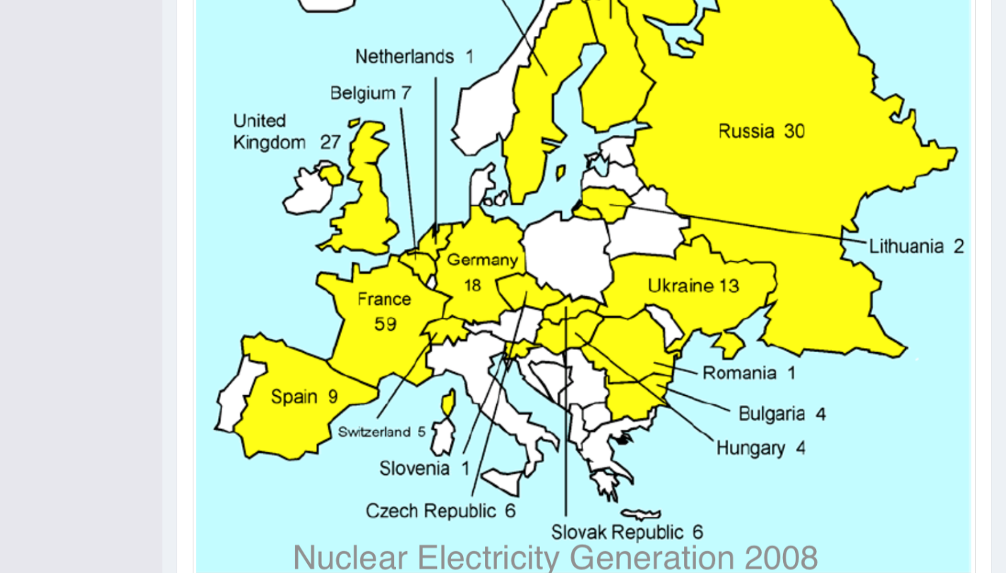
scroll to position [563, 0]
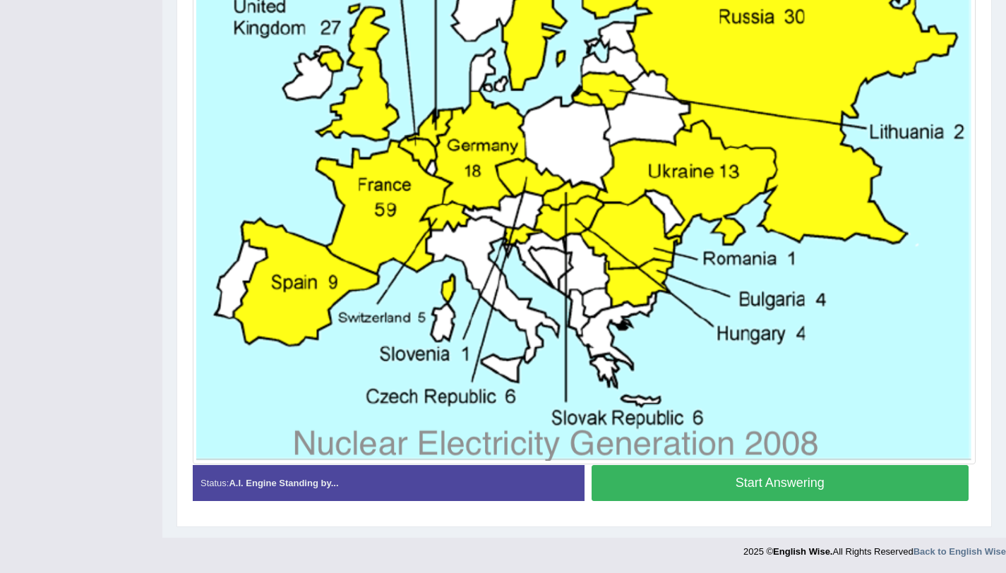
click at [673, 486] on button "Start Answering" at bounding box center [780, 483] width 378 height 36
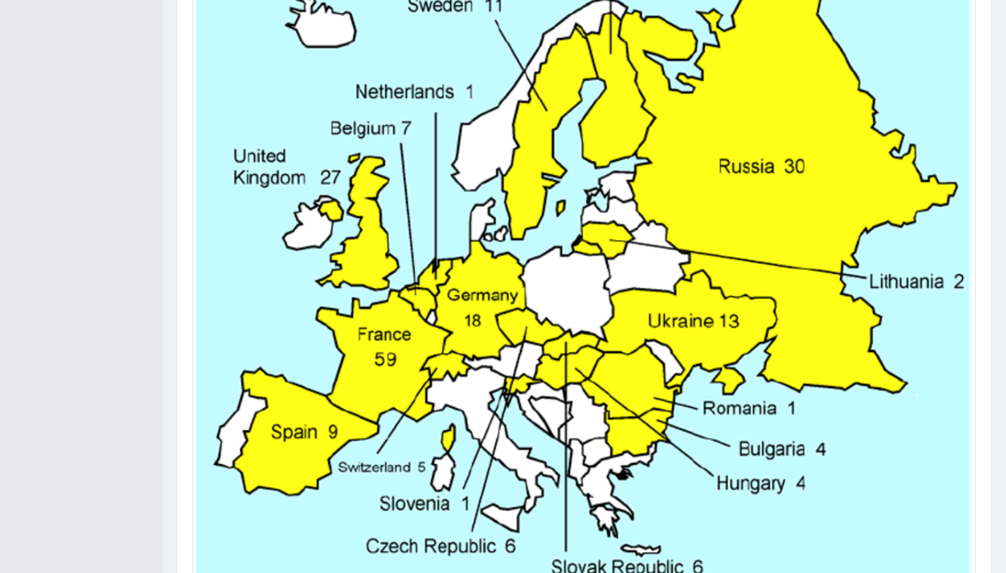
scroll to position [568, 0]
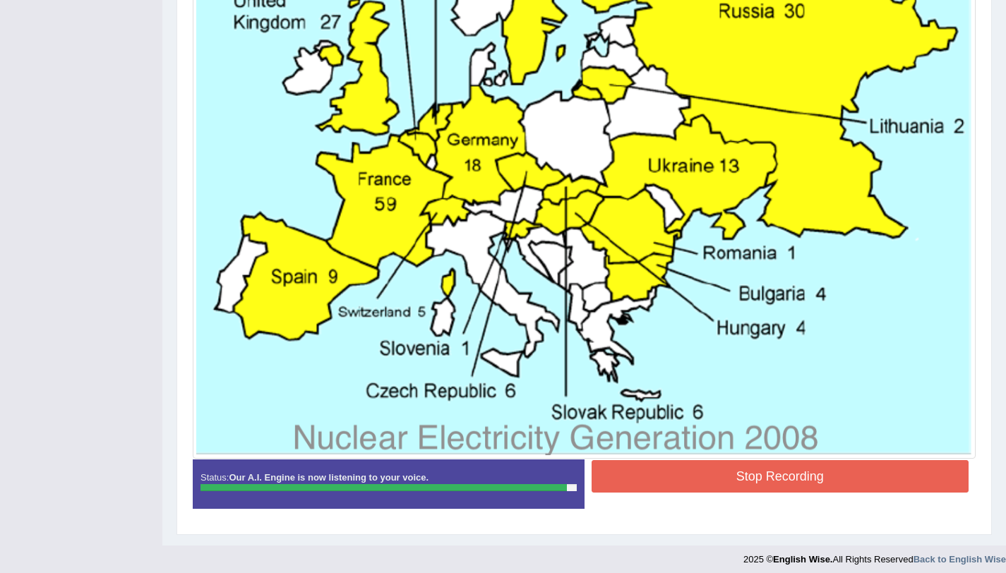
click at [747, 469] on button "Stop Recording" at bounding box center [780, 476] width 378 height 32
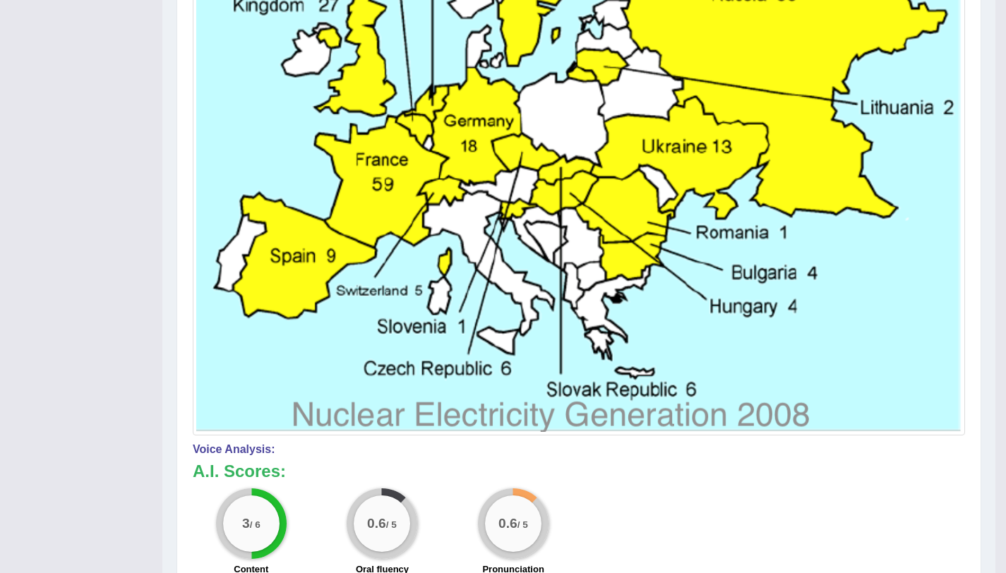
scroll to position [0, 0]
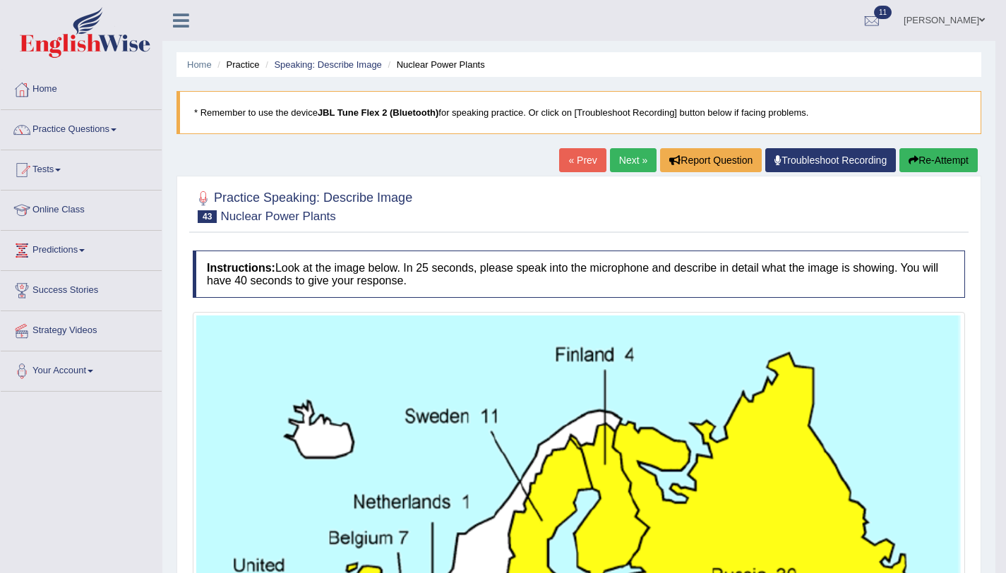
click at [942, 165] on button "Re-Attempt" at bounding box center [938, 160] width 78 height 24
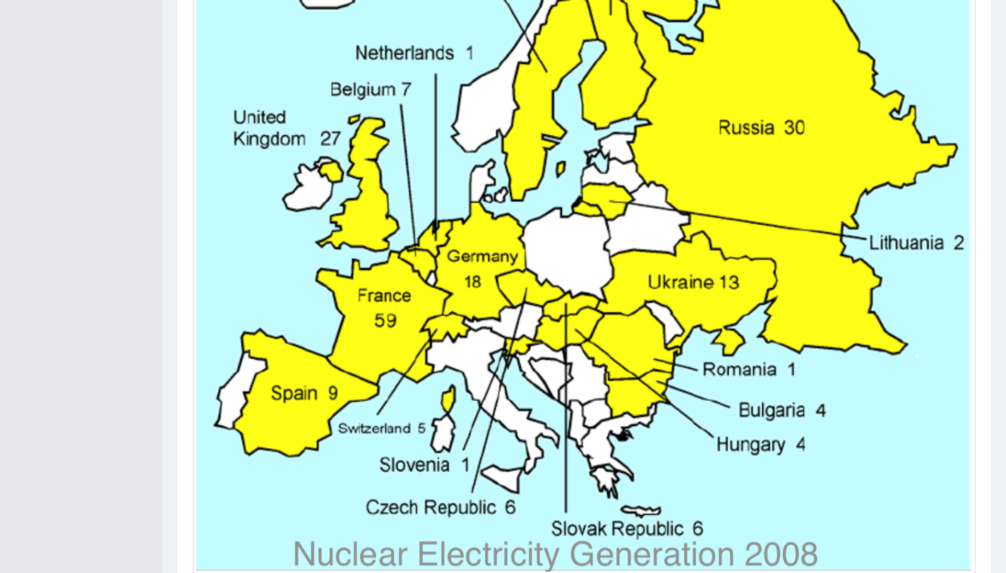
scroll to position [580, 0]
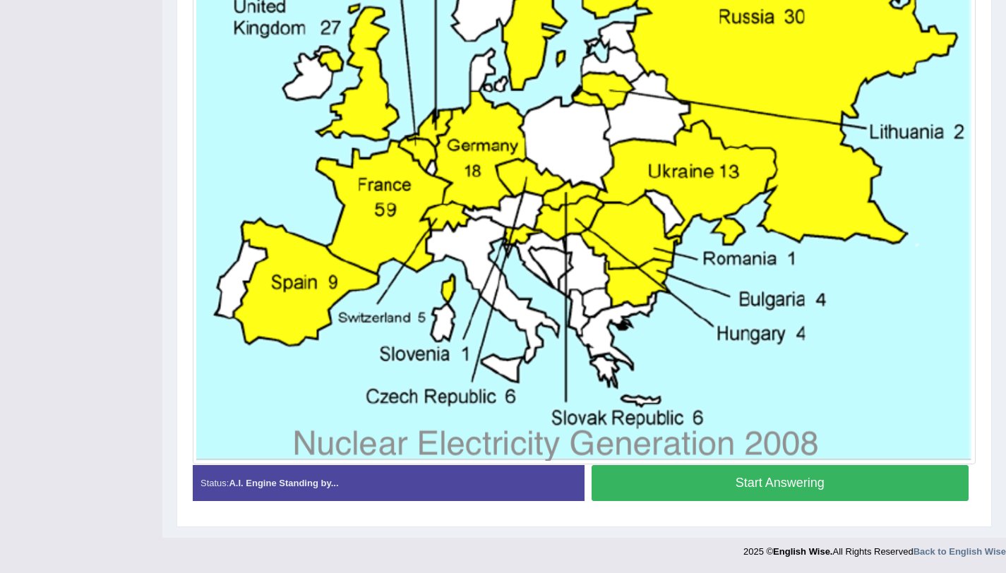
click at [656, 497] on button "Start Answering" at bounding box center [780, 483] width 378 height 36
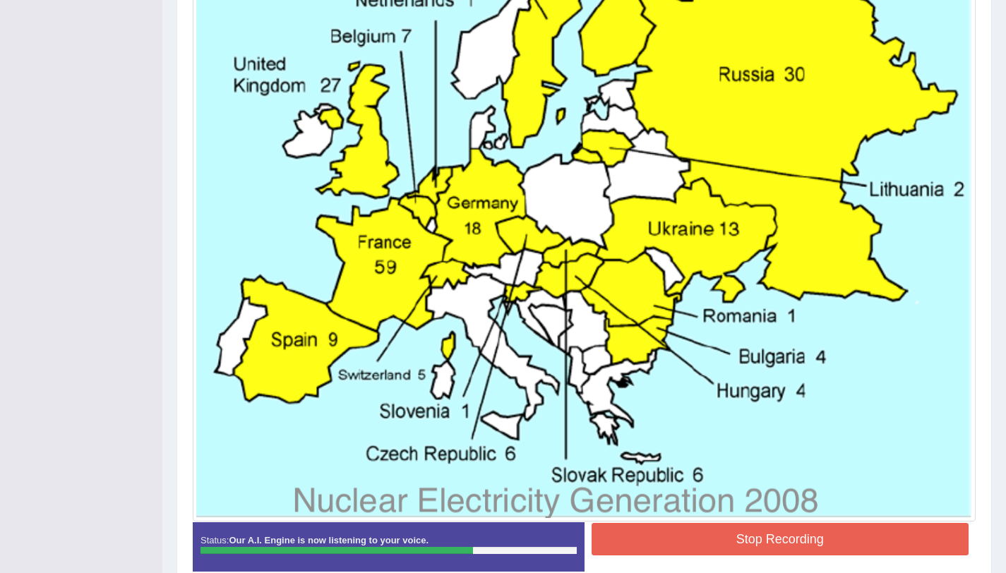
scroll to position [583, 0]
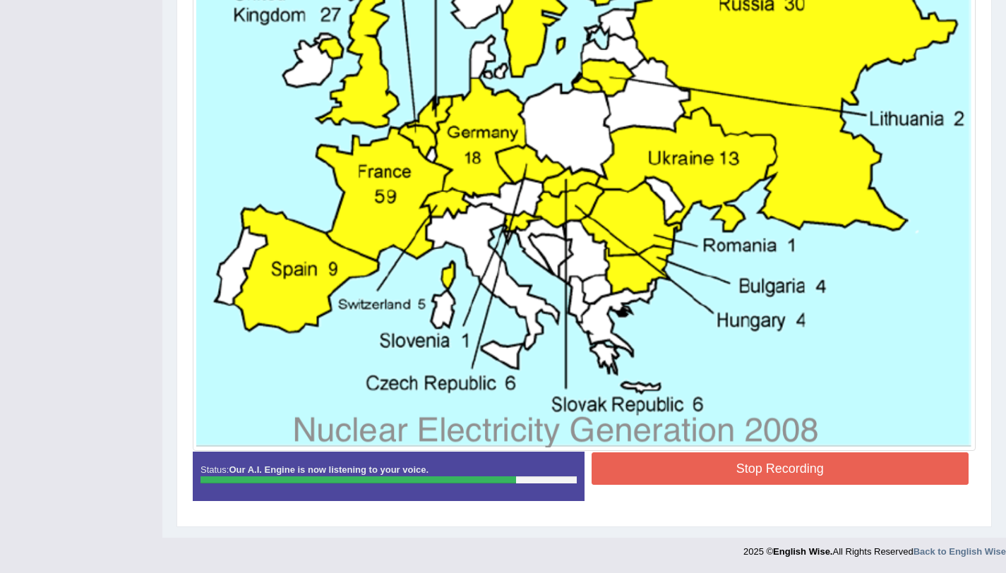
click at [659, 462] on button "Stop Recording" at bounding box center [780, 468] width 378 height 32
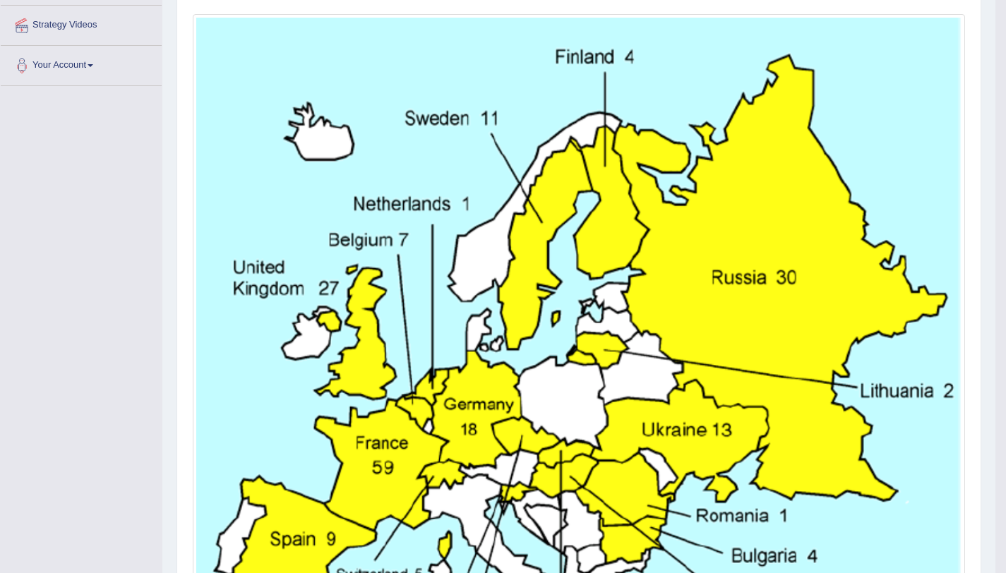
scroll to position [10, 0]
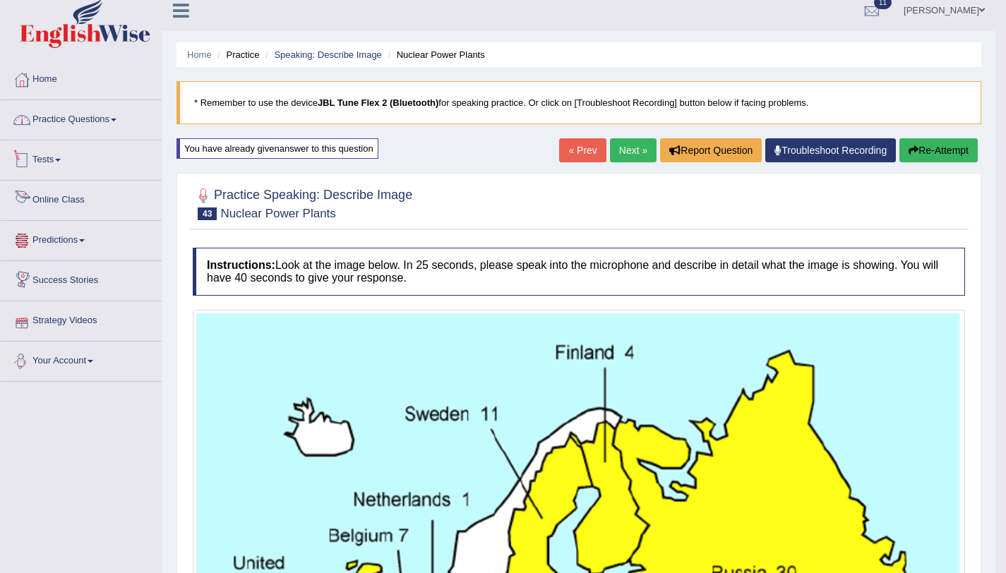
click at [118, 121] on link "Practice Questions" at bounding box center [81, 117] width 161 height 35
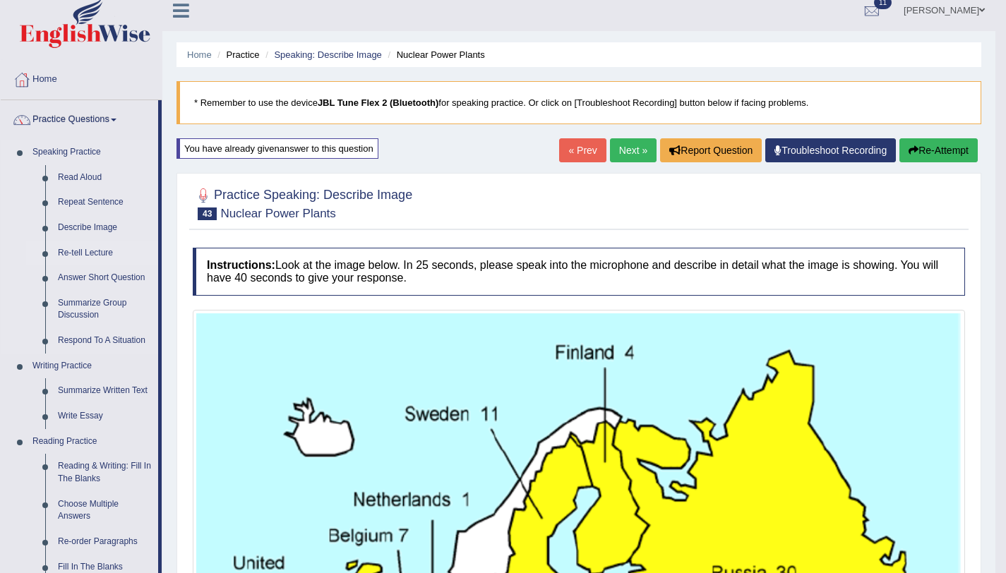
click at [82, 253] on link "Re-tell Lecture" at bounding box center [105, 253] width 107 height 25
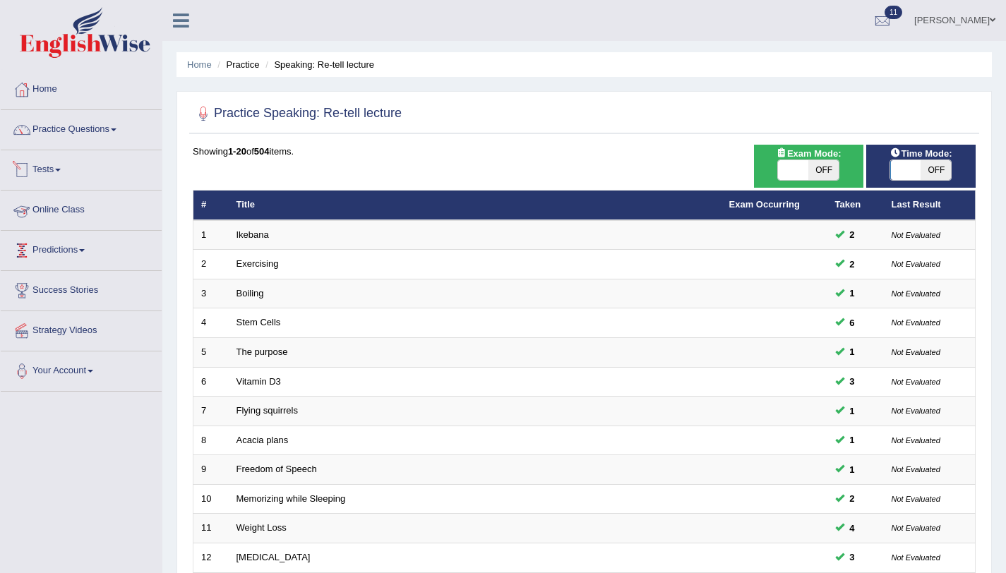
click at [60, 172] on link "Tests" at bounding box center [81, 167] width 161 height 35
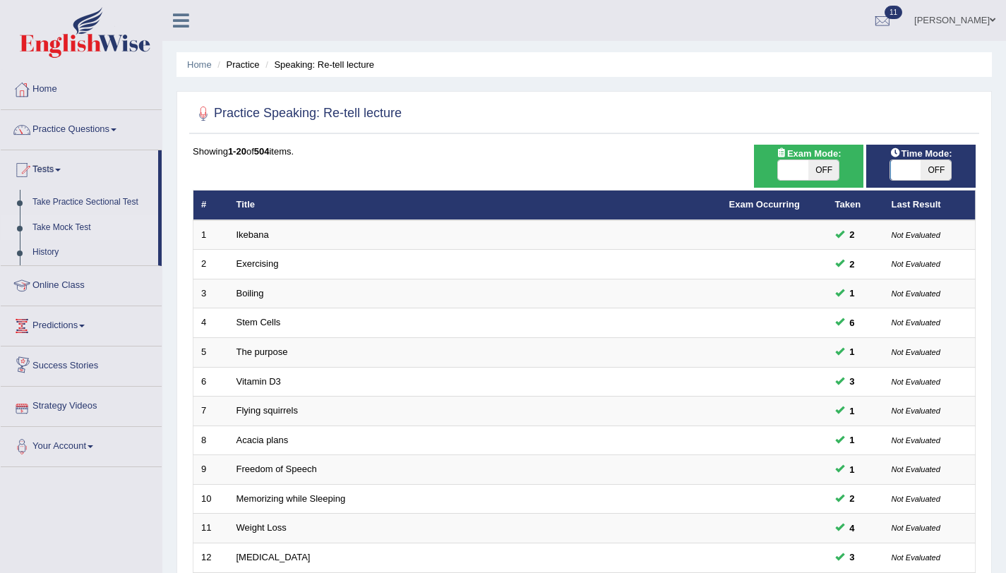
click at [85, 228] on link "Take Mock Test" at bounding box center [92, 227] width 132 height 25
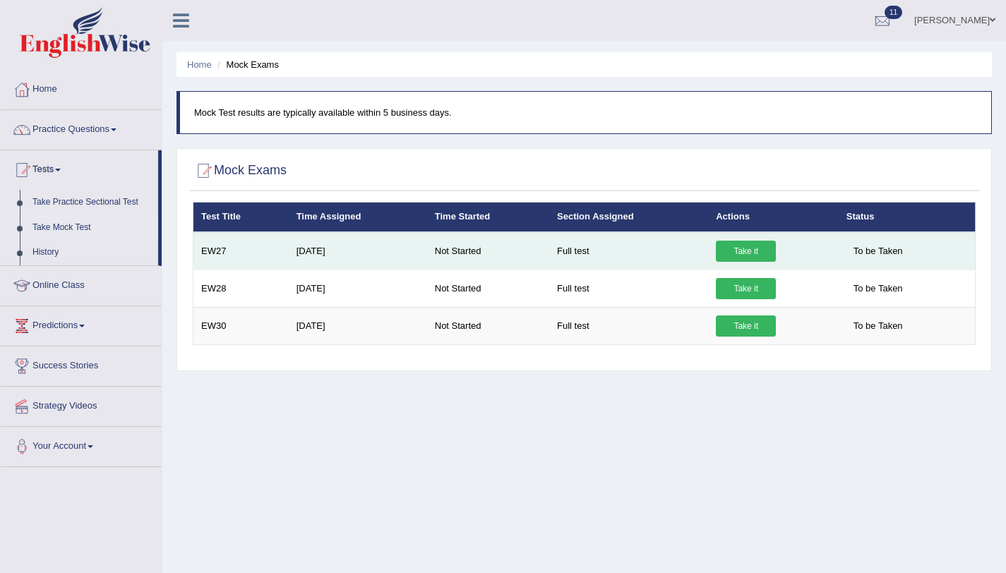
click at [752, 252] on link "Take it" at bounding box center [746, 251] width 60 height 21
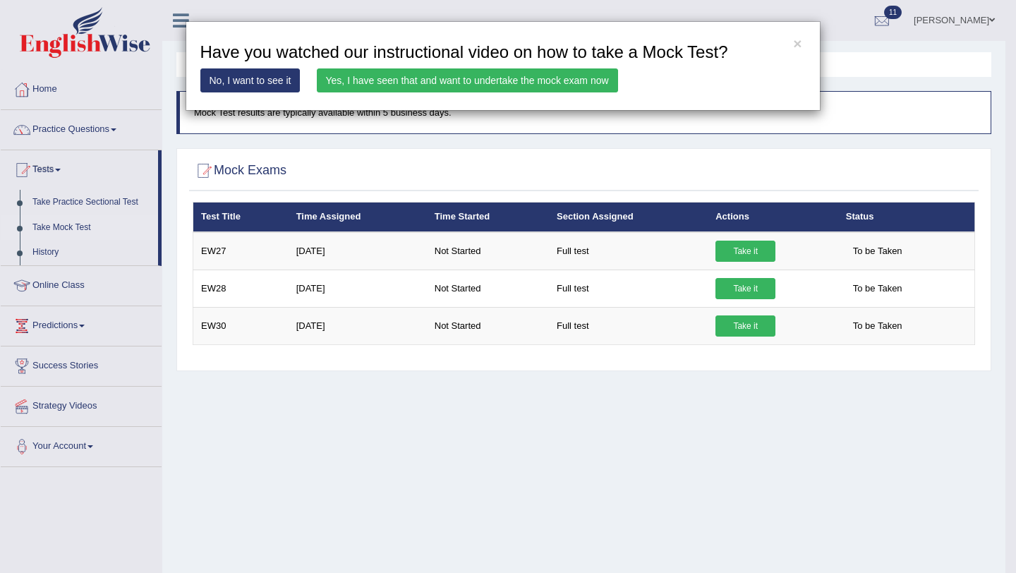
click at [586, 80] on link "Yes, I have seen that and want to undertake the mock exam now" at bounding box center [467, 80] width 301 height 24
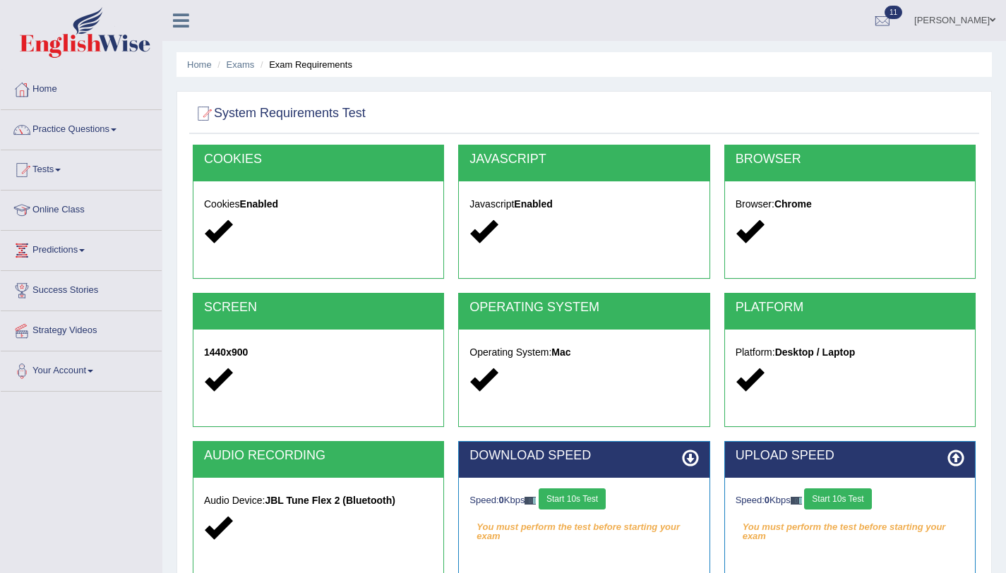
click at [591, 491] on button "Start 10s Test" at bounding box center [572, 498] width 67 height 21
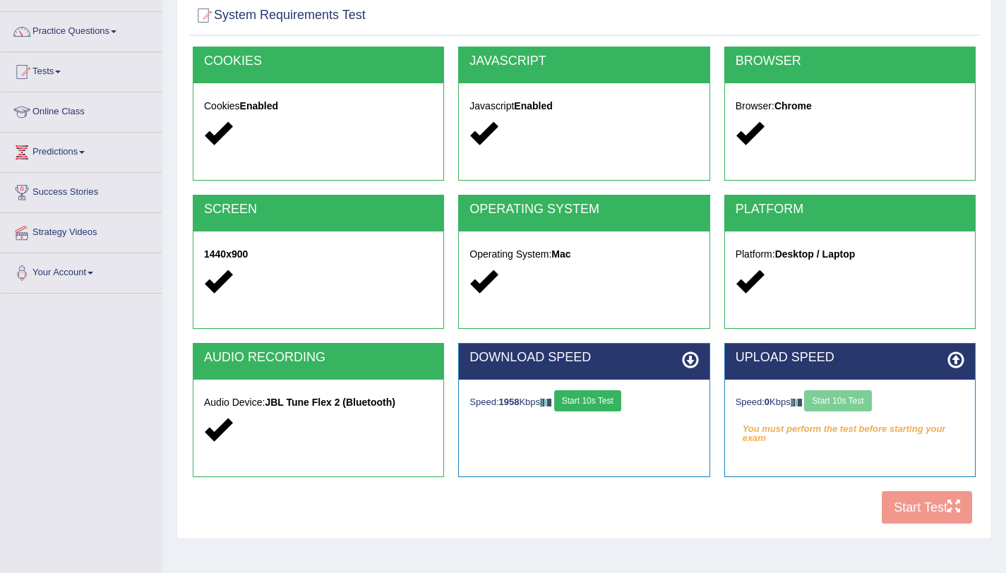
scroll to position [168, 0]
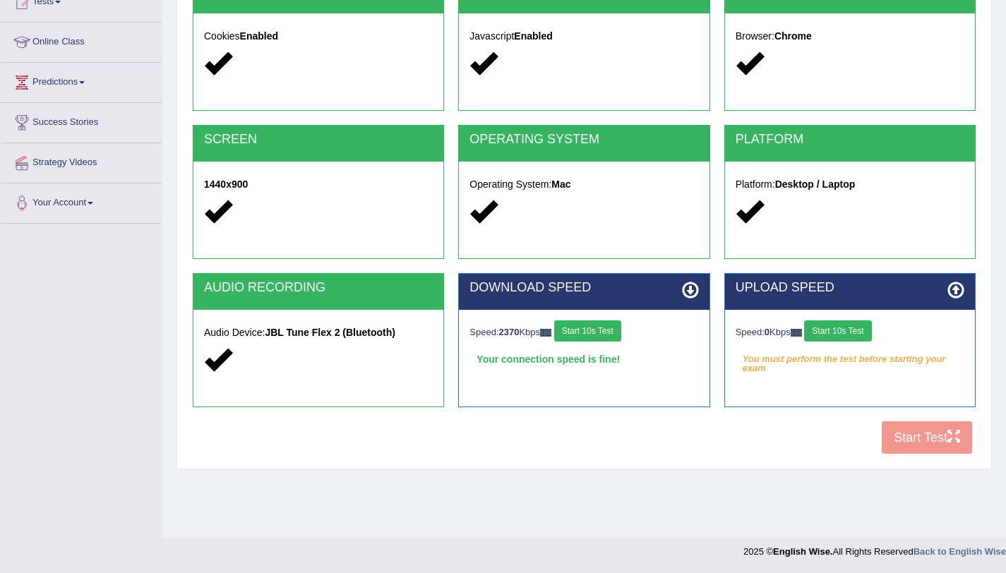
click at [843, 325] on button "Start 10s Test" at bounding box center [837, 330] width 67 height 21
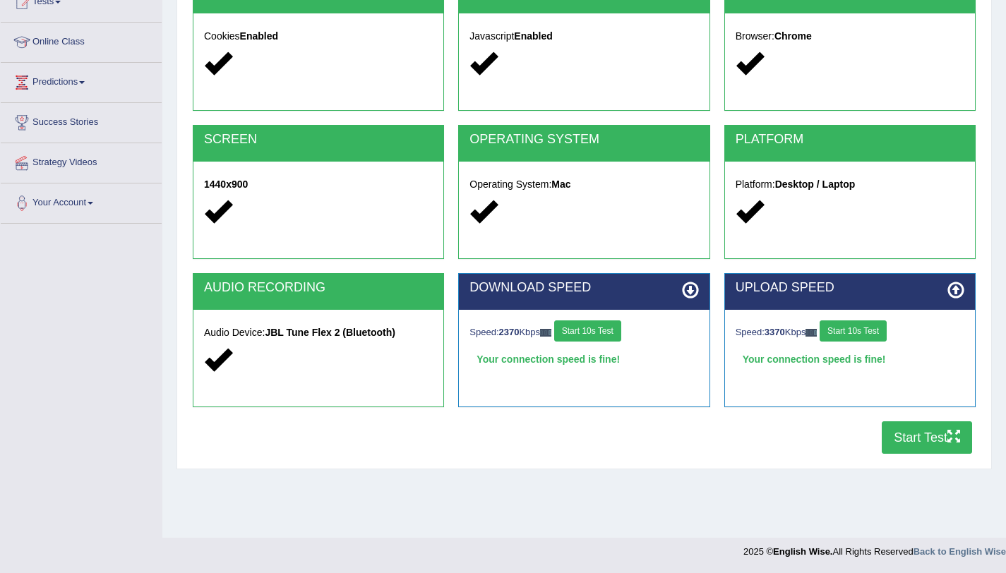
click at [920, 450] on button "Start Test" at bounding box center [927, 437] width 90 height 32
